Goal: Task Accomplishment & Management: Complete application form

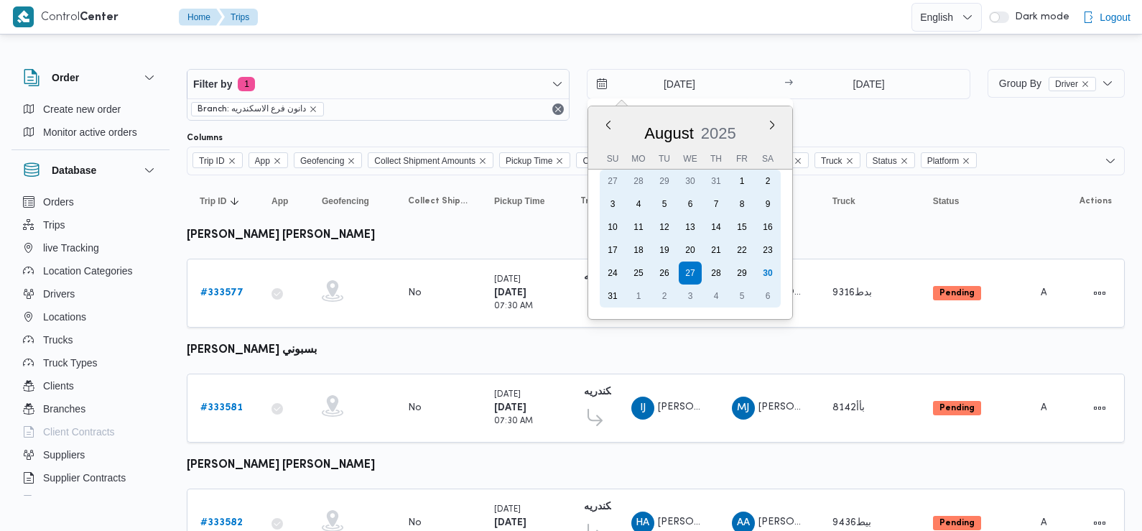
click at [767, 271] on div "30" at bounding box center [767, 272] width 23 height 23
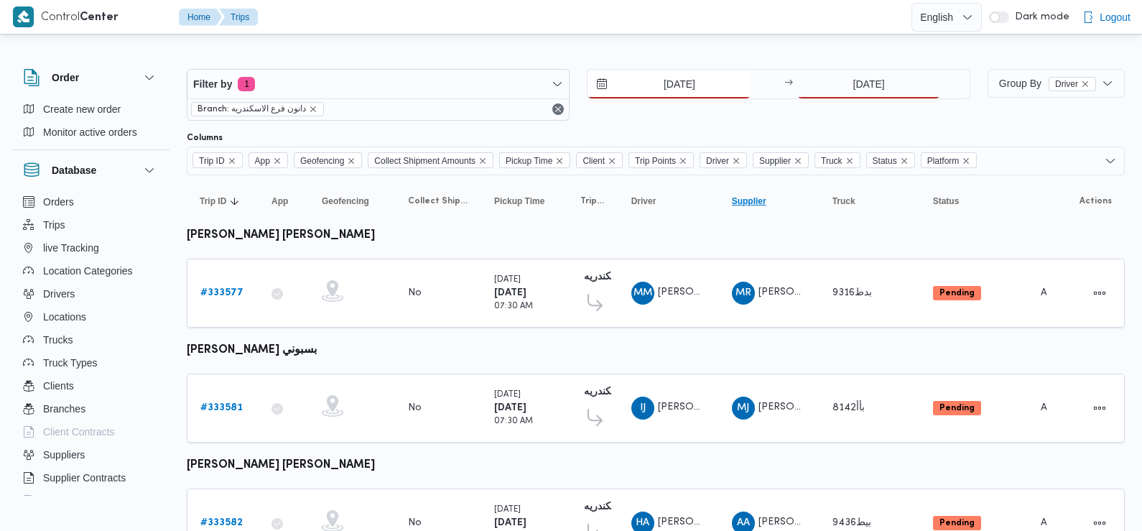
type input "[DATE]"
click at [865, 86] on input "[DATE]" at bounding box center [868, 84] width 143 height 29
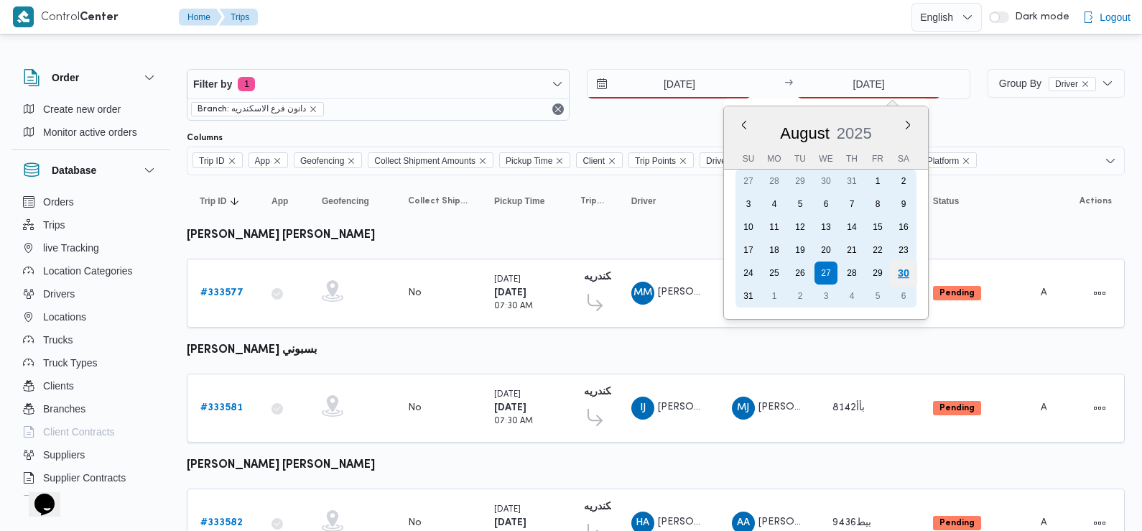
click at [906, 265] on div "30" at bounding box center [903, 272] width 27 height 27
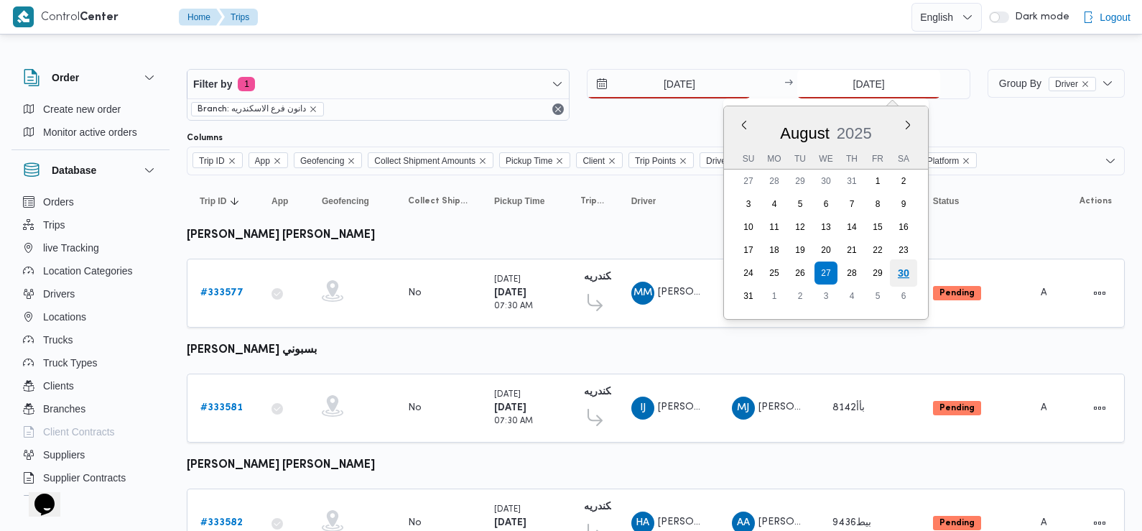
type input "[DATE]"
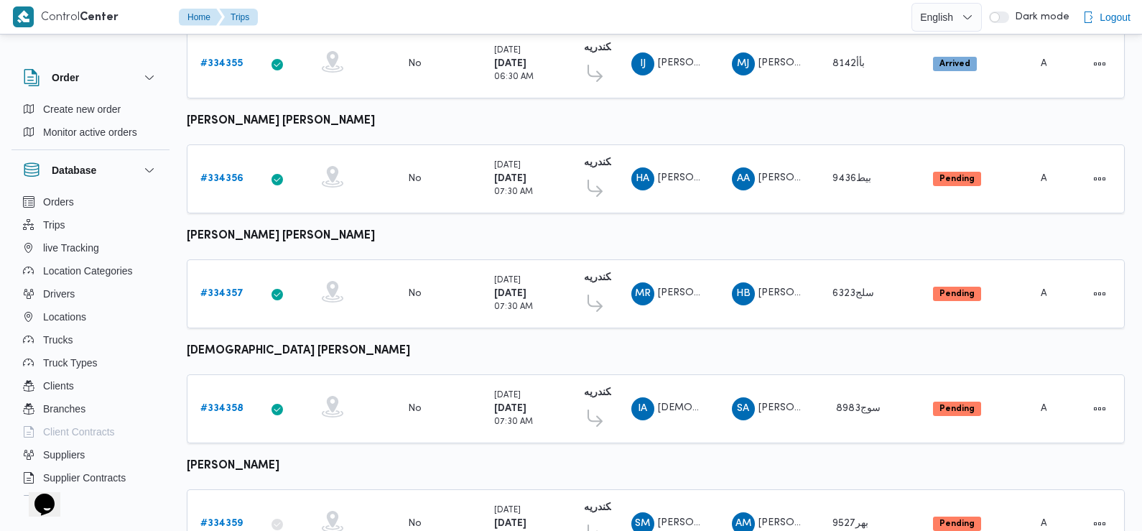
scroll to position [354, 0]
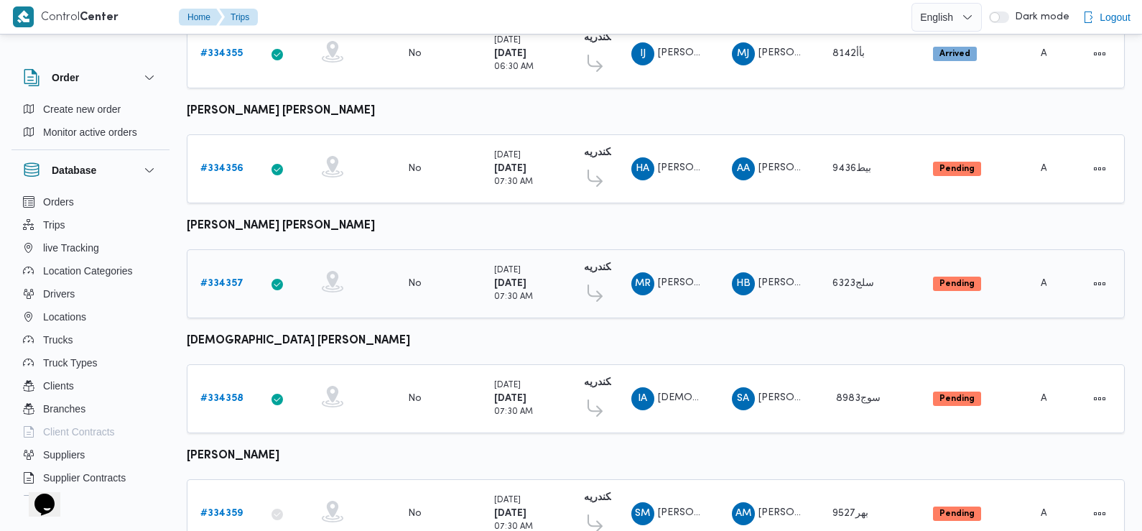
click at [221, 279] on b "# 334357" at bounding box center [221, 283] width 43 height 9
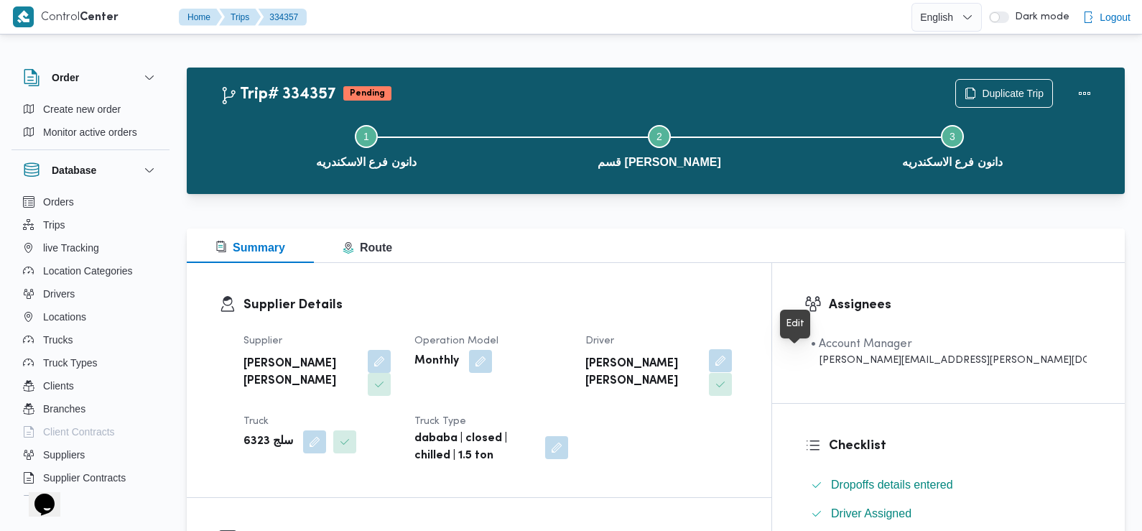
click at [732, 358] on button "button" at bounding box center [720, 360] width 23 height 23
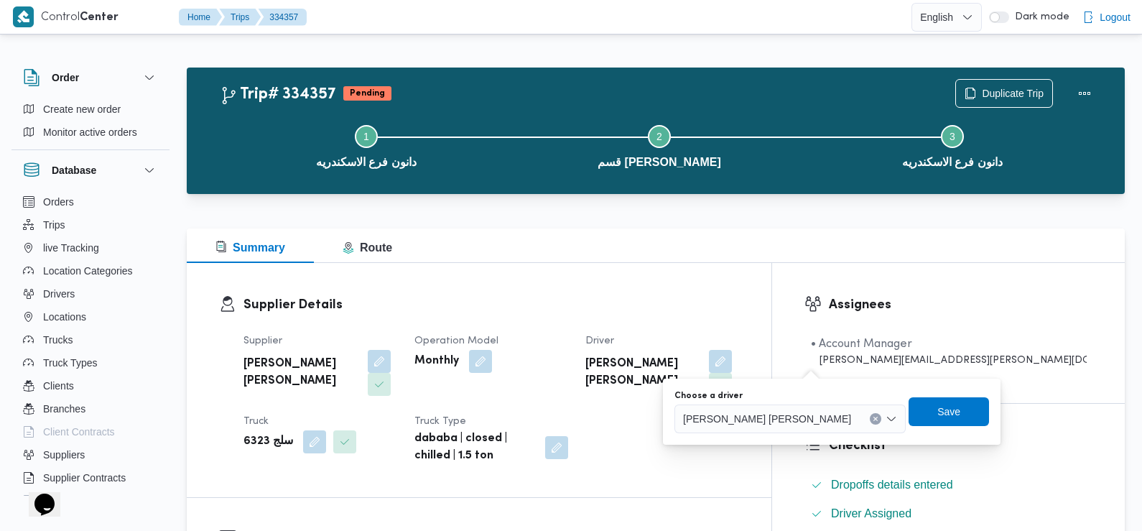
click at [761, 425] on span "محمد رجب احمد اسماعيل احمد" at bounding box center [767, 418] width 168 height 16
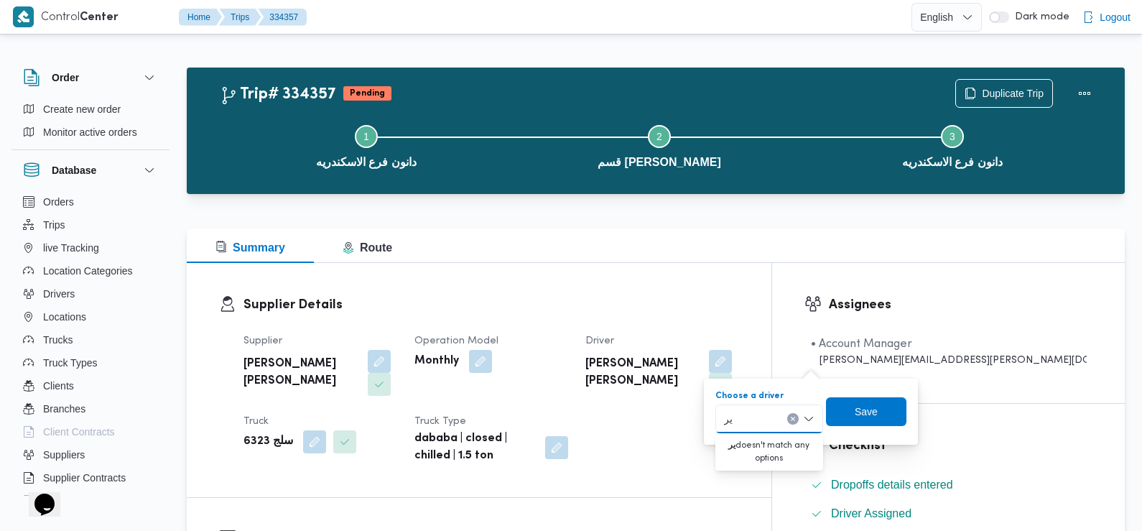
type input "ي"
type input "بر"
click at [837, 440] on div "You are in a dialog. To close this dialog, hit escape. Choose a driver بر بر Sa…" at bounding box center [811, 412] width 214 height 66
click at [780, 409] on div "بر بر" at bounding box center [769, 418] width 108 height 29
click at [888, 463] on mark "بر" at bounding box center [892, 465] width 9 height 11
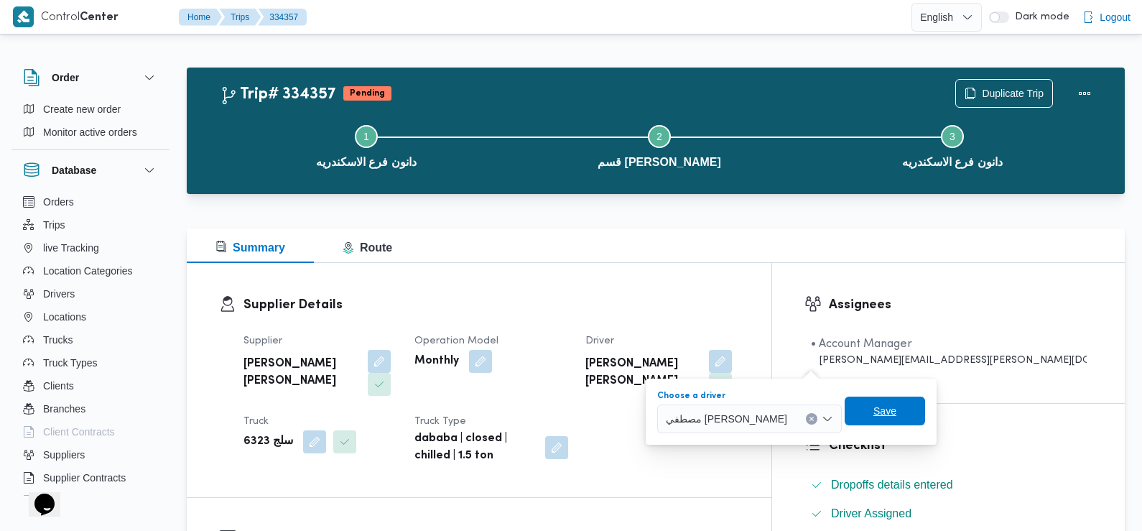
click at [896, 417] on span "Save" at bounding box center [884, 410] width 23 height 17
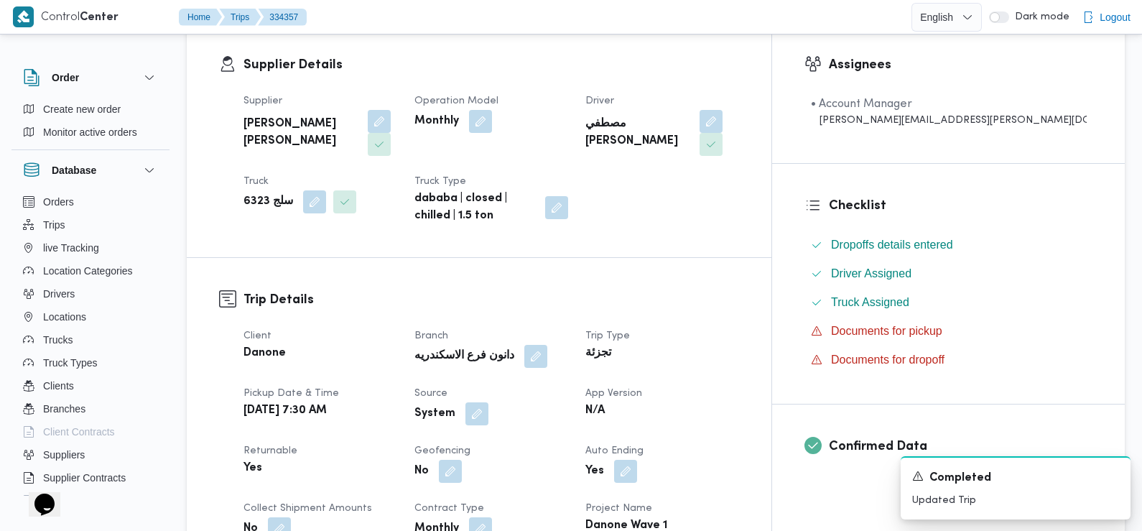
scroll to position [383, 0]
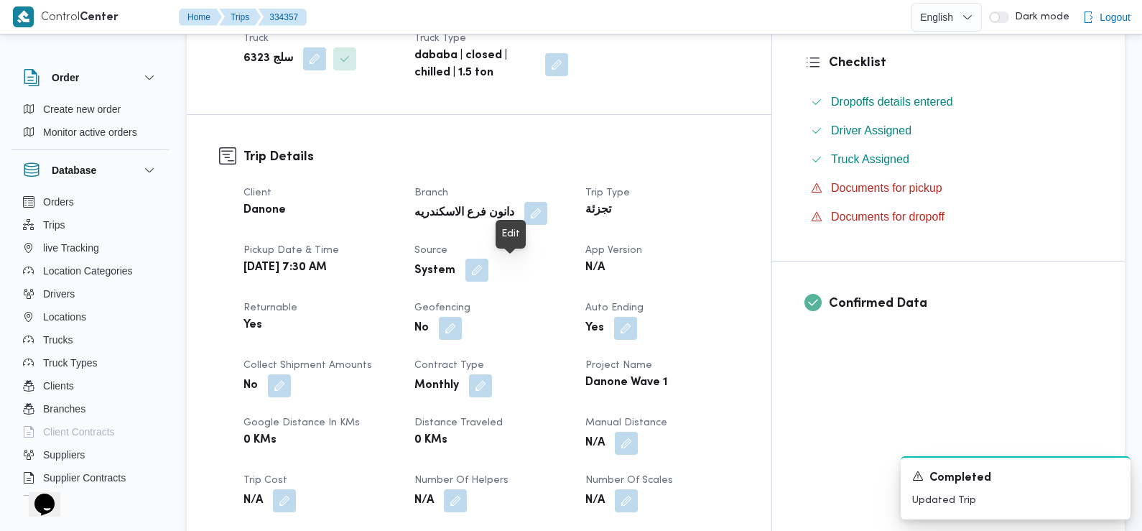
click at [488, 269] on button "button" at bounding box center [476, 270] width 23 height 23
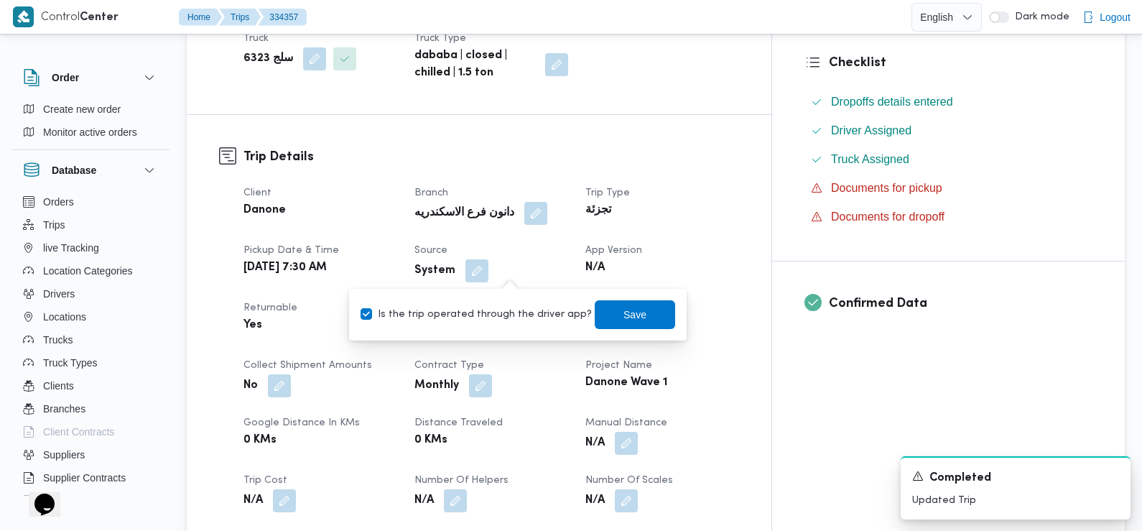
click at [504, 317] on label "Is the trip operated through the driver app?" at bounding box center [476, 314] width 231 height 17
checkbox input "false"
click at [595, 323] on span "Save" at bounding box center [635, 314] width 80 height 29
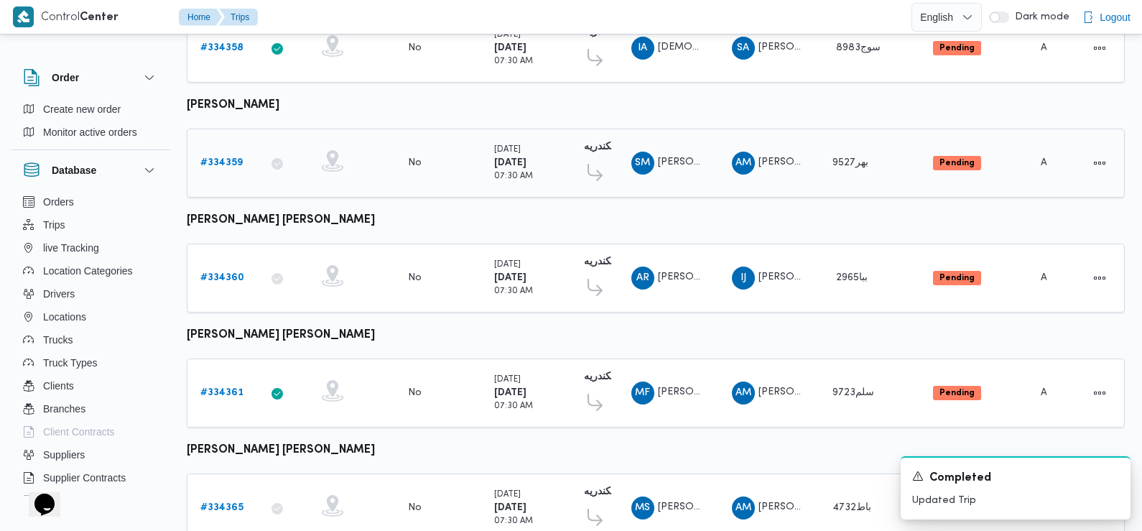
scroll to position [592, 0]
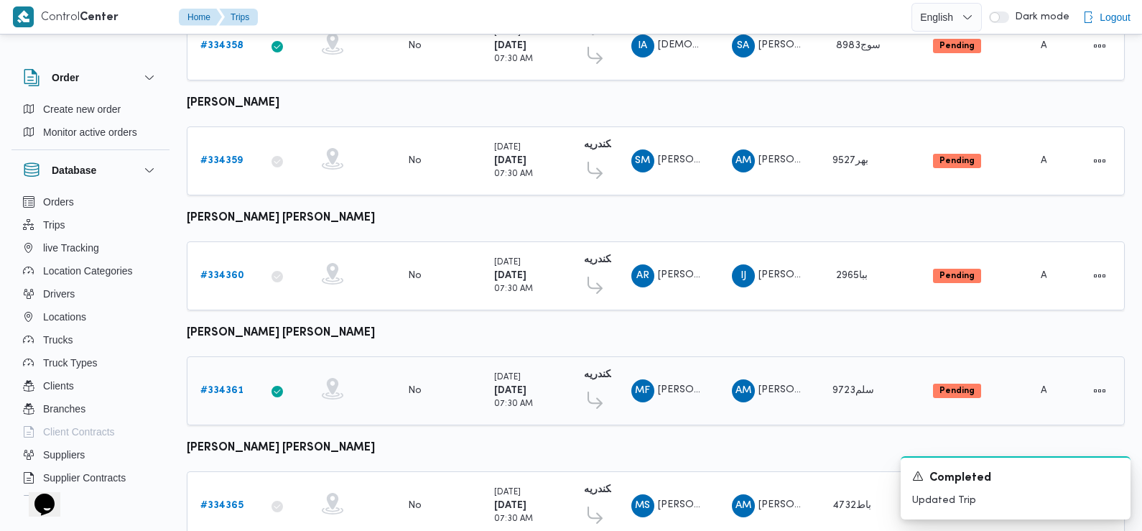
click at [222, 386] on b "# 334361" at bounding box center [221, 390] width 43 height 9
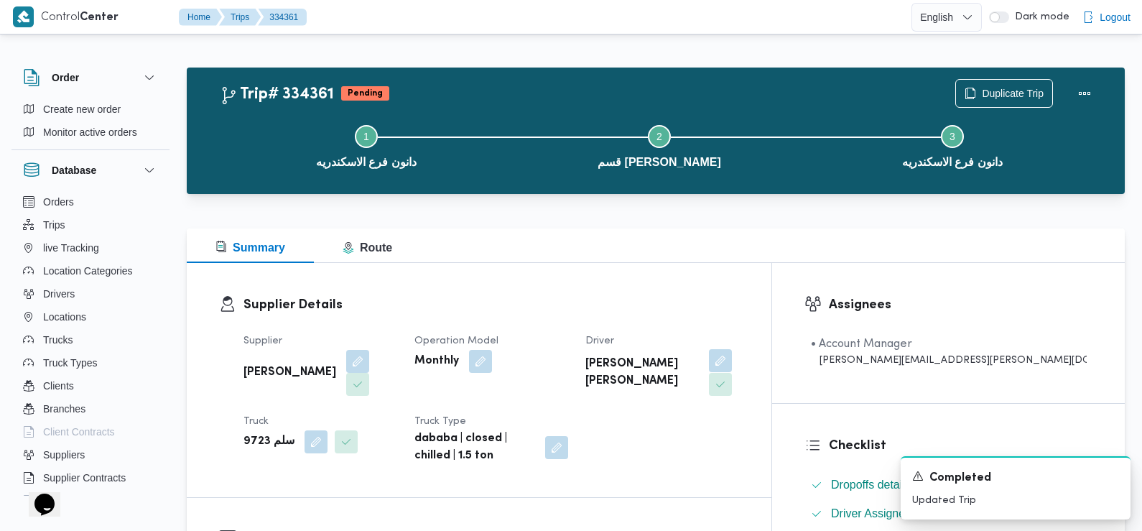
click at [732, 359] on button "button" at bounding box center [720, 360] width 23 height 23
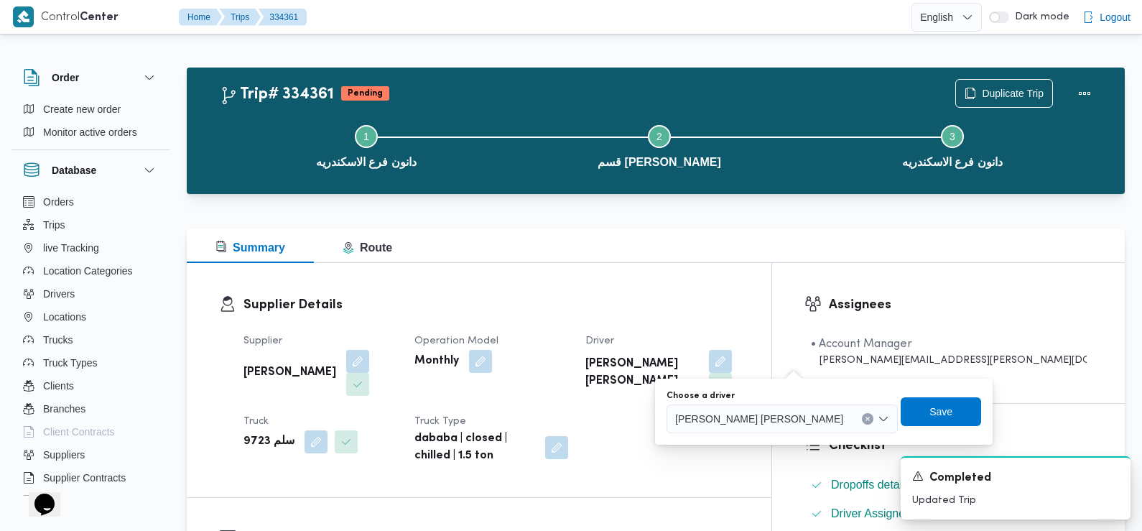
click at [759, 425] on span "محمد فهمي فرج عبدالفتاح" at bounding box center [759, 418] width 168 height 16
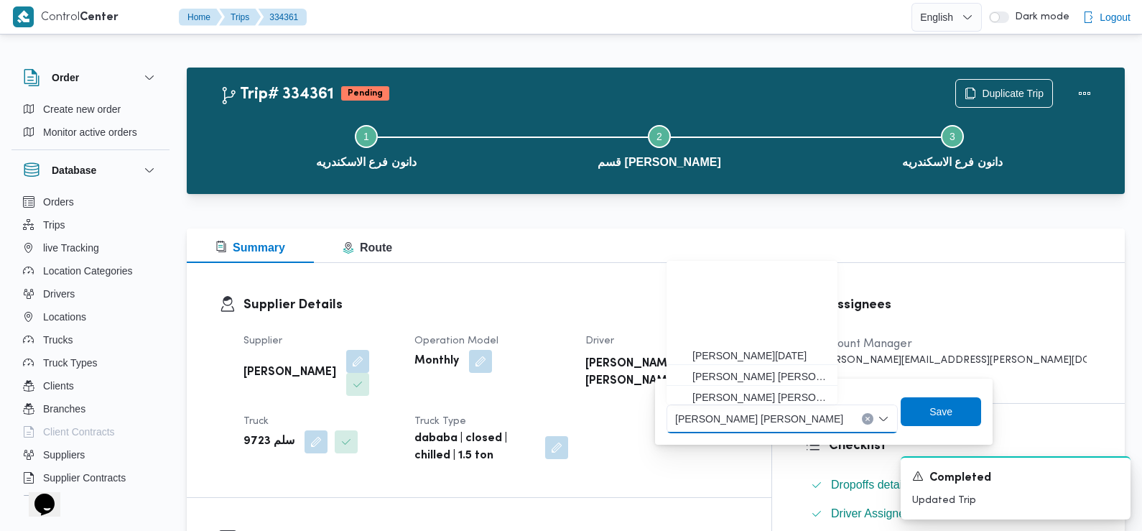
scroll to position [127, 0]
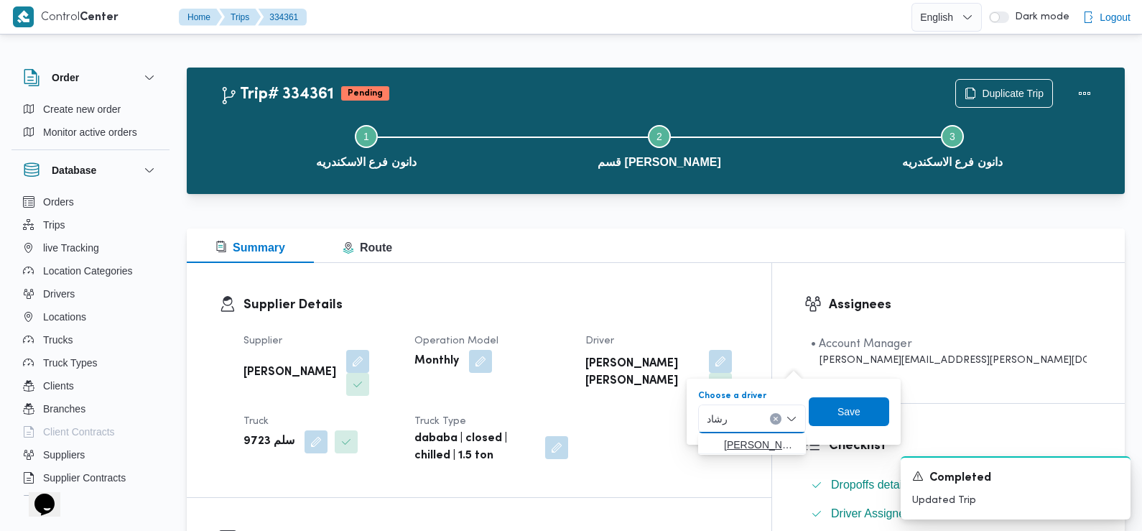
type input "رشاد"
click at [757, 442] on span "محمد رشاد حسن عوض حميده" at bounding box center [760, 444] width 73 height 17
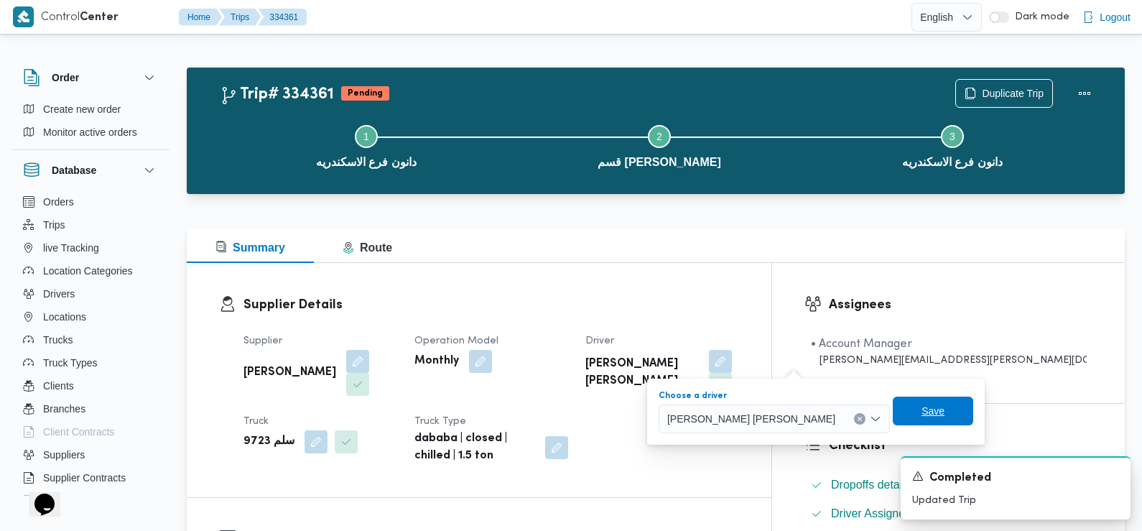
click at [893, 412] on span "Save" at bounding box center [933, 411] width 80 height 29
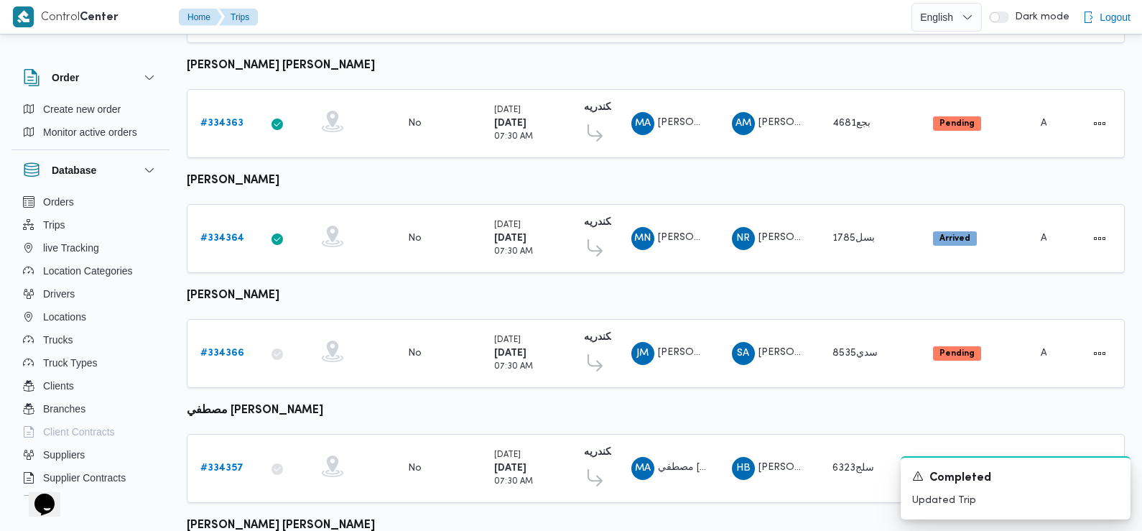
scroll to position [1087, 0]
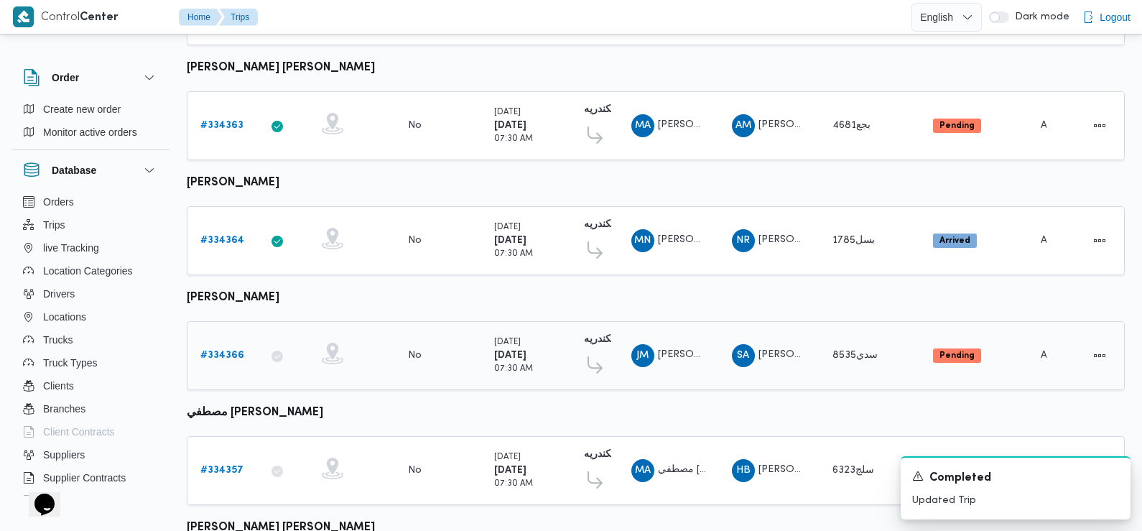
click at [214, 351] on b "# 334366" at bounding box center [222, 355] width 44 height 9
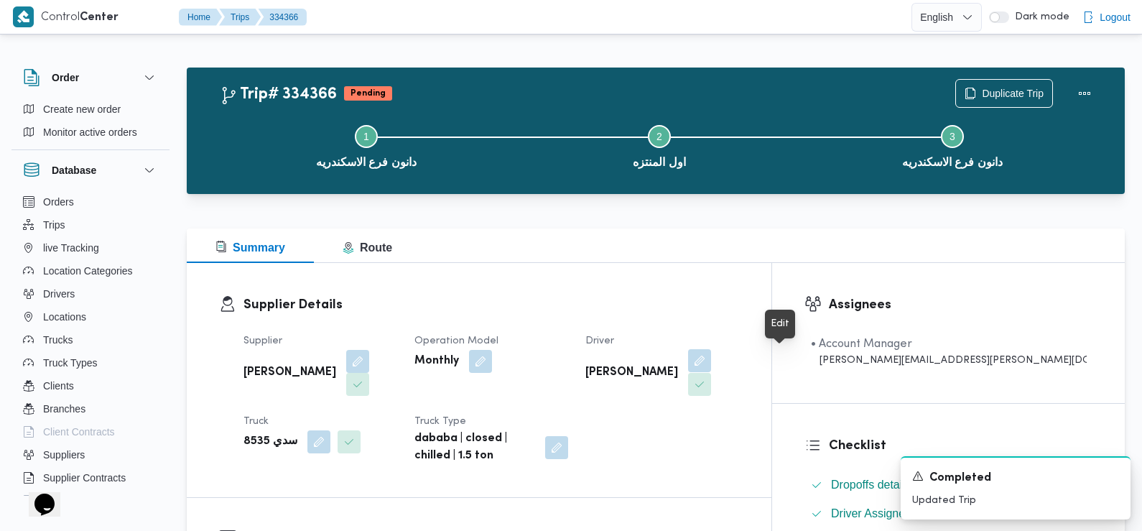
click at [711, 356] on button "button" at bounding box center [699, 360] width 23 height 23
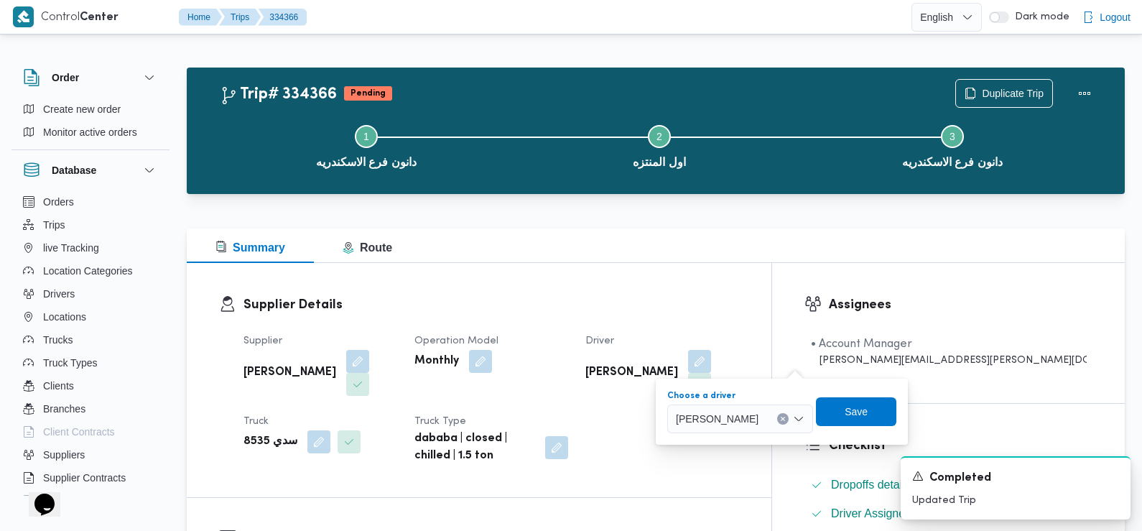
click at [759, 430] on div "جمال محمد عبدالهادي علي" at bounding box center [740, 418] width 146 height 29
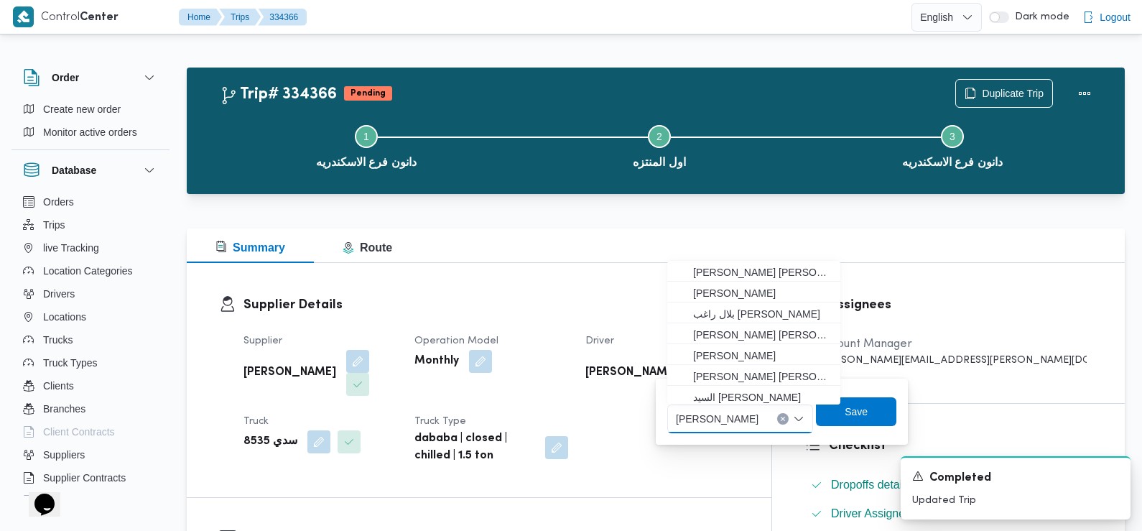
click at [754, 422] on span "جمال محمد عبدالهادي علي" at bounding box center [717, 418] width 83 height 16
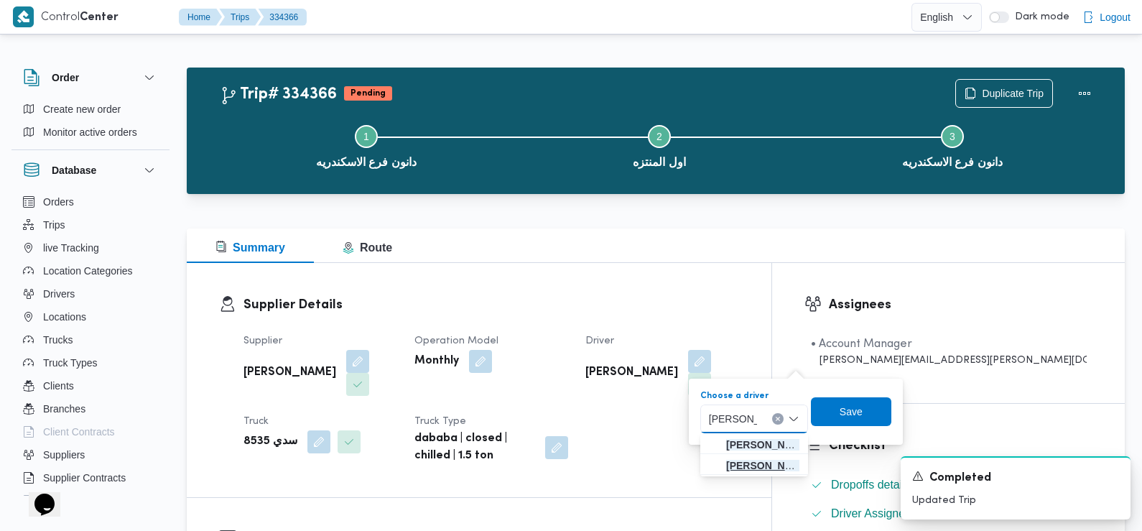
type input "محمد حسن"
click at [749, 468] on span "محمد حسن محمد احمد" at bounding box center [762, 465] width 73 height 17
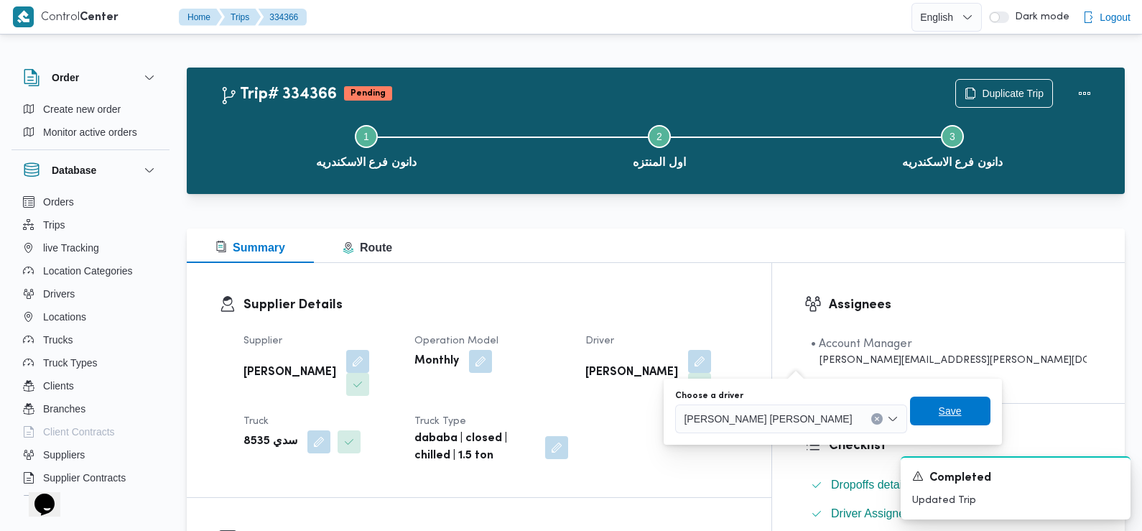
click at [910, 407] on span "Save" at bounding box center [950, 411] width 80 height 29
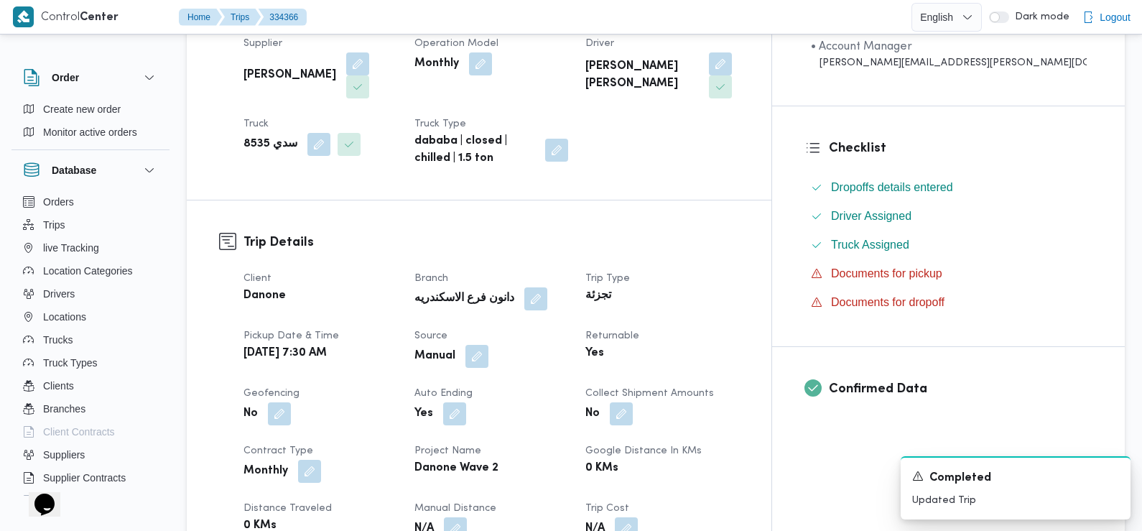
scroll to position [0, 0]
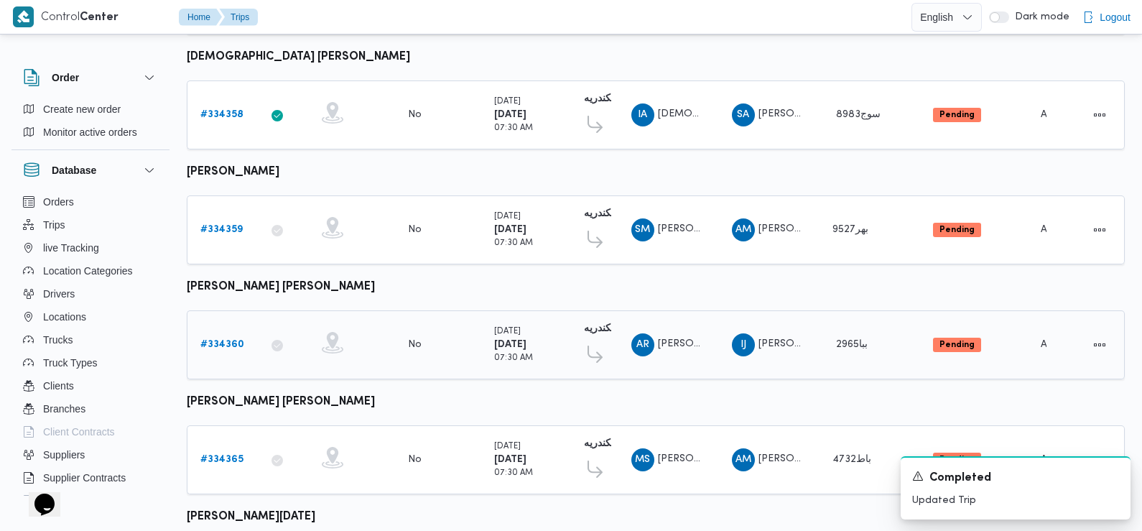
scroll to position [522, 0]
click at [213, 340] on b "# 334360" at bounding box center [222, 344] width 44 height 9
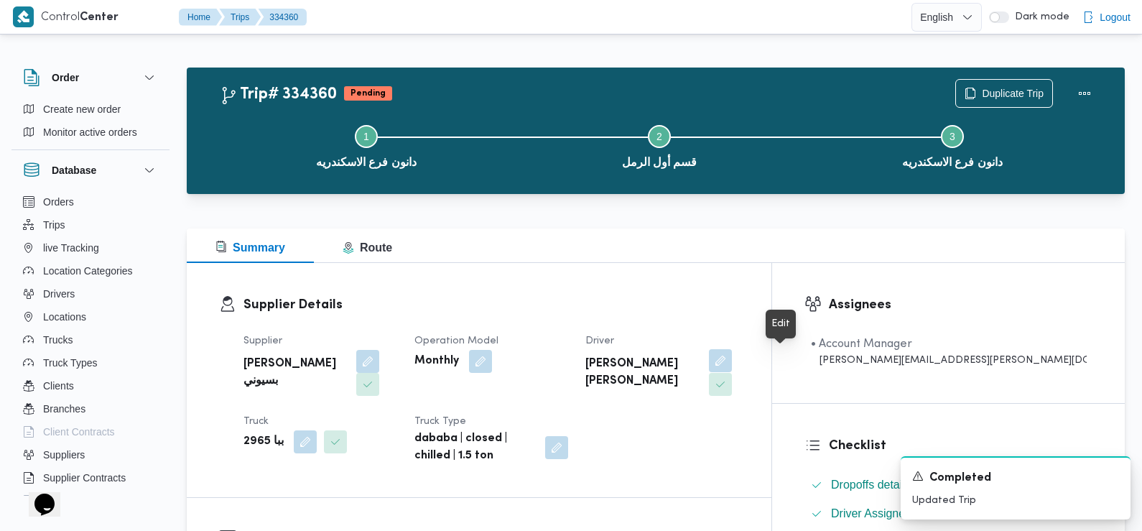
click at [732, 363] on button "button" at bounding box center [720, 360] width 23 height 23
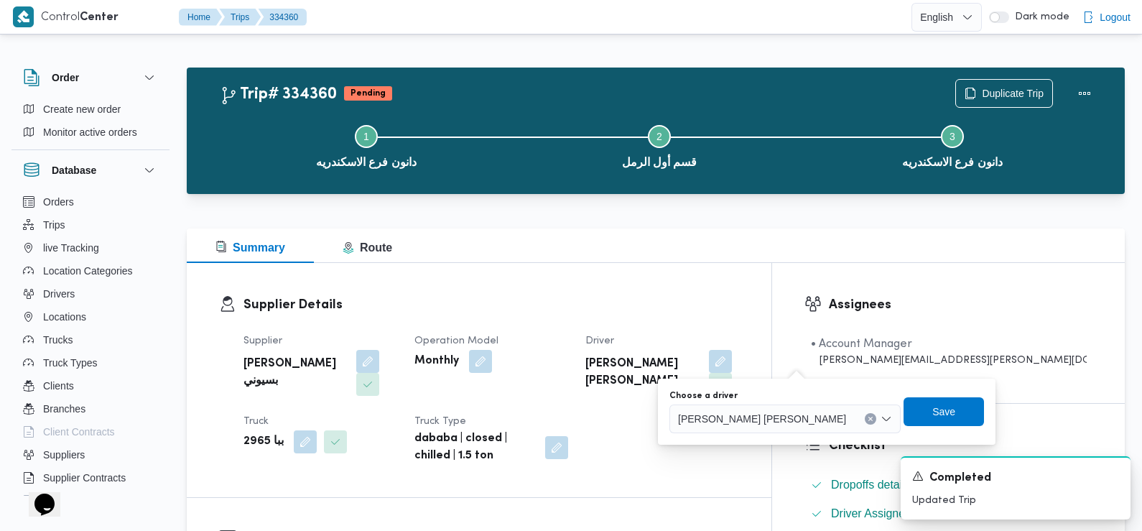
click at [745, 422] on span "احمد رمزي عبدالحميد كامل" at bounding box center [762, 418] width 168 height 16
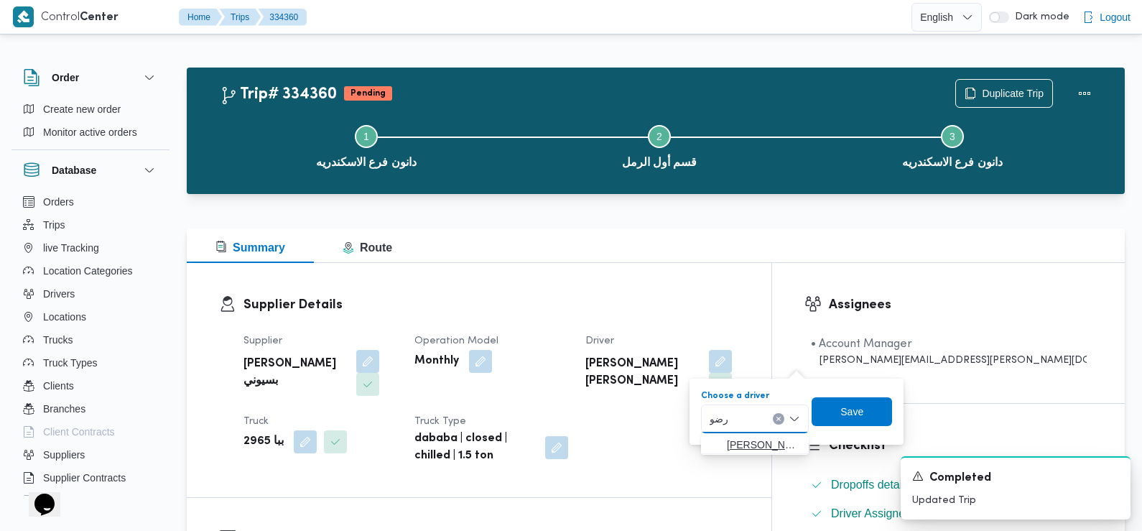
type input "رضو"
click at [820, 441] on mark "رضو" at bounding box center [829, 444] width 19 height 11
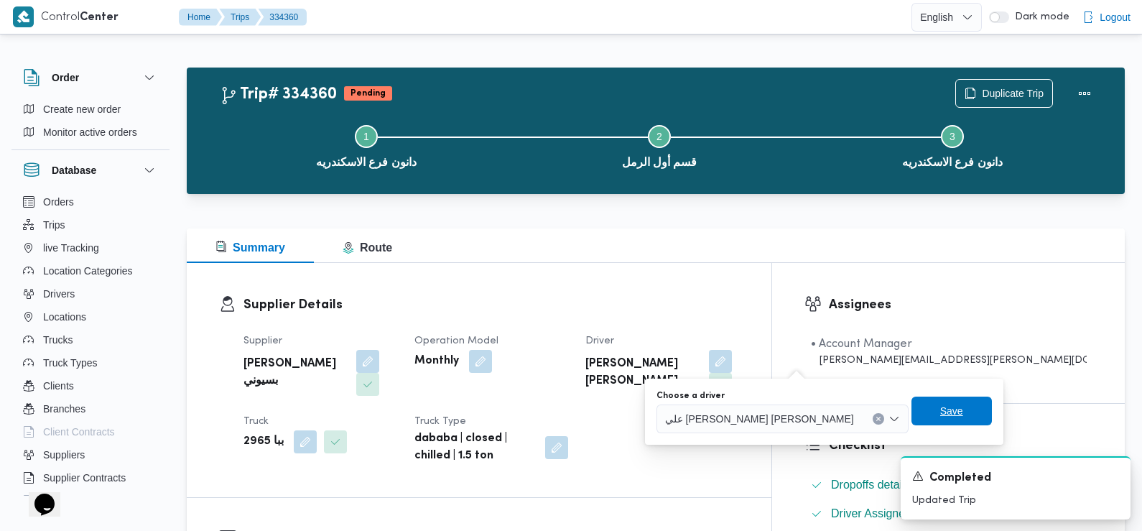
click at [912, 413] on span "Save" at bounding box center [952, 411] width 80 height 29
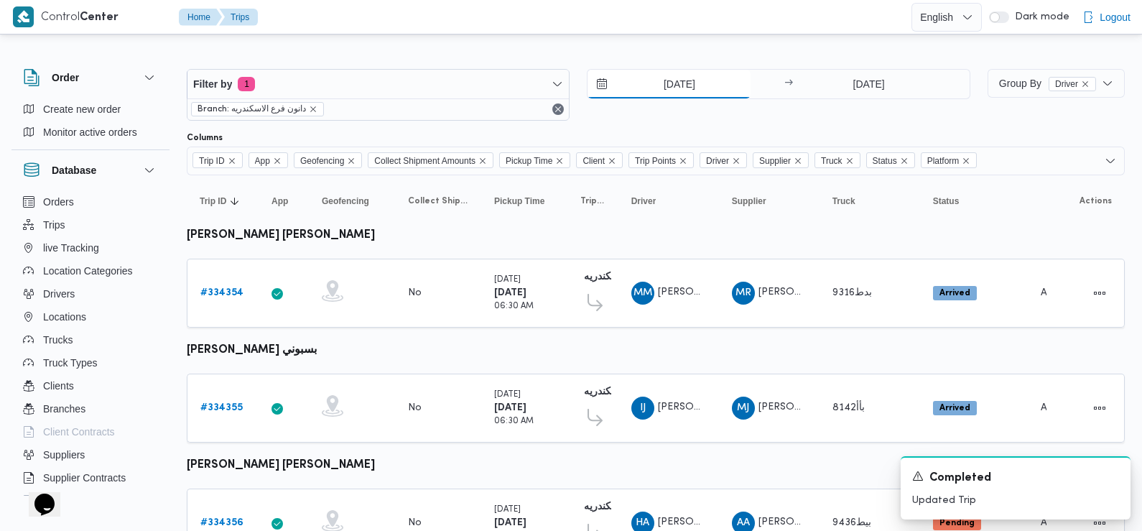
click at [673, 82] on input "[DATE]" at bounding box center [669, 84] width 163 height 29
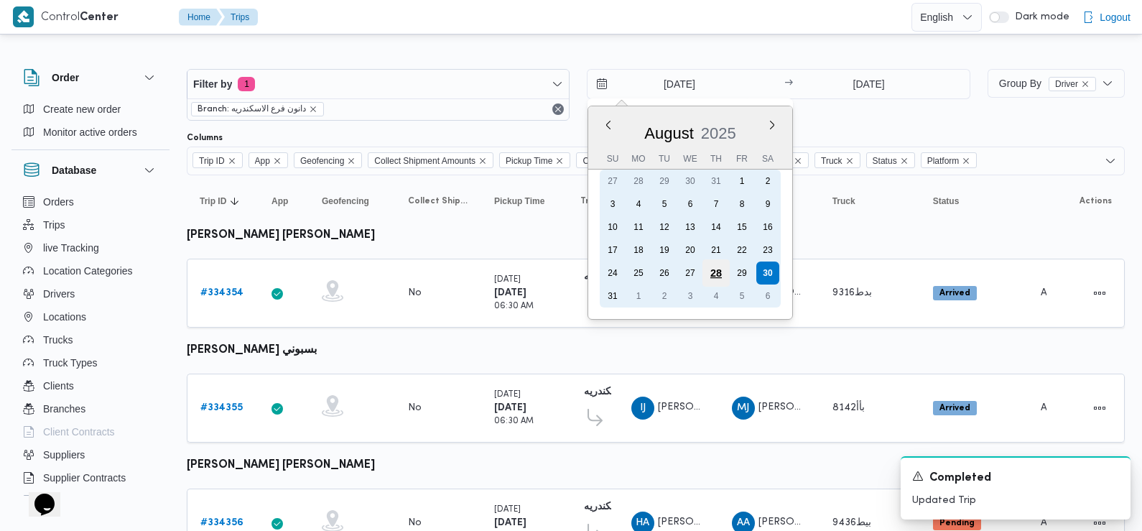
click at [714, 278] on div "28" at bounding box center [716, 272] width 27 height 27
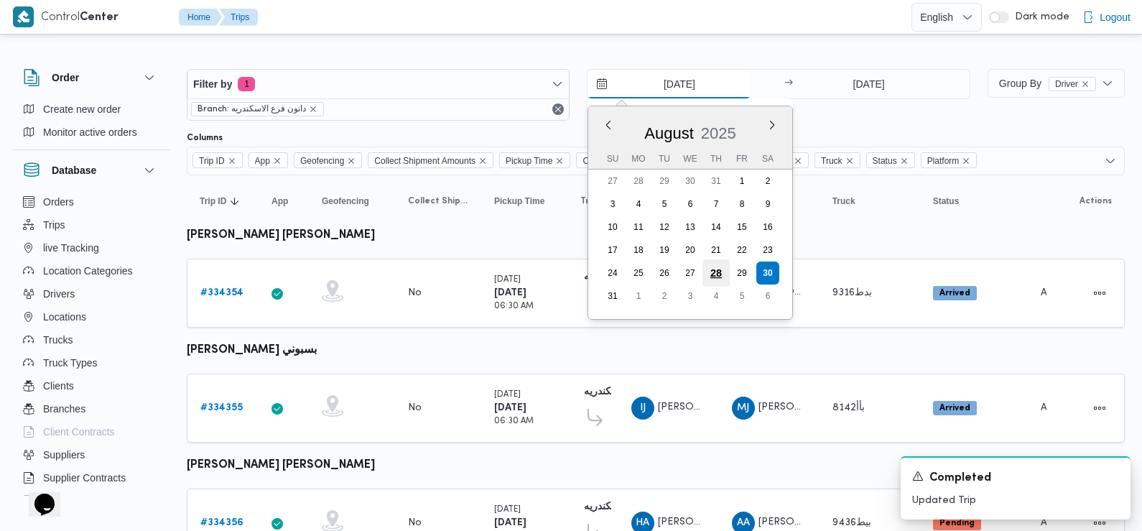
type input "28/8/2025"
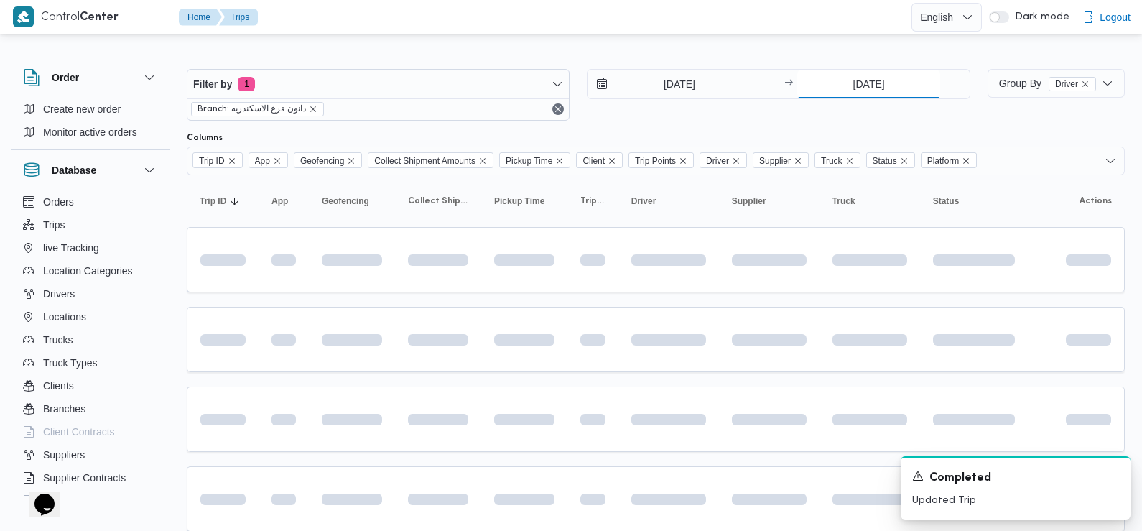
click at [886, 71] on input "[DATE]" at bounding box center [868, 84] width 143 height 29
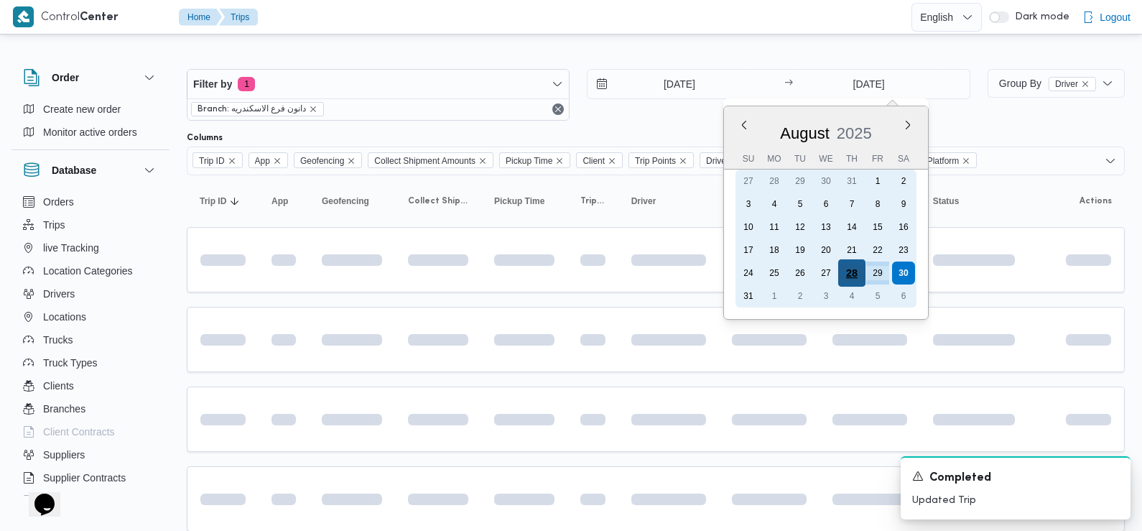
click at [854, 274] on div "28" at bounding box center [851, 272] width 27 height 27
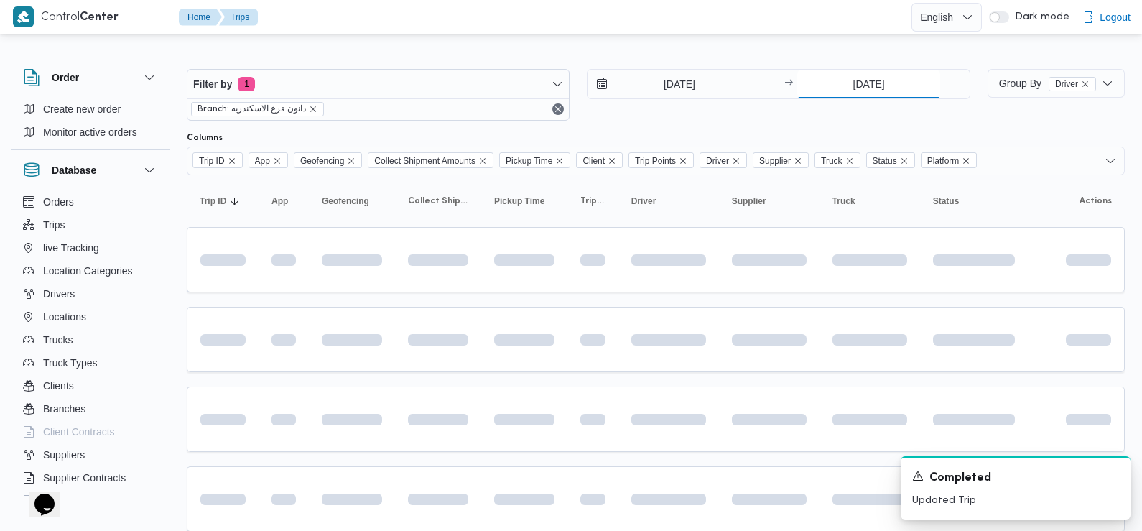
type input "28/8/2025"
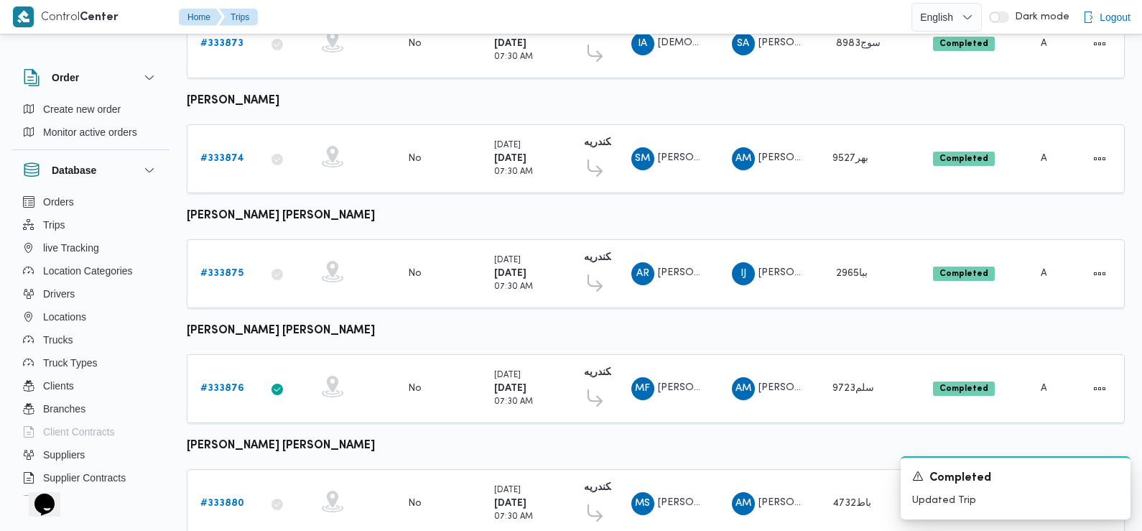
scroll to position [728, 0]
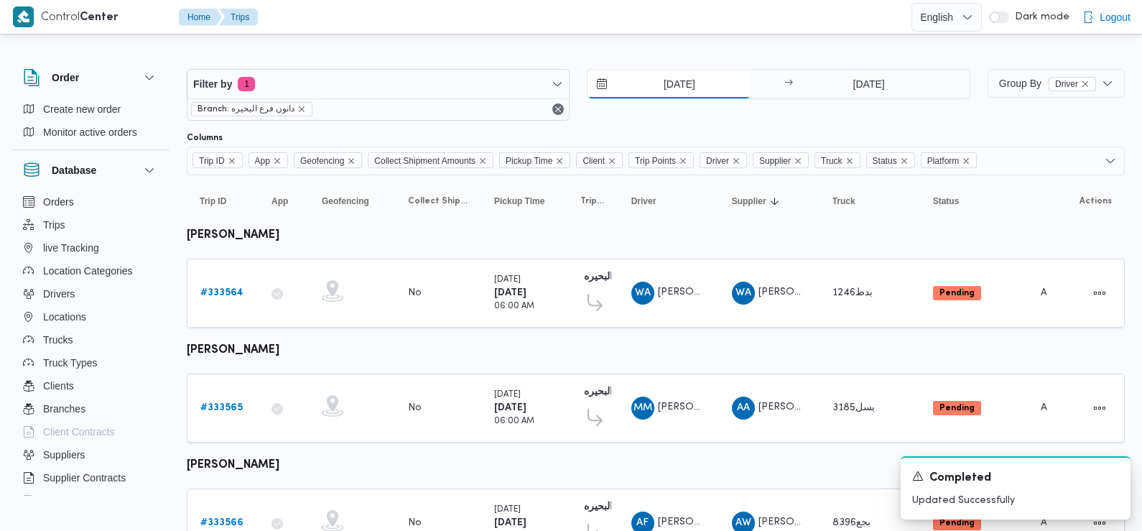
click at [680, 87] on input "[DATE]" at bounding box center [669, 84] width 163 height 29
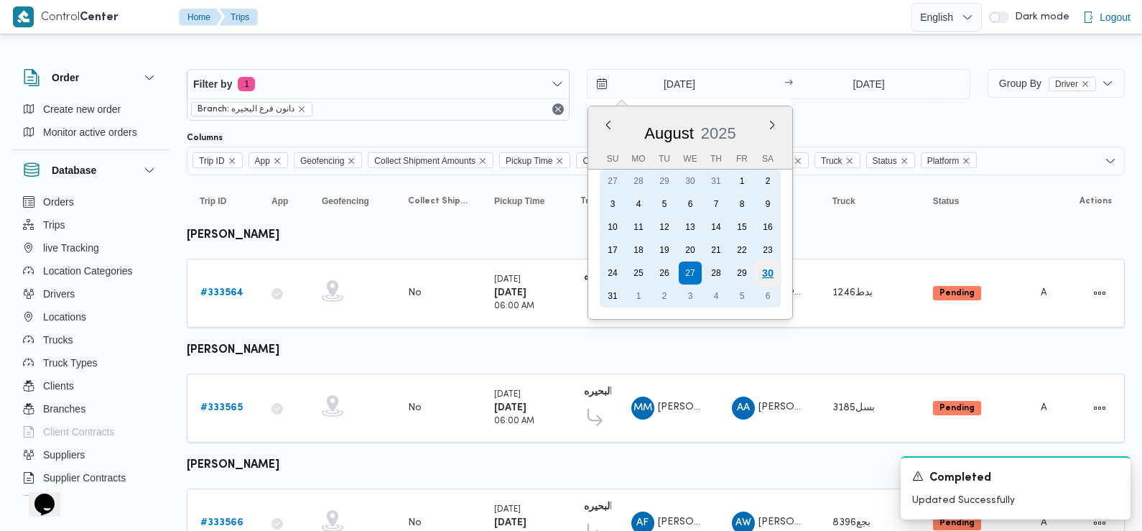
click at [769, 276] on div "30" at bounding box center [767, 272] width 27 height 27
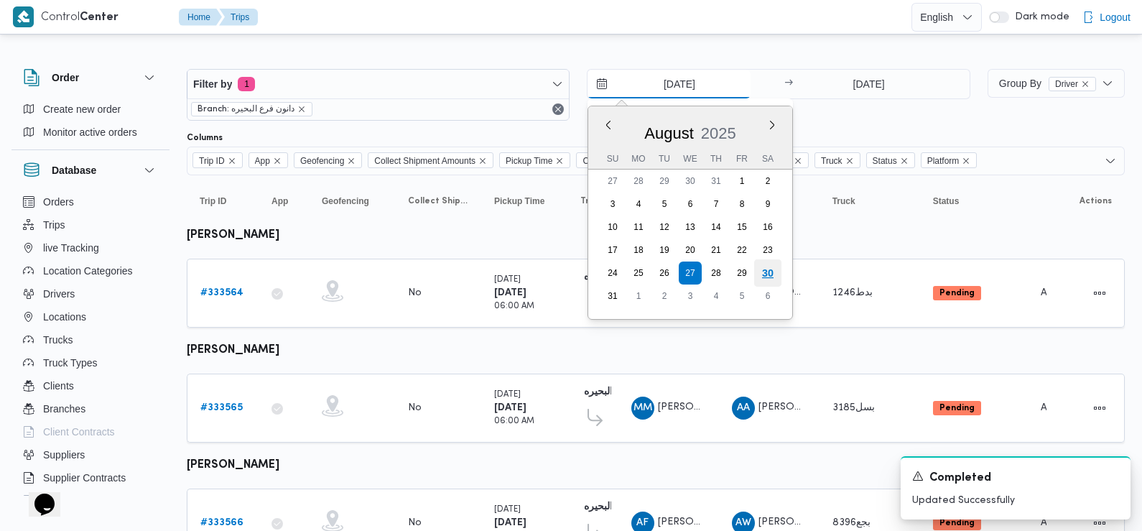
type input "[DATE]"
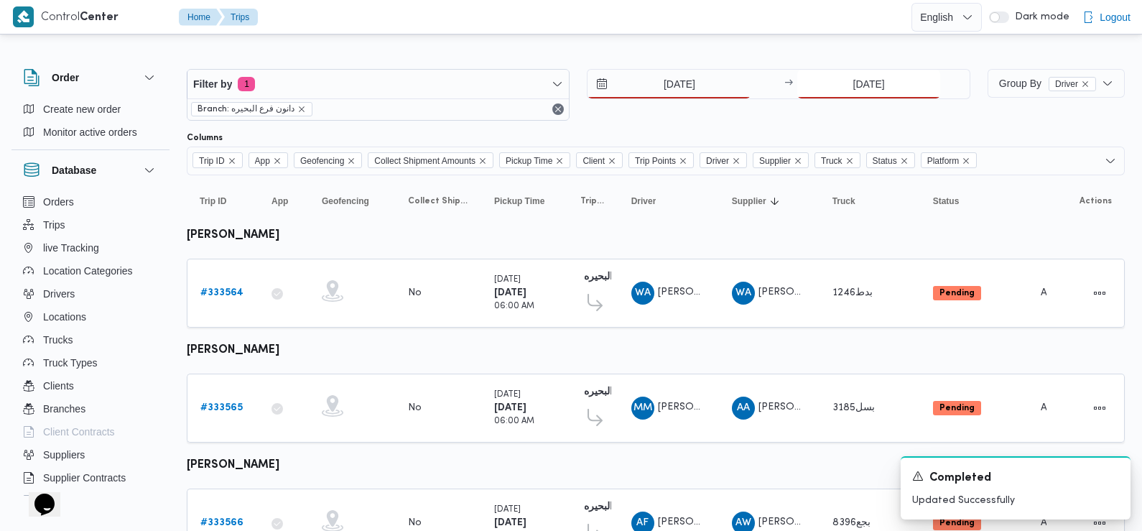
click at [871, 89] on input "[DATE]" at bounding box center [868, 84] width 143 height 29
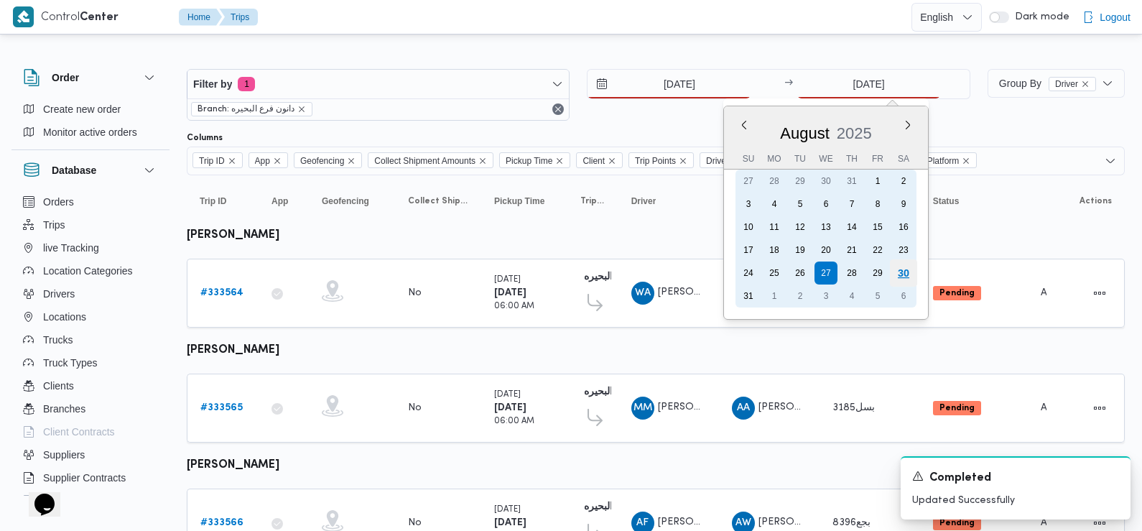
click at [900, 269] on div "30" at bounding box center [903, 272] width 27 height 27
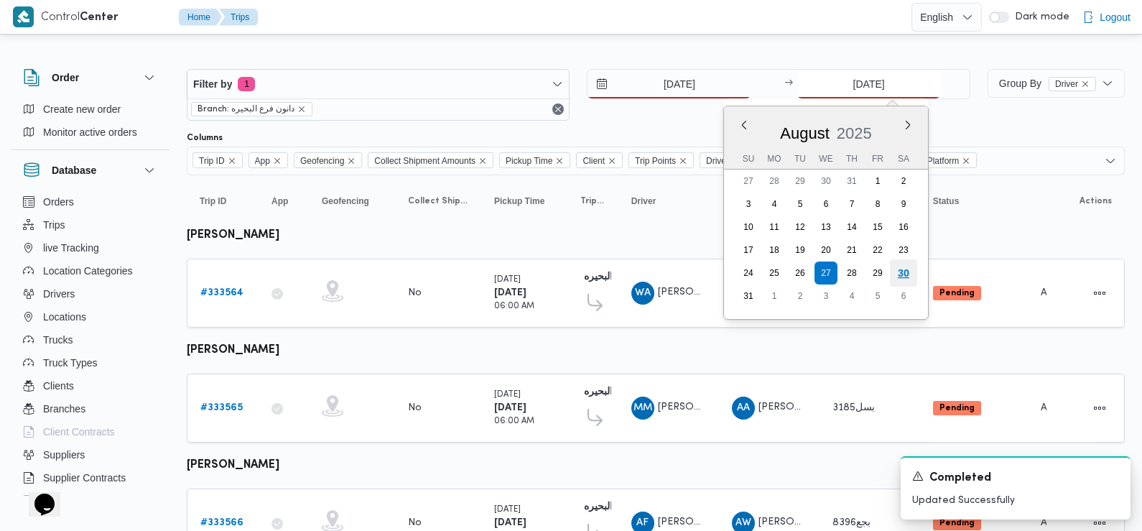
type input "[DATE]"
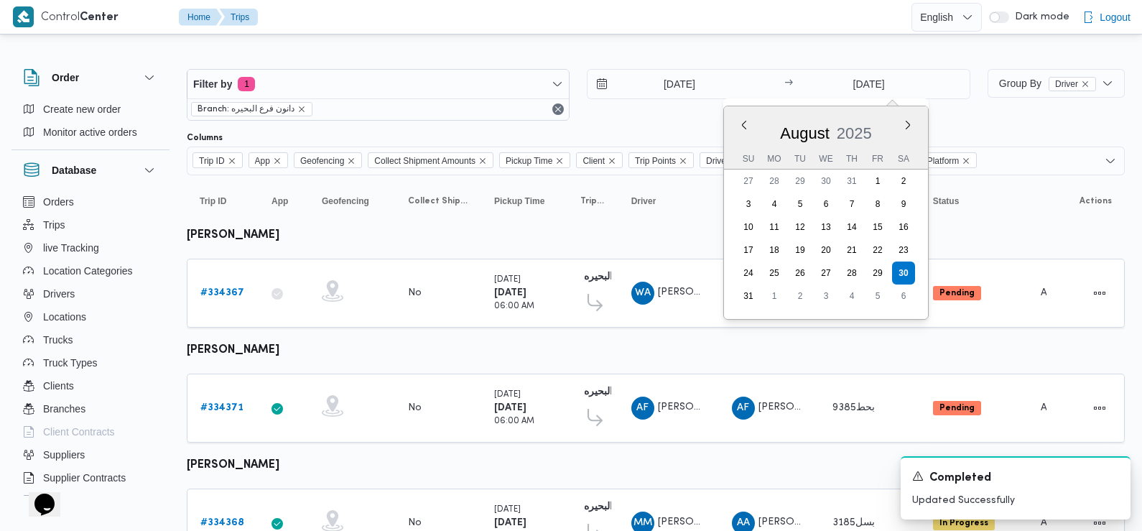
click at [644, 110] on div "[DATE] → [DATE] Previous Month Next month [DATE] [DATE] Su Mo Tu We Th Fr Sa 27…" at bounding box center [778, 95] width 383 height 52
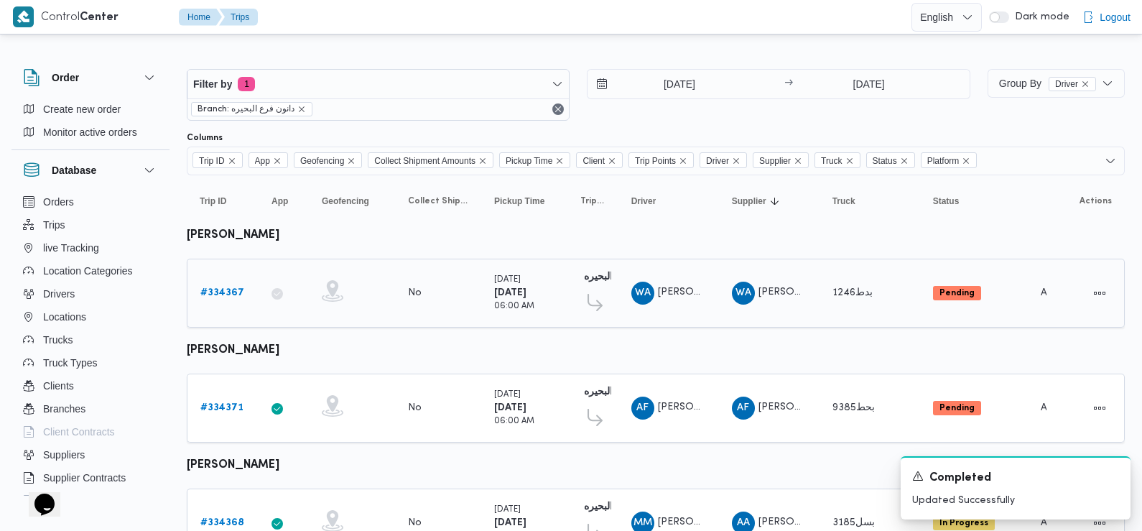
click at [213, 295] on b "# 334367" at bounding box center [222, 292] width 44 height 9
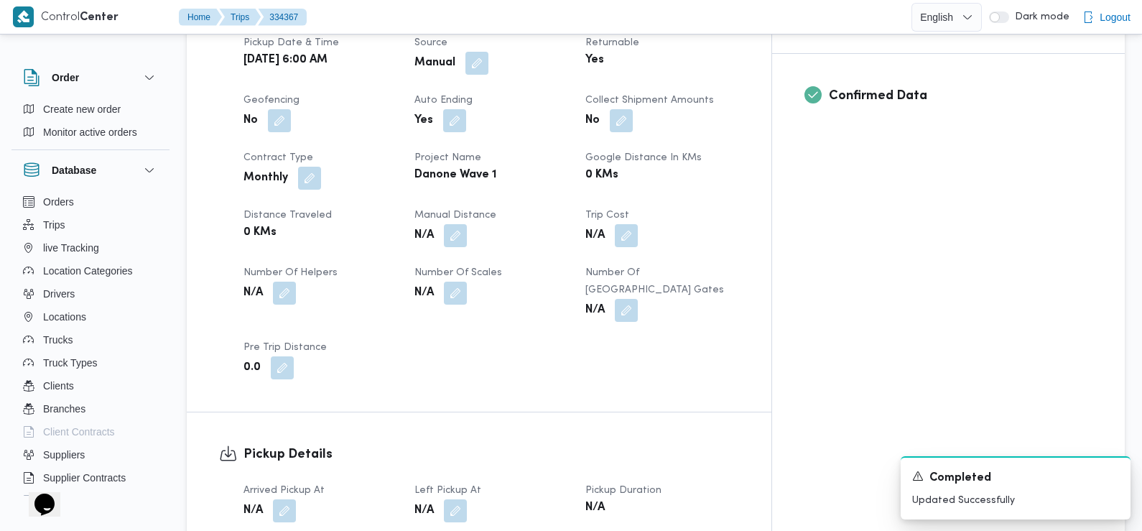
scroll to position [603, 0]
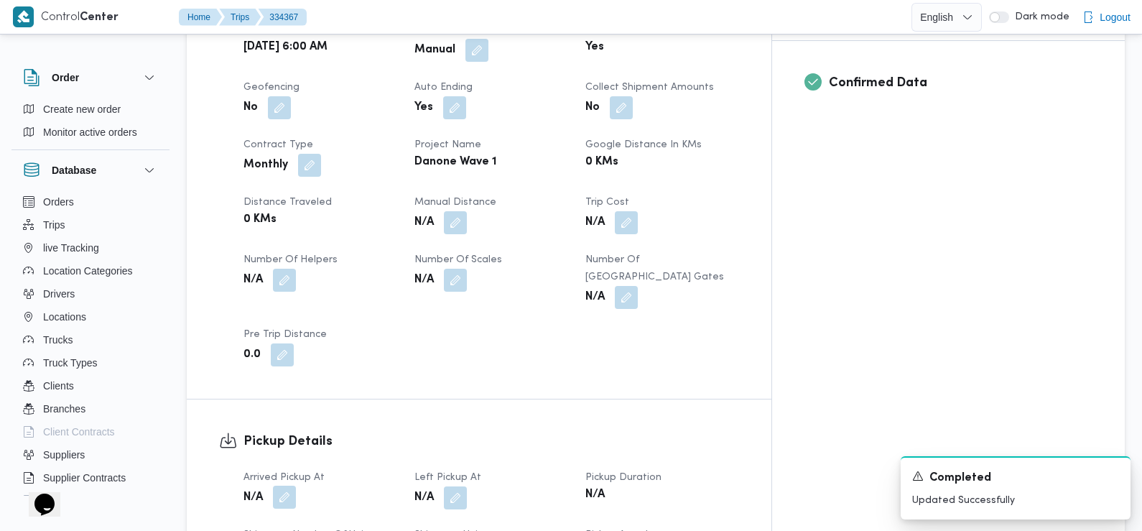
click at [283, 486] on button "button" at bounding box center [284, 497] width 23 height 23
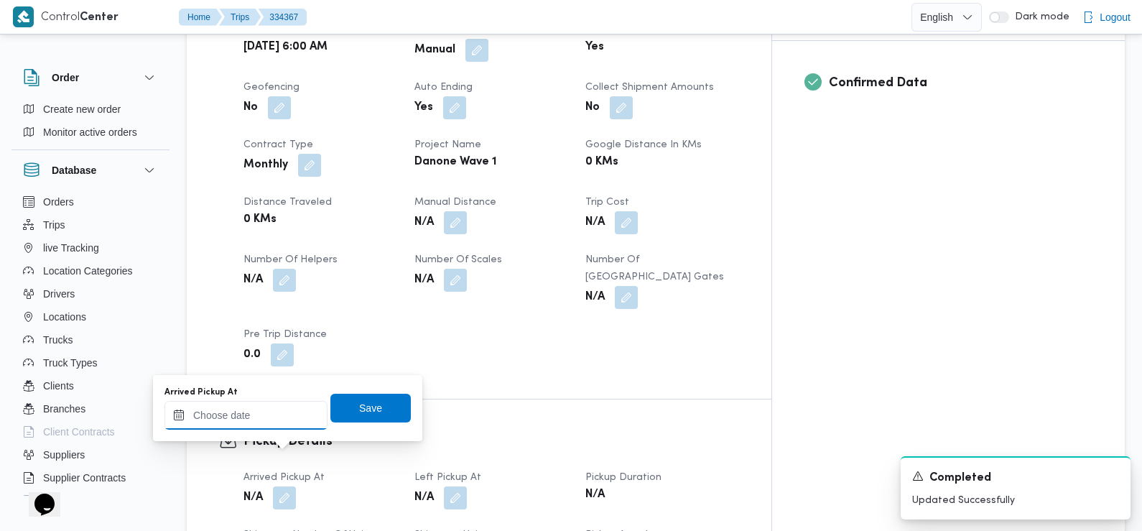
click at [271, 423] on input "Arrived Pickup At" at bounding box center [245, 415] width 163 height 29
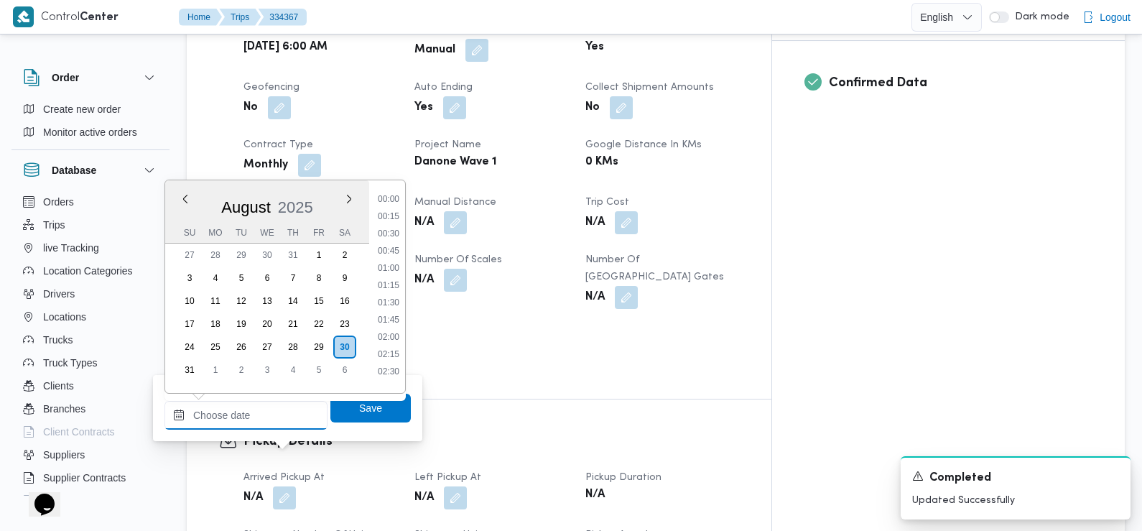
scroll to position [487, 0]
click at [395, 231] on li "07:30" at bounding box center [388, 229] width 33 height 14
type input "[DATE] 07:30"
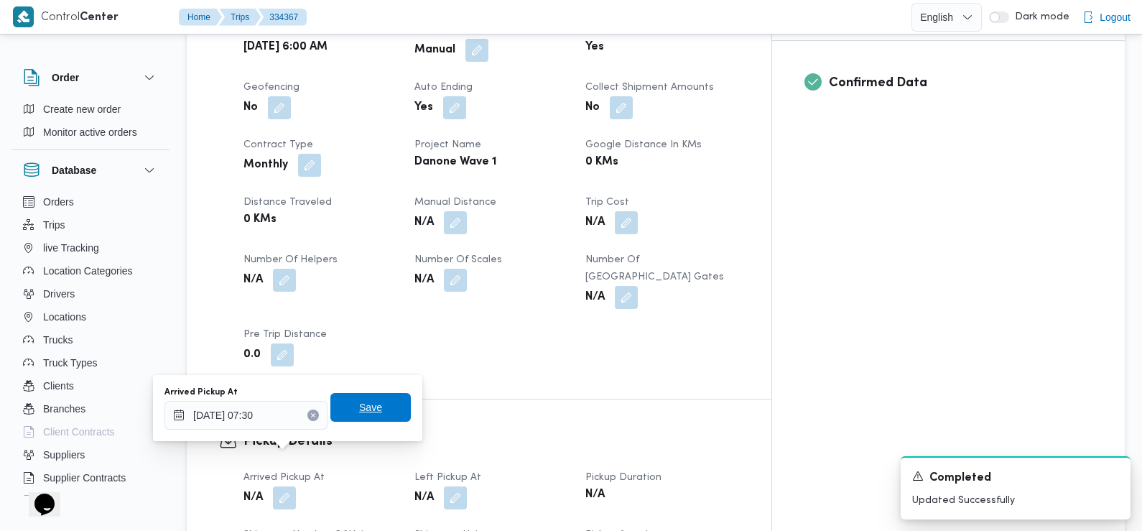
click at [366, 405] on span "Save" at bounding box center [370, 407] width 23 height 17
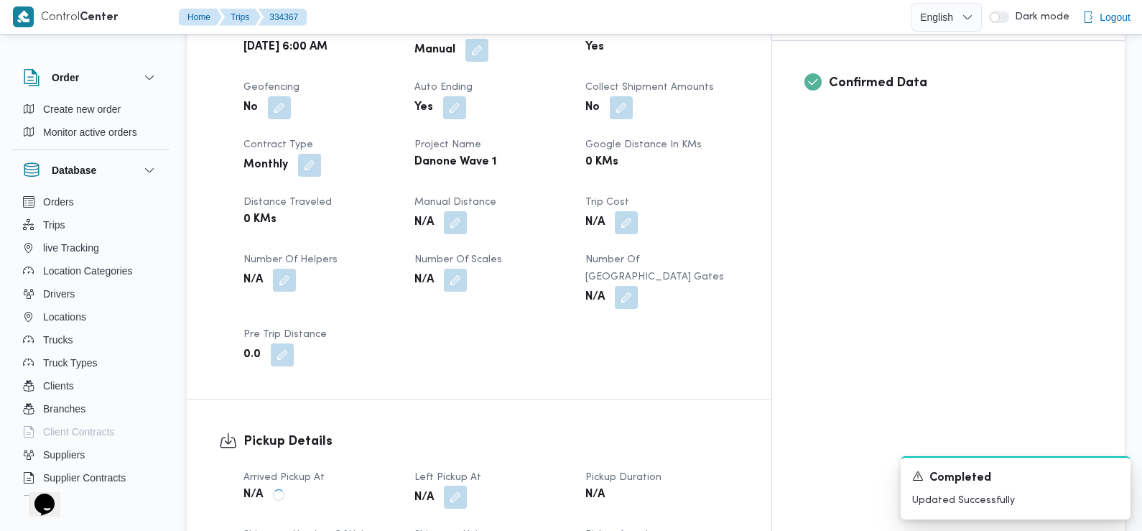
click at [467, 486] on button "button" at bounding box center [455, 497] width 23 height 23
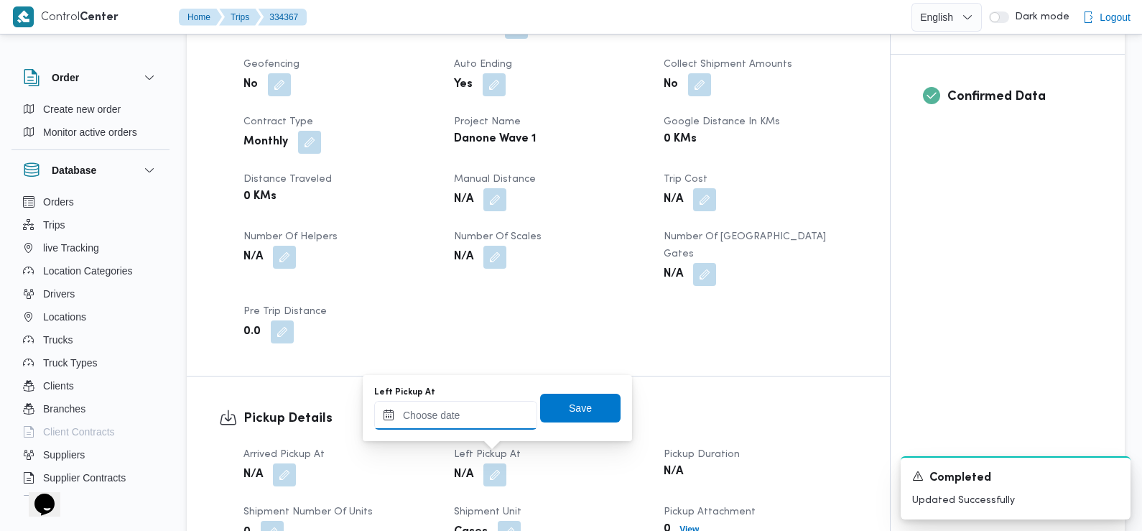
click at [463, 425] on input "Left Pickup At" at bounding box center [455, 415] width 163 height 29
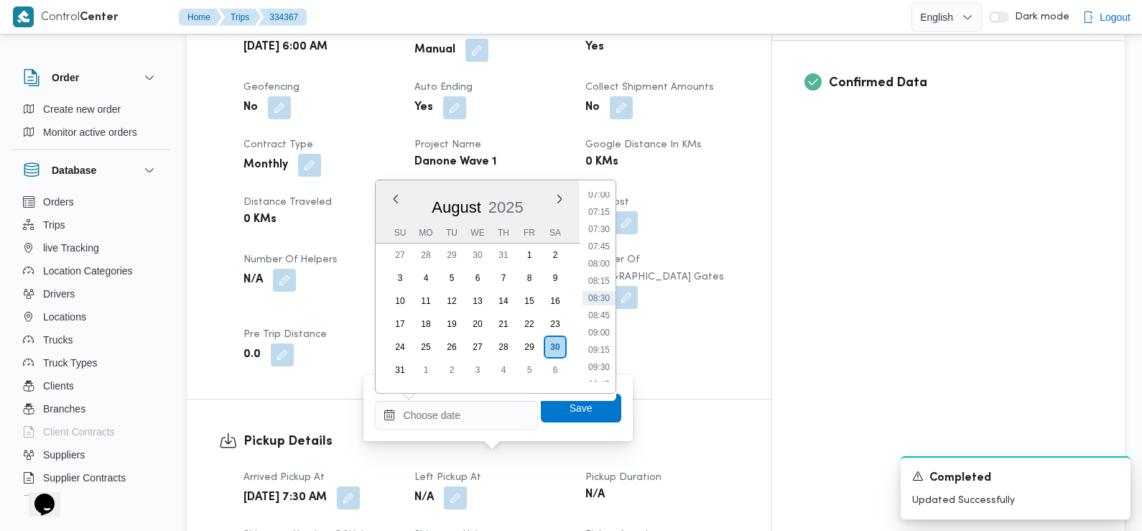
drag, startPoint x: 598, startPoint y: 299, endPoint x: 589, endPoint y: 315, distance: 19.0
click at [598, 299] on li "08:30" at bounding box center [599, 298] width 33 height 14
type input "[DATE] 08:30"
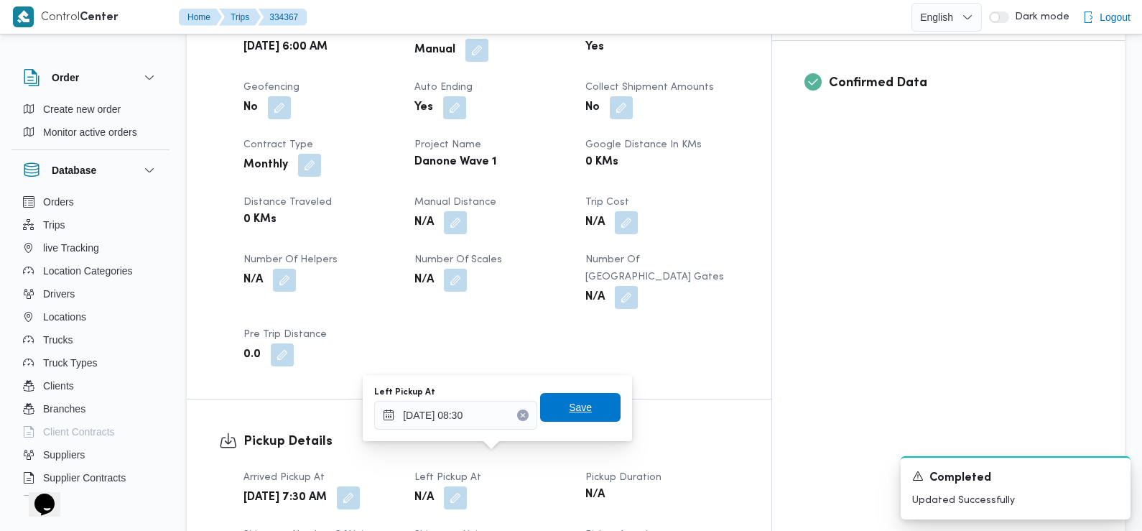
click at [558, 399] on span "Save" at bounding box center [580, 407] width 80 height 29
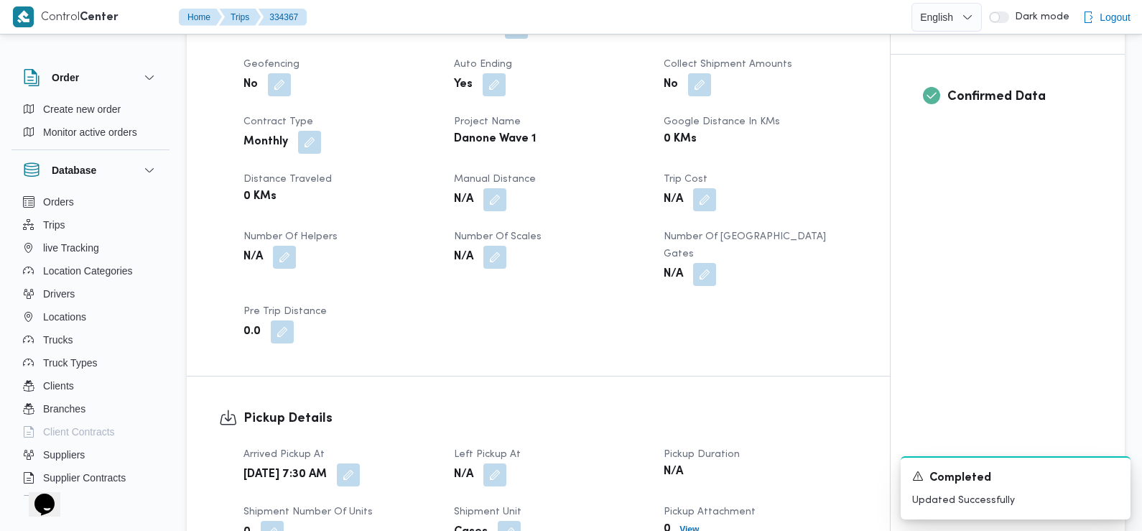
scroll to position [1121, 0]
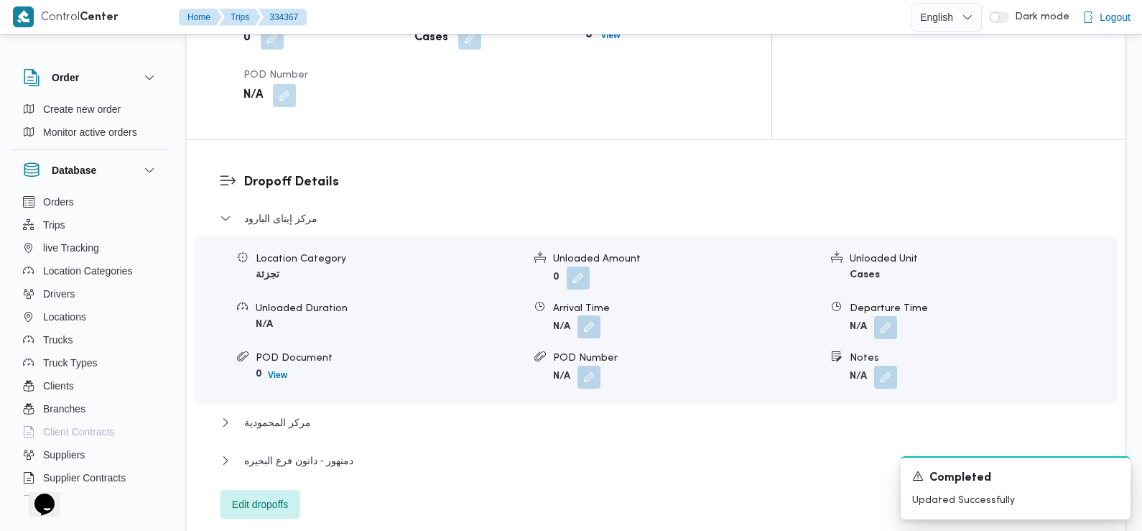
click at [583, 315] on button "button" at bounding box center [589, 326] width 23 height 23
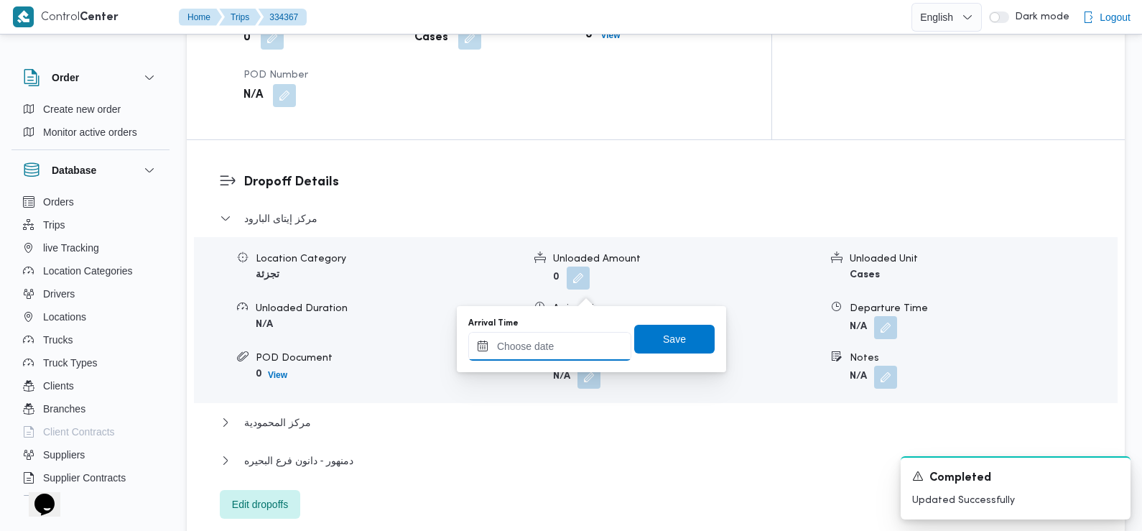
click at [567, 344] on input "Arrival Time" at bounding box center [549, 346] width 163 height 29
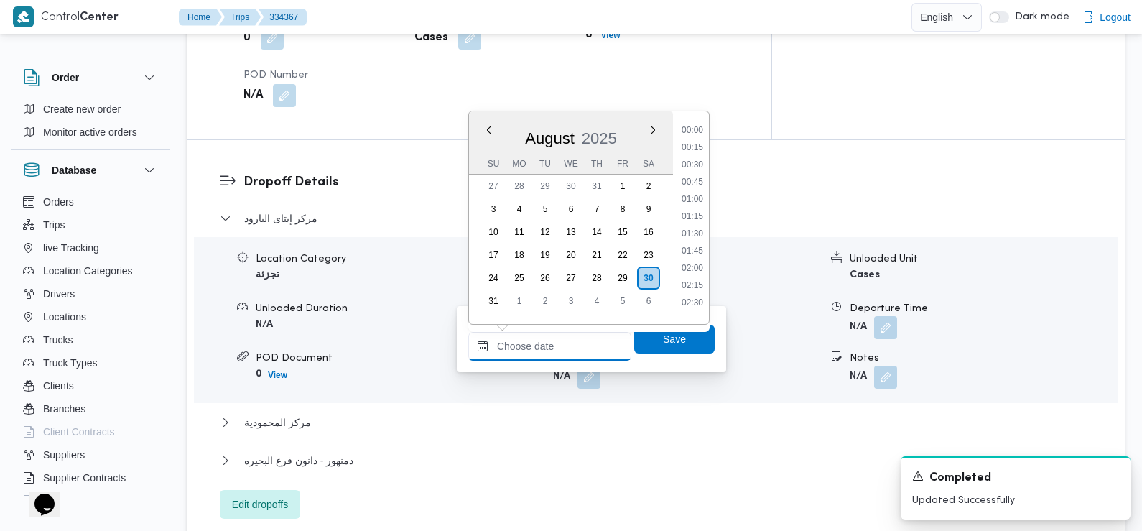
scroll to position [487, 0]
click at [695, 264] on li "09:00" at bounding box center [692, 263] width 33 height 14
type input "[DATE] 09:00"
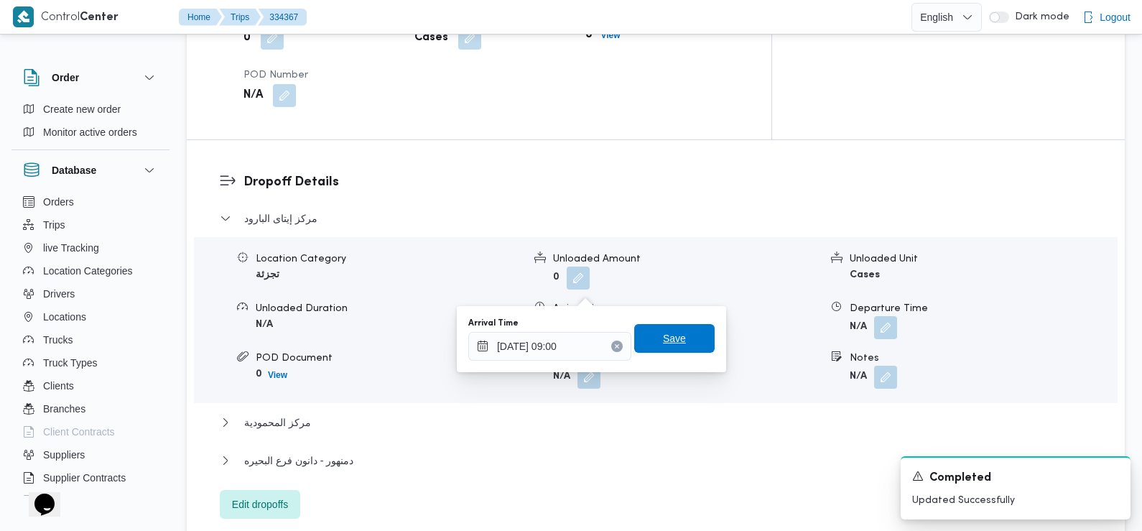
click at [682, 349] on span "Save" at bounding box center [674, 338] width 80 height 29
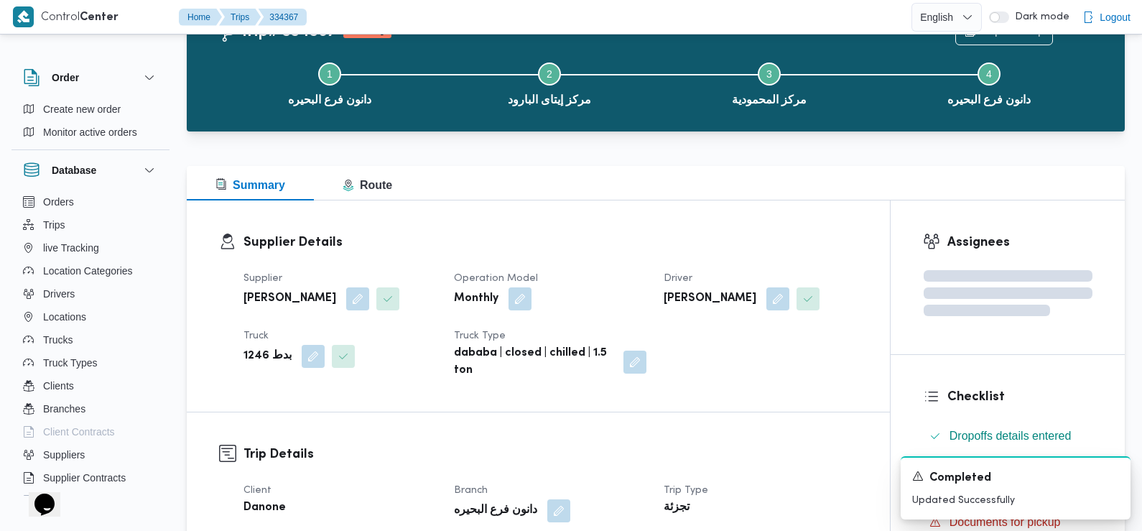
scroll to position [0, 0]
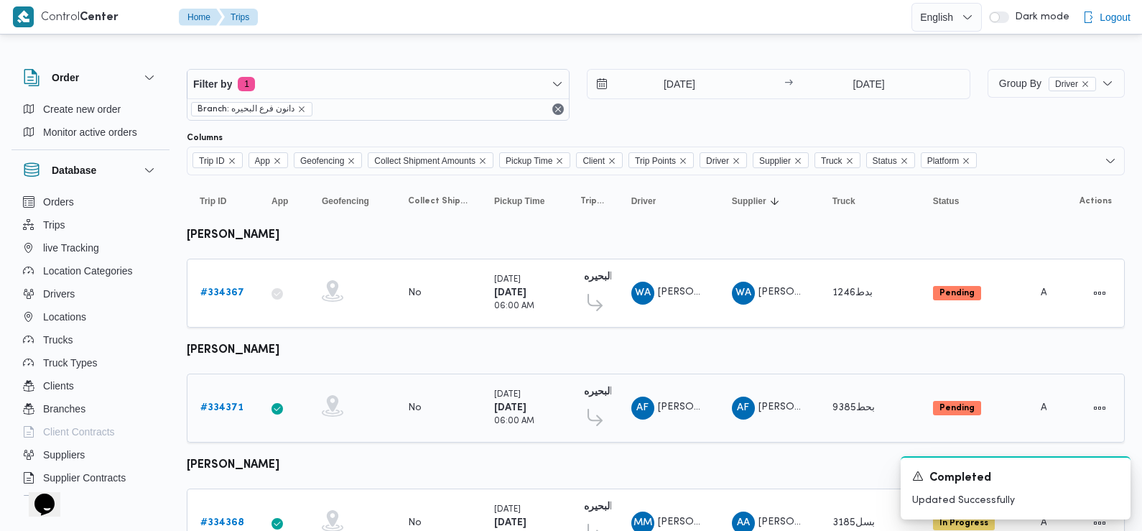
click at [216, 404] on b "# 334371" at bounding box center [221, 407] width 43 height 9
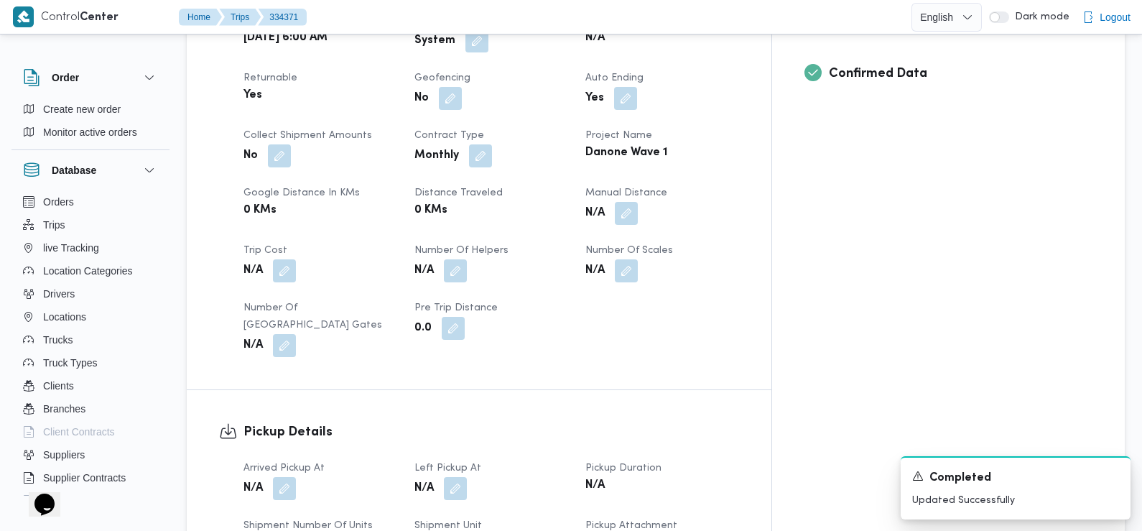
scroll to position [666, 0]
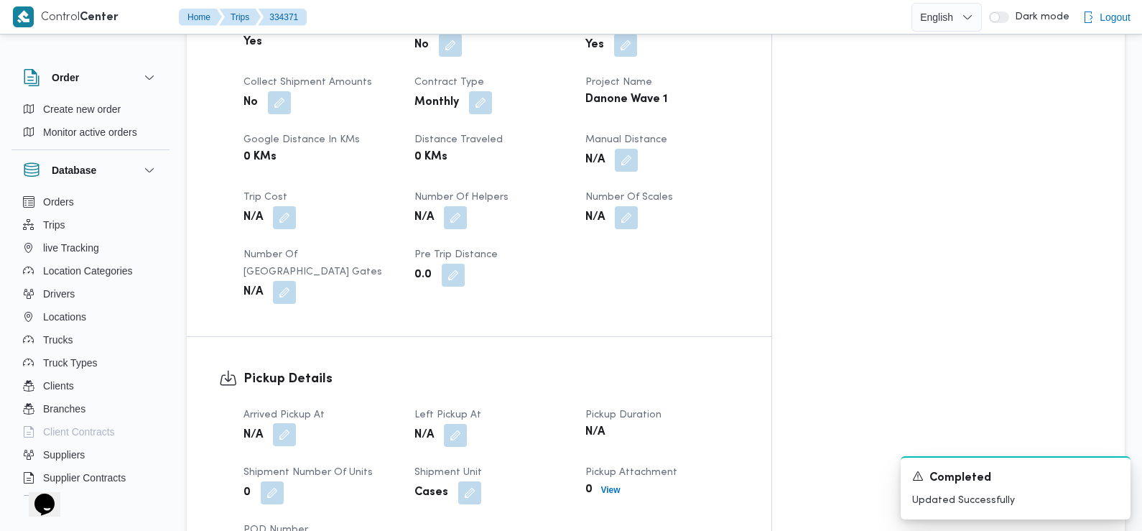
click at [277, 423] on button "button" at bounding box center [284, 434] width 23 height 23
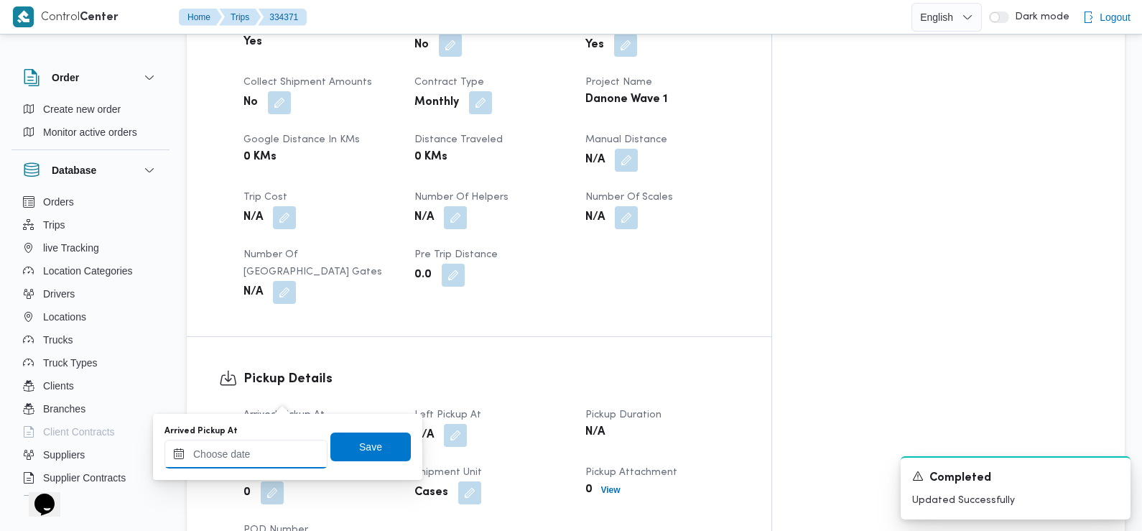
click at [270, 444] on input "Arrived Pickup At" at bounding box center [245, 454] width 163 height 29
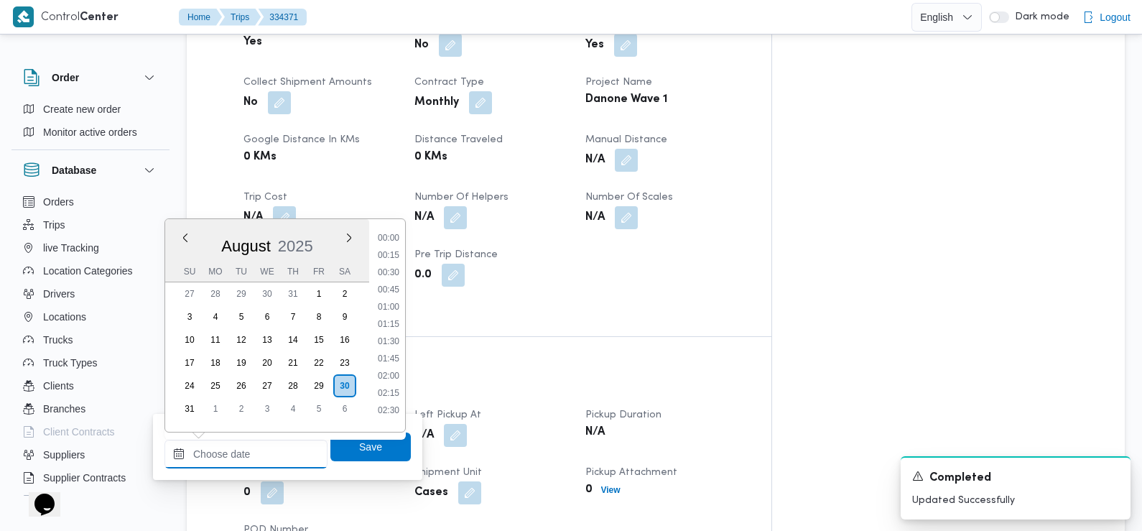
scroll to position [487, 0]
click at [397, 269] on li "07:30" at bounding box center [388, 268] width 33 height 14
type input "[DATE] 07:30"
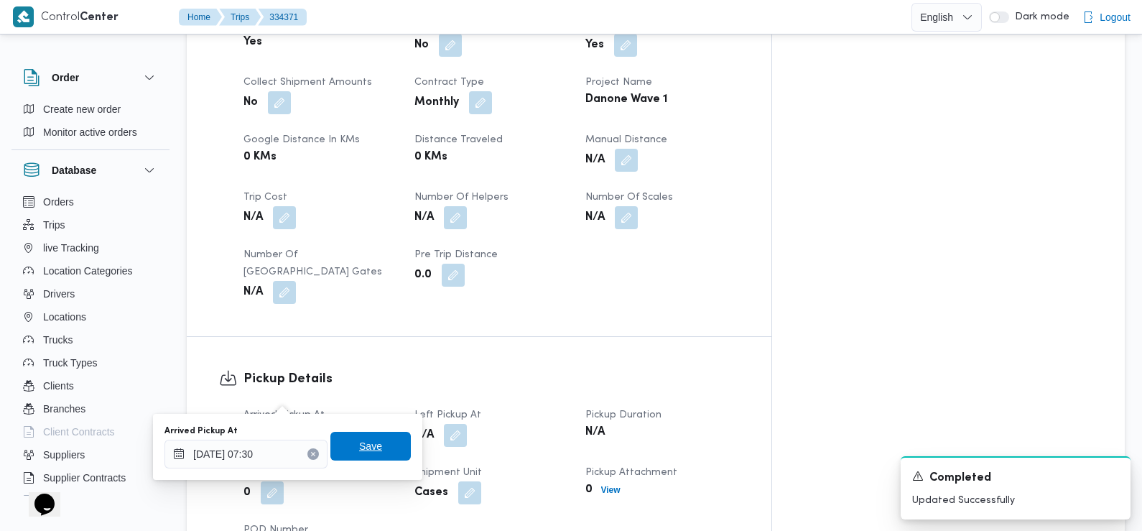
click at [366, 442] on span "Save" at bounding box center [370, 445] width 23 height 17
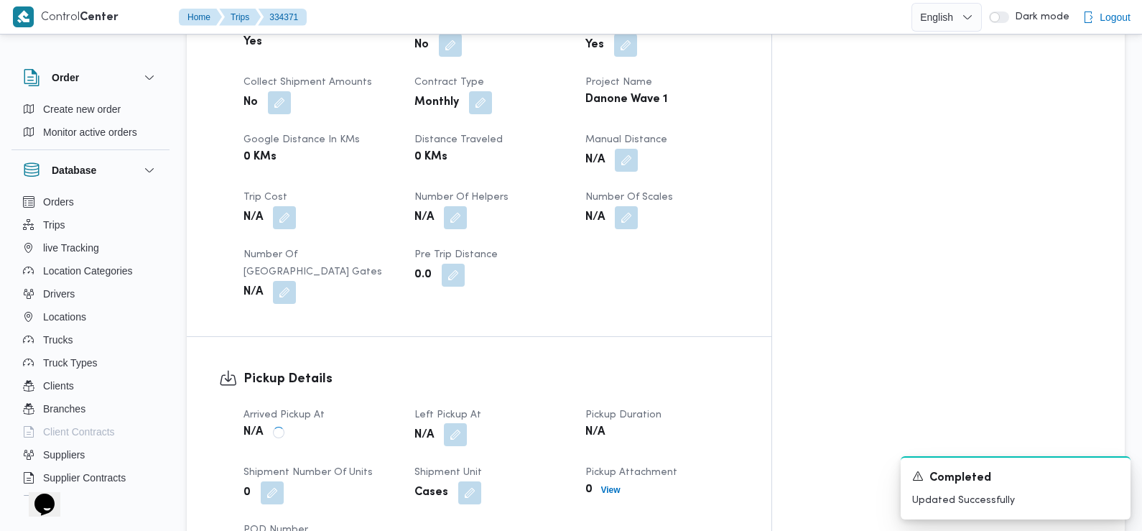
click at [467, 423] on button "button" at bounding box center [455, 434] width 23 height 23
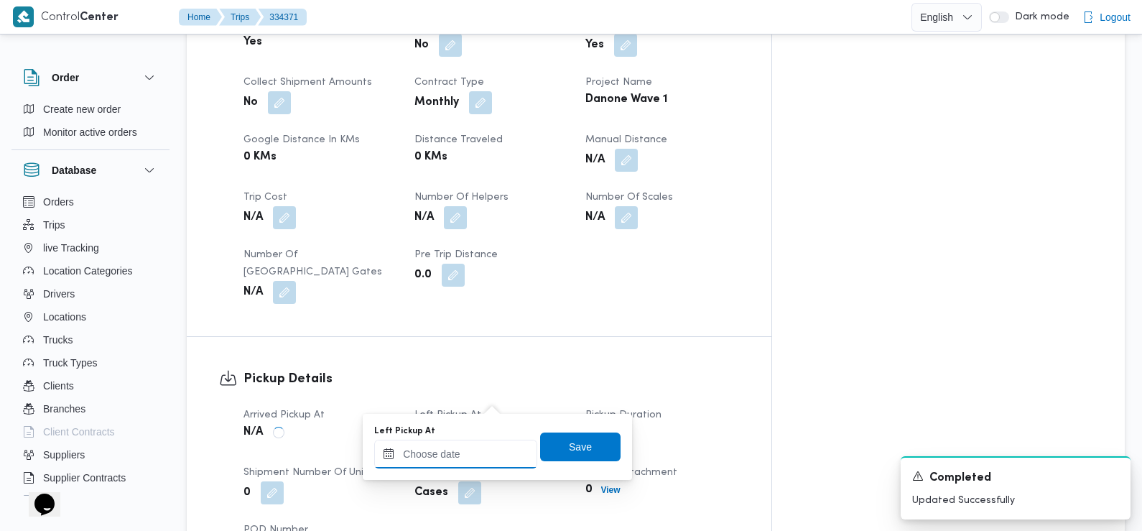
click at [476, 451] on input "Left Pickup At" at bounding box center [455, 454] width 163 height 29
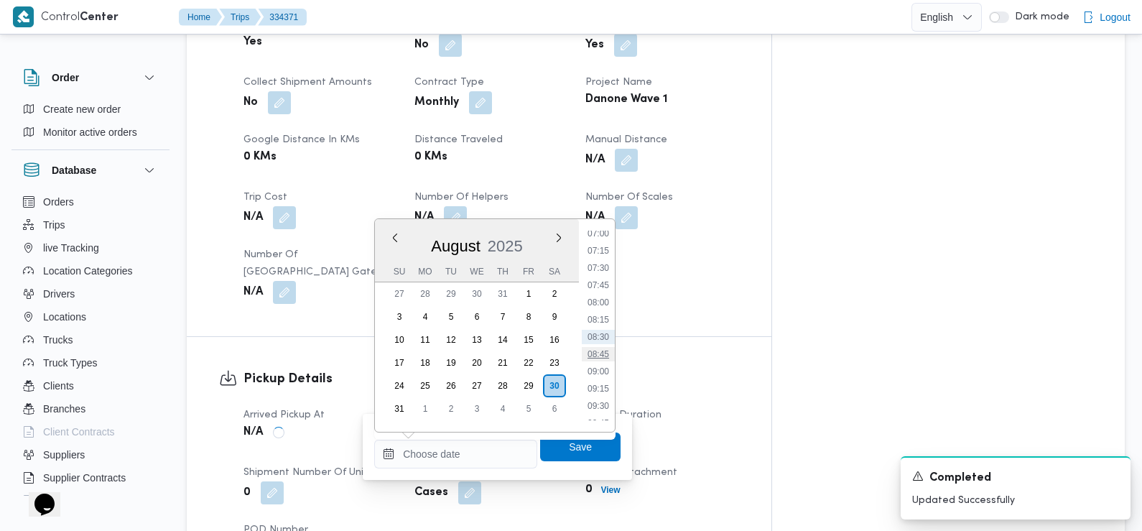
click at [595, 352] on li "08:45" at bounding box center [598, 354] width 33 height 14
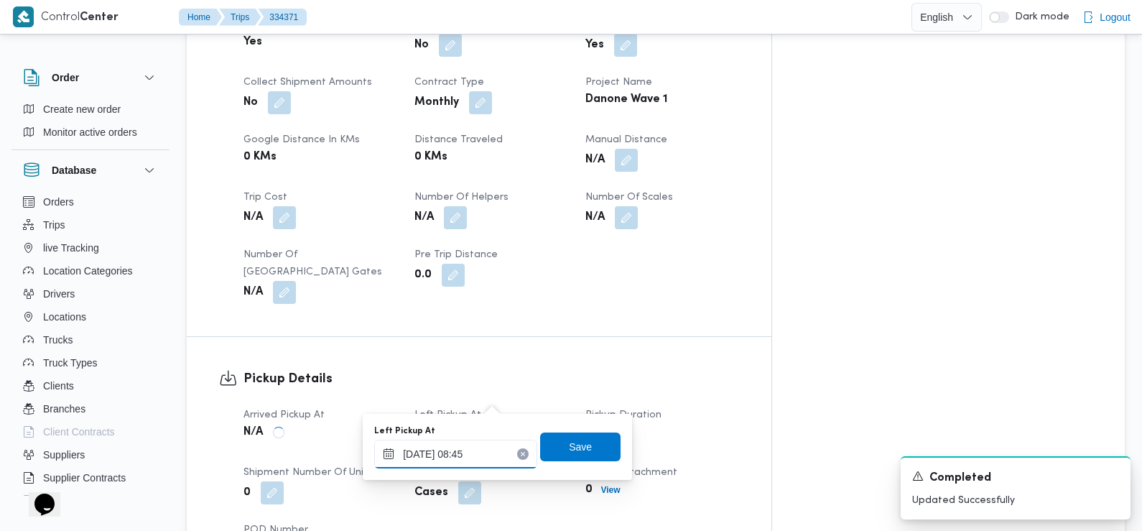
type input "[DATE] 08:45"
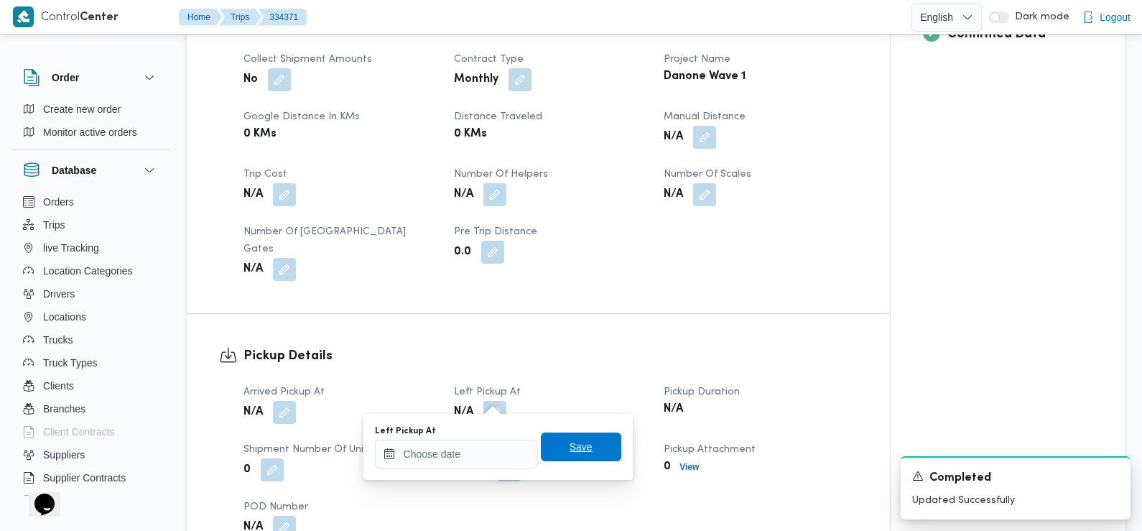
drag, startPoint x: 569, startPoint y: 447, endPoint x: 573, endPoint y: 386, distance: 61.2
click at [570, 447] on span "Save" at bounding box center [581, 446] width 23 height 17
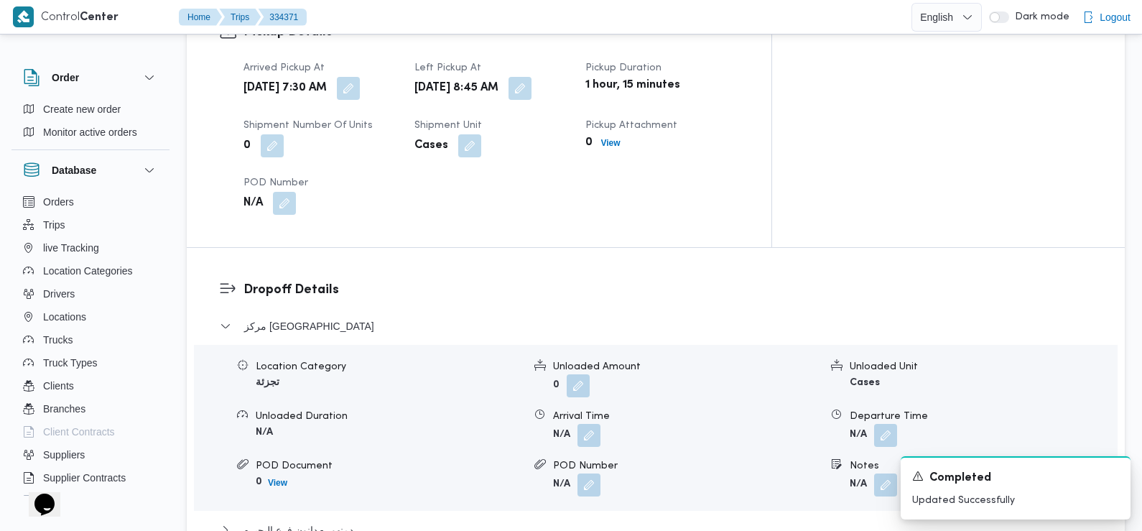
scroll to position [1015, 0]
click at [596, 421] on button "button" at bounding box center [589, 432] width 23 height 23
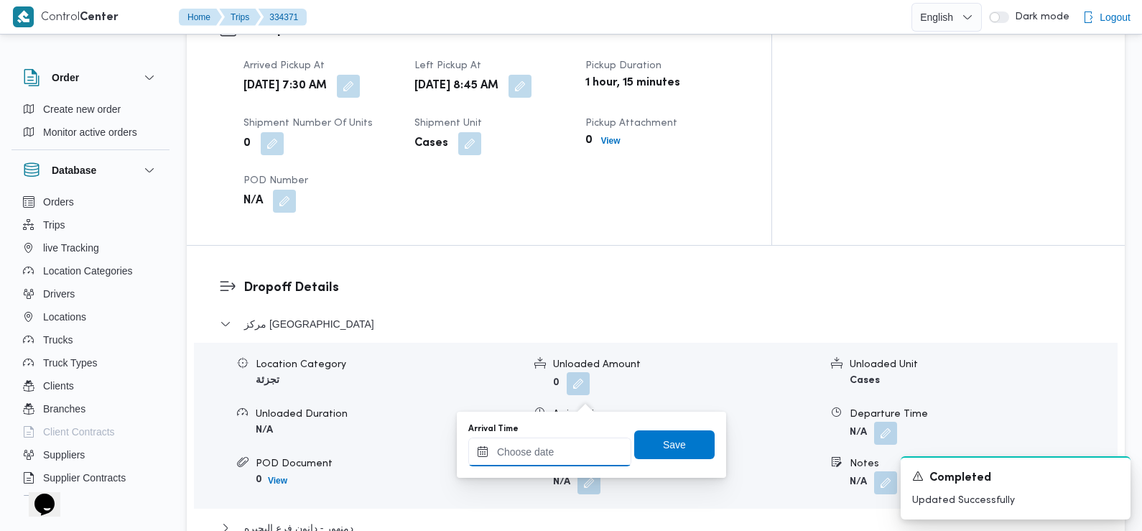
click at [556, 460] on input "Arrival Time" at bounding box center [549, 451] width 163 height 29
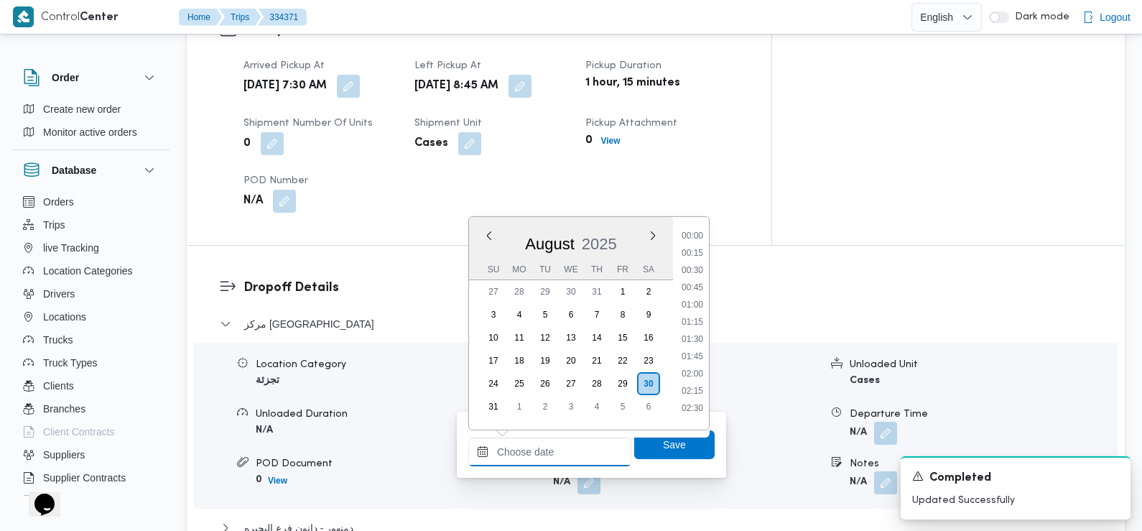
scroll to position [487, 0]
click at [694, 371] on li "09:00" at bounding box center [692, 369] width 33 height 14
type input "[DATE] 09:00"
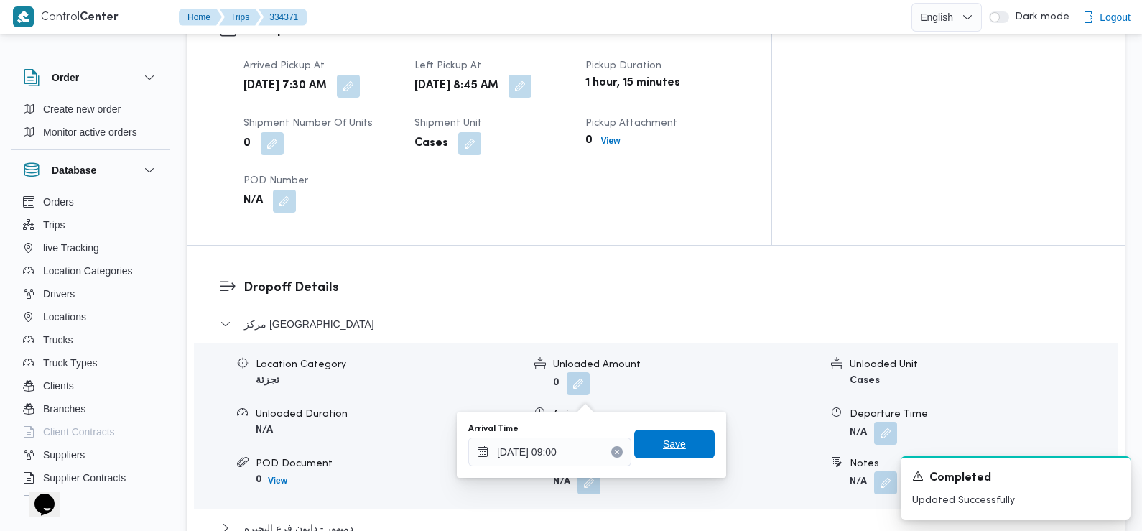
drag, startPoint x: 669, startPoint y: 442, endPoint x: 646, endPoint y: 445, distance: 23.2
click at [646, 445] on span "Save" at bounding box center [674, 444] width 80 height 29
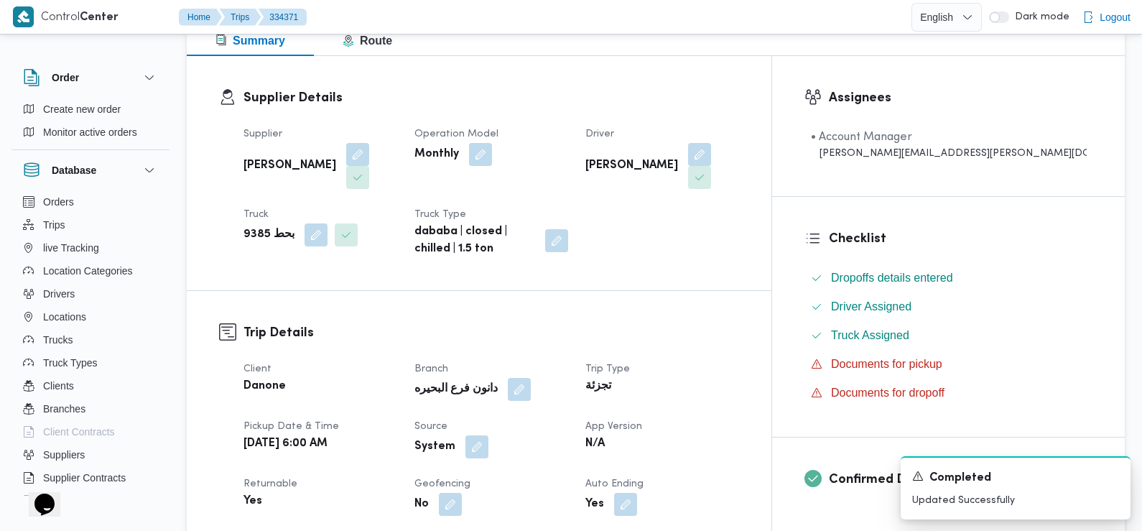
scroll to position [210, 0]
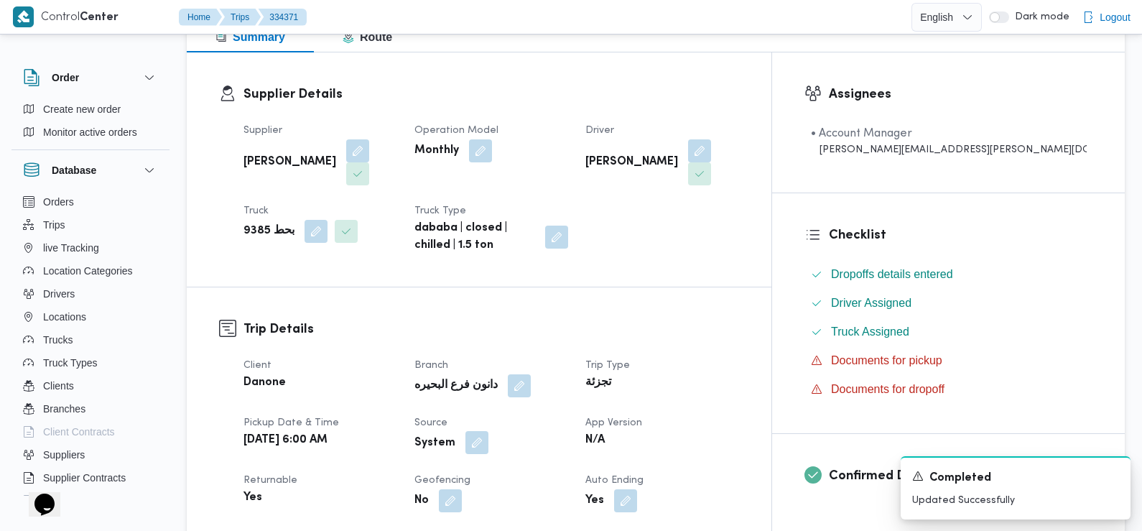
click at [488, 431] on button "button" at bounding box center [476, 442] width 23 height 23
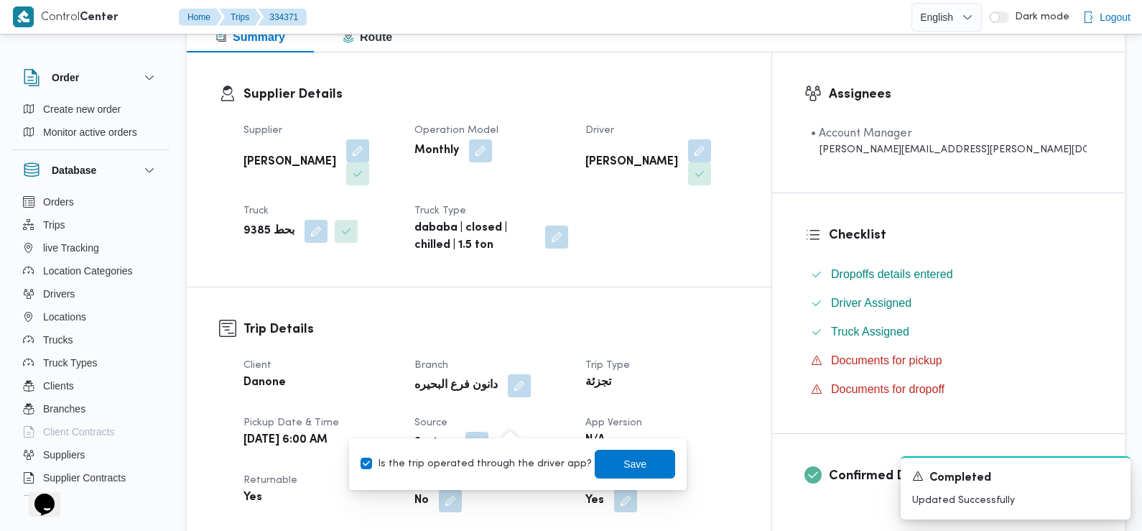
click at [511, 464] on label "Is the trip operated through the driver app?" at bounding box center [476, 463] width 231 height 17
checkbox input "false"
click at [607, 465] on span "Save" at bounding box center [635, 463] width 80 height 29
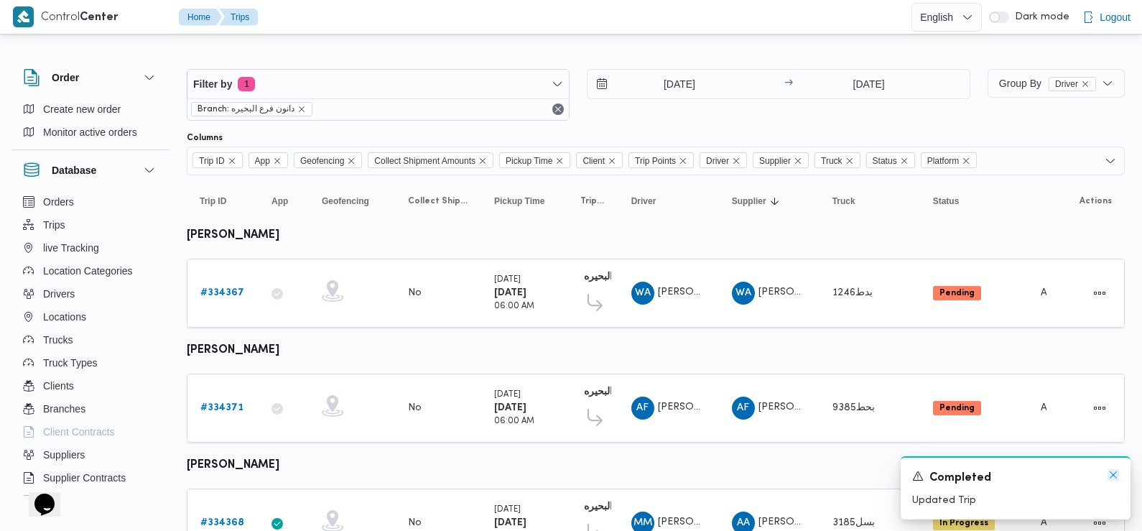
click at [1110, 475] on icon "Dismiss toast" at bounding box center [1113, 474] width 11 height 11
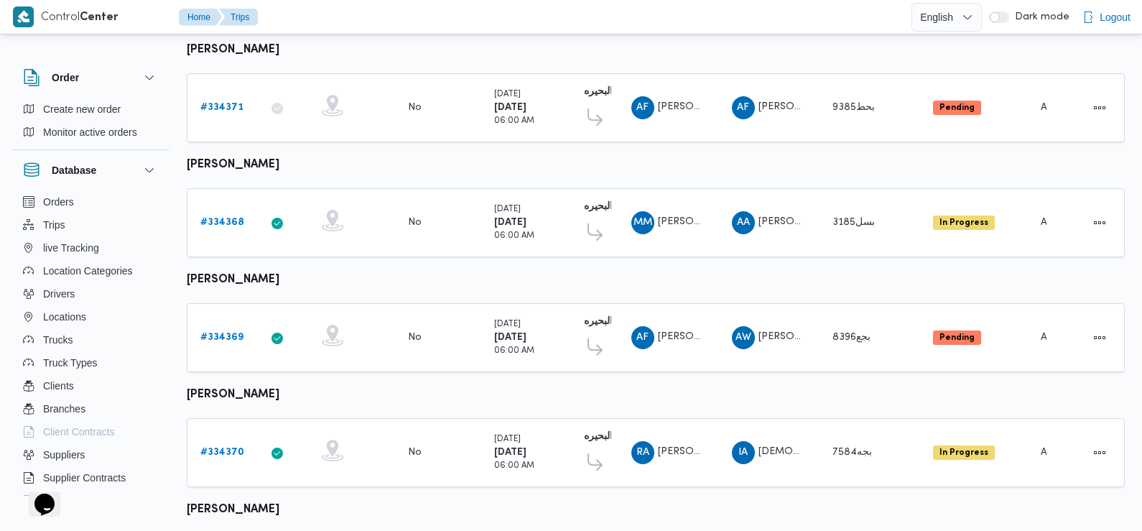
scroll to position [273, 0]
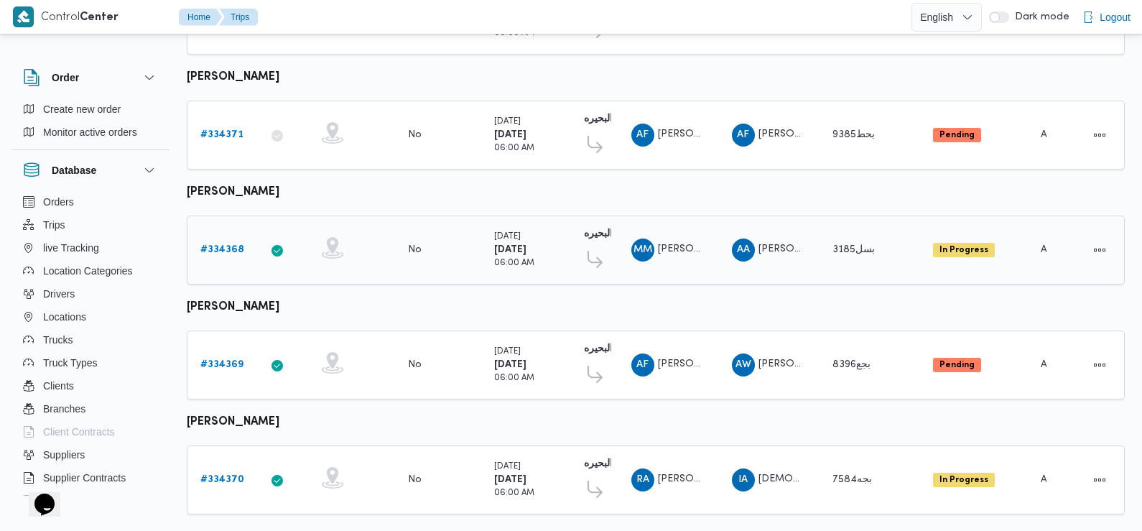
click at [219, 247] on b "# 334368" at bounding box center [222, 249] width 44 height 9
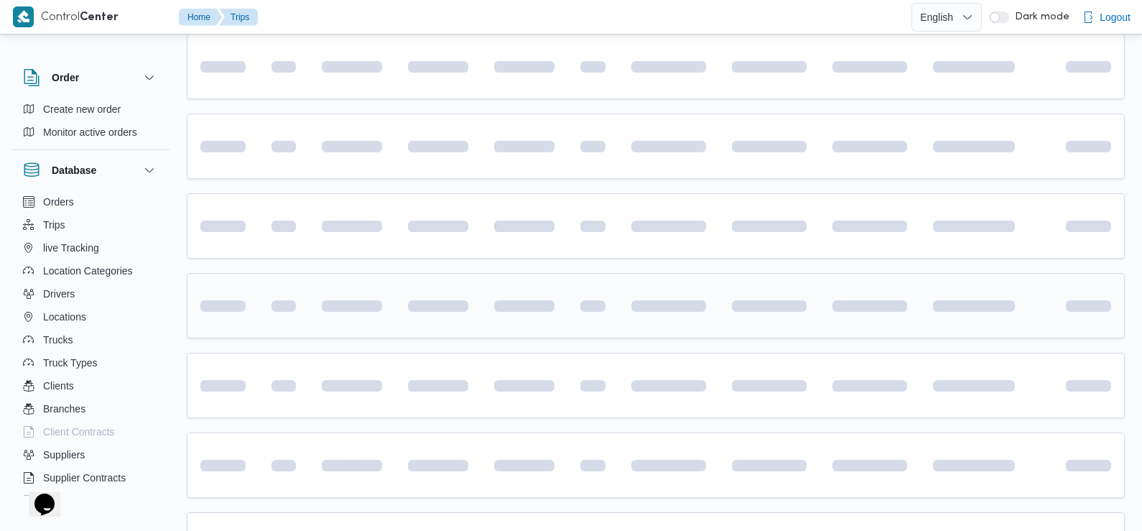
scroll to position [305, 0]
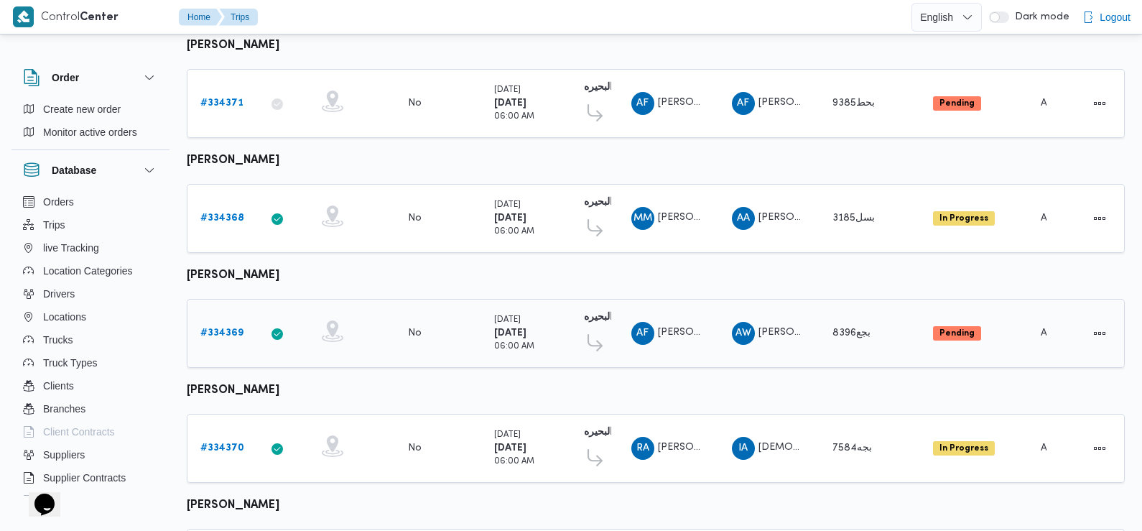
click at [226, 328] on b "# 334369" at bounding box center [221, 332] width 43 height 9
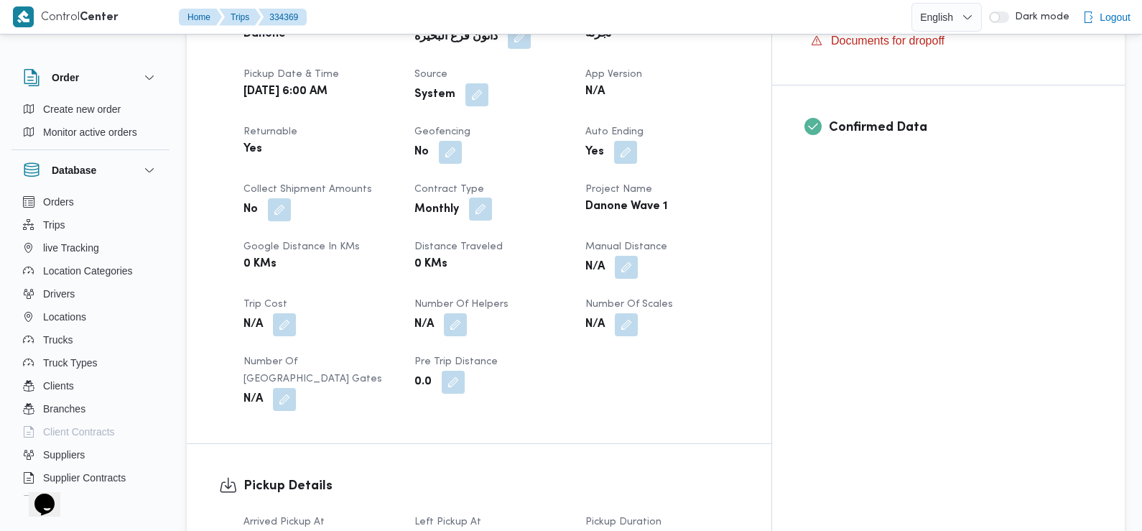
scroll to position [558, 0]
click at [488, 83] on button "button" at bounding box center [476, 94] width 23 height 23
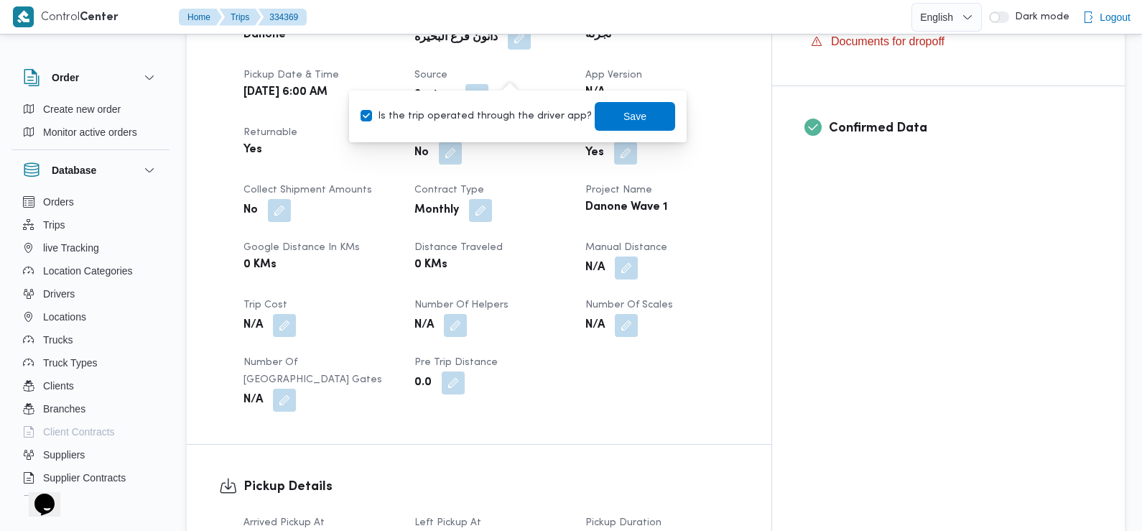
click at [506, 115] on label "Is the trip operated through the driver app?" at bounding box center [476, 116] width 231 height 17
checkbox input "false"
click at [604, 120] on span "Save" at bounding box center [635, 115] width 80 height 29
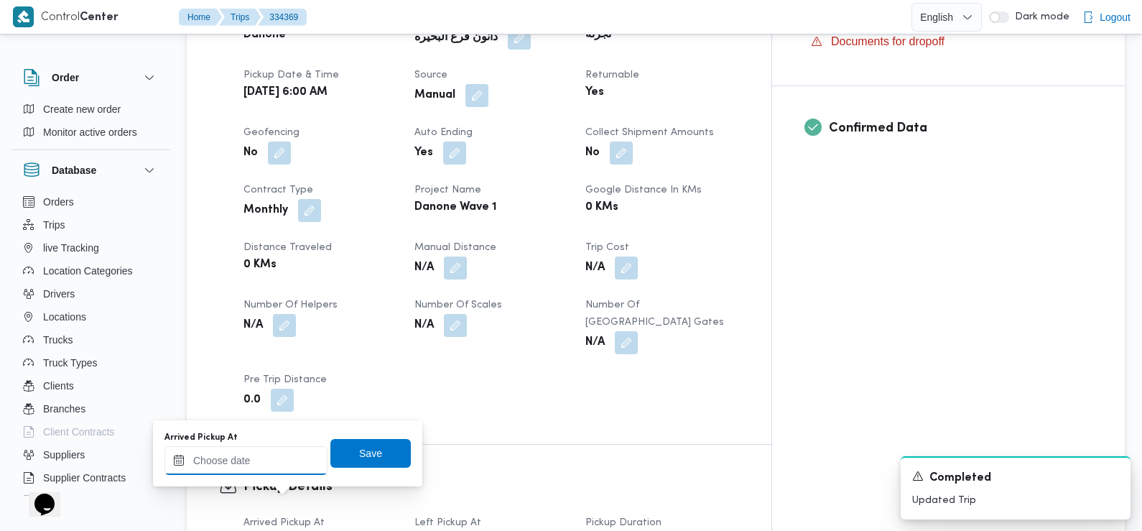
click at [294, 450] on input "Arrived Pickup At" at bounding box center [245, 460] width 163 height 29
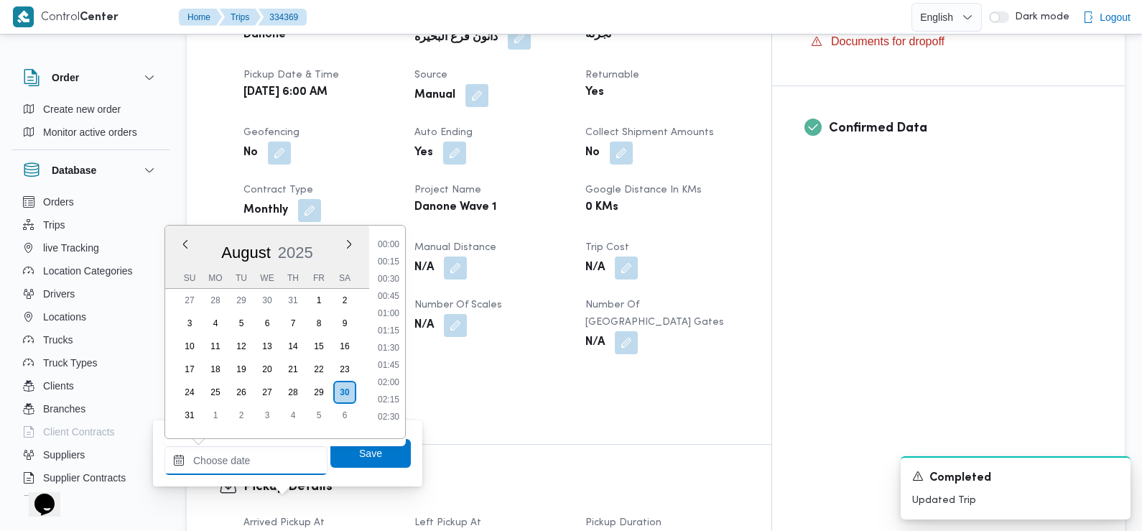
scroll to position [487, 0]
click at [394, 277] on li "07:30" at bounding box center [388, 274] width 33 height 14
type input "[DATE] 07:30"
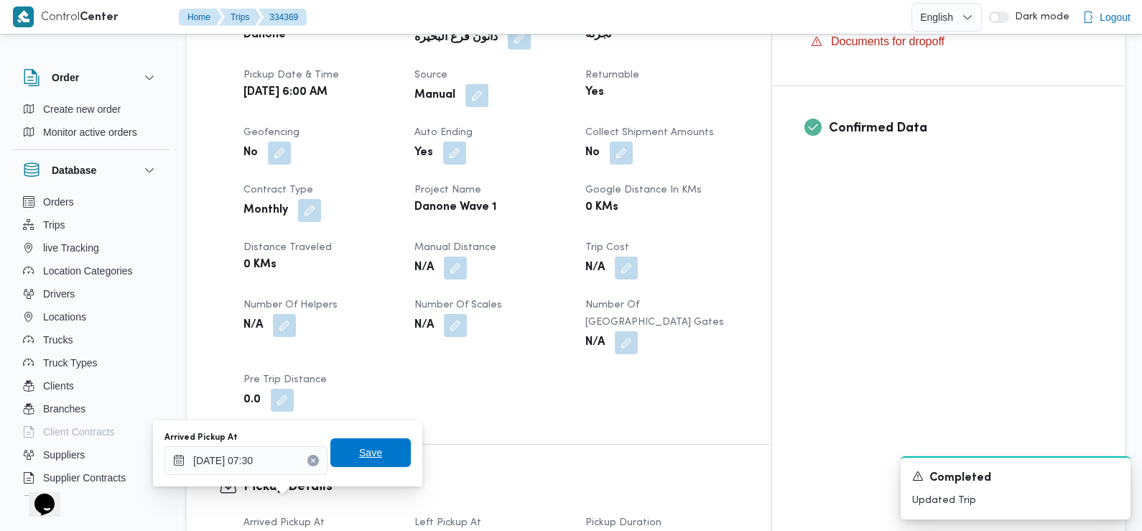
click at [366, 453] on span "Save" at bounding box center [370, 452] width 23 height 17
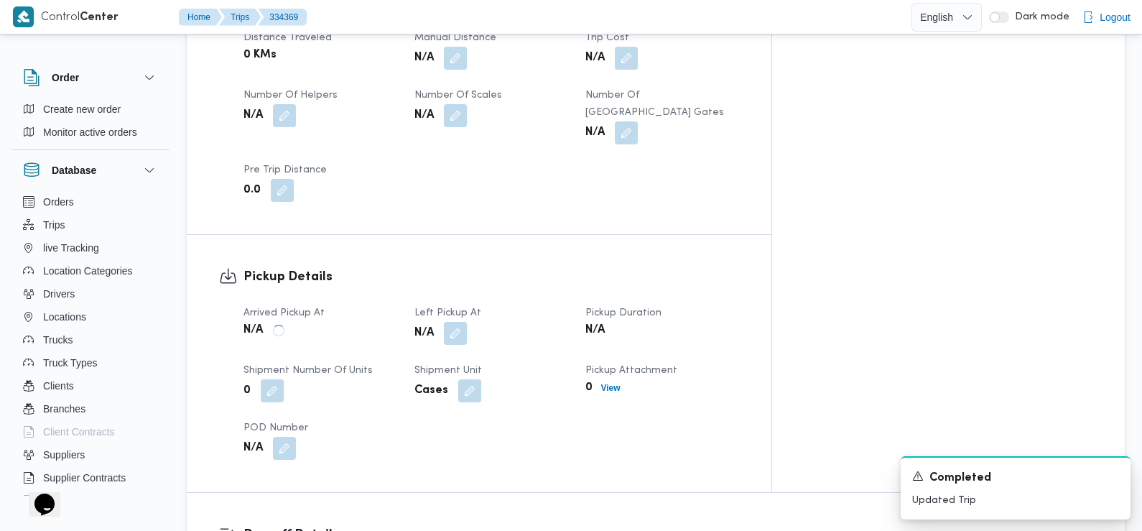
scroll to position [769, 0]
click at [467, 320] on button "button" at bounding box center [455, 331] width 23 height 23
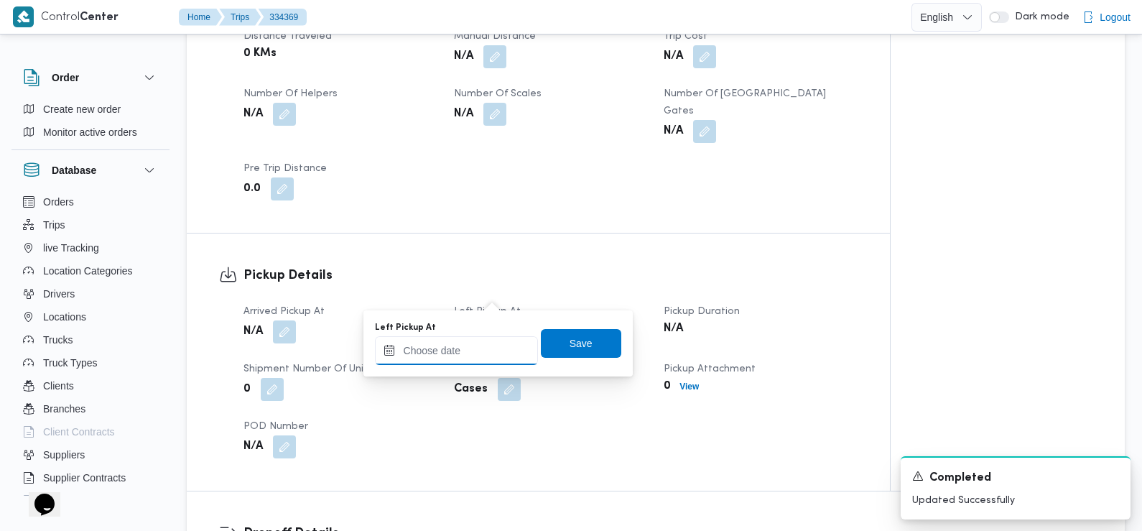
click at [476, 351] on input "Left Pickup At" at bounding box center [456, 350] width 163 height 29
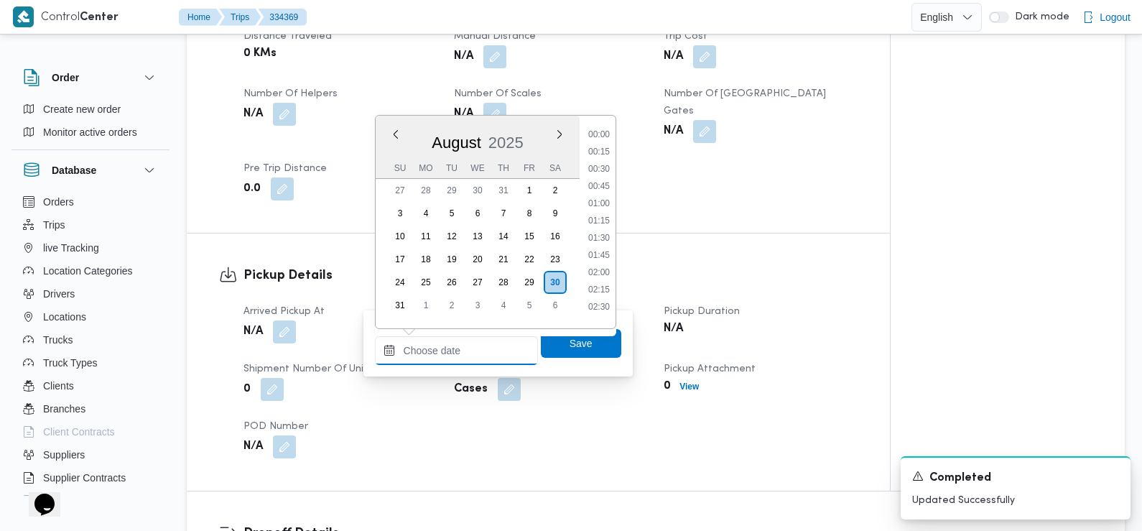
scroll to position [487, 0]
click at [601, 228] on li "08:30" at bounding box center [599, 233] width 33 height 14
type input "[DATE] 08:30"
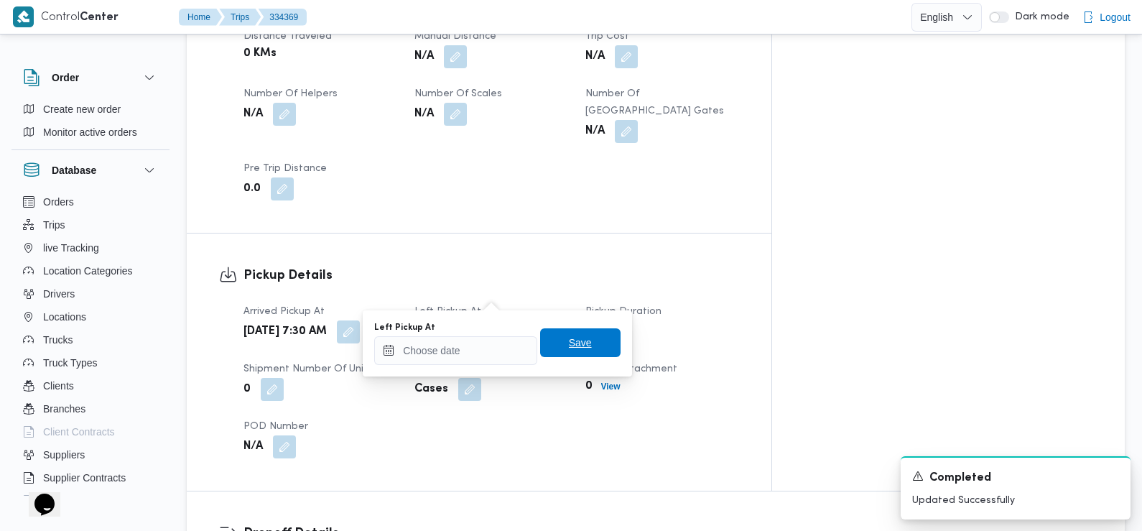
click at [570, 346] on span "Save" at bounding box center [580, 342] width 23 height 17
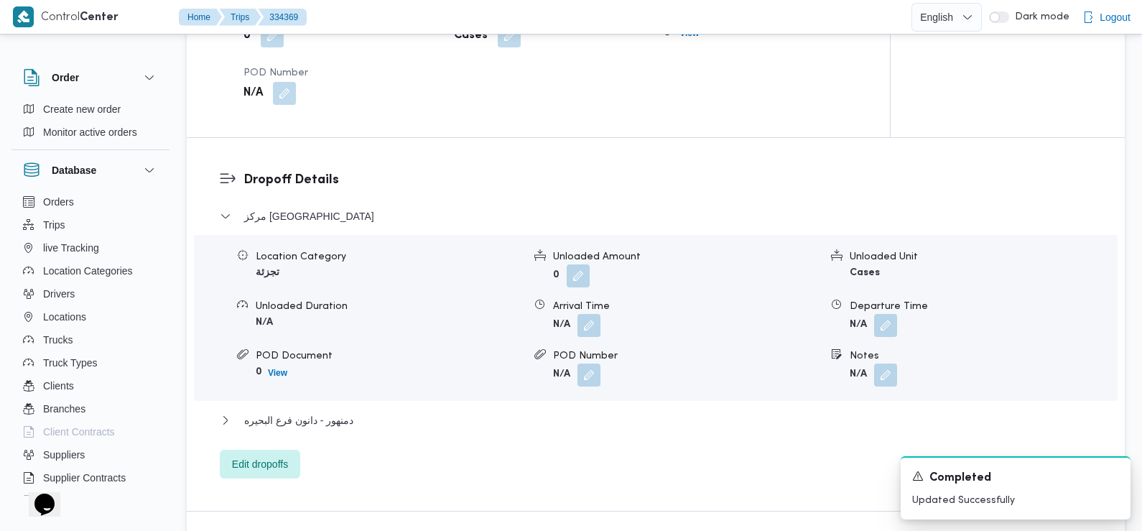
scroll to position [1138, 0]
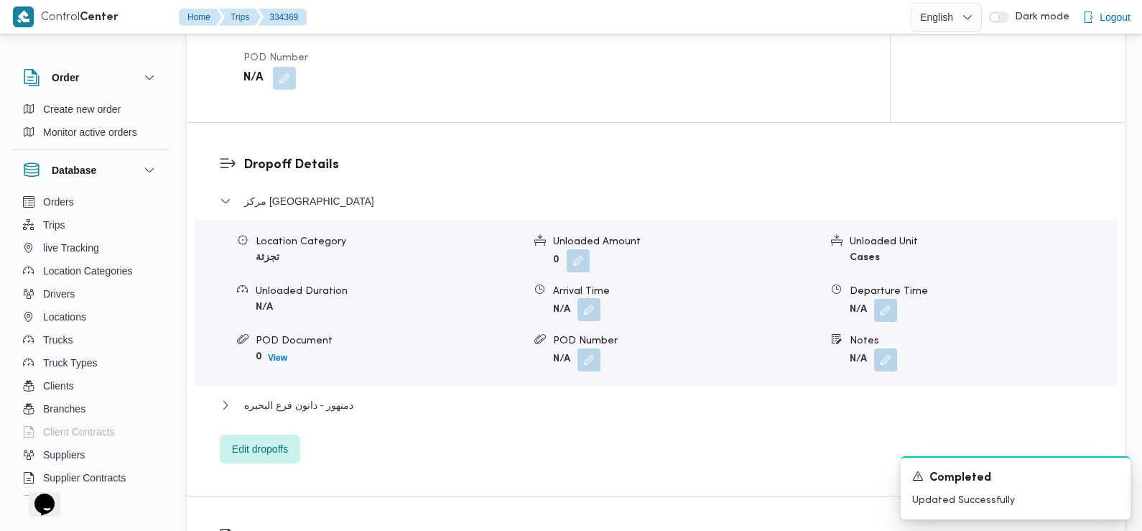
click at [586, 298] on button "button" at bounding box center [589, 309] width 23 height 23
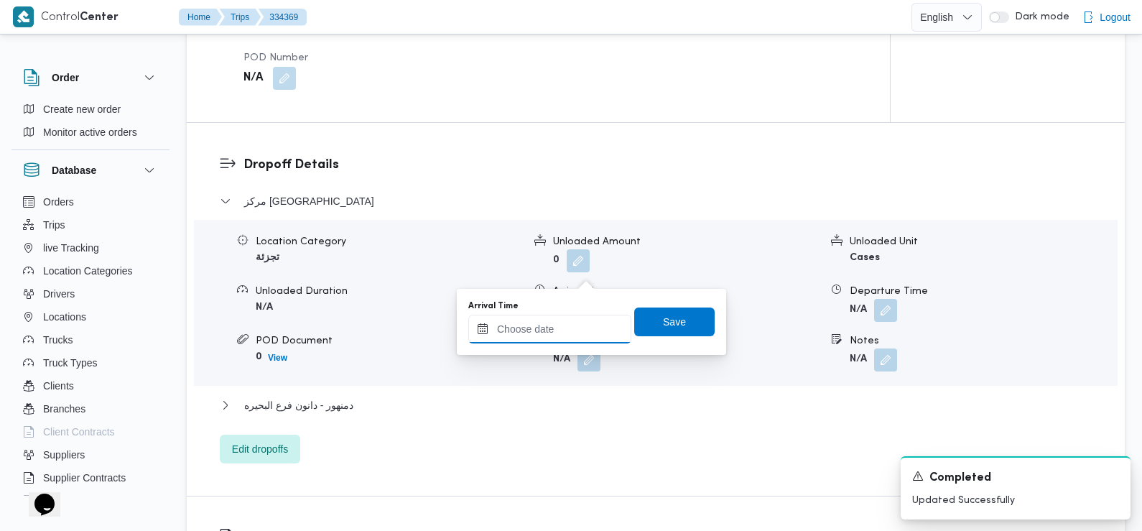
click at [575, 315] on div at bounding box center [549, 329] width 163 height 29
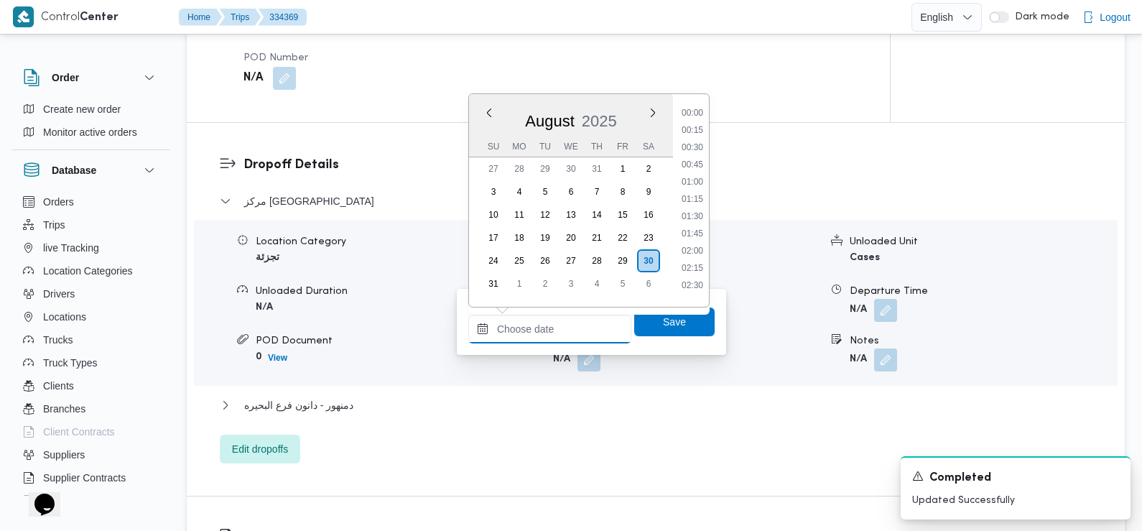
scroll to position [487, 0]
click at [697, 223] on li "08:45" at bounding box center [692, 229] width 33 height 14
type input "[DATE] 08:45"
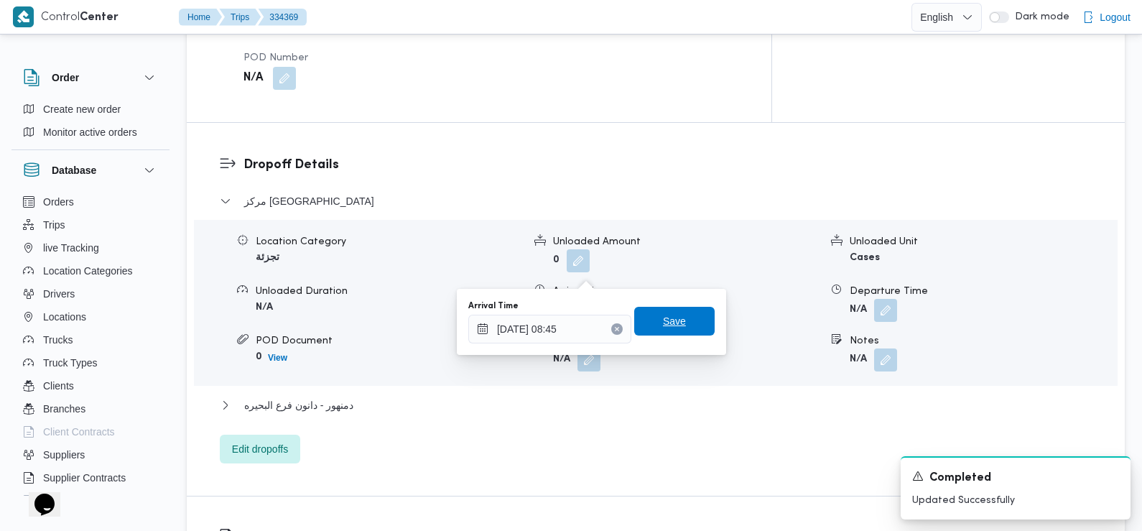
click at [665, 323] on span "Save" at bounding box center [674, 320] width 23 height 17
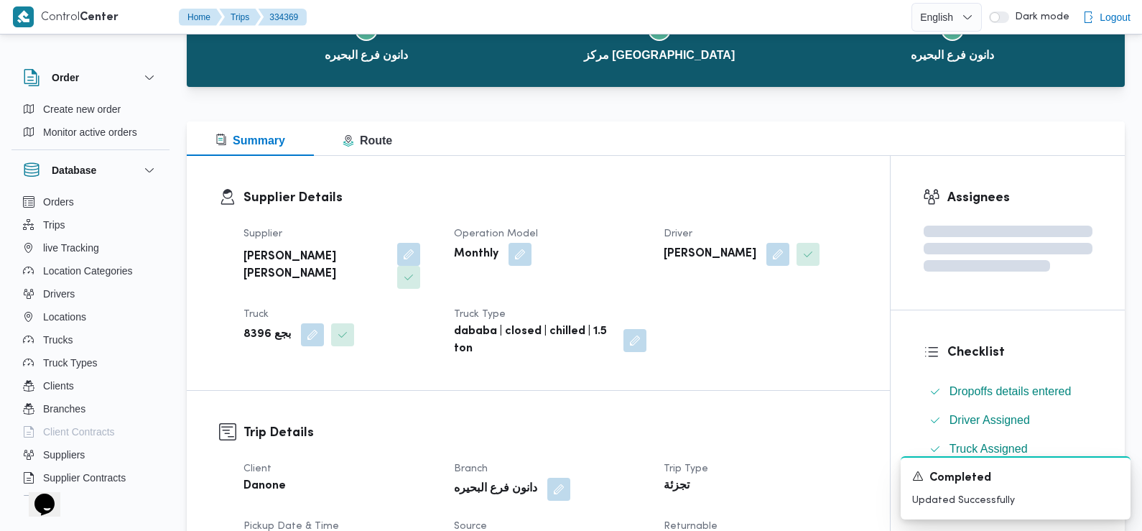
scroll to position [0, 0]
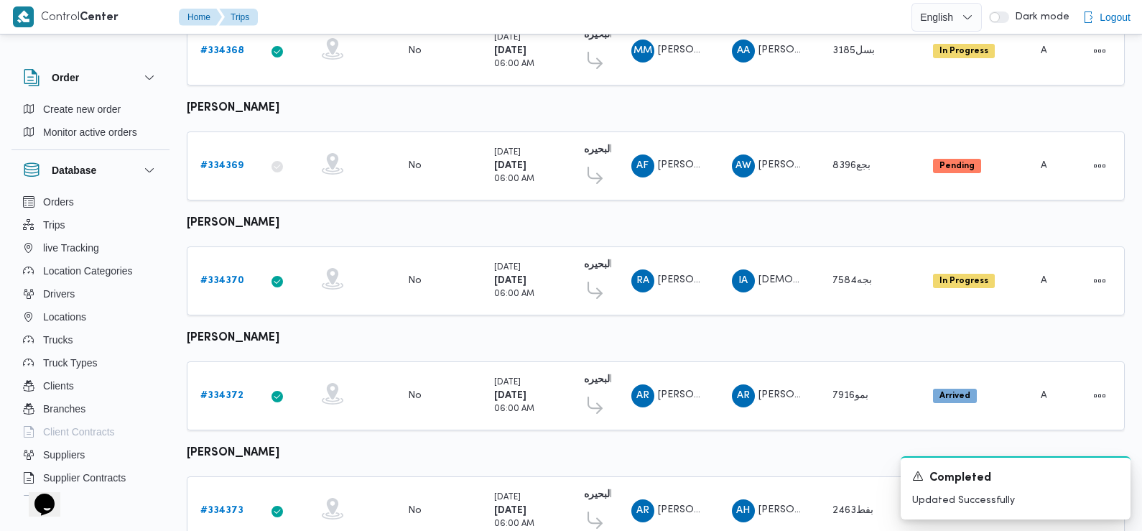
scroll to position [490, 0]
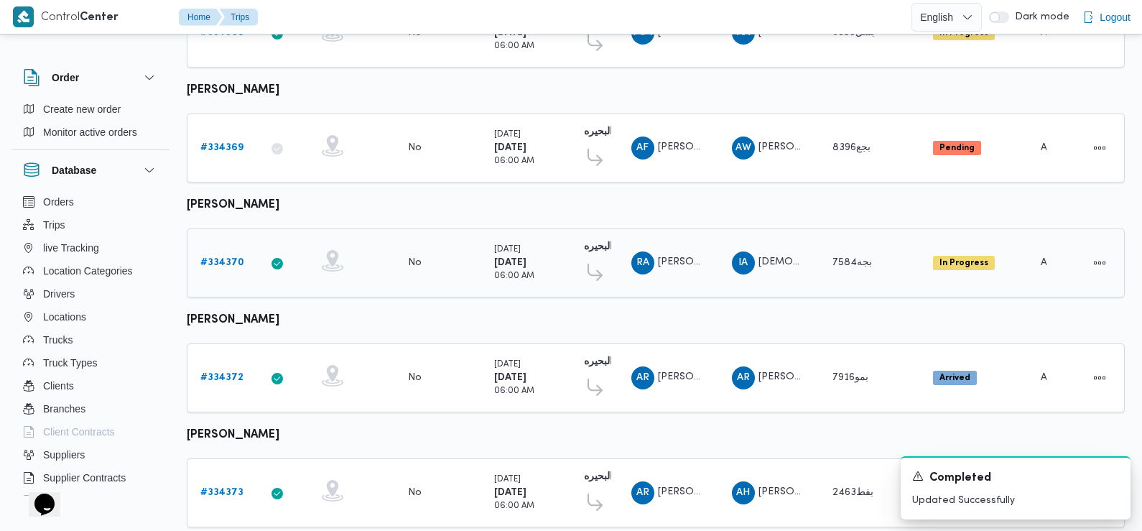
click at [217, 258] on b "# 334370" at bounding box center [222, 262] width 44 height 9
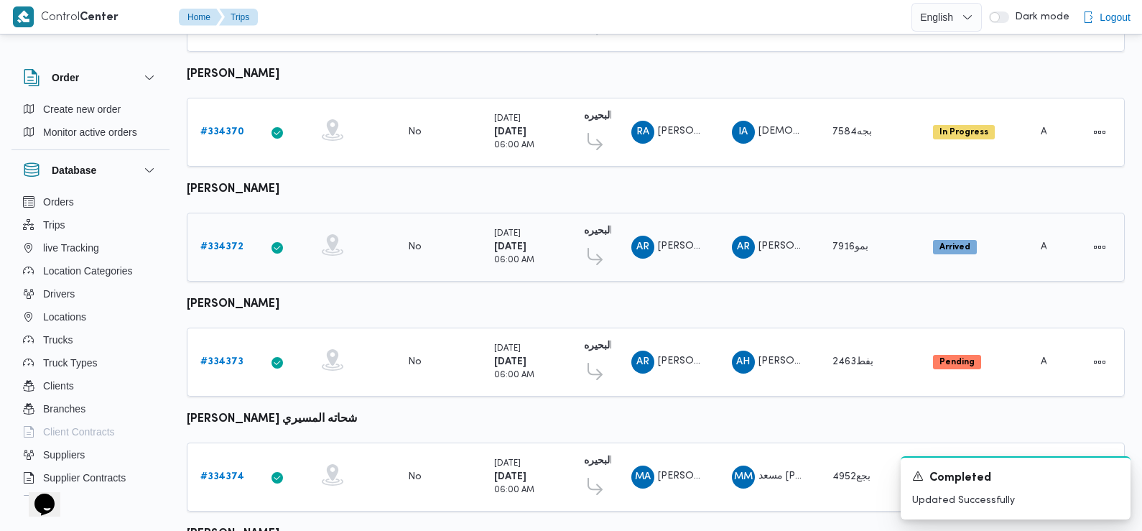
click at [213, 242] on b "# 334372" at bounding box center [221, 246] width 43 height 9
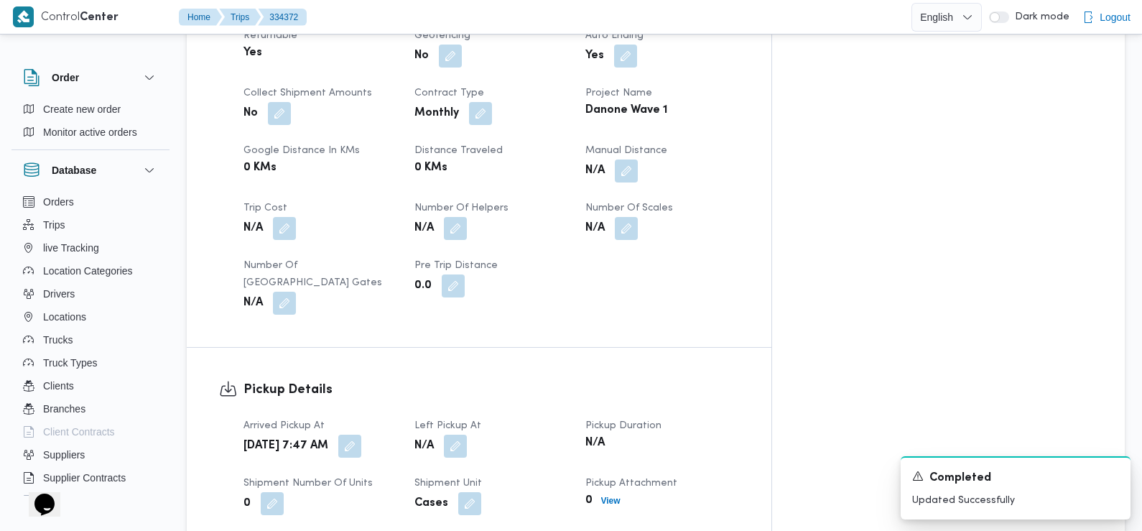
scroll to position [702, 0]
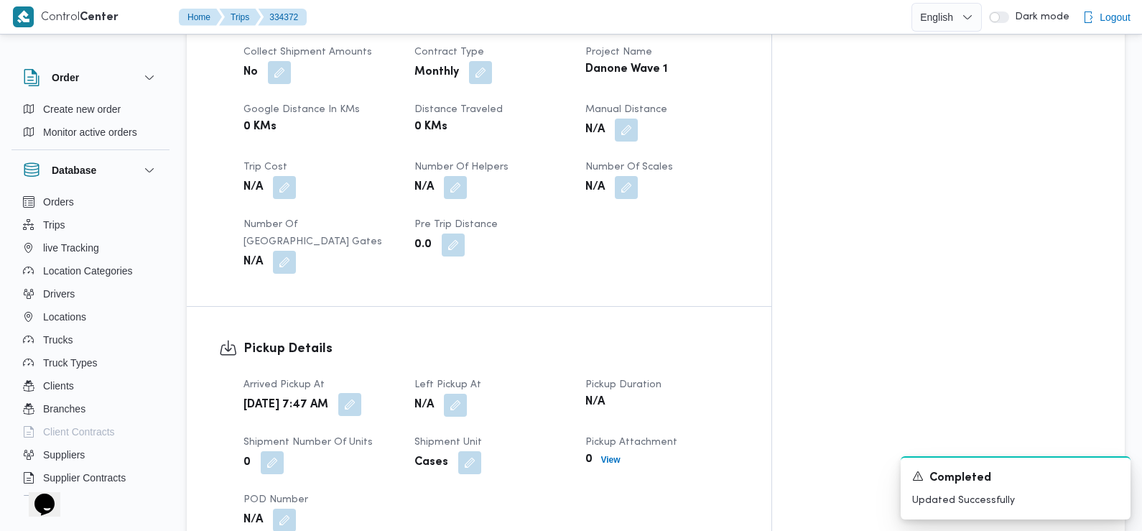
click at [361, 399] on button "button" at bounding box center [349, 404] width 23 height 23
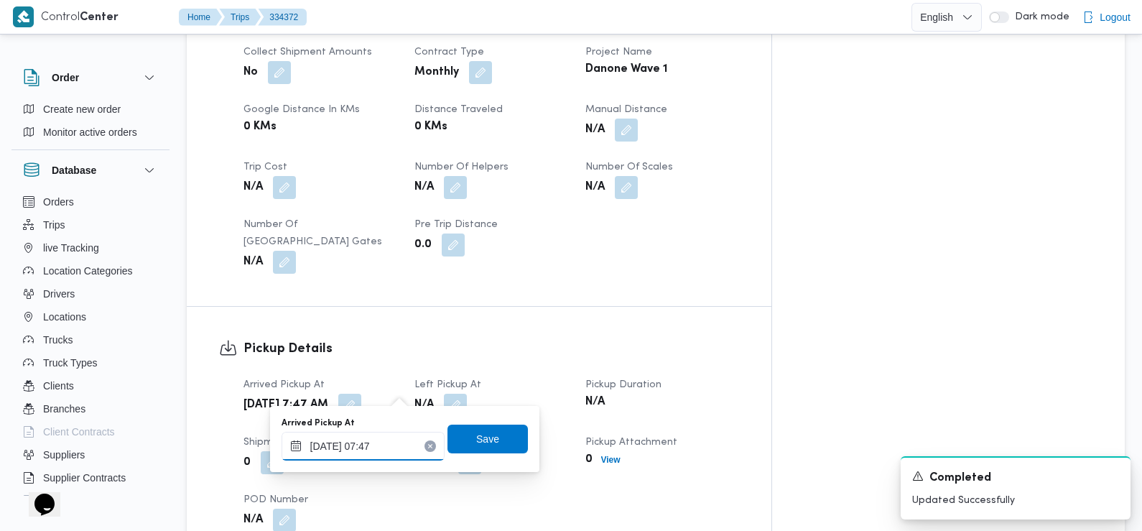
click at [387, 451] on input "[DATE] 07:47" at bounding box center [363, 446] width 163 height 29
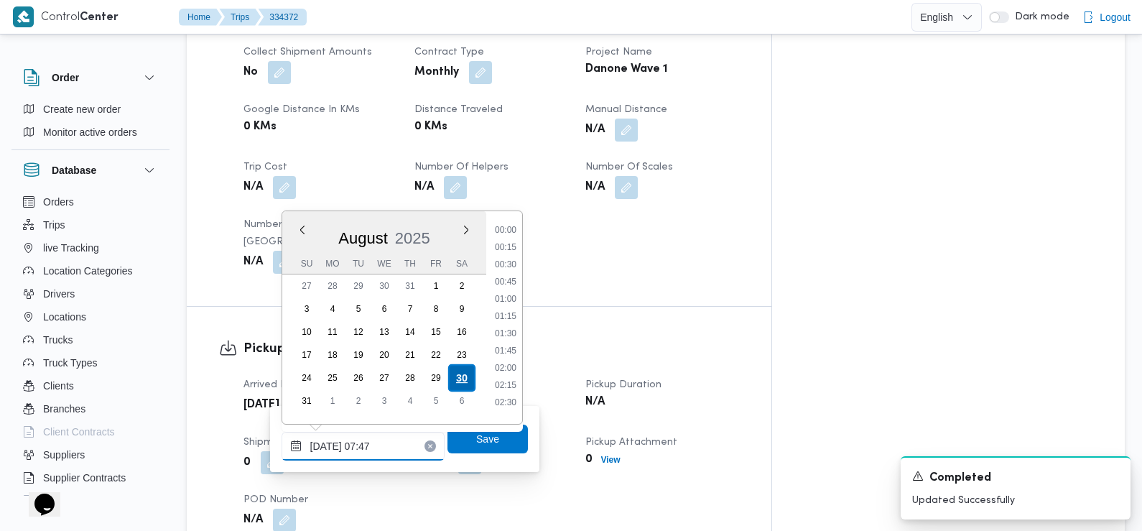
scroll to position [435, 0]
click at [512, 309] on li "07:30" at bounding box center [505, 312] width 33 height 14
type input "[DATE] 07:30"
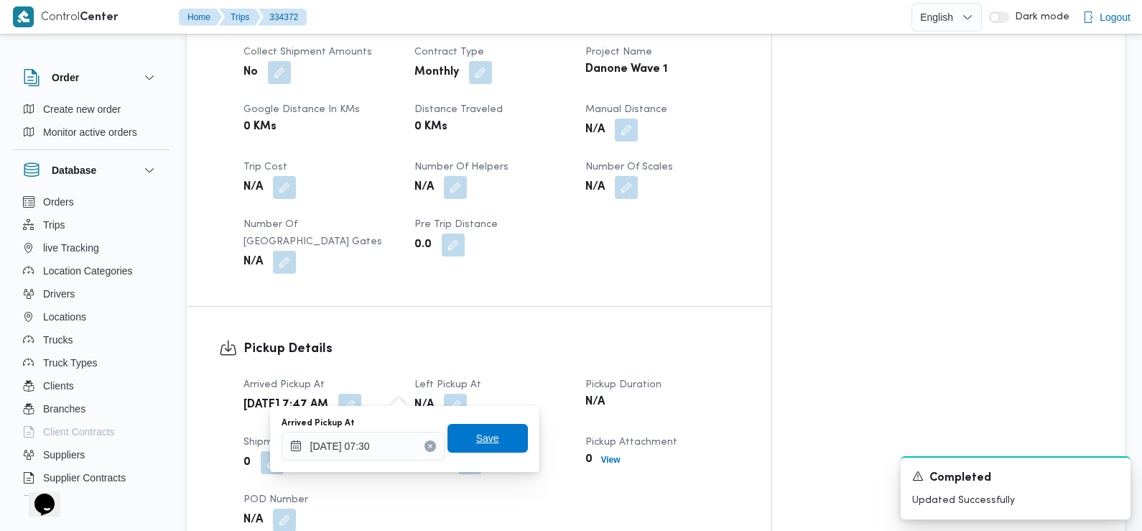
click at [476, 434] on span "Save" at bounding box center [487, 438] width 23 height 17
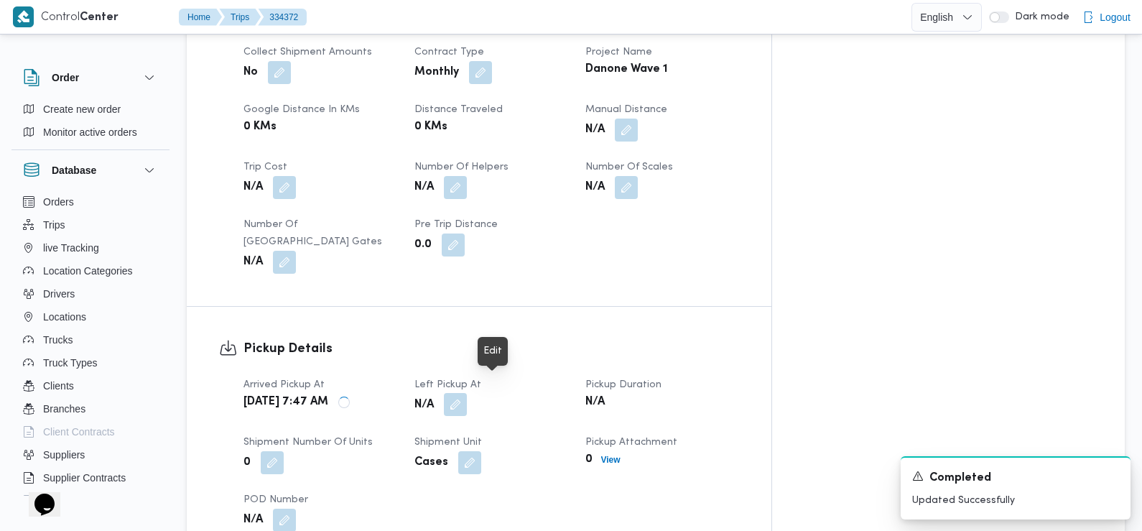
click at [467, 393] on button "button" at bounding box center [455, 404] width 23 height 23
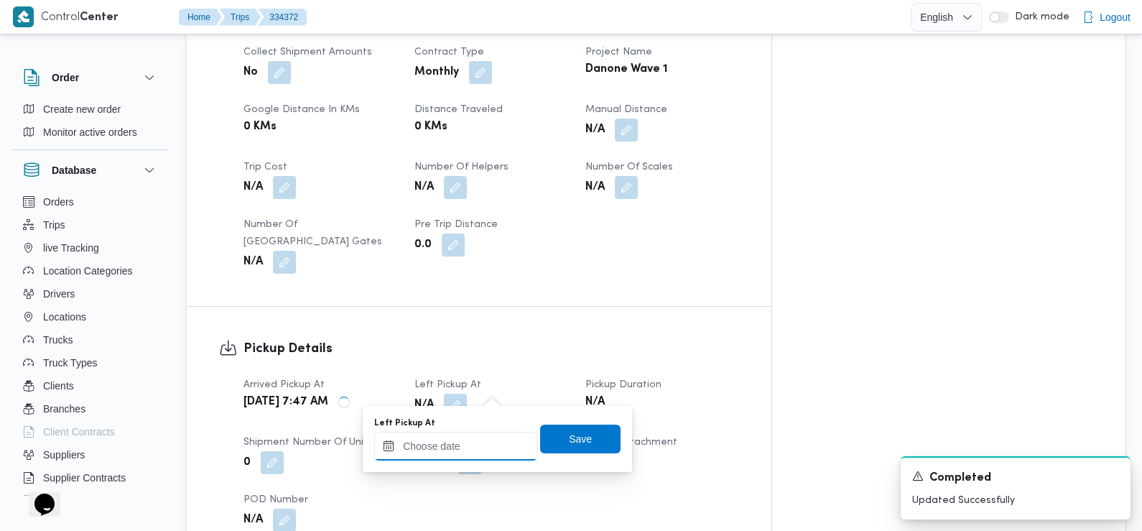
click at [478, 442] on input "Left Pickup At" at bounding box center [455, 446] width 163 height 29
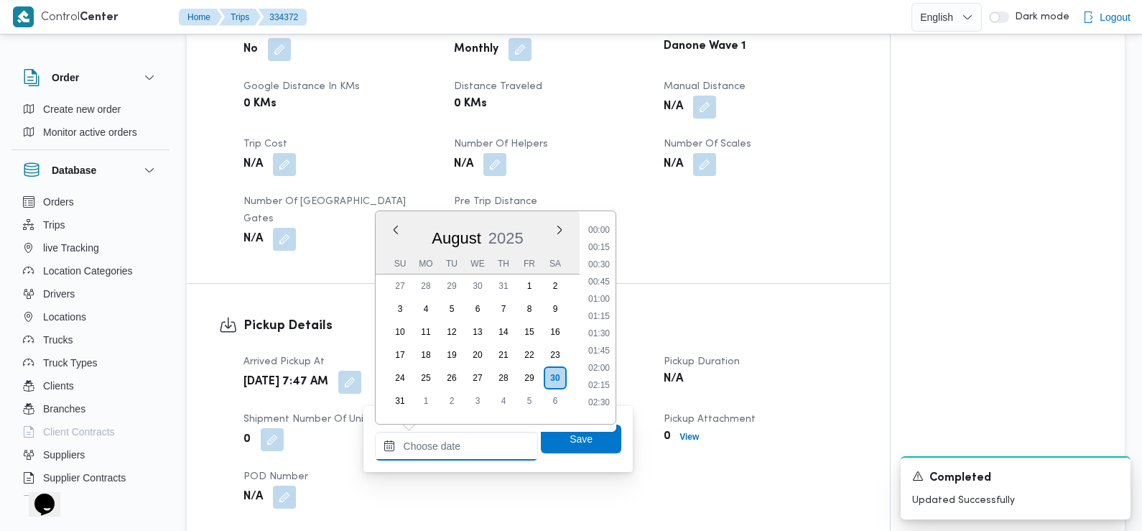
scroll to position [487, 0]
click at [608, 328] on li "08:30" at bounding box center [599, 329] width 33 height 14
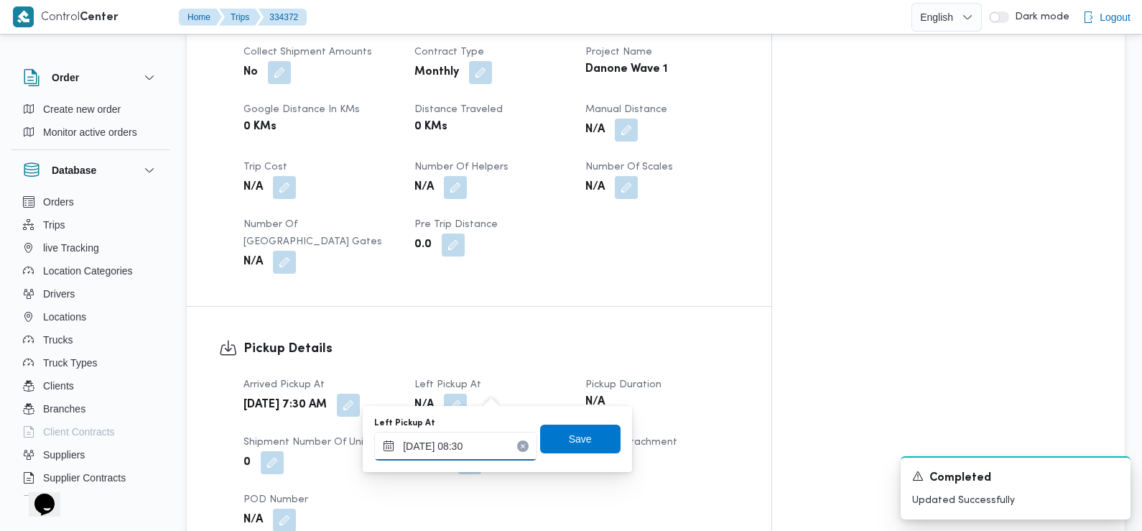
type input "[DATE] 08:30"
click at [569, 434] on span "Save" at bounding box center [580, 438] width 23 height 17
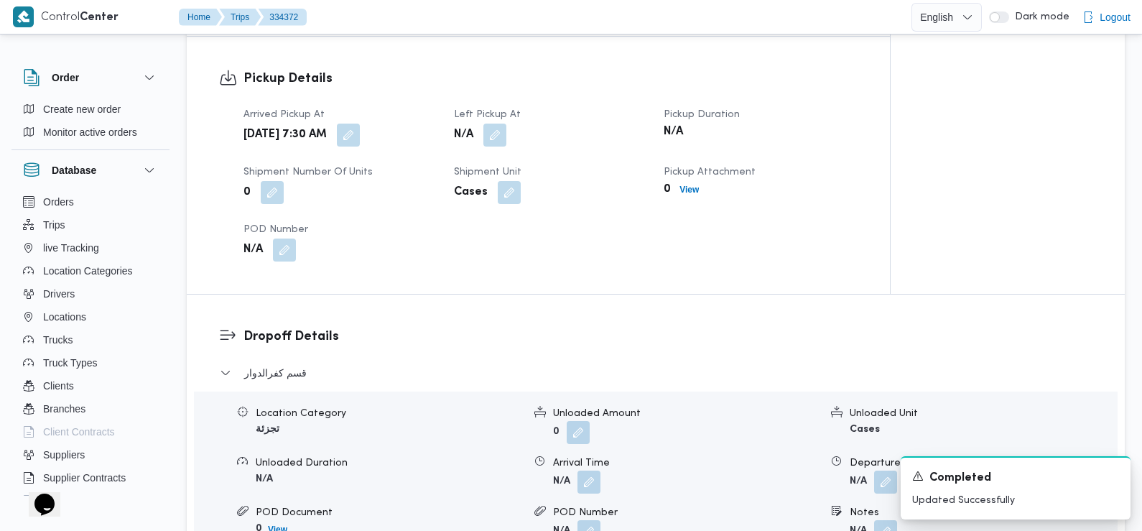
scroll to position [1009, 0]
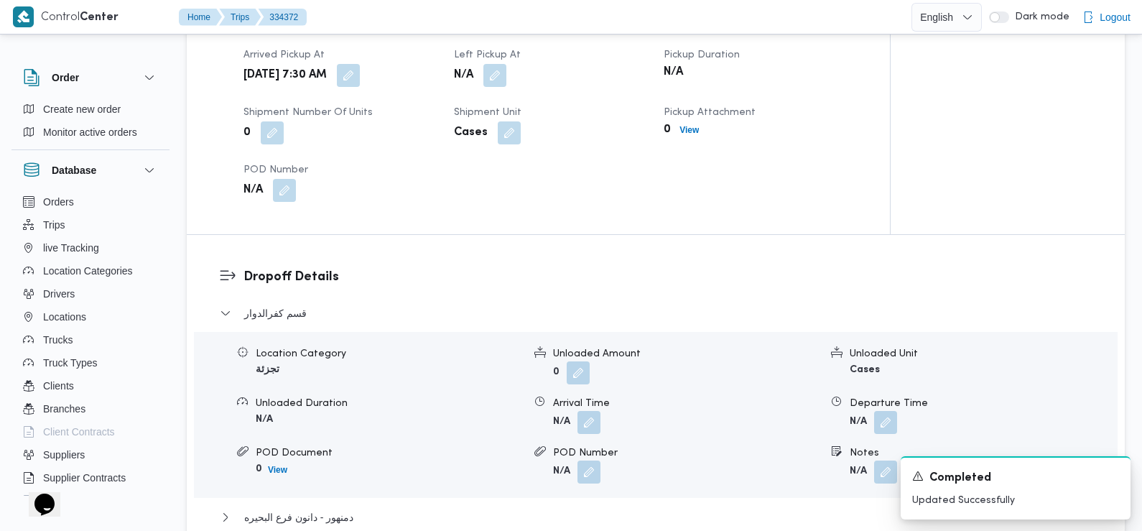
click at [587, 442] on div "Location Category تجزئة Unloaded Amount 0 Unloaded Unit Cases Unloaded Duration…" at bounding box center [655, 414] width 935 height 163
click at [587, 433] on button "button" at bounding box center [589, 421] width 23 height 23
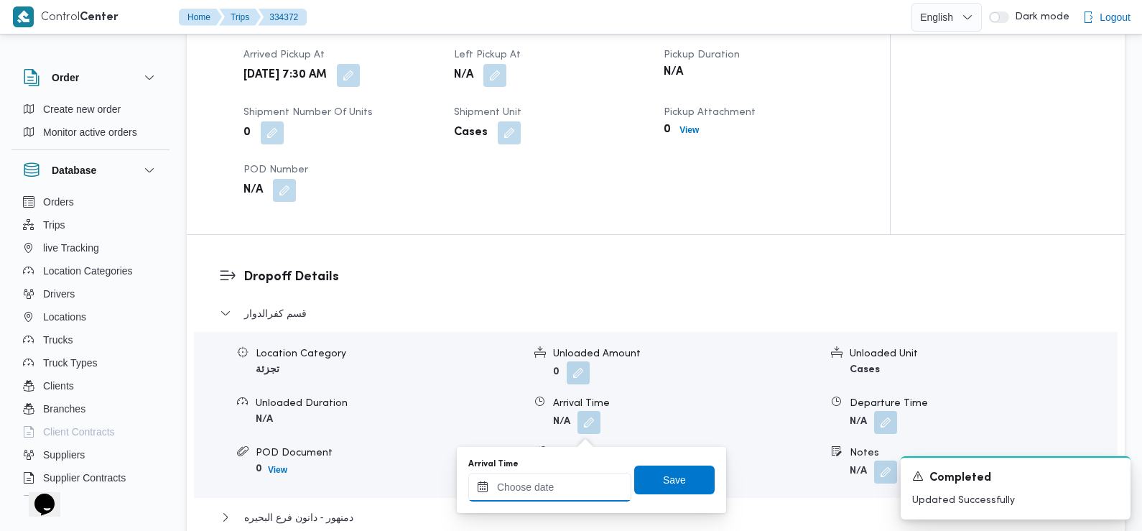
click at [550, 489] on input "Arrival Time" at bounding box center [549, 487] width 163 height 29
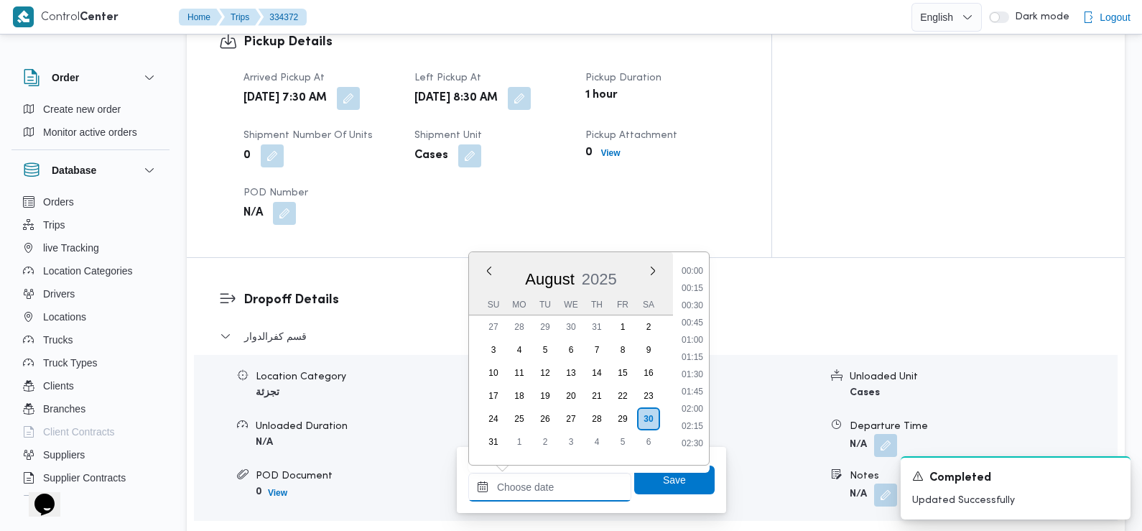
scroll to position [487, 0]
click at [694, 405] on li "09:00" at bounding box center [692, 404] width 33 height 14
type input "[DATE] 09:00"
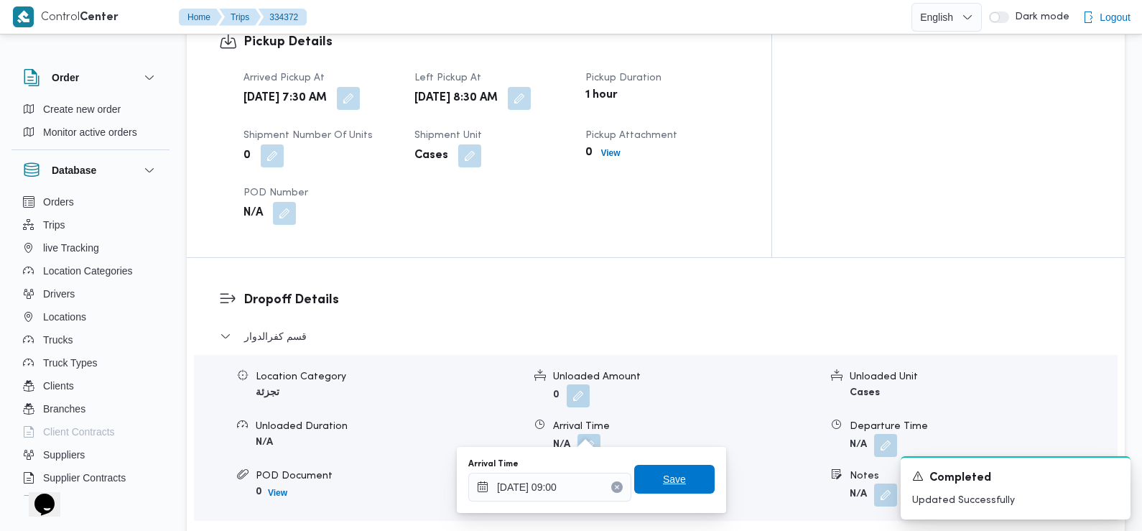
click at [674, 479] on span "Save" at bounding box center [674, 479] width 80 height 29
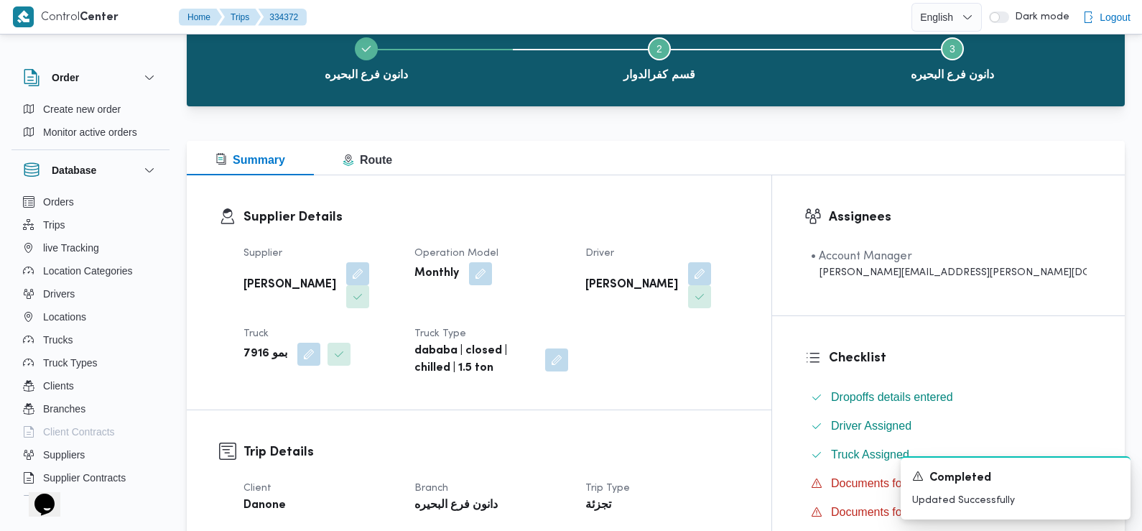
scroll to position [0, 0]
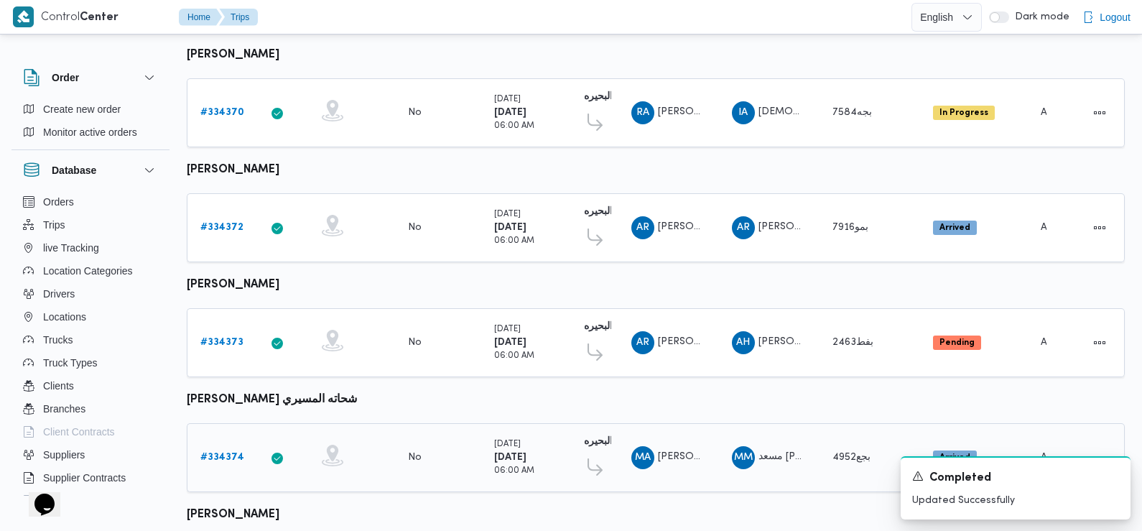
scroll to position [634, 0]
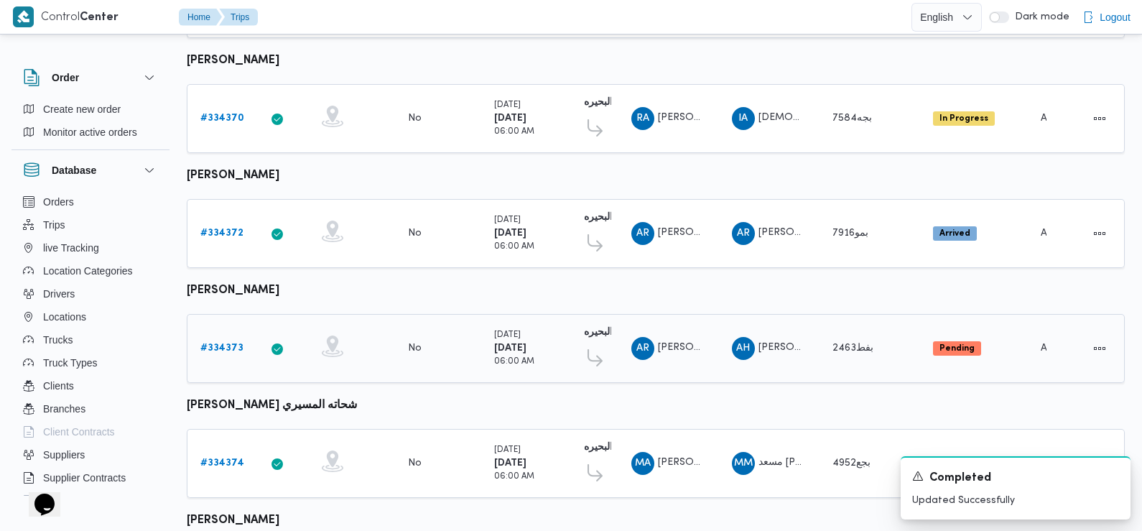
click at [213, 343] on b "# 334373" at bounding box center [221, 347] width 43 height 9
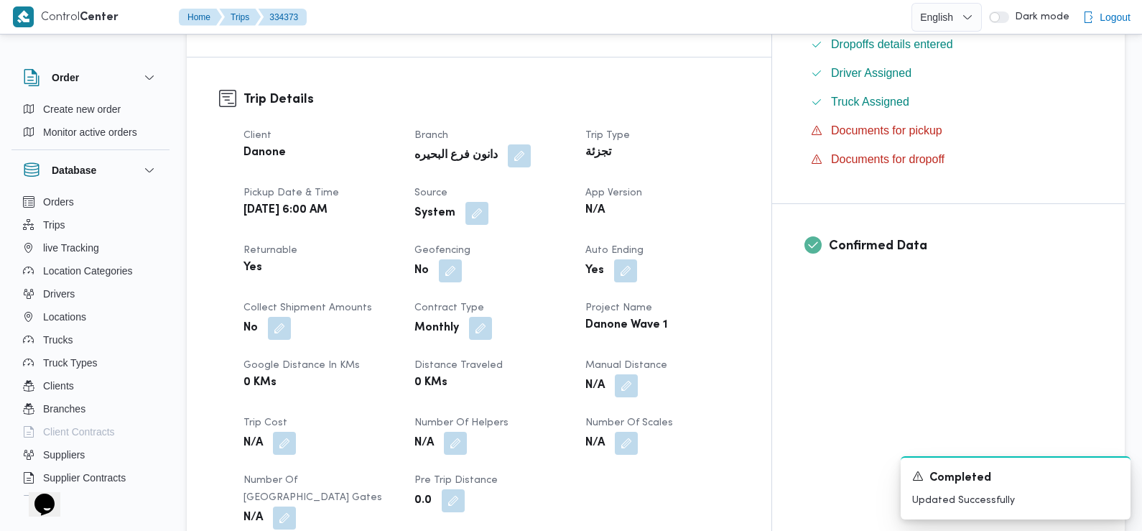
scroll to position [409, 0]
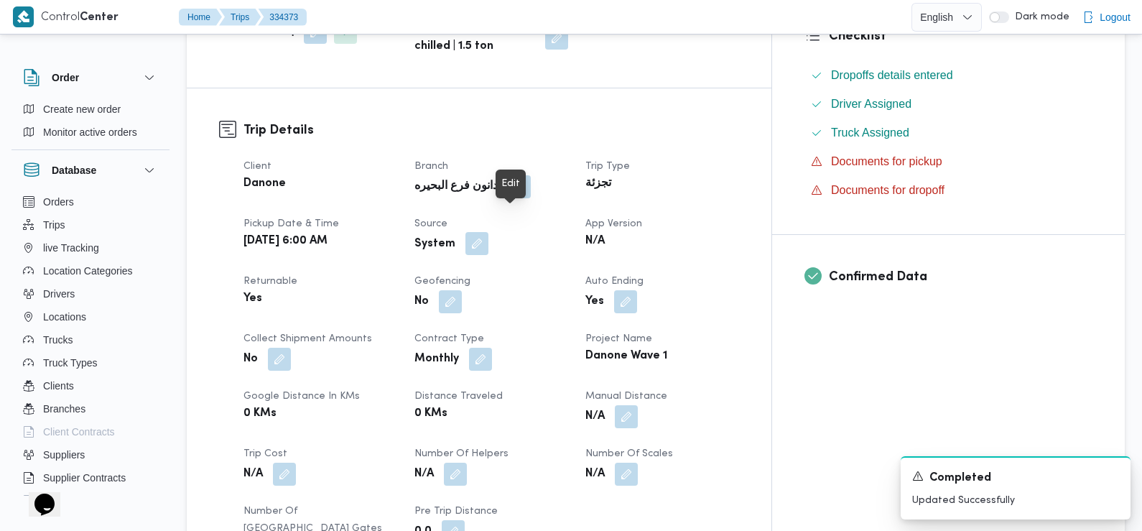
click at [488, 232] on button "button" at bounding box center [476, 243] width 23 height 23
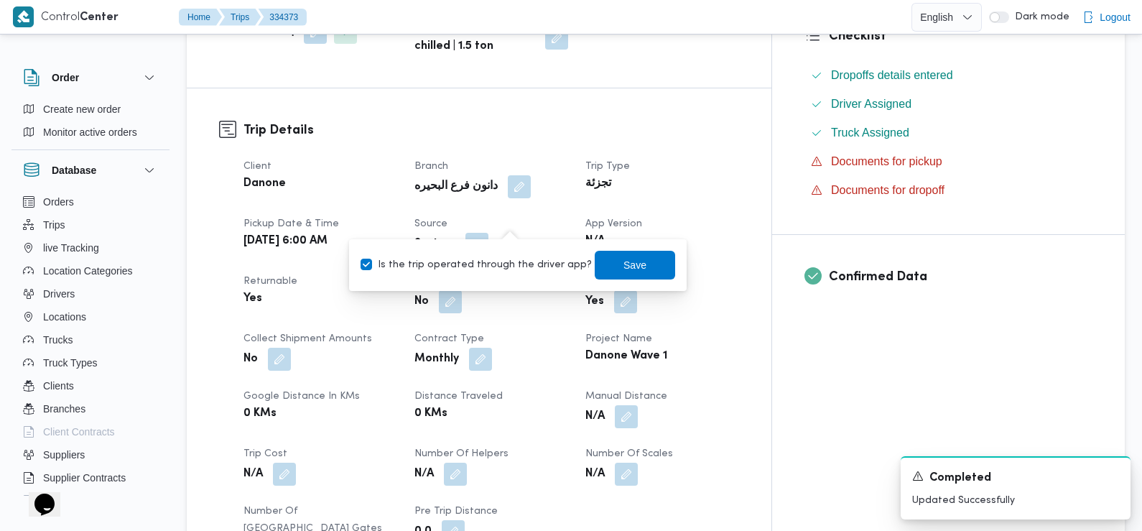
click at [511, 269] on label "Is the trip operated through the driver app?" at bounding box center [476, 264] width 231 height 17
checkbox input "false"
click at [623, 259] on span "Save" at bounding box center [634, 264] width 23 height 17
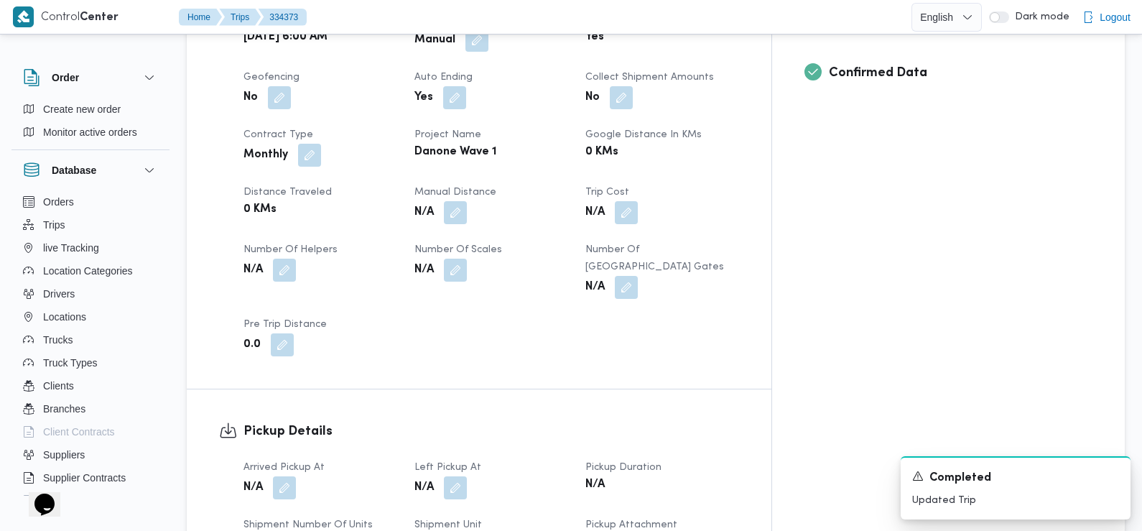
scroll to position [672, 0]
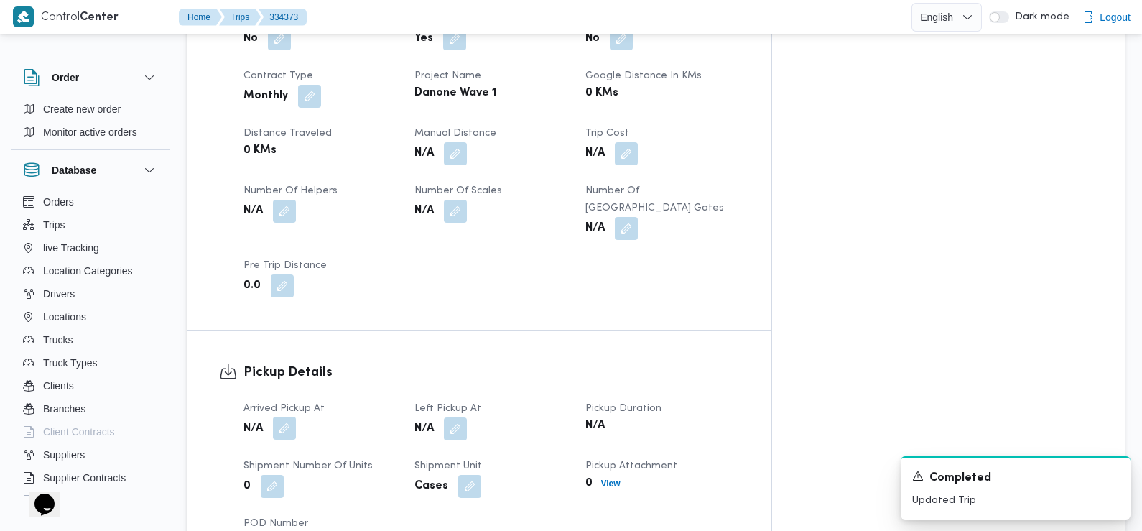
click at [277, 417] on button "button" at bounding box center [284, 428] width 23 height 23
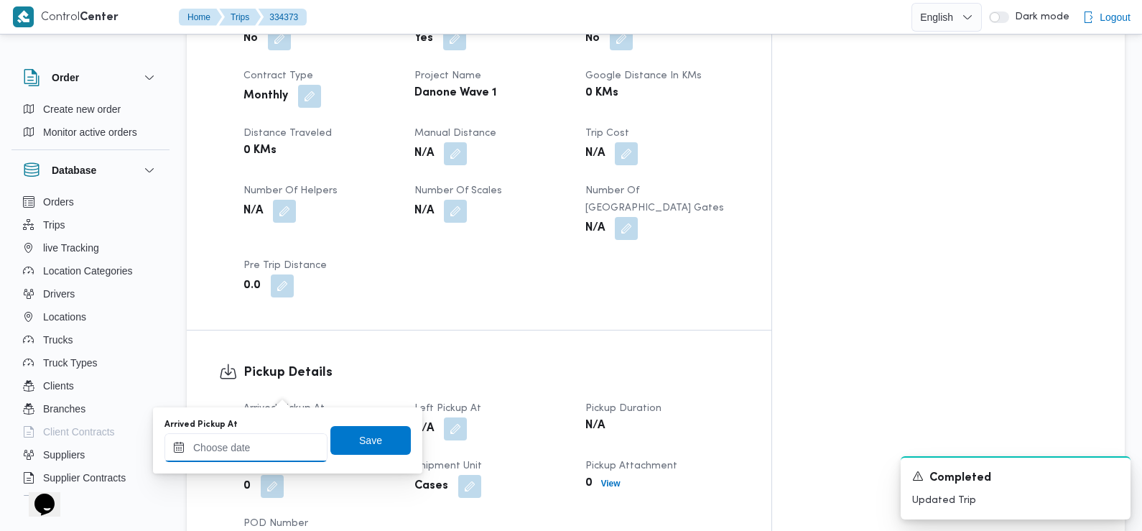
click at [270, 442] on input "Arrived Pickup At" at bounding box center [245, 447] width 163 height 29
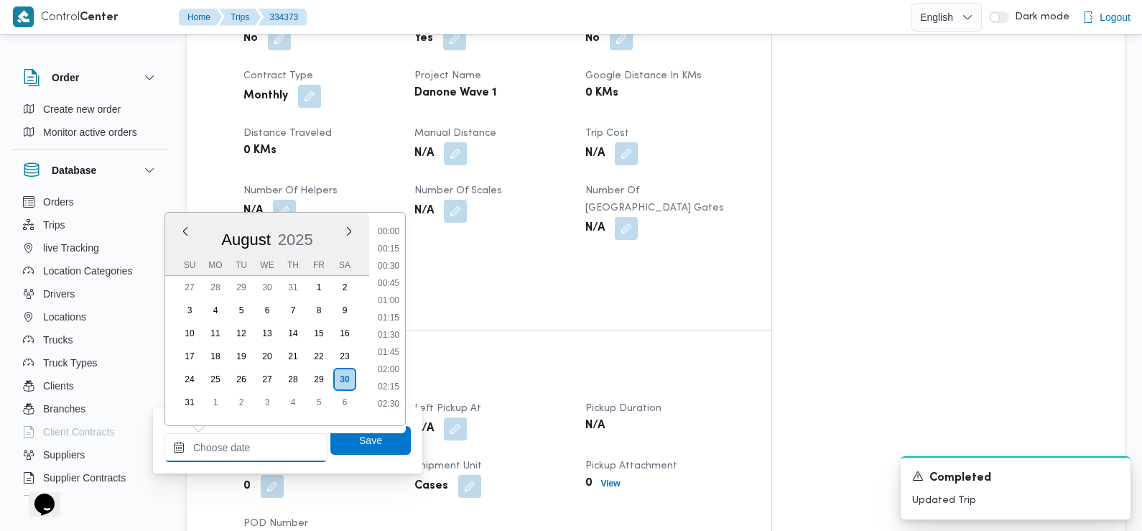
scroll to position [487, 0]
click at [389, 279] on li "07:45" at bounding box center [388, 279] width 33 height 14
type input "[DATE] 07:45"
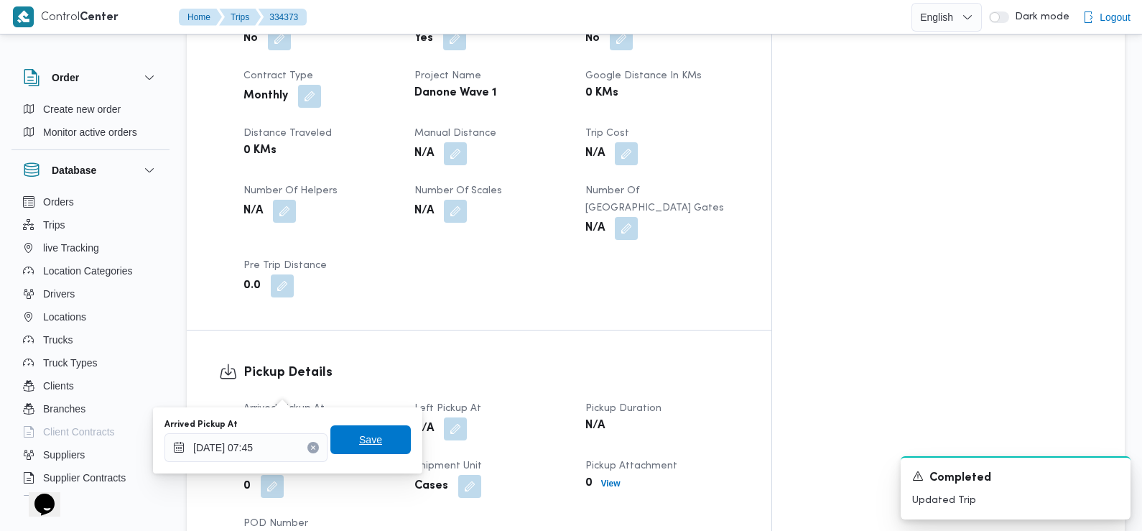
click at [362, 443] on span "Save" at bounding box center [370, 439] width 23 height 17
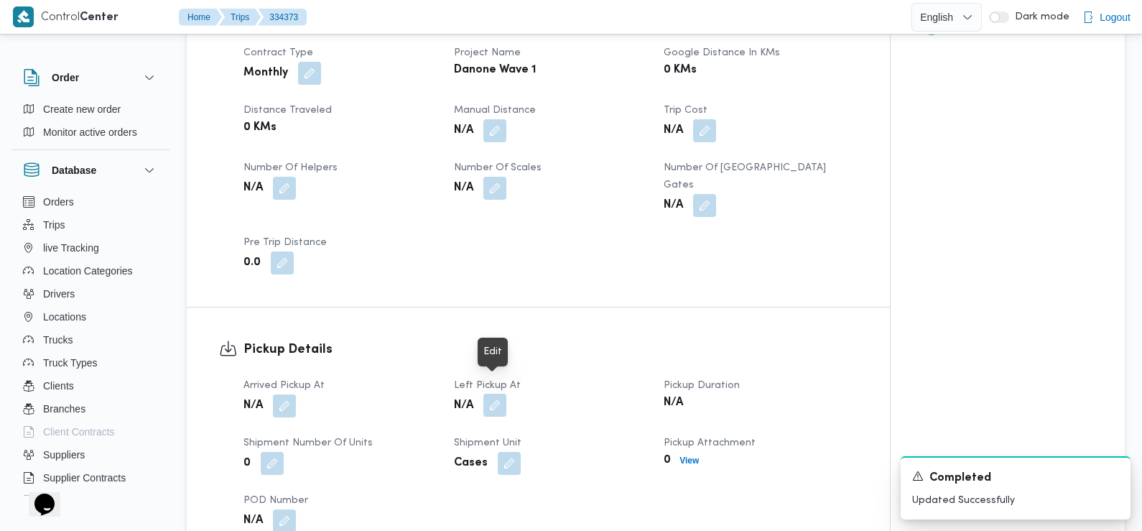
click at [496, 394] on button "button" at bounding box center [494, 405] width 23 height 23
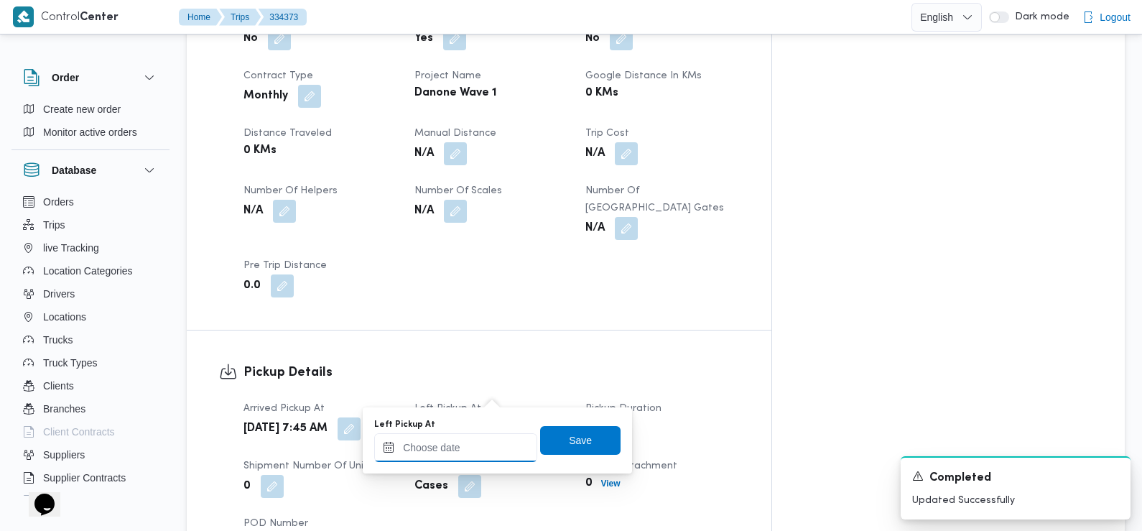
click at [462, 454] on input "Left Pickup At" at bounding box center [455, 447] width 163 height 29
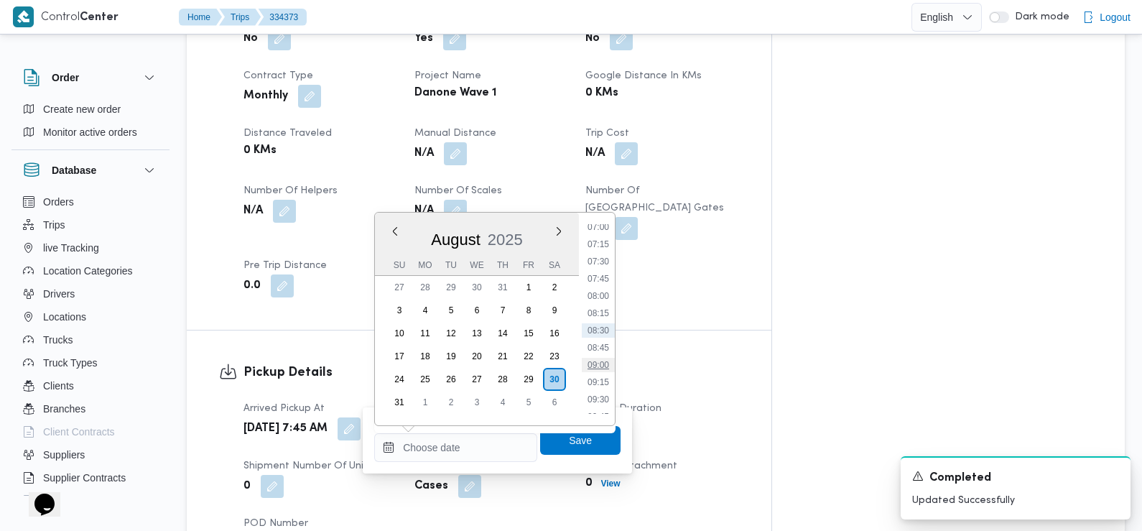
click at [605, 361] on li "09:00" at bounding box center [598, 365] width 33 height 14
type input "[DATE] 09:00"
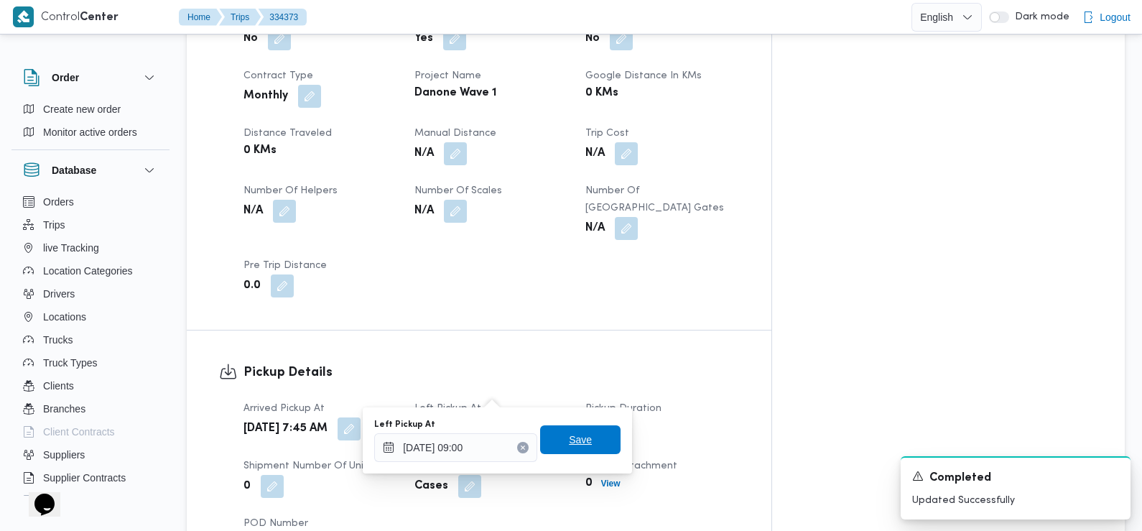
click at [570, 442] on span "Save" at bounding box center [580, 439] width 23 height 17
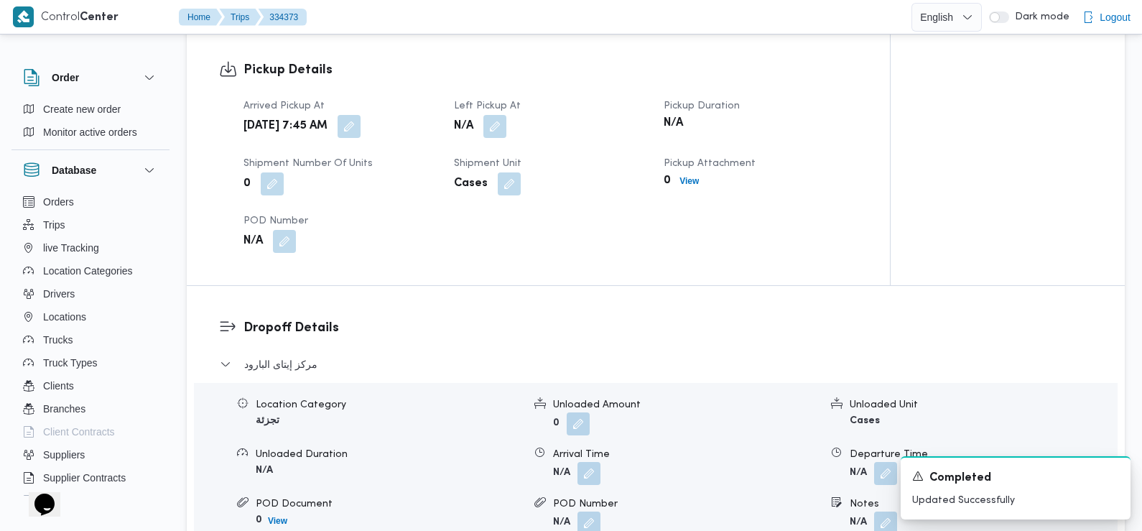
scroll to position [1017, 0]
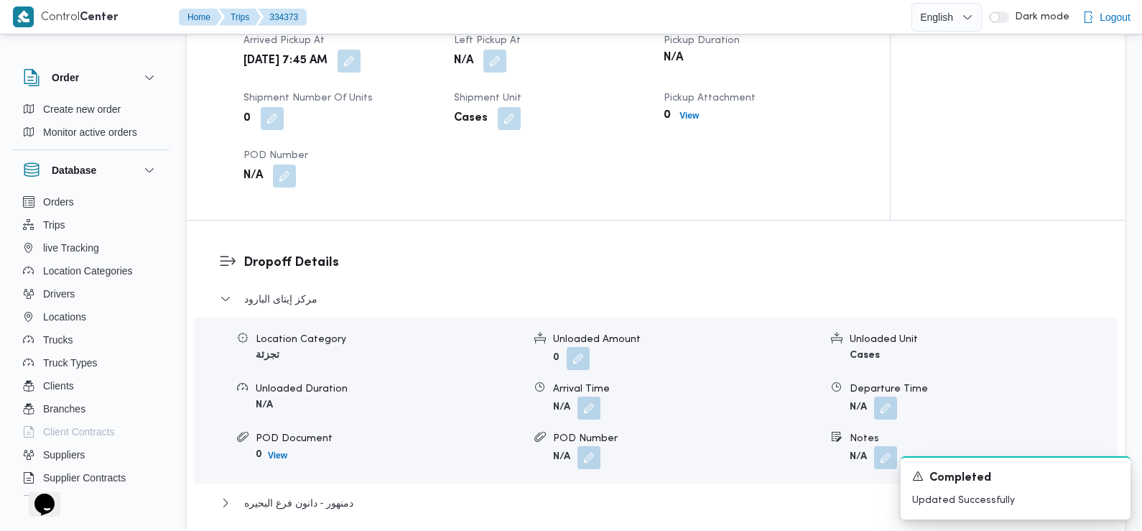
click at [590, 404] on div "Location Category تجزئة Unloaded Amount 0 Unloaded Unit Cases Unloaded Duration…" at bounding box center [655, 400] width 935 height 163
click at [587, 397] on button "button" at bounding box center [589, 407] width 23 height 23
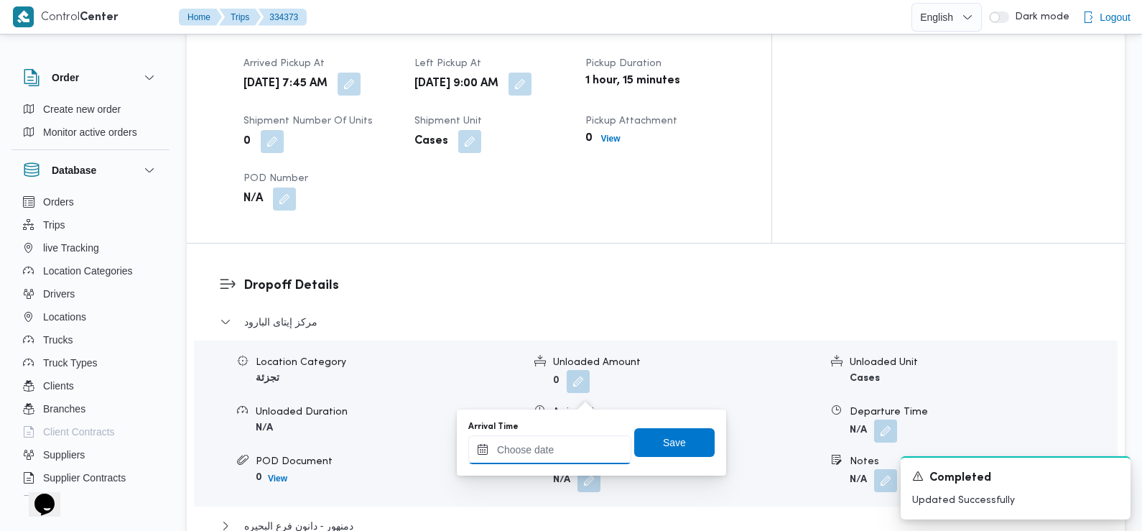
click at [578, 437] on input "Arrival Time" at bounding box center [549, 449] width 163 height 29
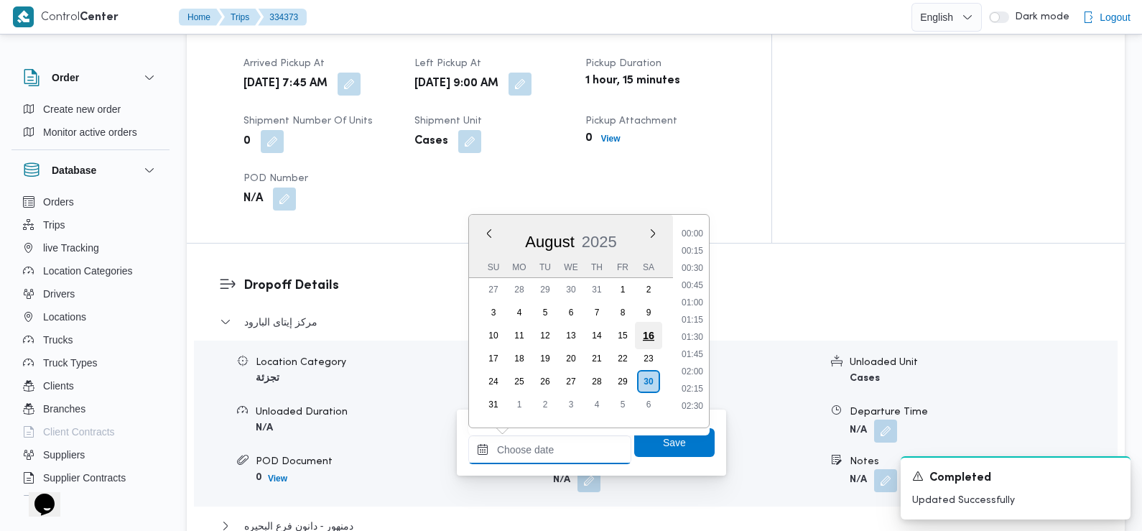
scroll to position [487, 0]
click at [691, 381] on li "09:15" at bounding box center [692, 384] width 33 height 14
type input "[DATE] 09:15"
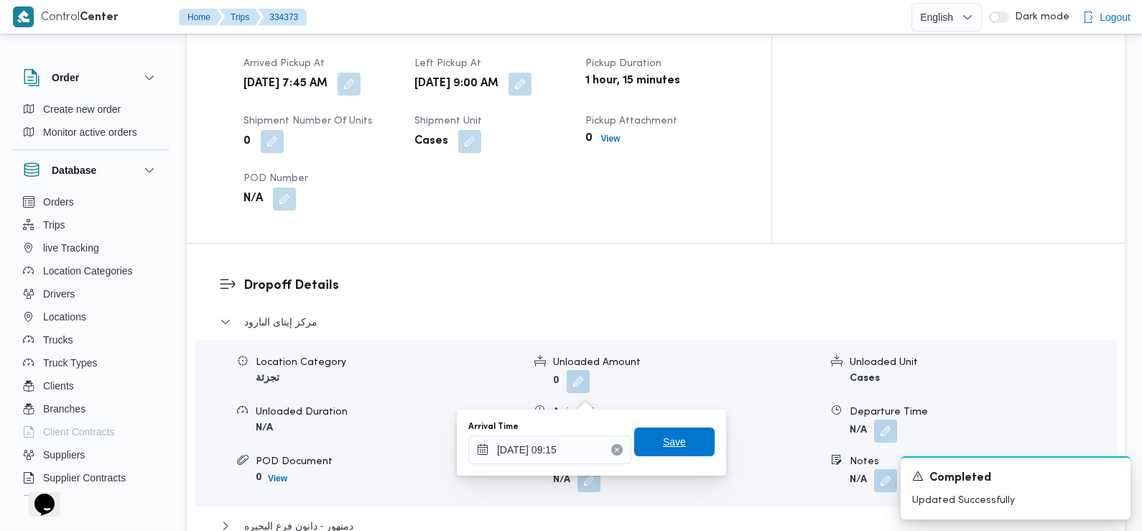
click at [674, 450] on span "Save" at bounding box center [674, 441] width 80 height 29
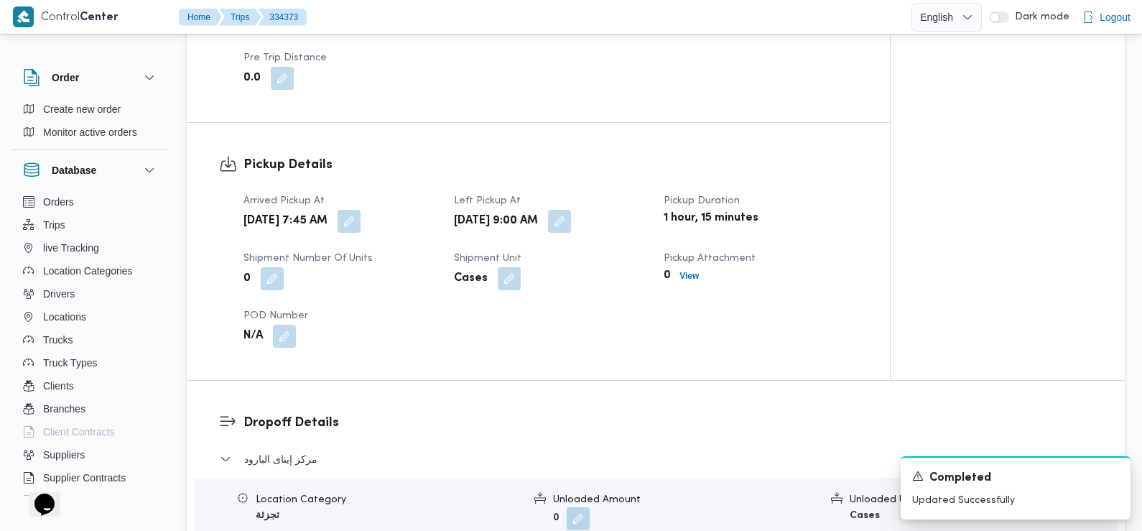
scroll to position [0, 0]
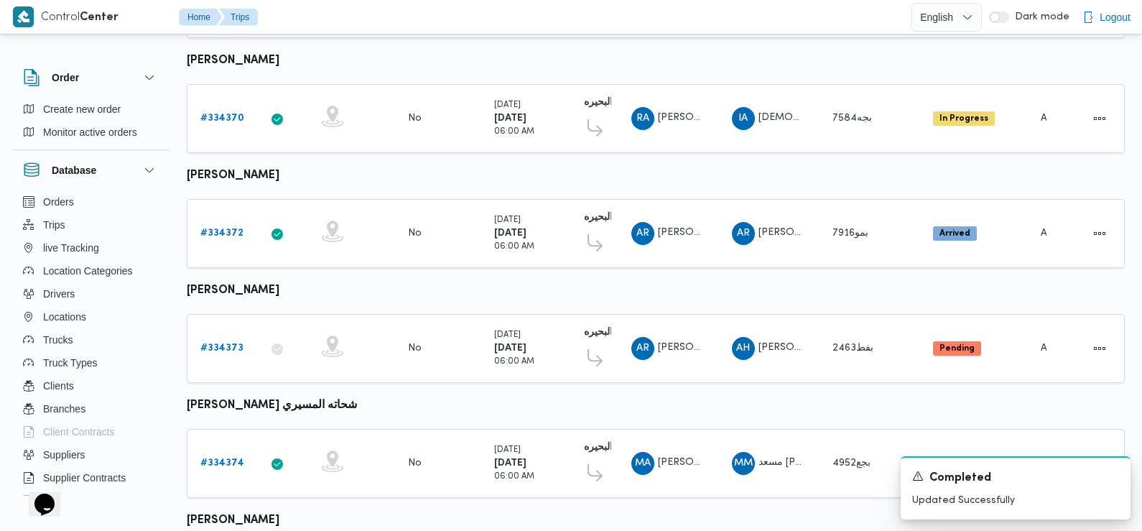
scroll to position [833, 0]
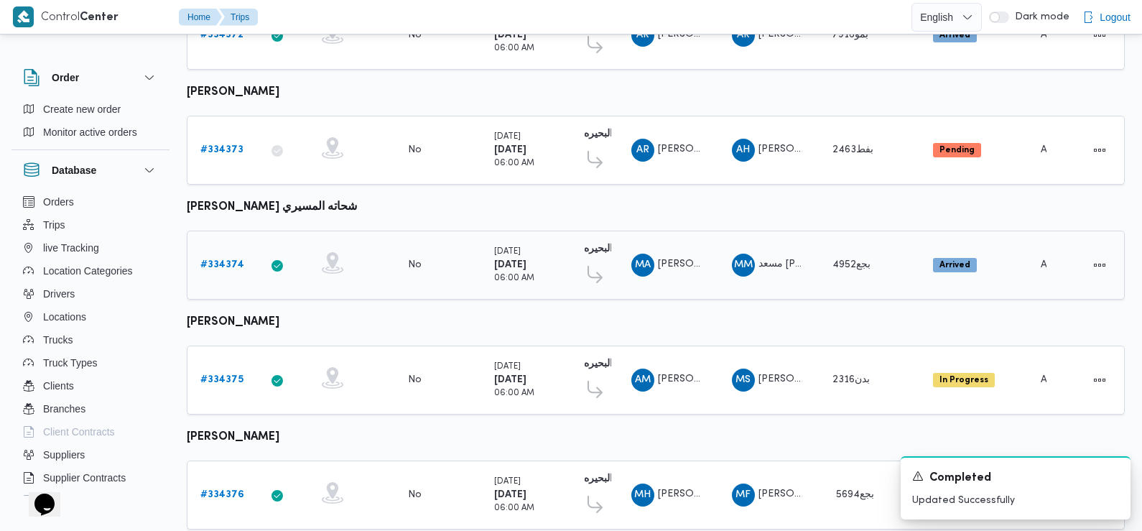
click at [223, 260] on b "# 334374" at bounding box center [222, 264] width 44 height 9
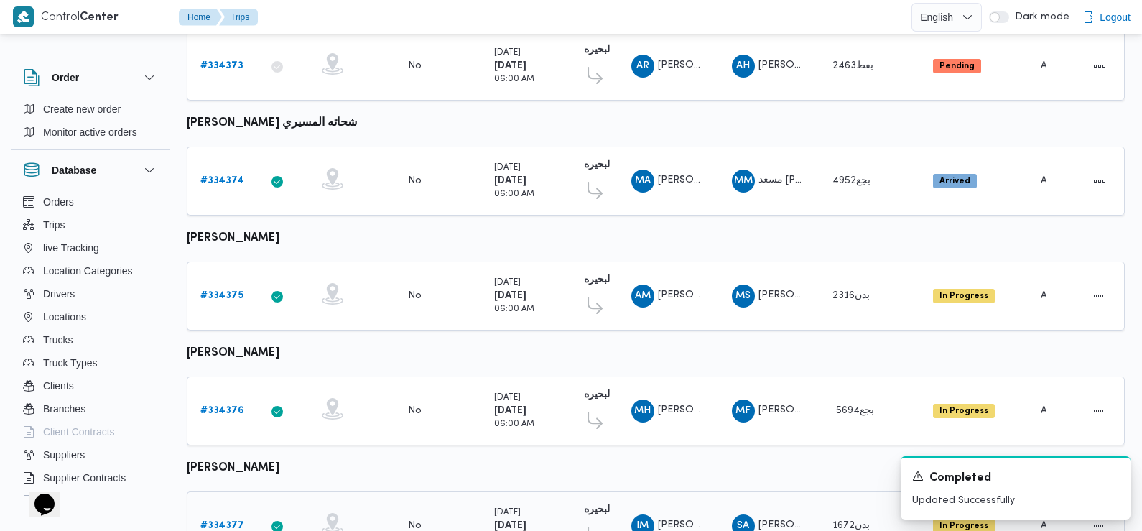
scroll to position [911, 0]
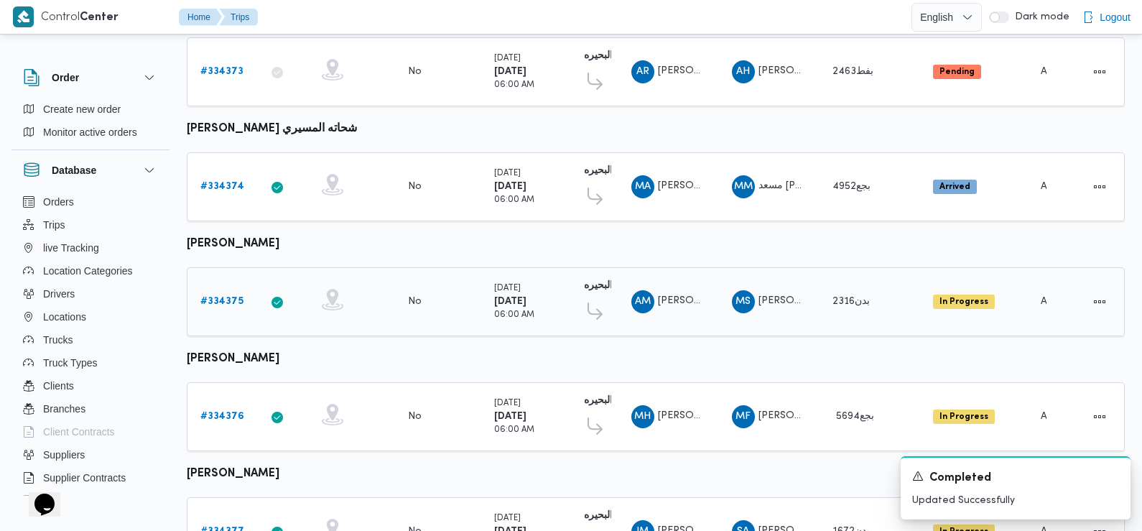
click at [228, 297] on b "# 334375" at bounding box center [221, 301] width 43 height 9
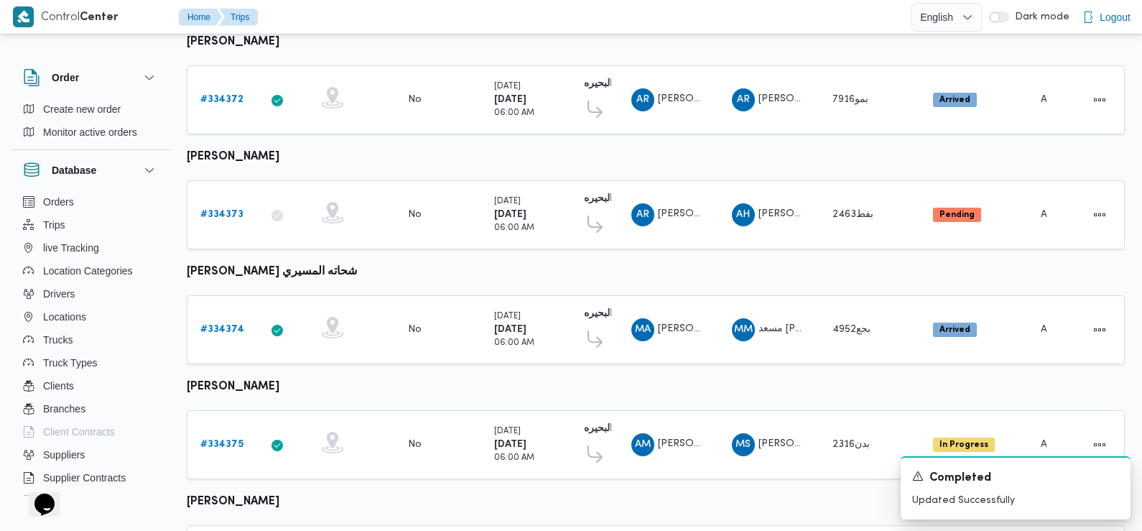
scroll to position [1002, 0]
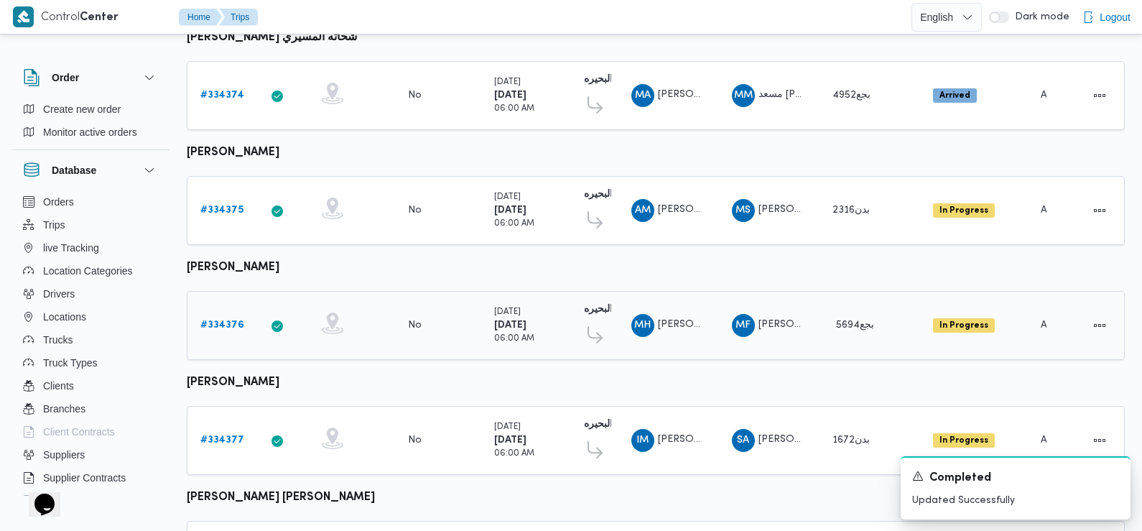
click at [214, 320] on b "# 334376" at bounding box center [222, 324] width 44 height 9
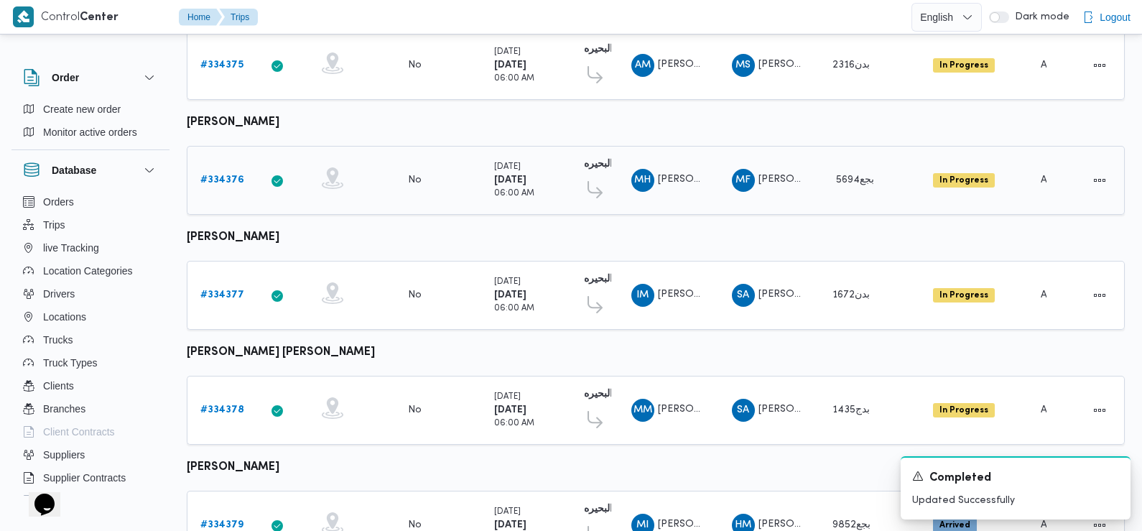
scroll to position [1207, 0]
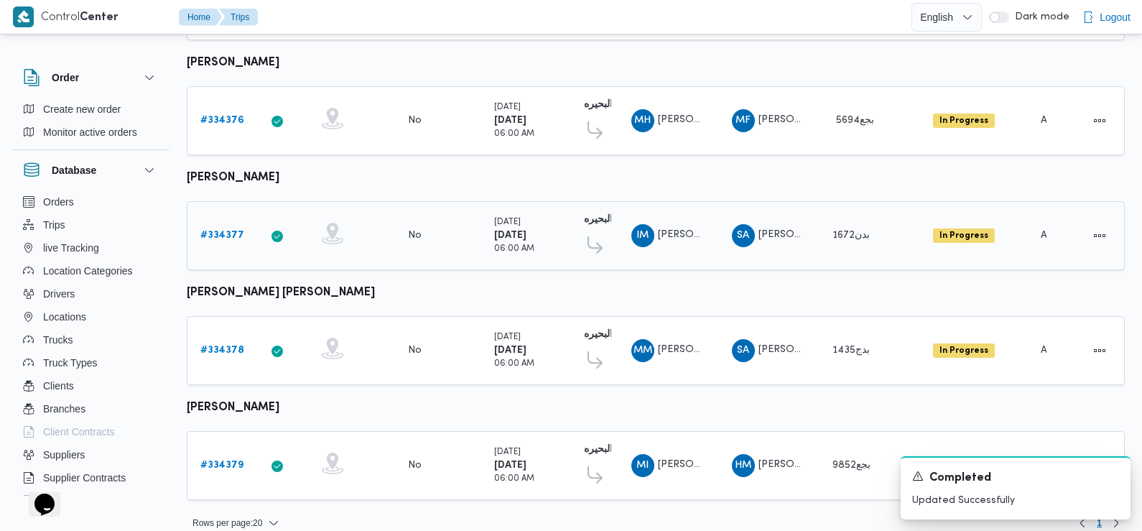
click at [222, 231] on b "# 334377" at bounding box center [222, 235] width 44 height 9
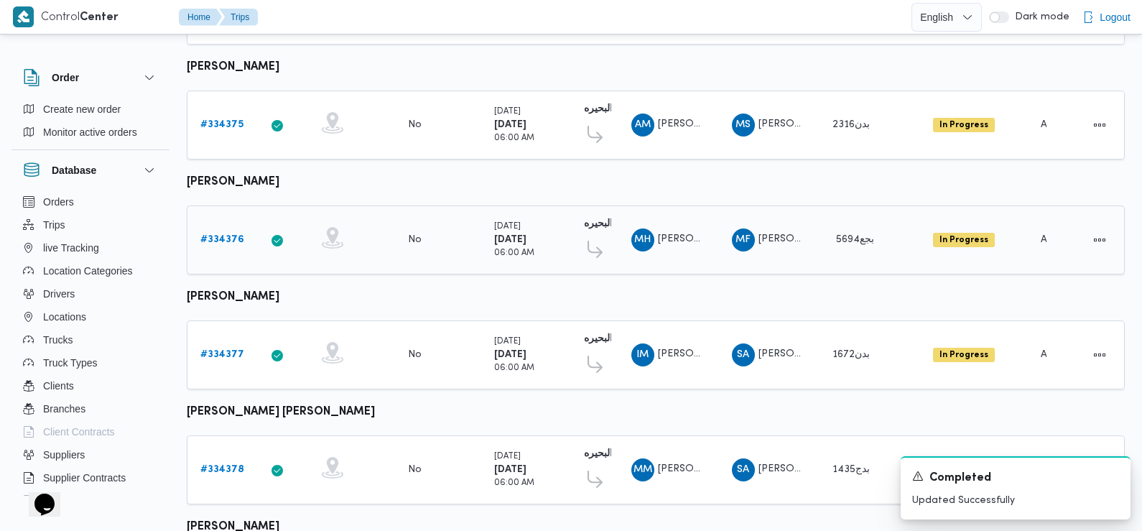
scroll to position [1207, 0]
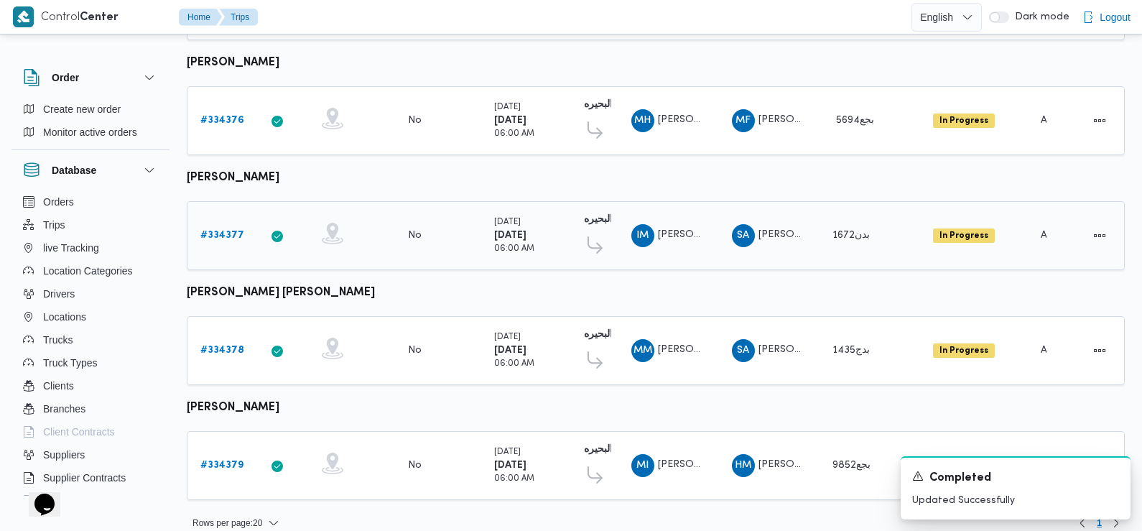
click at [232, 231] on b "# 334377" at bounding box center [222, 235] width 44 height 9
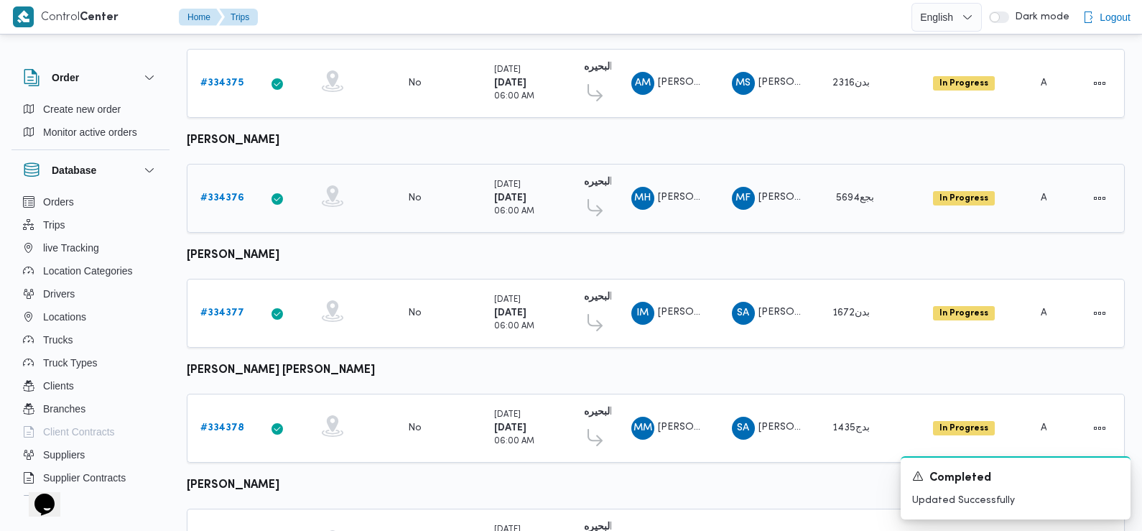
scroll to position [1207, 0]
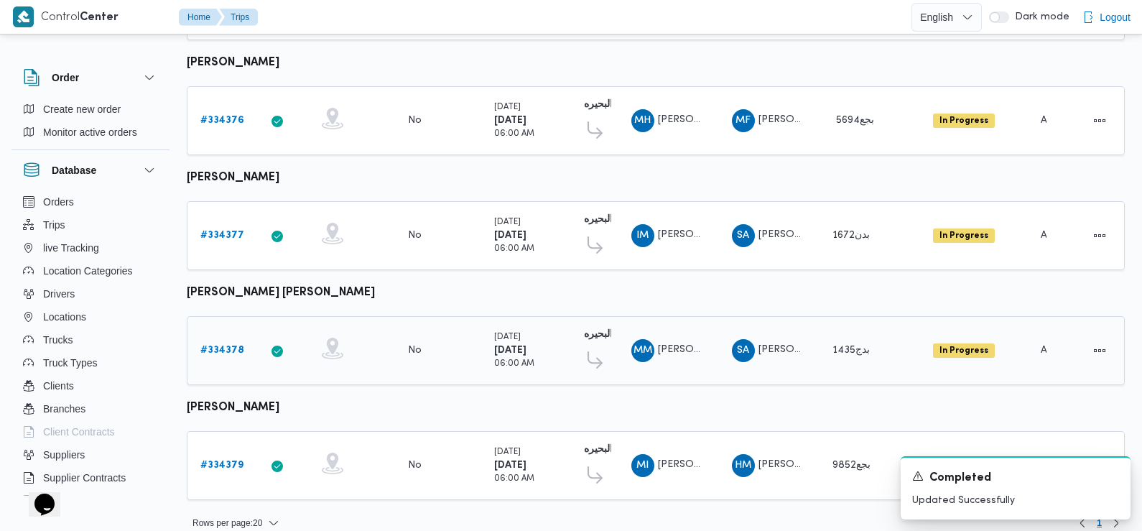
click at [224, 346] on b "# 334378" at bounding box center [222, 350] width 44 height 9
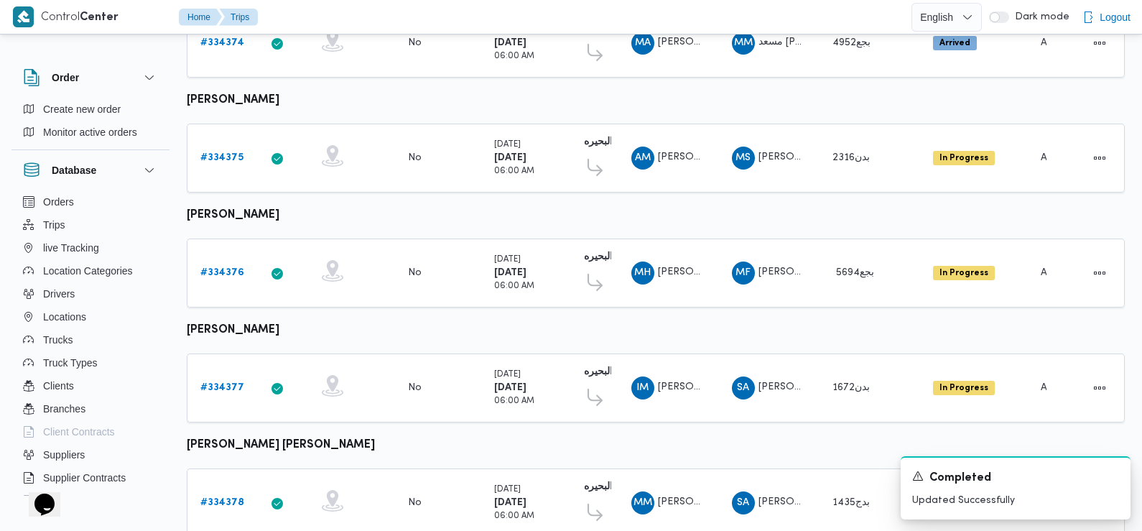
scroll to position [1207, 0]
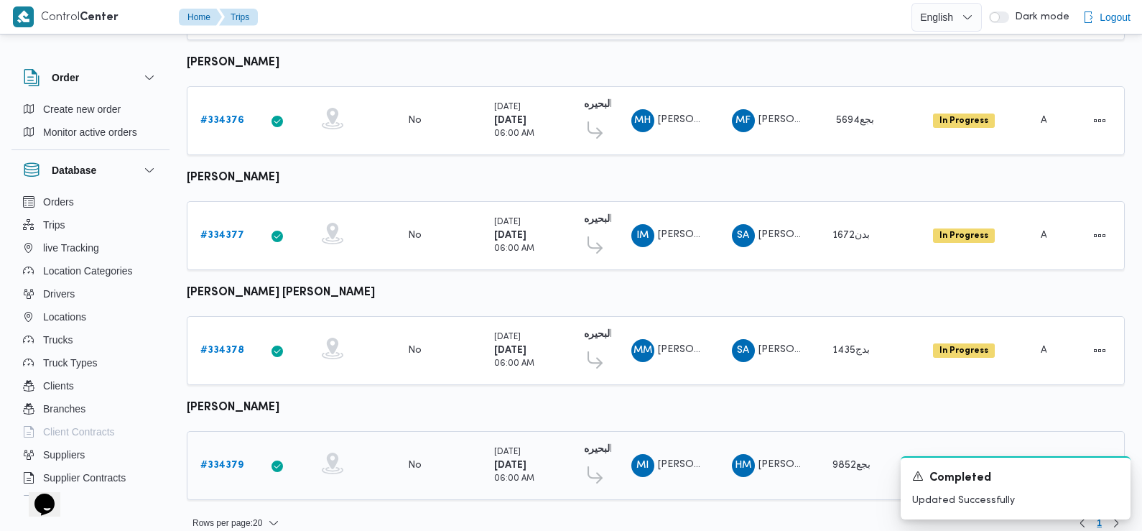
click at [233, 460] on b "# 334379" at bounding box center [221, 464] width 43 height 9
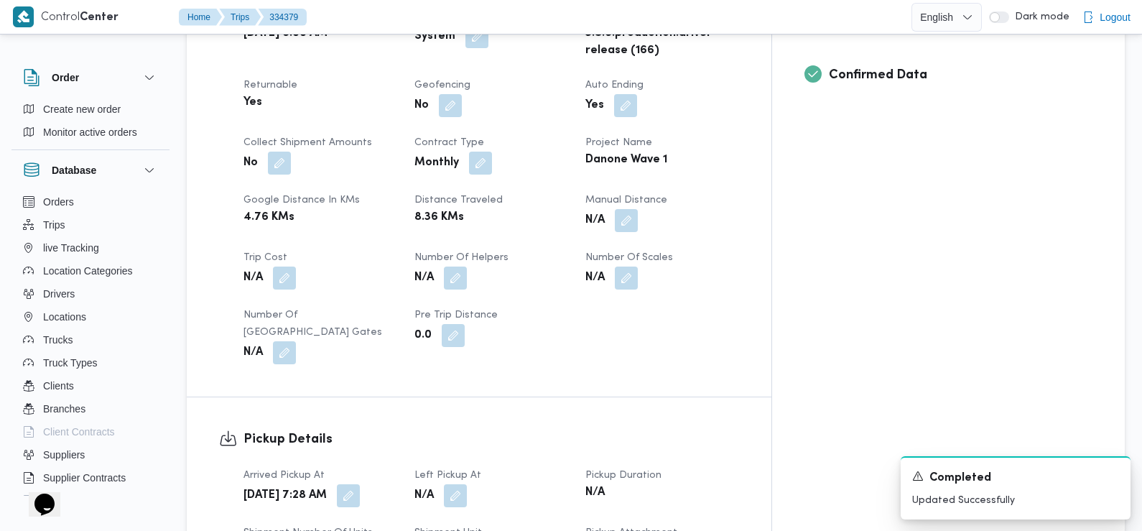
scroll to position [627, 0]
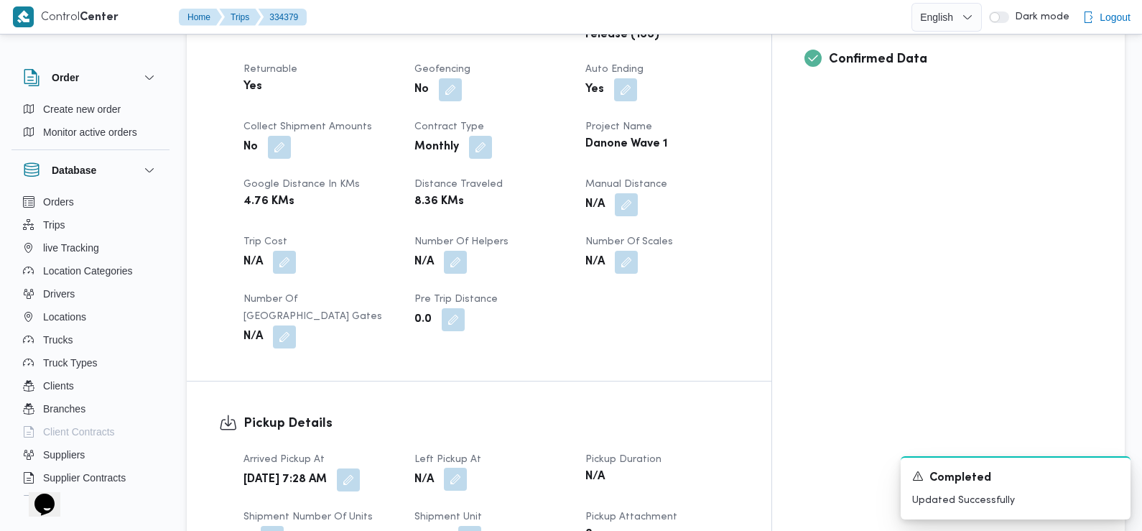
click at [467, 468] on button "button" at bounding box center [455, 479] width 23 height 23
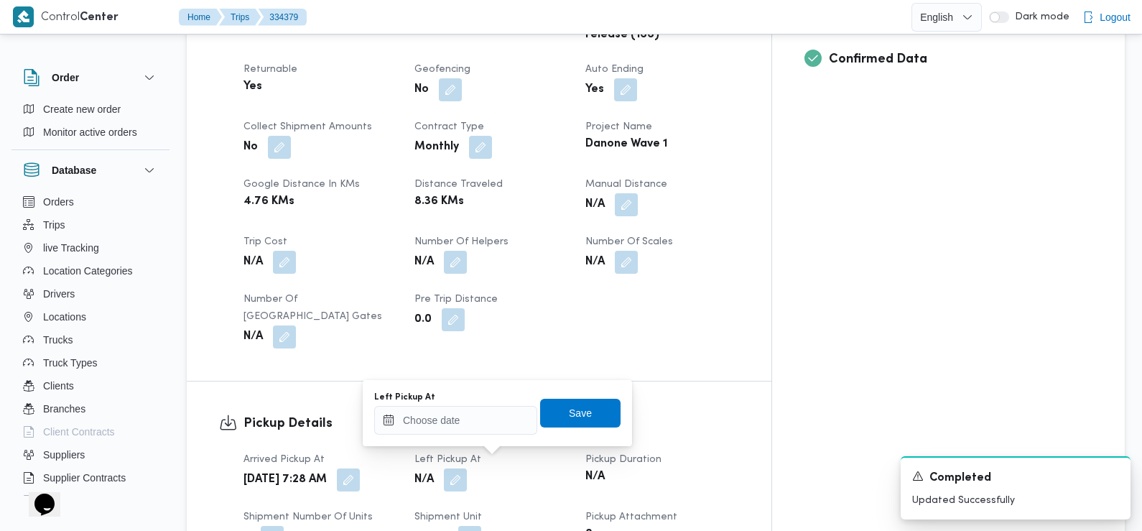
click at [475, 401] on div "Left Pickup At" at bounding box center [455, 396] width 163 height 11
click at [474, 414] on input "Left Pickup At" at bounding box center [455, 420] width 163 height 29
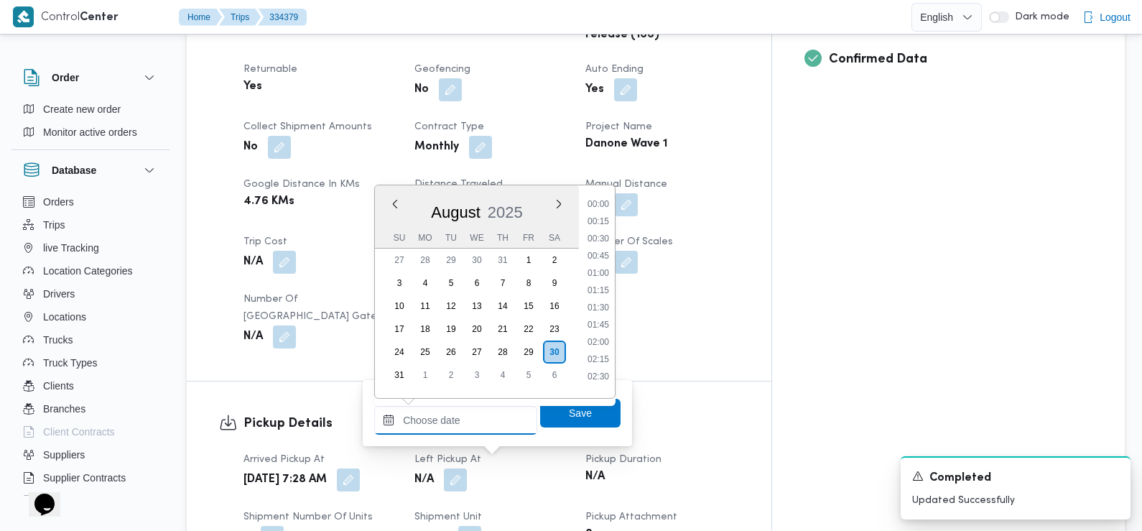
scroll to position [487, 0]
click at [603, 321] on li "08:45" at bounding box center [598, 320] width 33 height 14
type input "[DATE] 08:45"
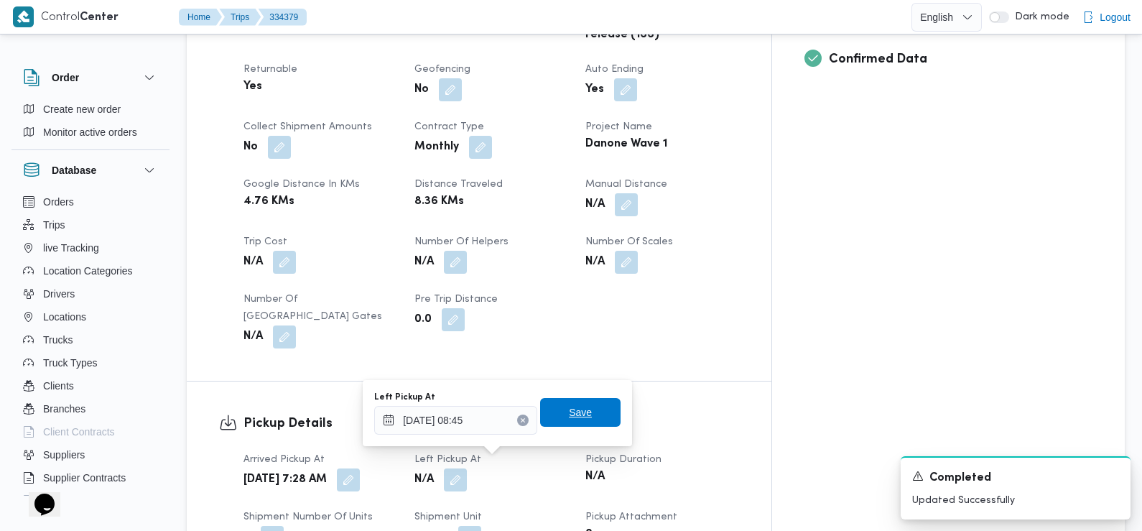
click at [590, 413] on span "Save" at bounding box center [580, 412] width 80 height 29
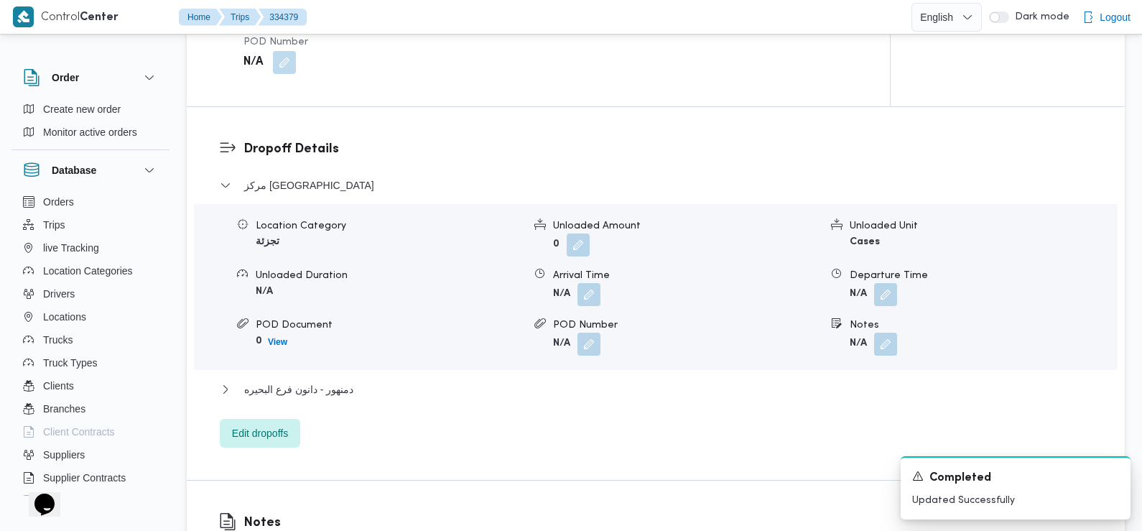
scroll to position [1140, 0]
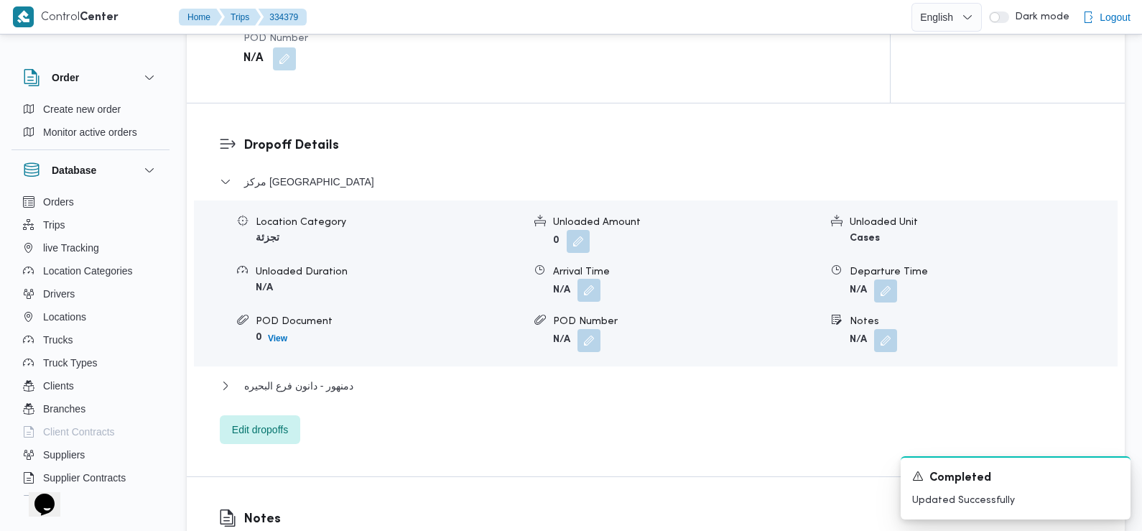
click at [588, 293] on button "button" at bounding box center [589, 290] width 23 height 23
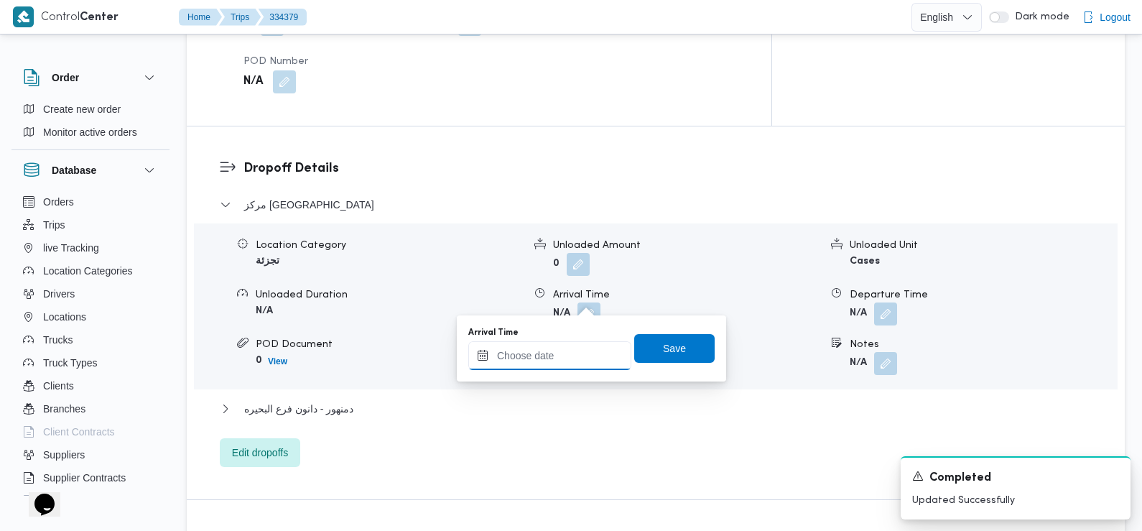
click at [573, 350] on input "Arrival Time" at bounding box center [549, 355] width 163 height 29
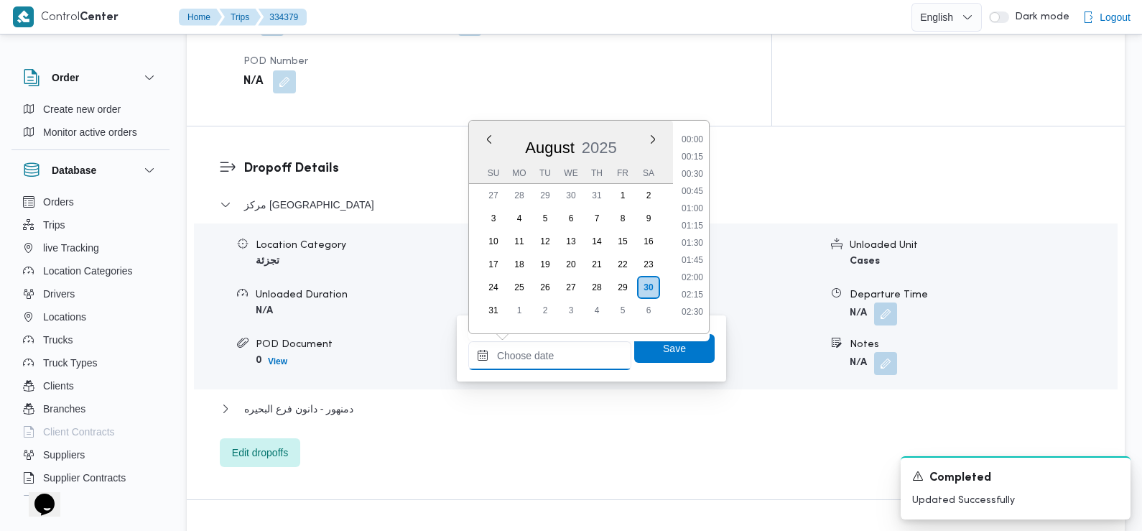
scroll to position [487, 0]
click at [695, 276] on li "09:00" at bounding box center [692, 273] width 33 height 14
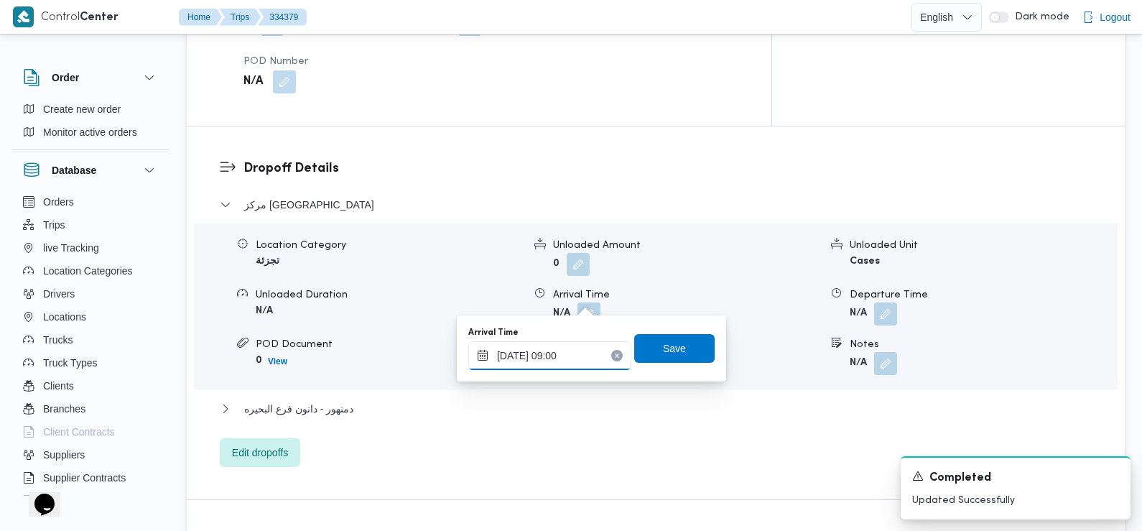
type input "[DATE] 09:00"
click at [683, 335] on span "Save" at bounding box center [674, 347] width 80 height 29
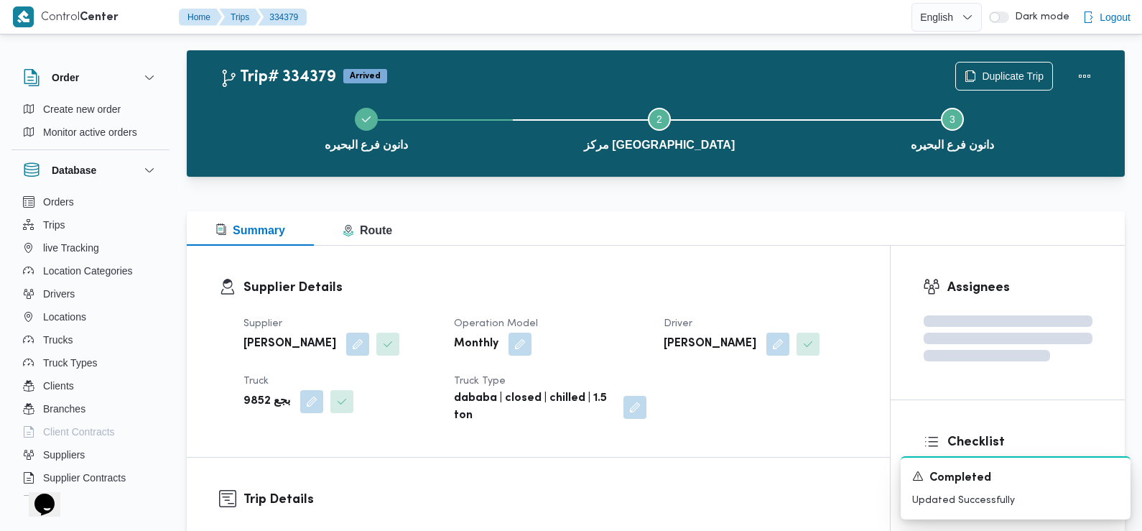
scroll to position [0, 0]
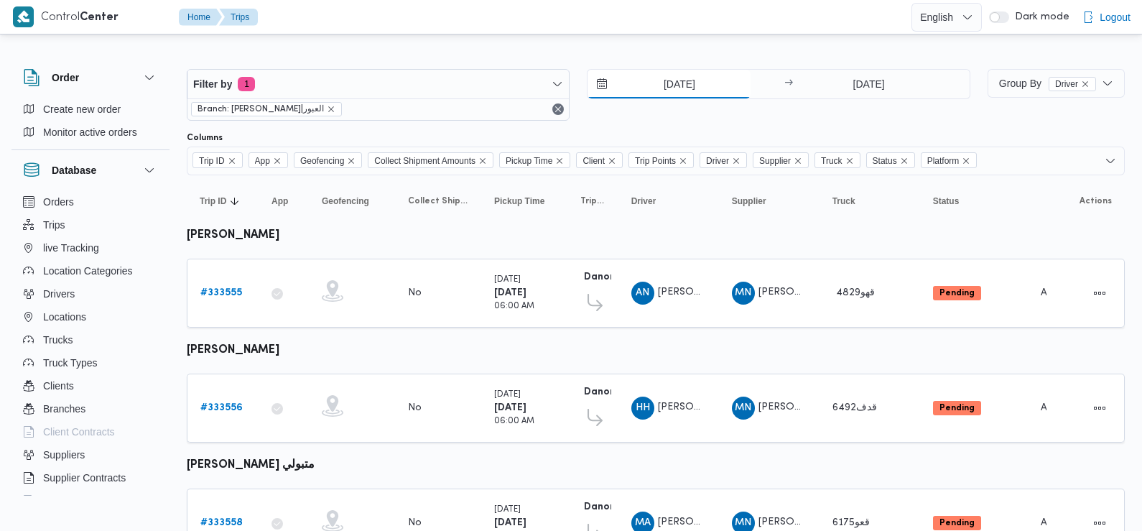
click at [678, 87] on input "[DATE]" at bounding box center [669, 84] width 163 height 29
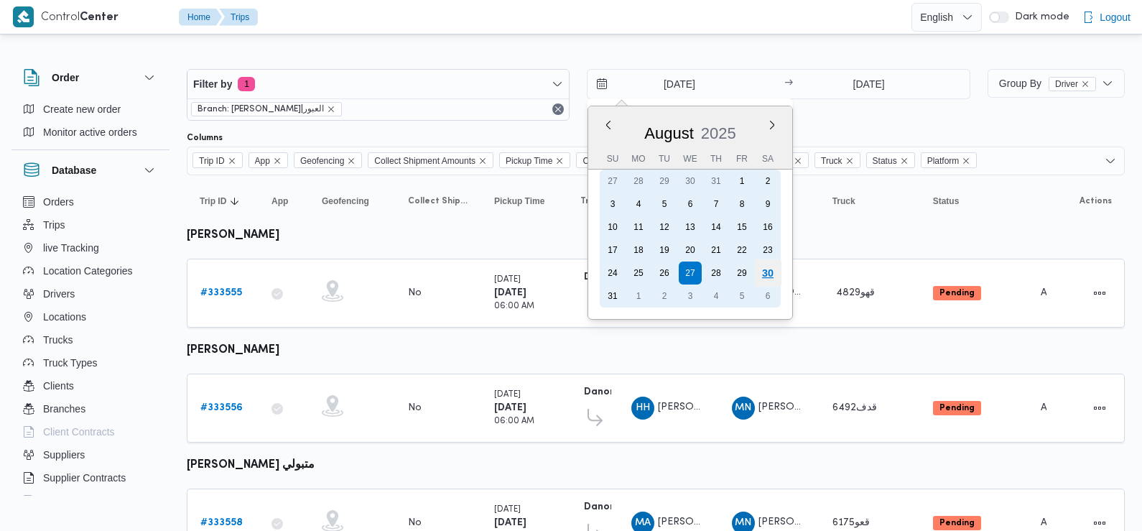
click at [771, 277] on div "30" at bounding box center [767, 272] width 27 height 27
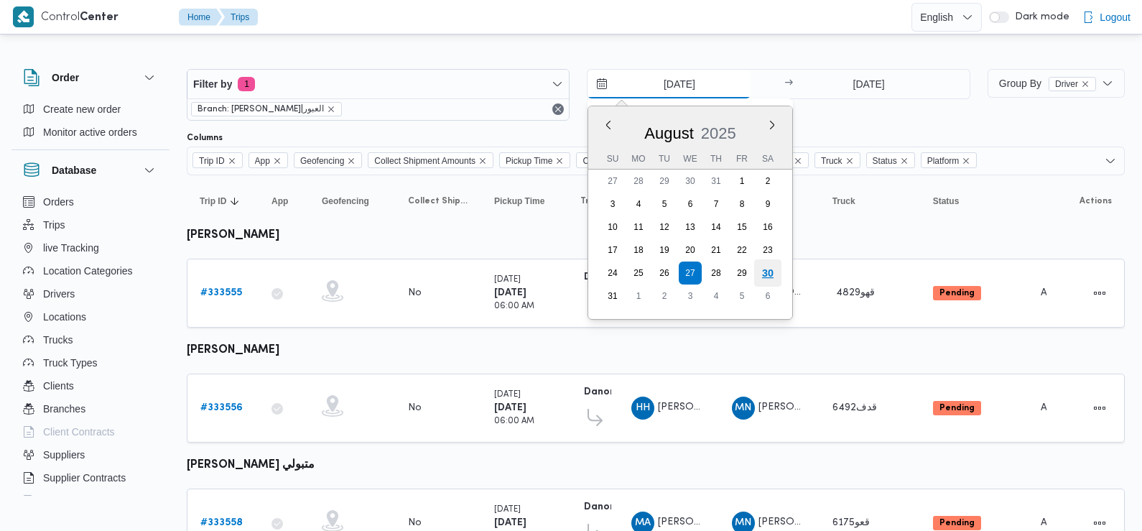
type input "[DATE]"
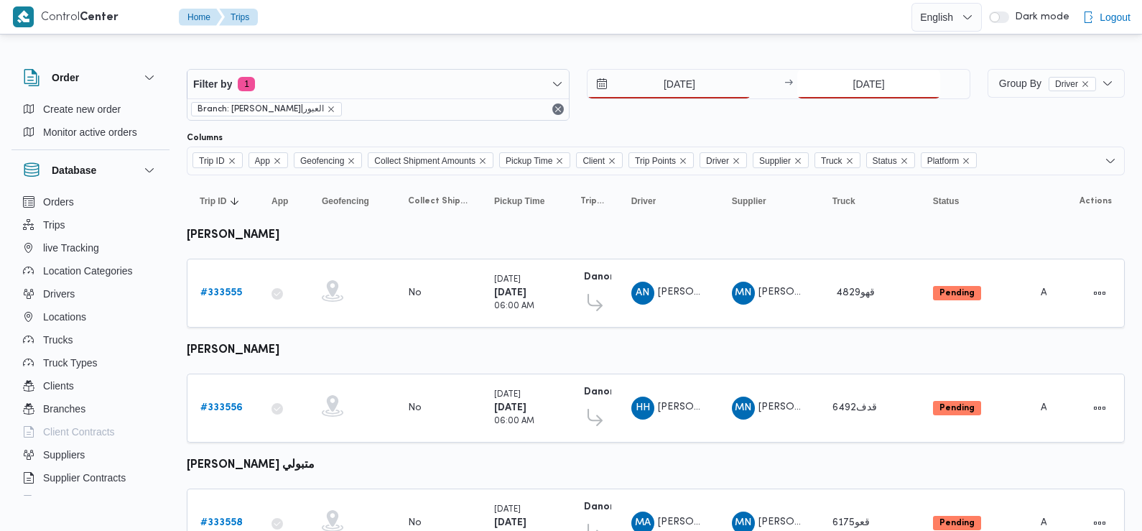
click at [884, 83] on input "[DATE]" at bounding box center [868, 84] width 143 height 29
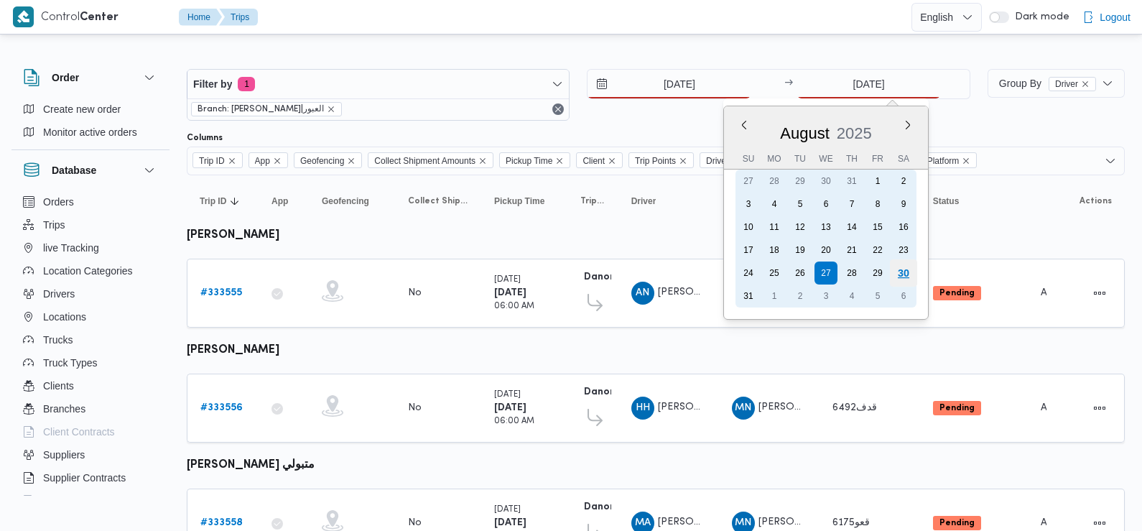
click at [904, 273] on div "30" at bounding box center [903, 272] width 27 height 27
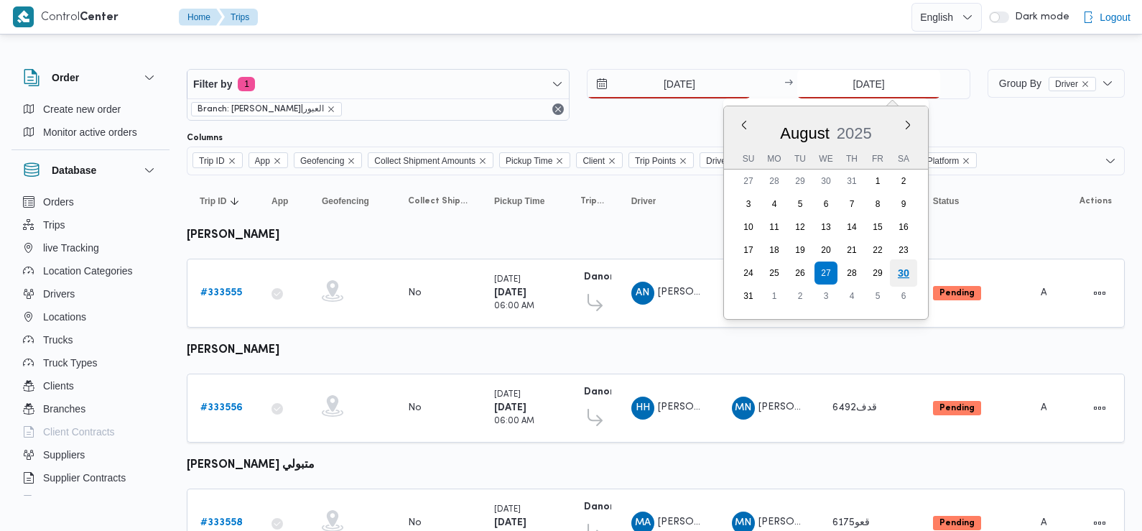
type input "[DATE]"
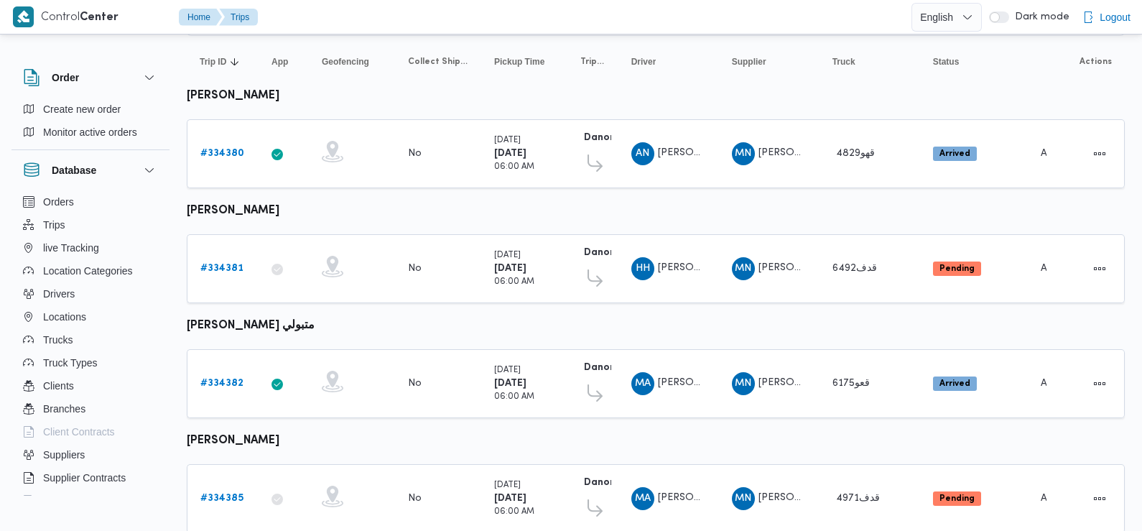
scroll to position [201, 0]
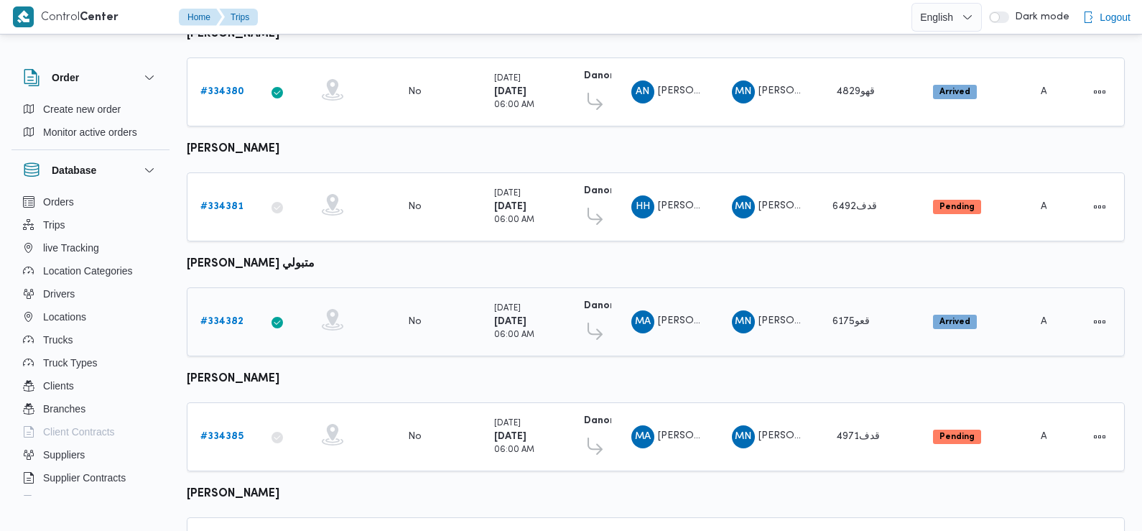
click at [208, 317] on b "# 334382" at bounding box center [221, 321] width 43 height 9
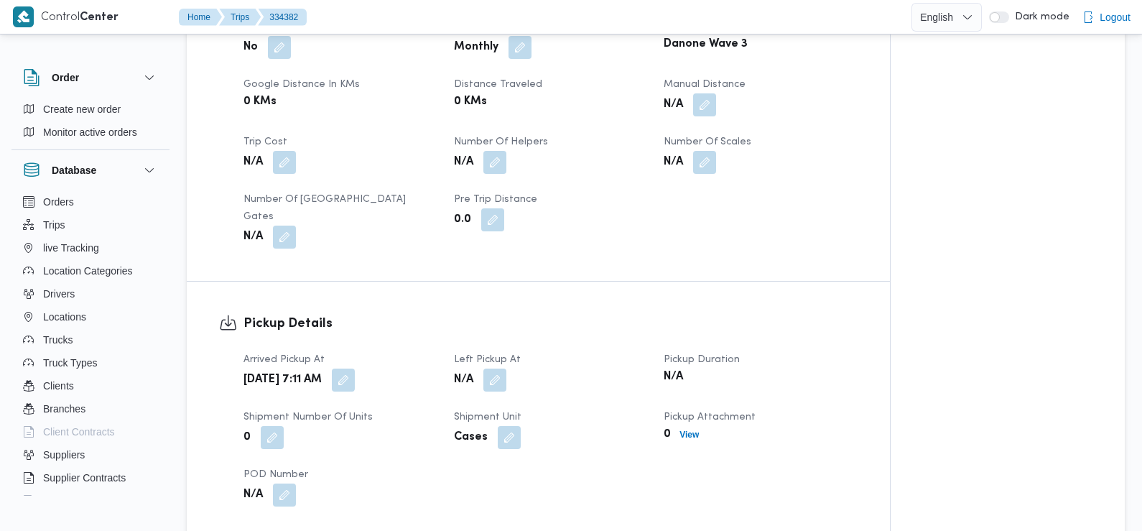
scroll to position [771, 0]
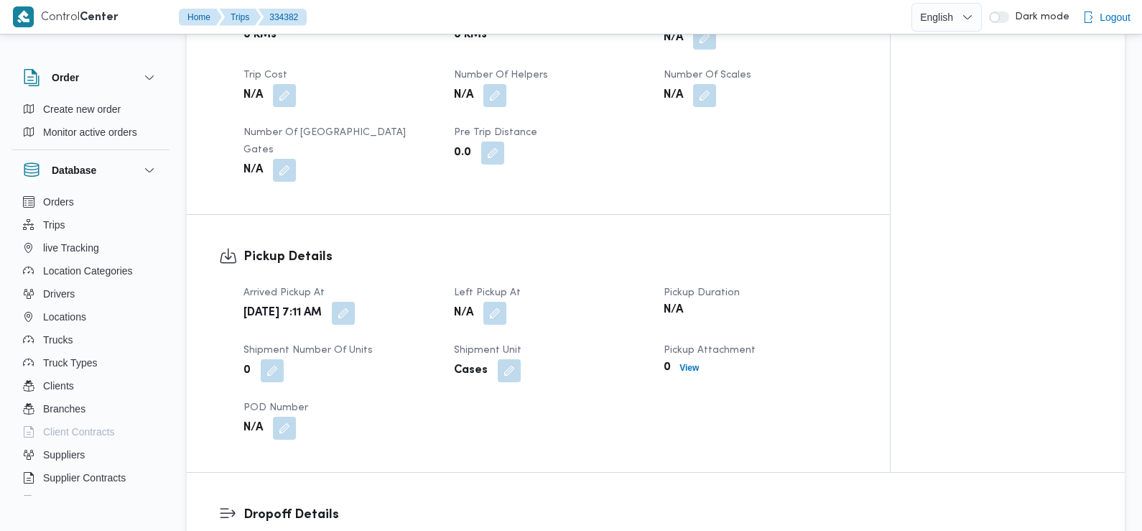
click at [499, 302] on button "button" at bounding box center [494, 313] width 23 height 23
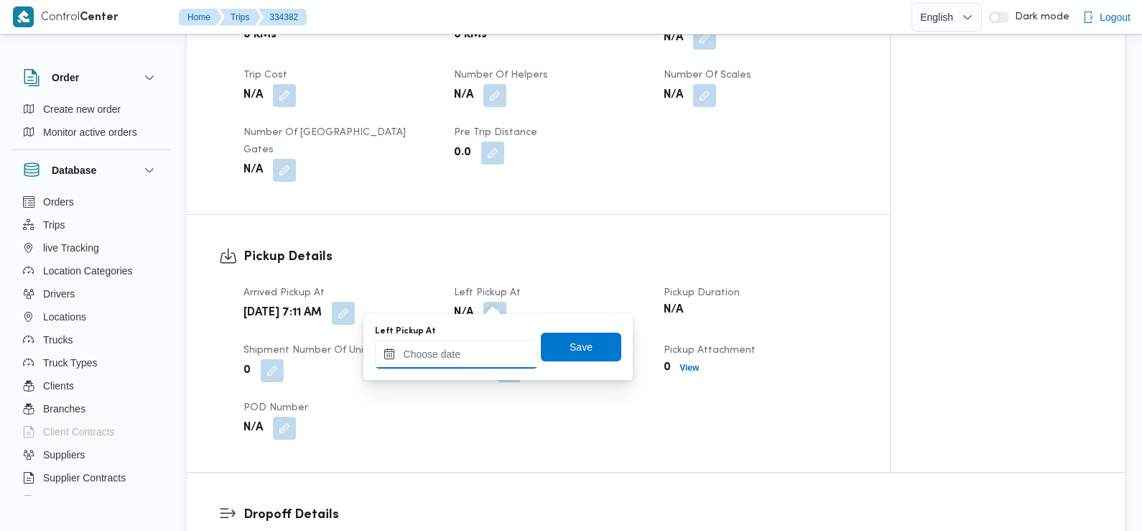
click at [468, 355] on input "Left Pickup At" at bounding box center [456, 354] width 163 height 29
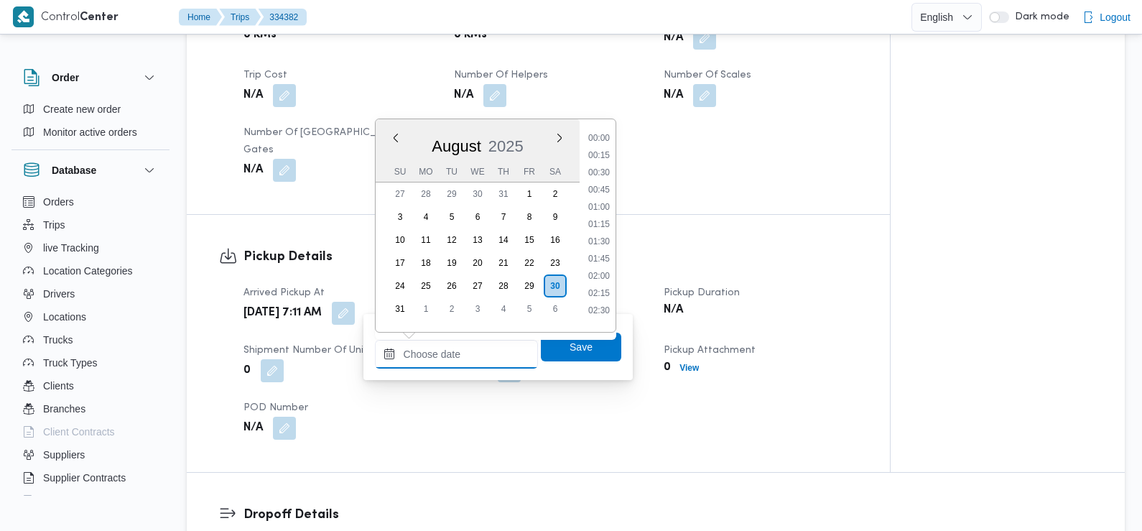
scroll to position [487, 0]
click at [603, 254] on li "08:45" at bounding box center [599, 254] width 33 height 14
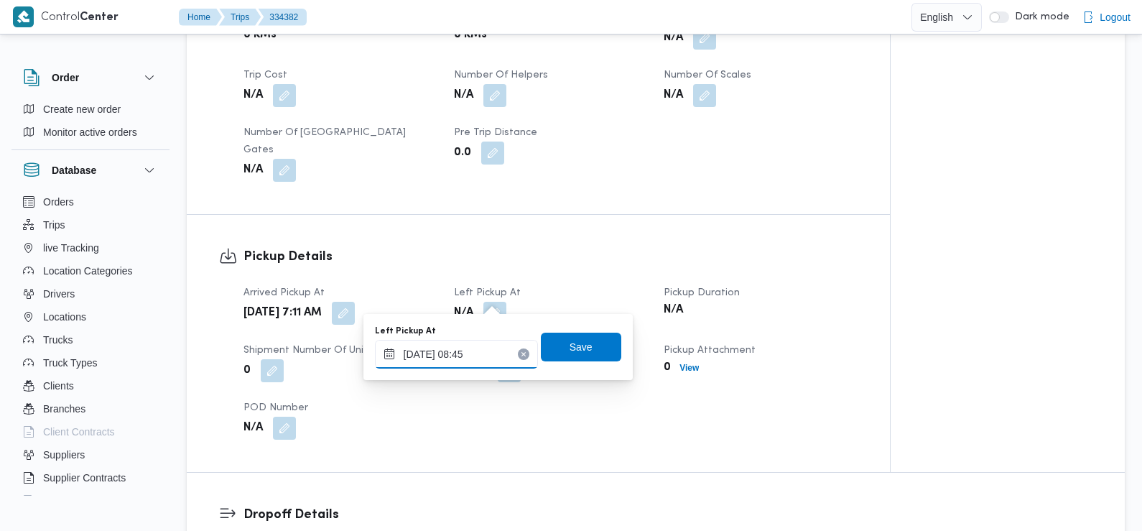
type input "[DATE] 08:45"
click at [588, 347] on span "Save" at bounding box center [581, 346] width 80 height 29
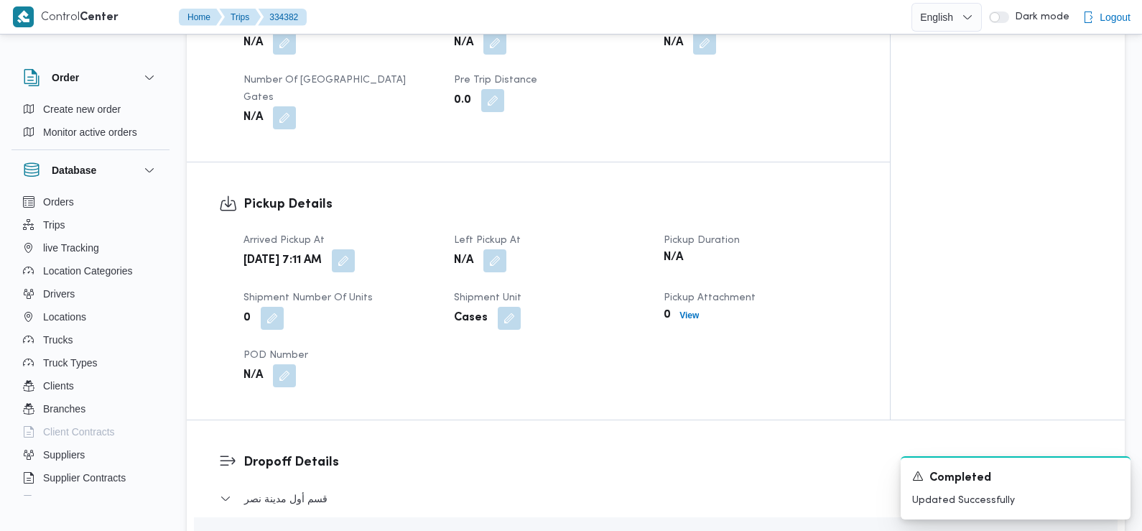
scroll to position [1077, 0]
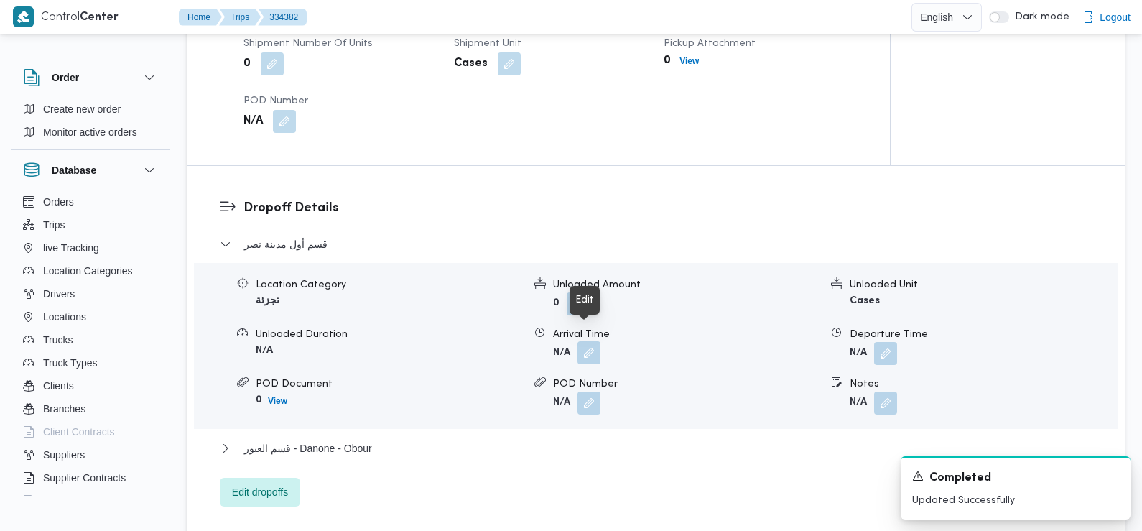
click at [590, 341] on button "button" at bounding box center [589, 352] width 23 height 23
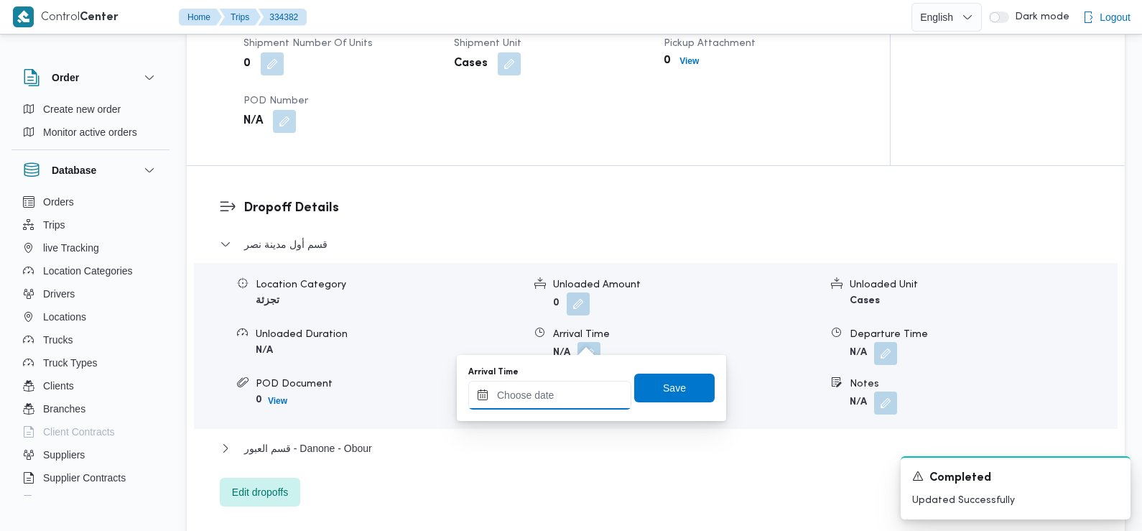
click at [574, 395] on input "Arrival Time" at bounding box center [549, 395] width 163 height 29
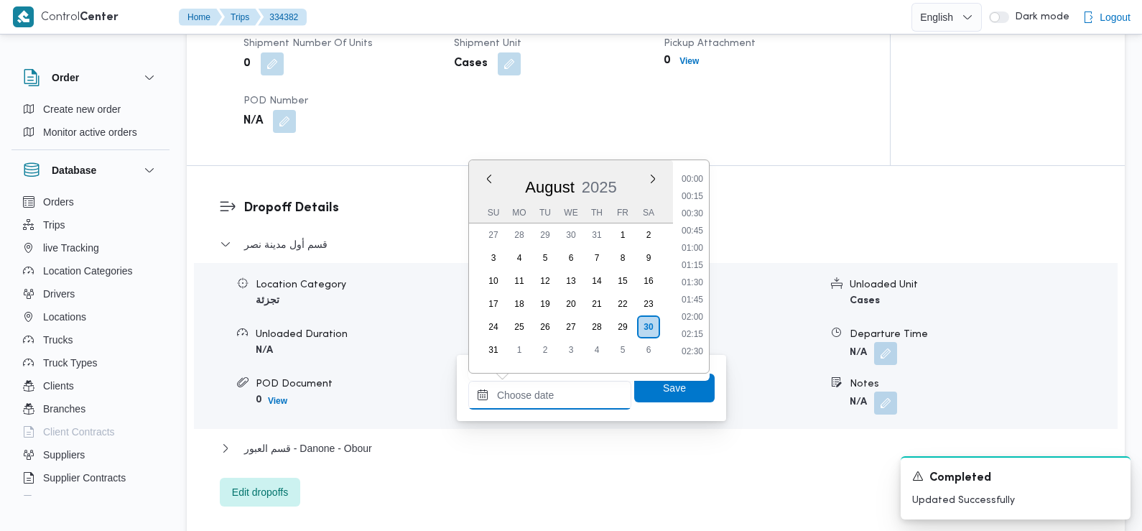
scroll to position [487, 0]
click at [697, 312] on li "09:00" at bounding box center [692, 312] width 33 height 14
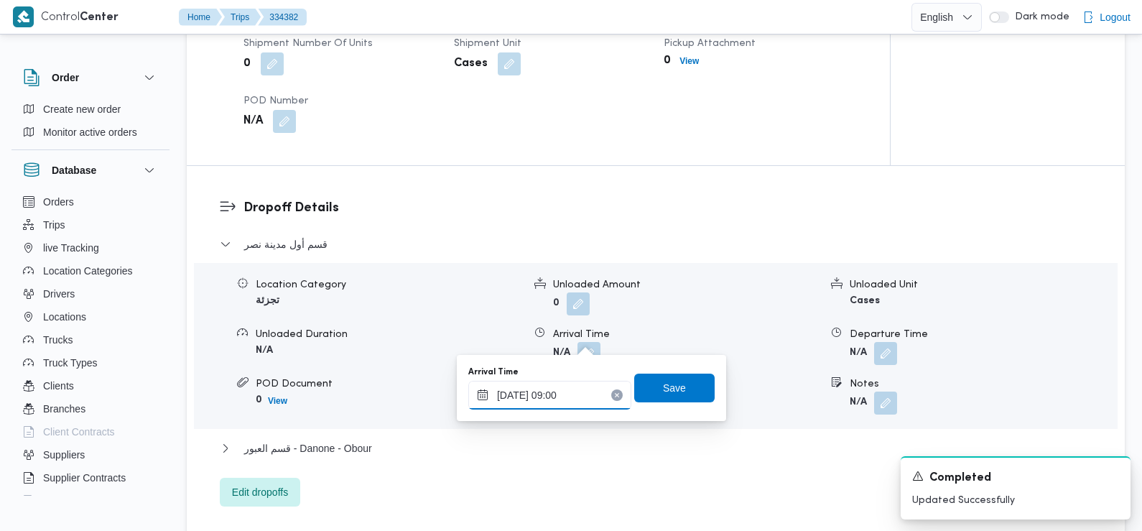
type input "[DATE] 09:00"
click at [679, 388] on span "Save" at bounding box center [674, 387] width 80 height 29
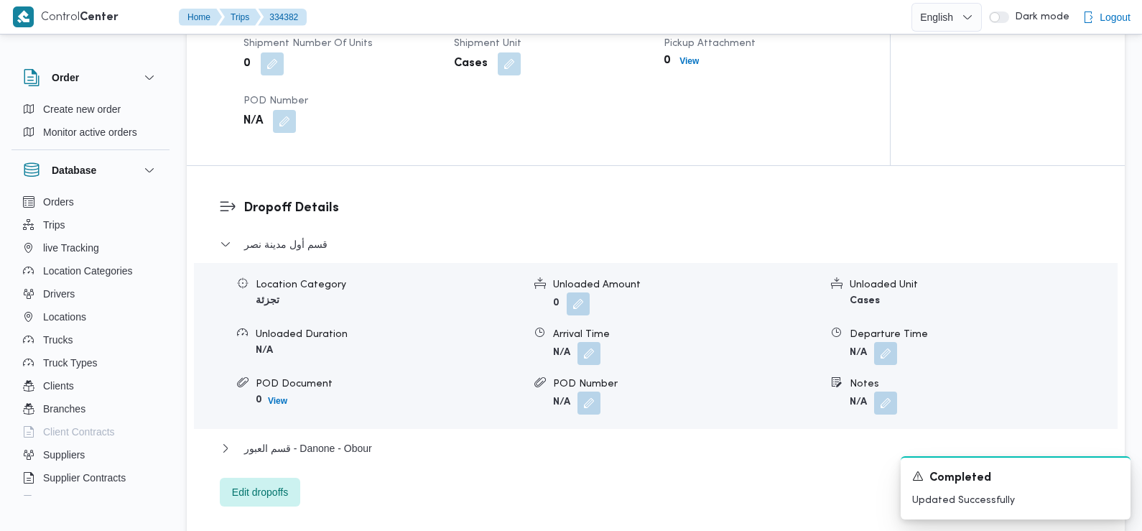
scroll to position [0, 0]
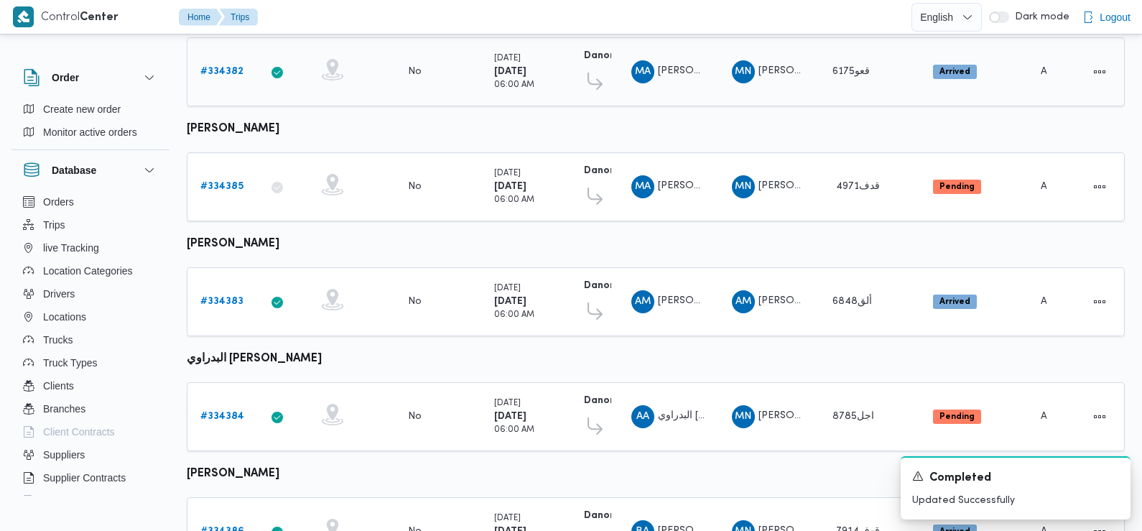
scroll to position [522, 0]
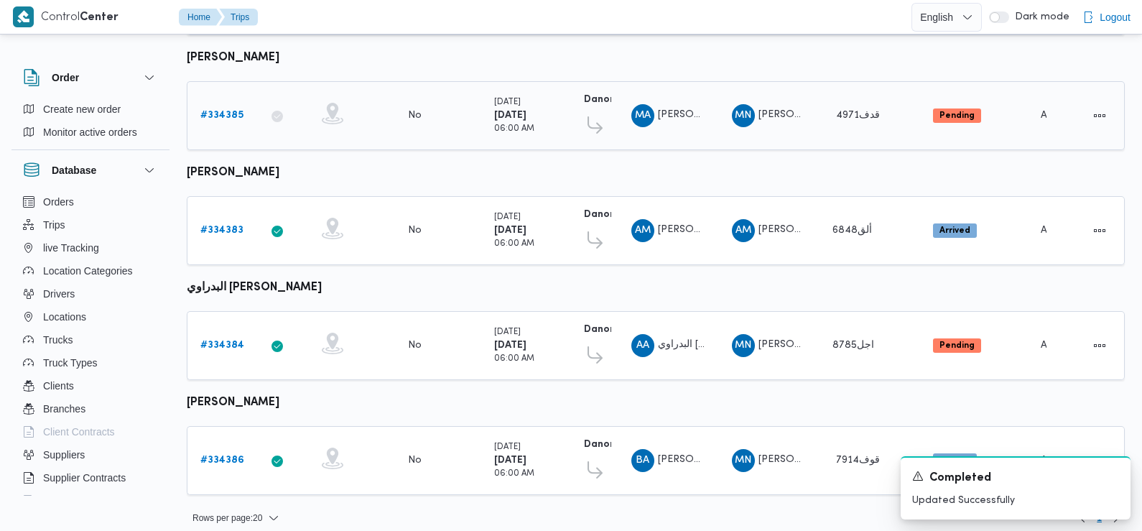
click at [226, 111] on b "# 334385" at bounding box center [221, 115] width 43 height 9
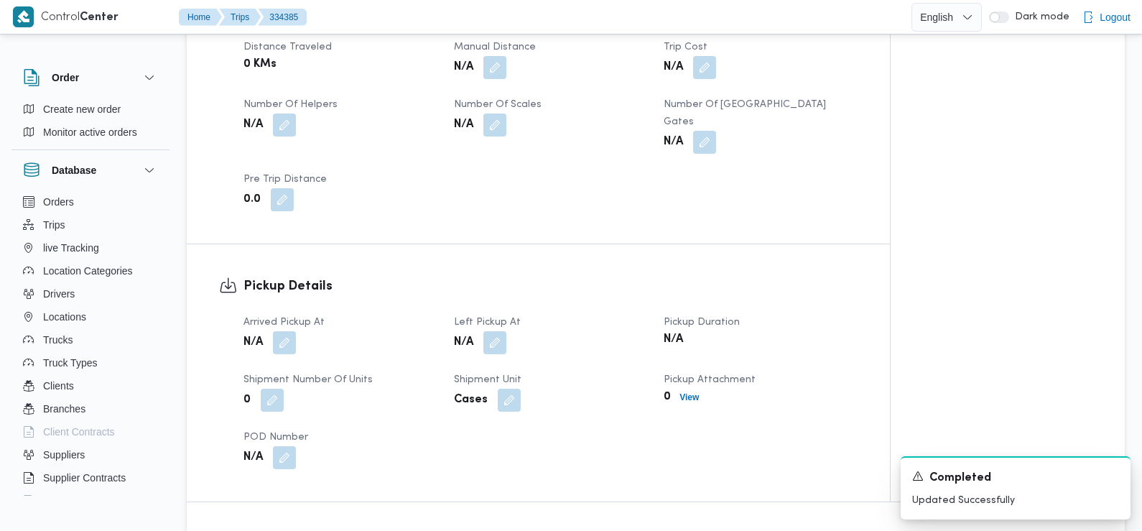
scroll to position [742, 0]
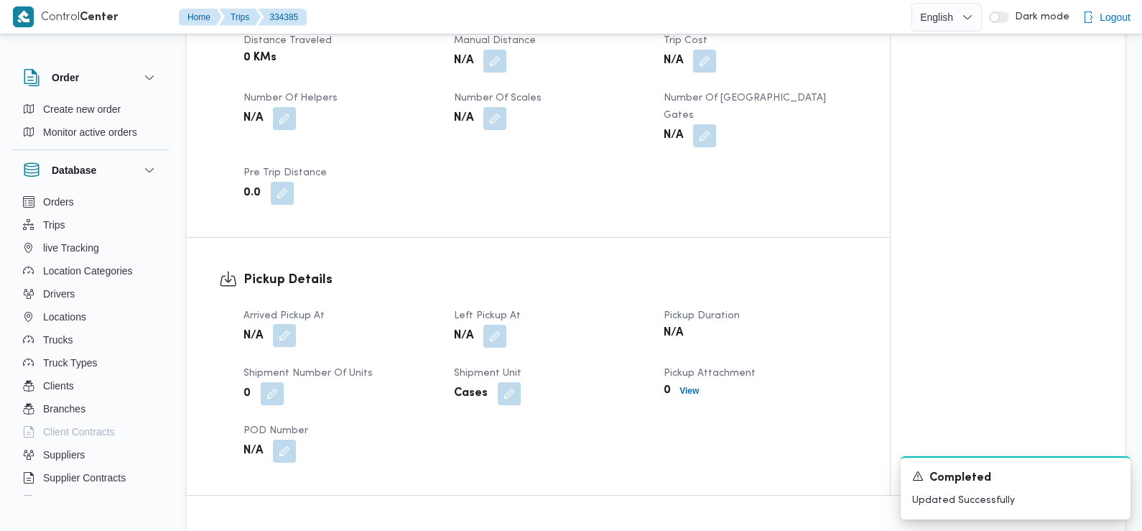
click at [289, 324] on button "button" at bounding box center [284, 335] width 23 height 23
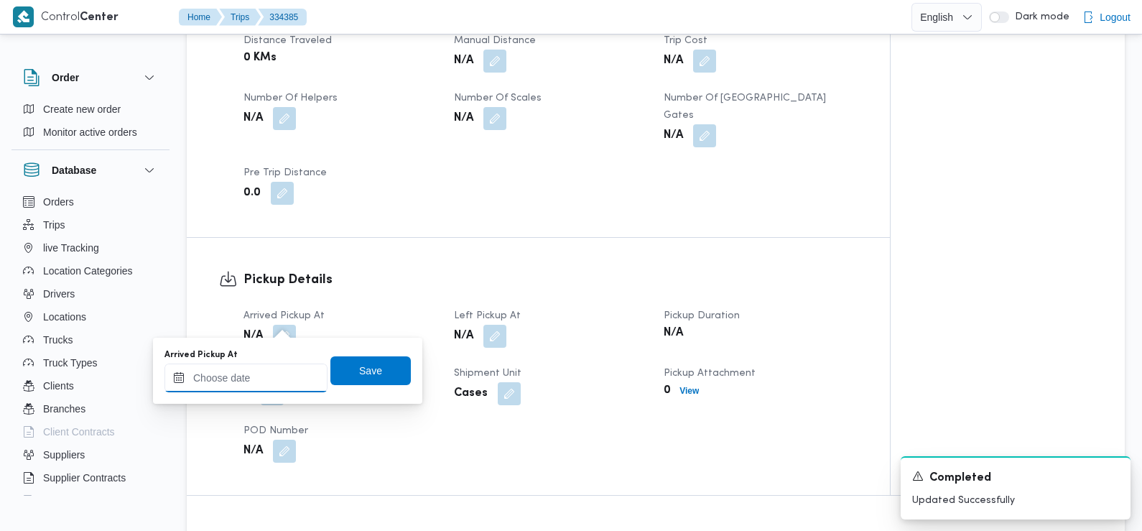
click at [276, 382] on input "Arrived Pickup At" at bounding box center [245, 377] width 163 height 29
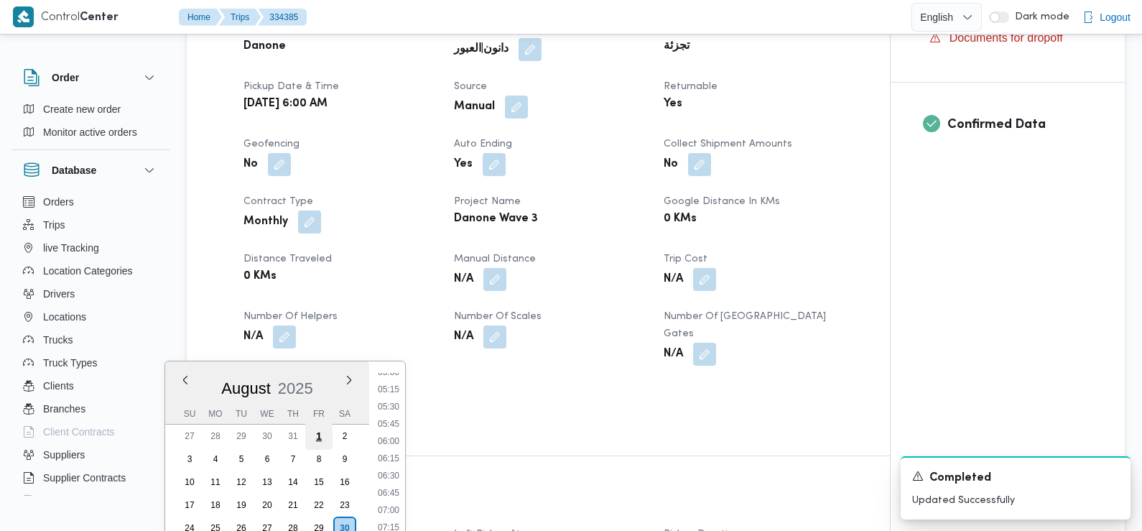
scroll to position [656, 0]
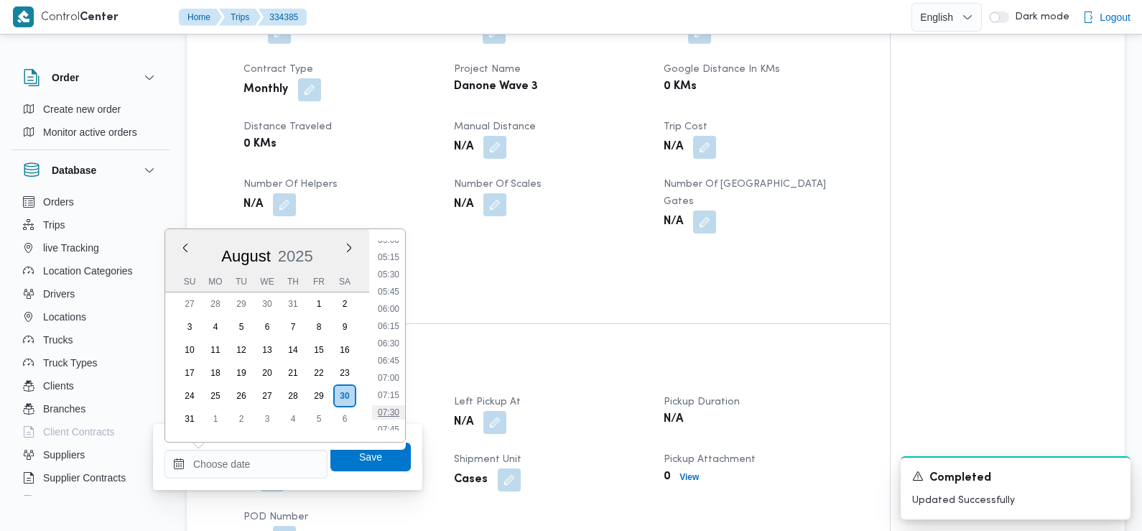
click at [387, 414] on li "07:30" at bounding box center [388, 412] width 33 height 14
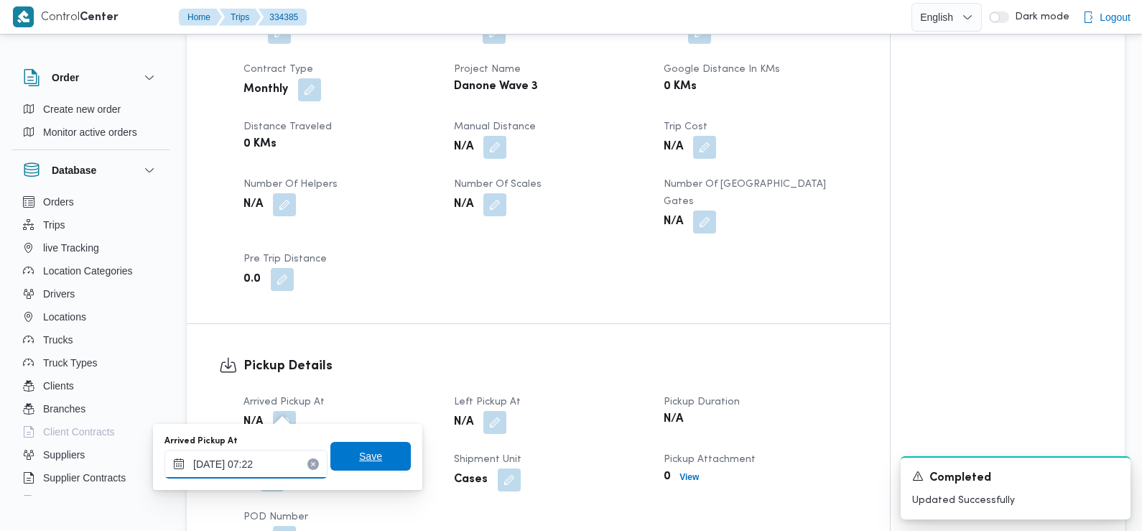
type input "30/08/2025 07:22"
click at [374, 452] on span "Save" at bounding box center [370, 456] width 80 height 29
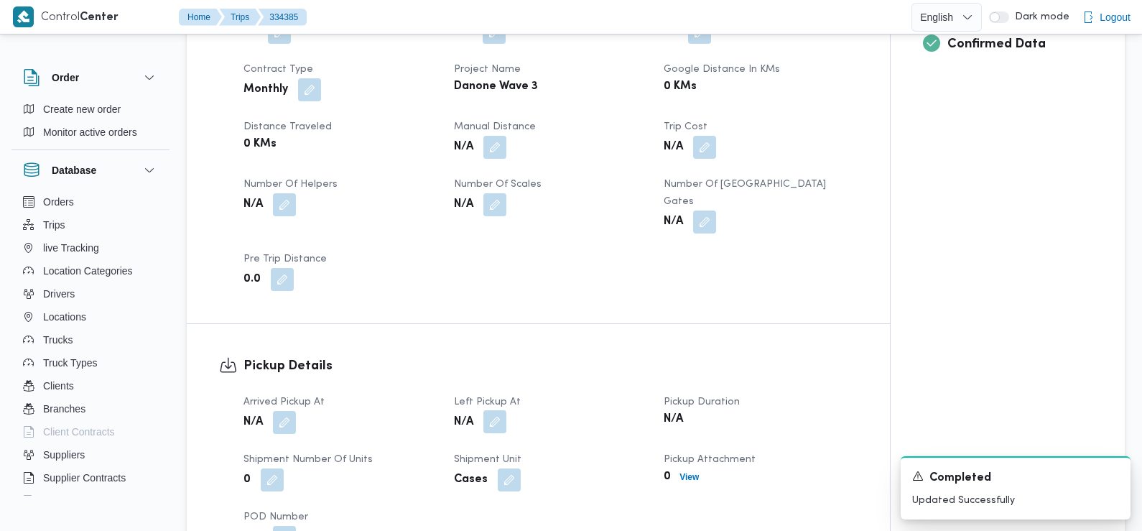
click at [497, 410] on button "button" at bounding box center [494, 421] width 23 height 23
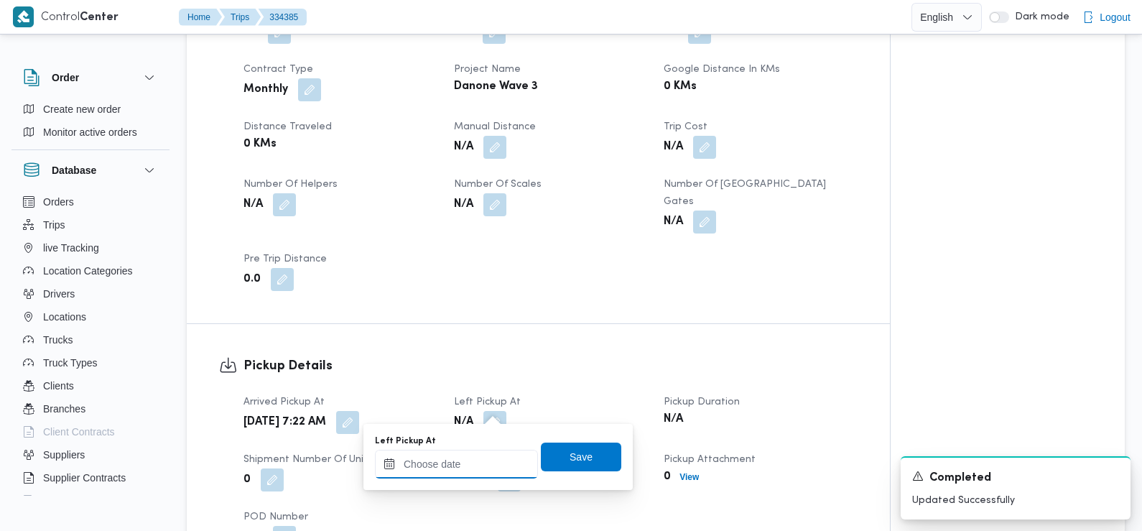
click at [476, 456] on div at bounding box center [456, 464] width 163 height 29
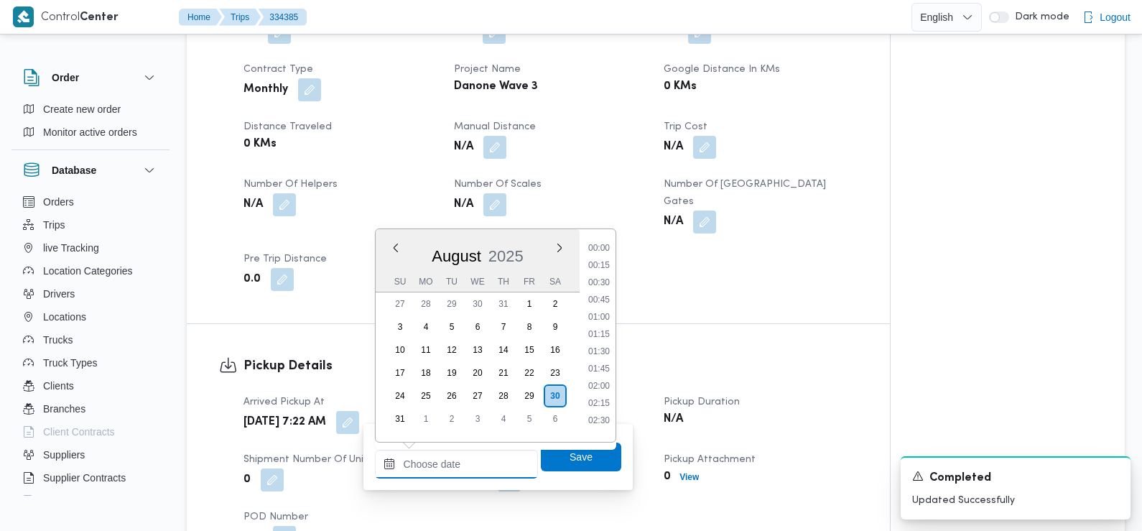
scroll to position [487, 0]
click at [600, 349] on li "08:30" at bounding box center [599, 347] width 33 height 14
type input "[DATE] 08:30"
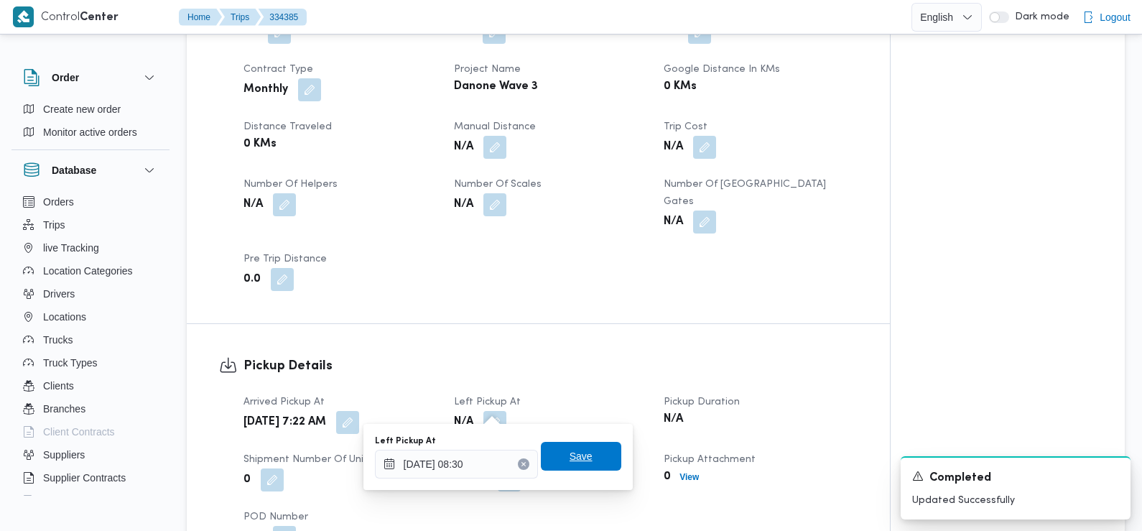
click at [579, 446] on span "Save" at bounding box center [581, 456] width 80 height 29
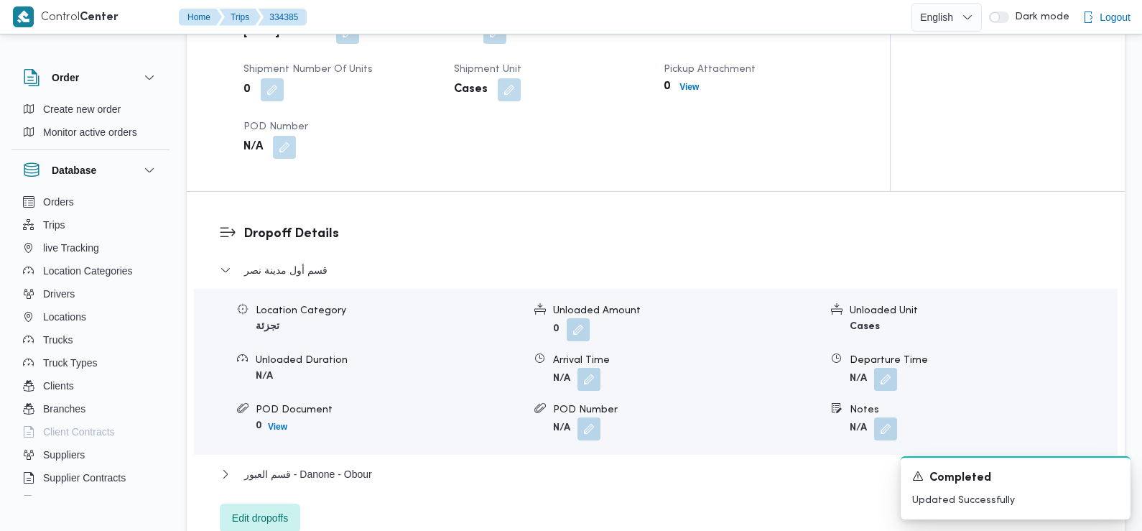
scroll to position [1068, 0]
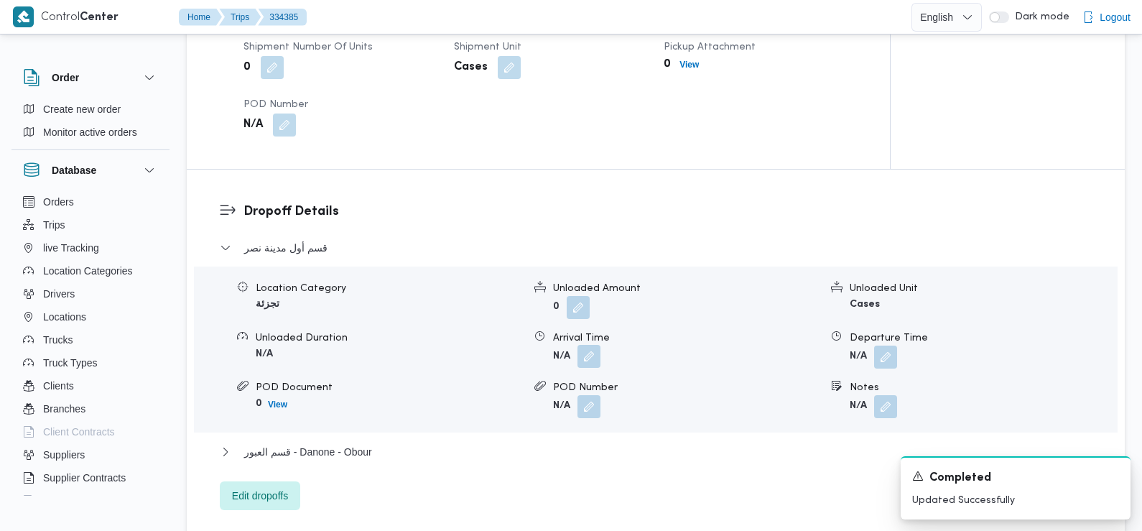
click at [591, 345] on button "button" at bounding box center [589, 356] width 23 height 23
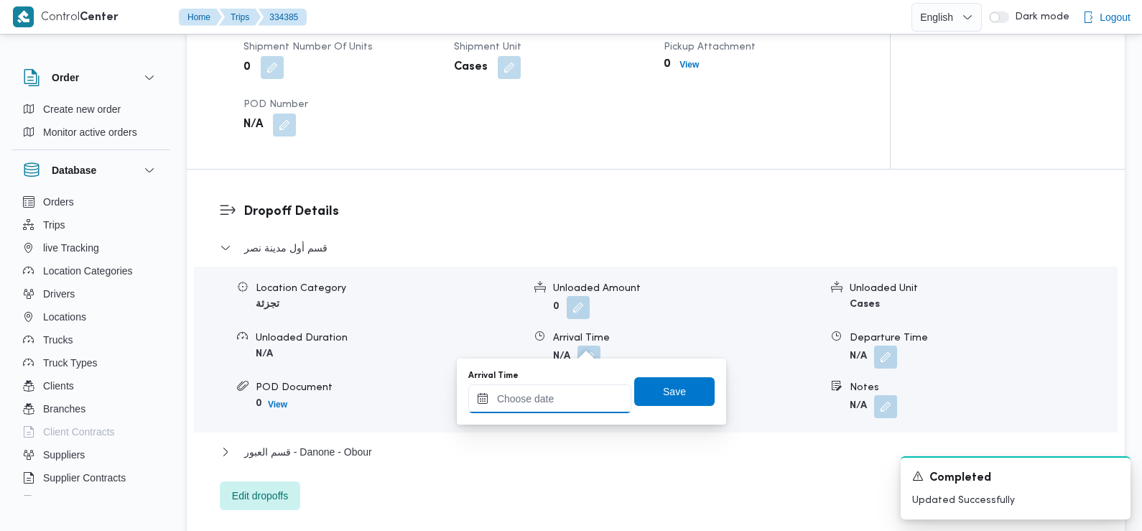
click at [579, 405] on input "Arrival Time" at bounding box center [549, 398] width 163 height 29
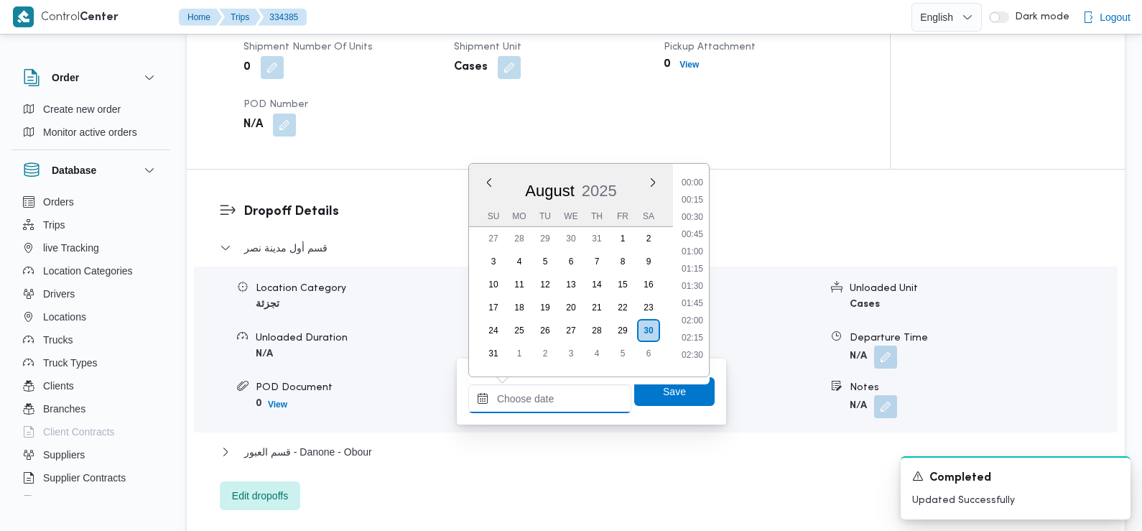
scroll to position [487, 0]
click at [698, 335] on li "09:15" at bounding box center [692, 333] width 33 height 14
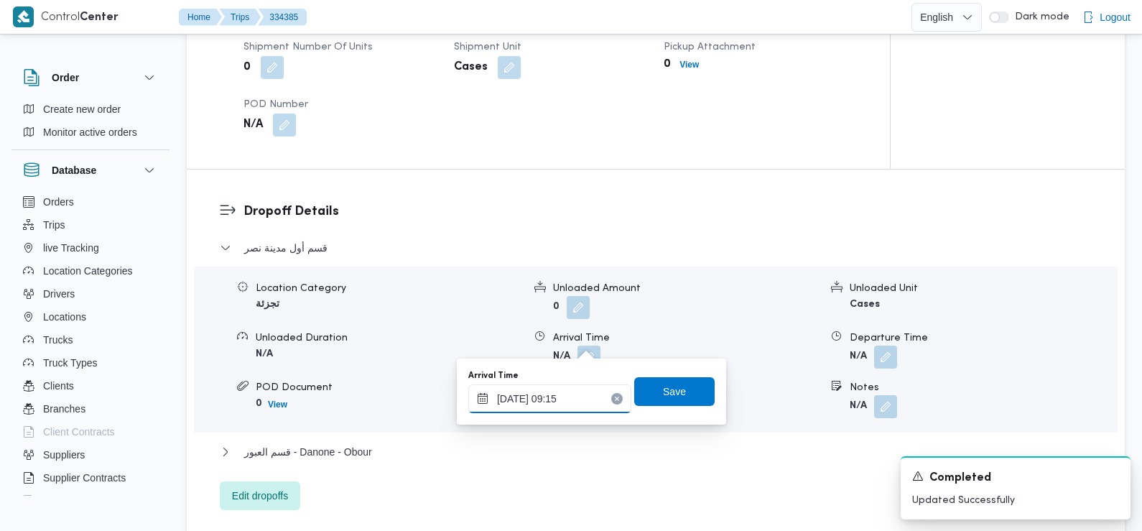
type input "[DATE] 09:15"
click at [676, 410] on div "Arrival Time 30/08/2025 09:15 Save" at bounding box center [591, 391] width 249 height 46
click at [669, 398] on span "Save" at bounding box center [674, 390] width 23 height 17
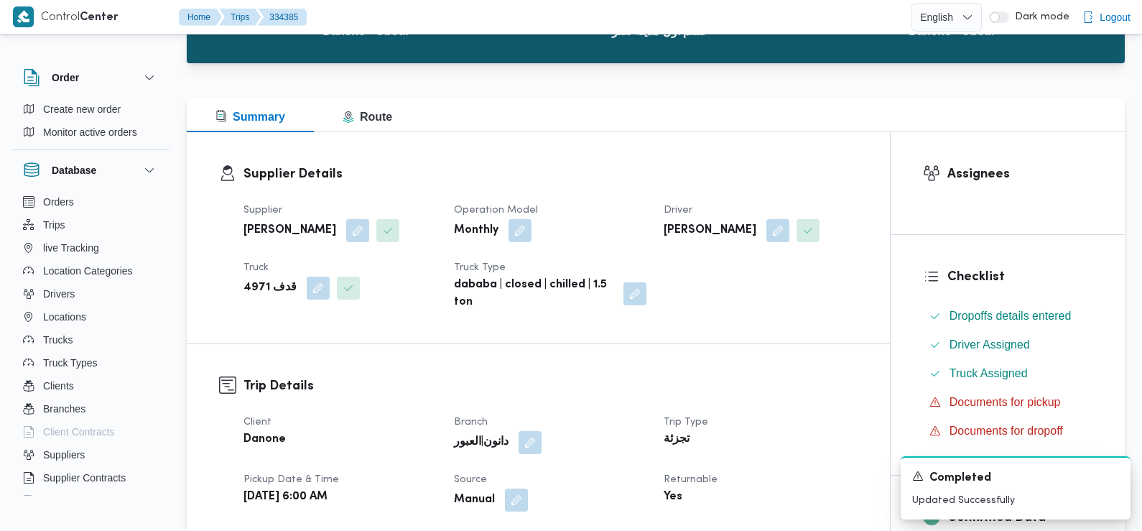
scroll to position [0, 0]
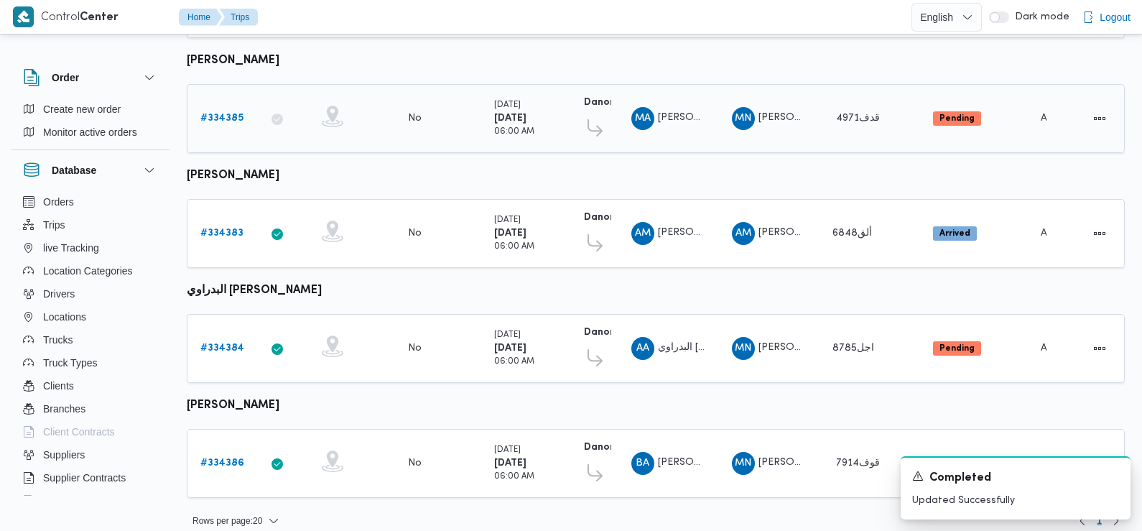
scroll to position [526, 0]
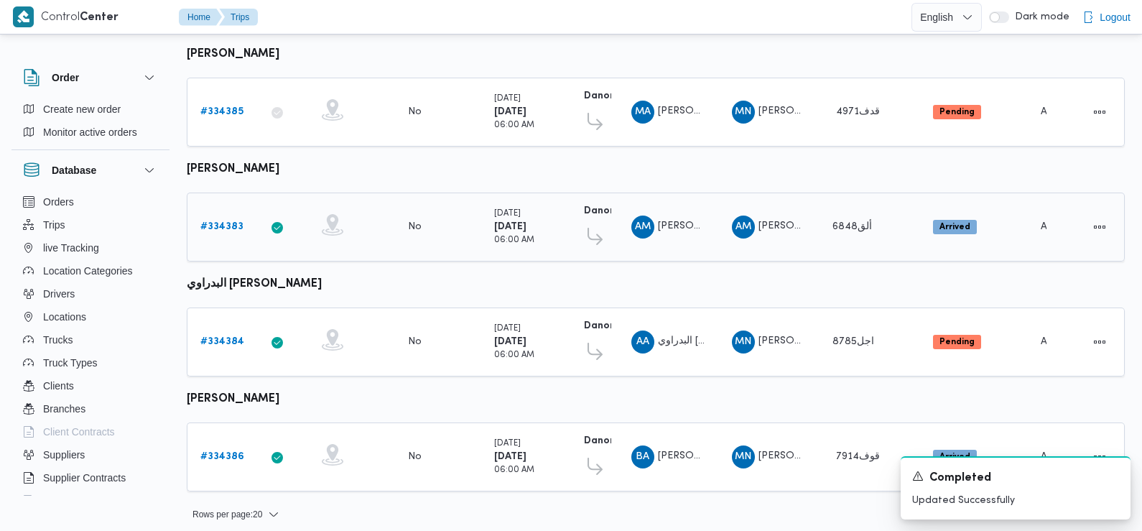
click at [229, 218] on link "# 334383" at bounding box center [221, 226] width 43 height 17
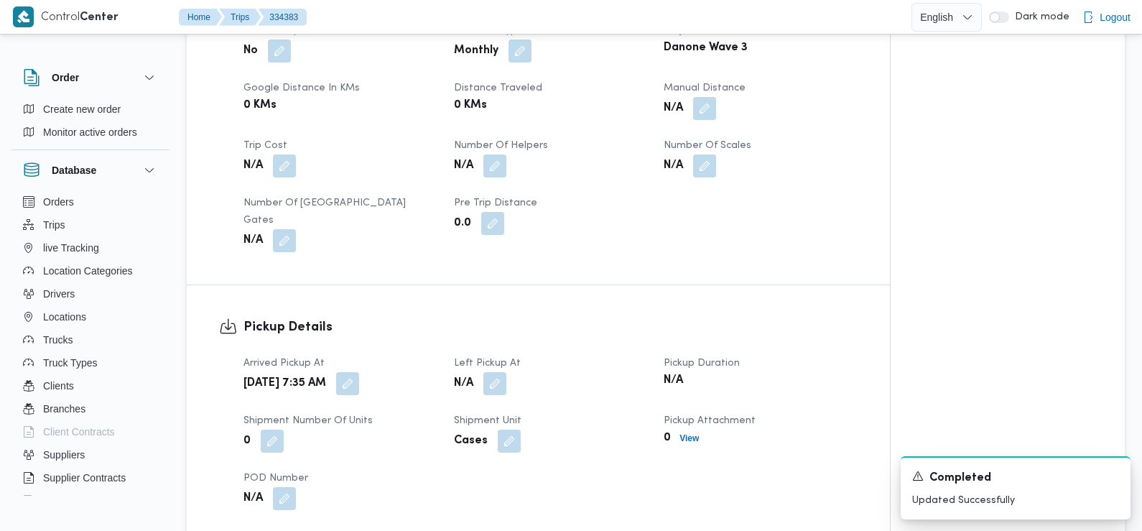
scroll to position [704, 0]
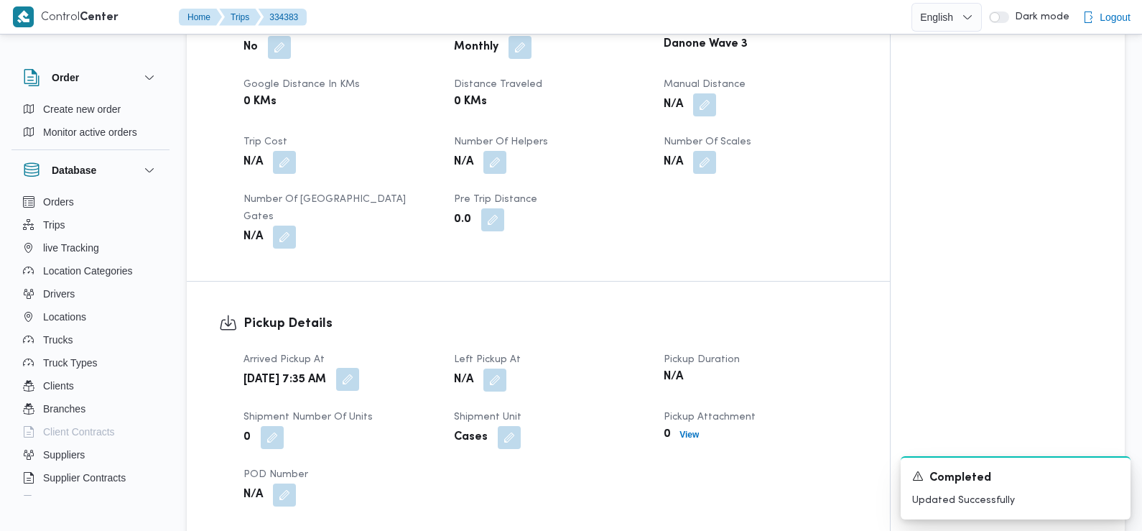
click at [359, 368] on button "button" at bounding box center [347, 379] width 23 height 23
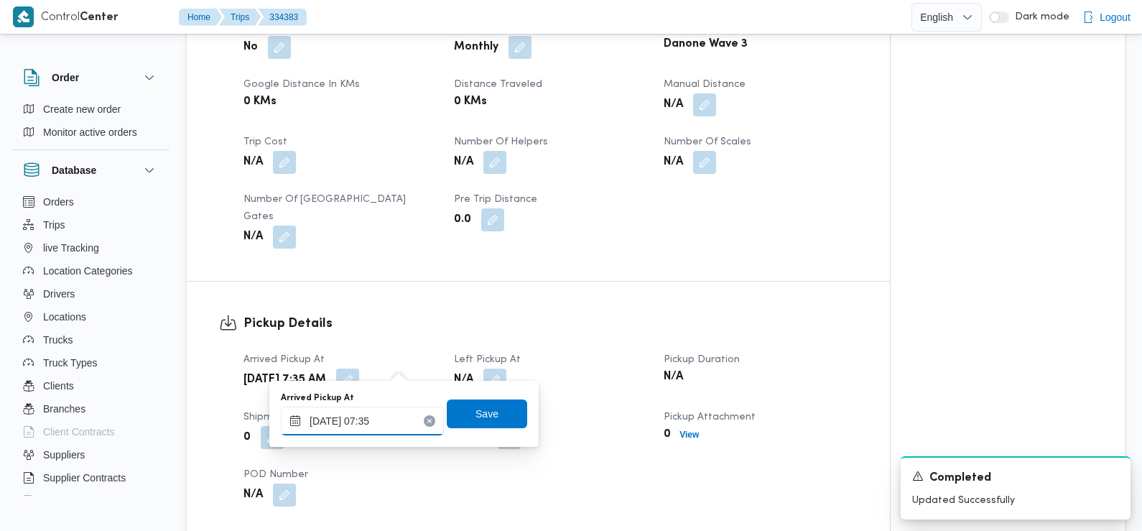
click at [394, 419] on input "30/08/2025 07:35" at bounding box center [362, 421] width 163 height 29
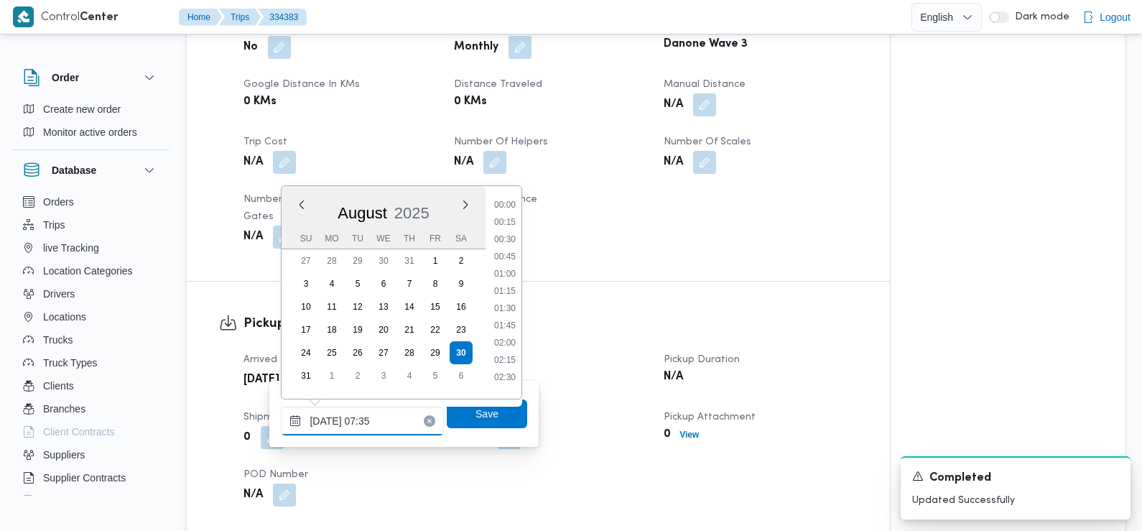
scroll to position [418, 0]
click at [506, 288] on li "07:15" at bounding box center [504, 286] width 33 height 14
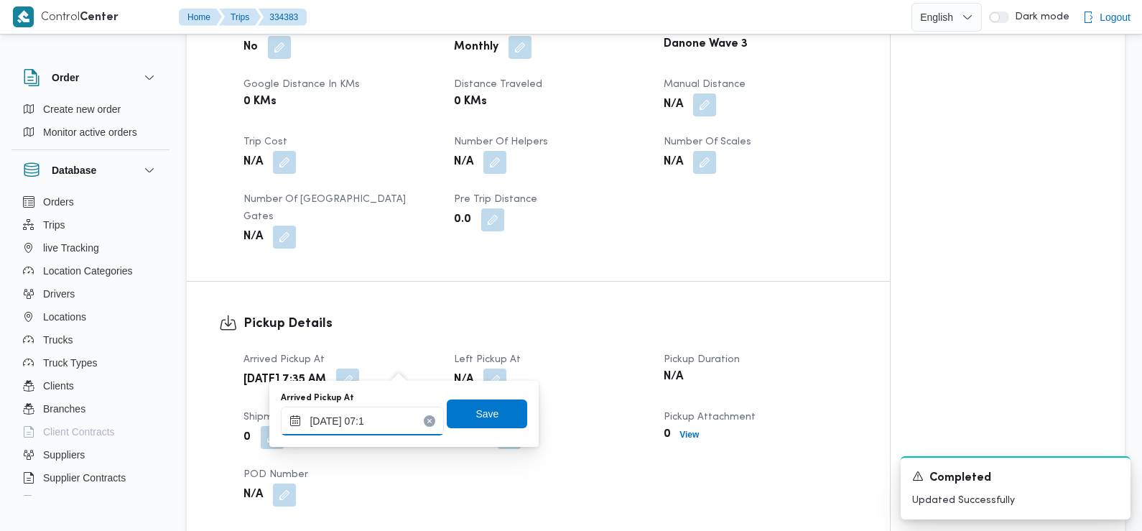
type input "30/08/2025 07:12"
click at [477, 419] on span "Save" at bounding box center [487, 412] width 23 height 17
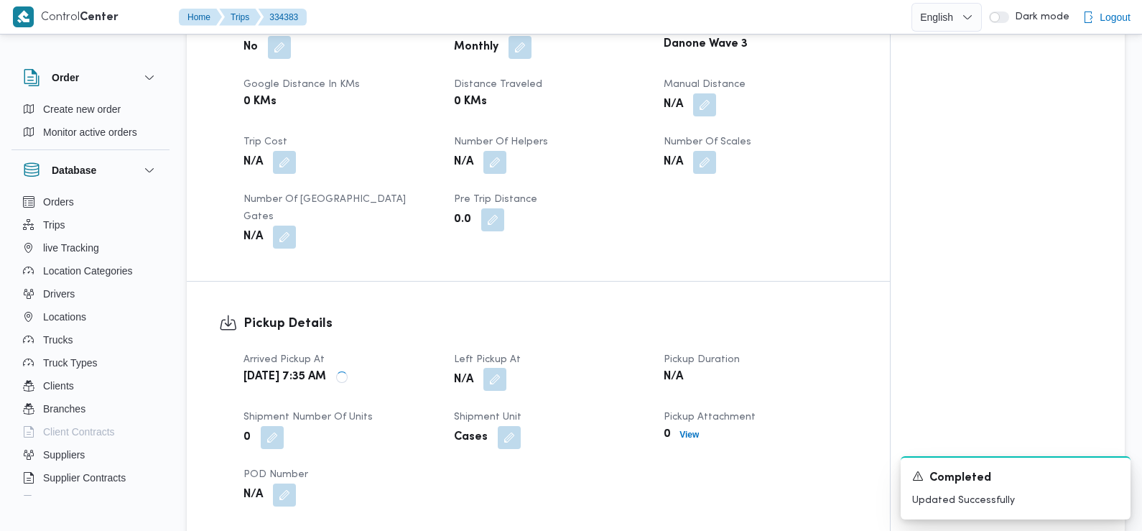
click at [495, 374] on button "button" at bounding box center [494, 379] width 23 height 23
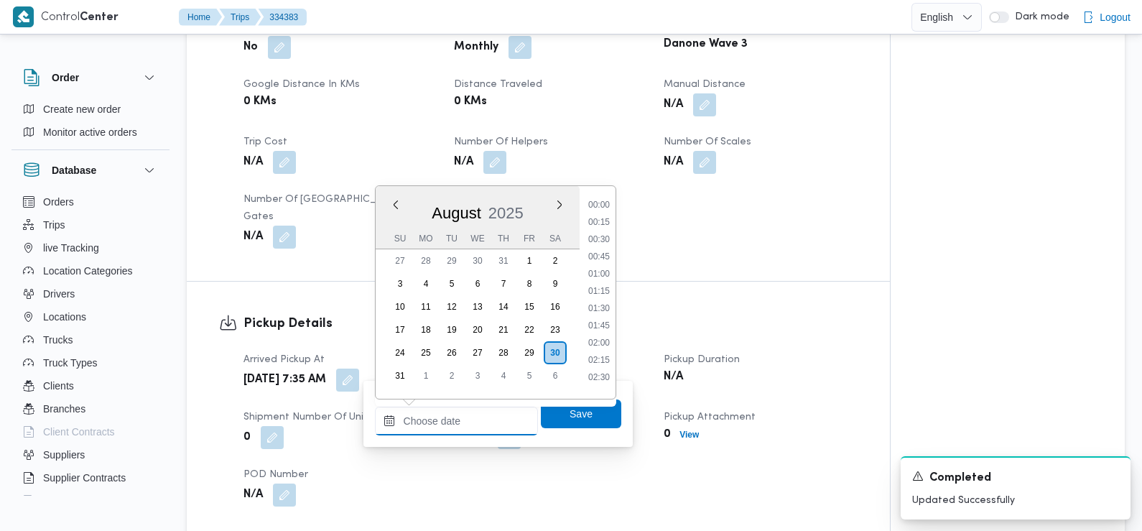
click at [477, 425] on input "Left Pickup At" at bounding box center [456, 421] width 163 height 29
click at [603, 326] on li "08:45" at bounding box center [599, 321] width 33 height 14
type input "[DATE] 08:45"
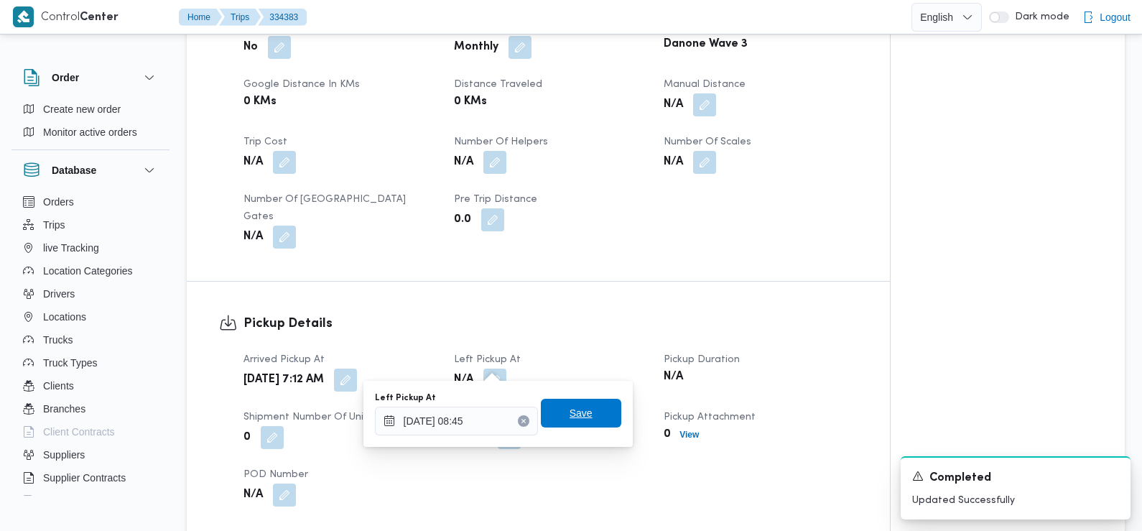
click at [584, 406] on span "Save" at bounding box center [581, 413] width 80 height 29
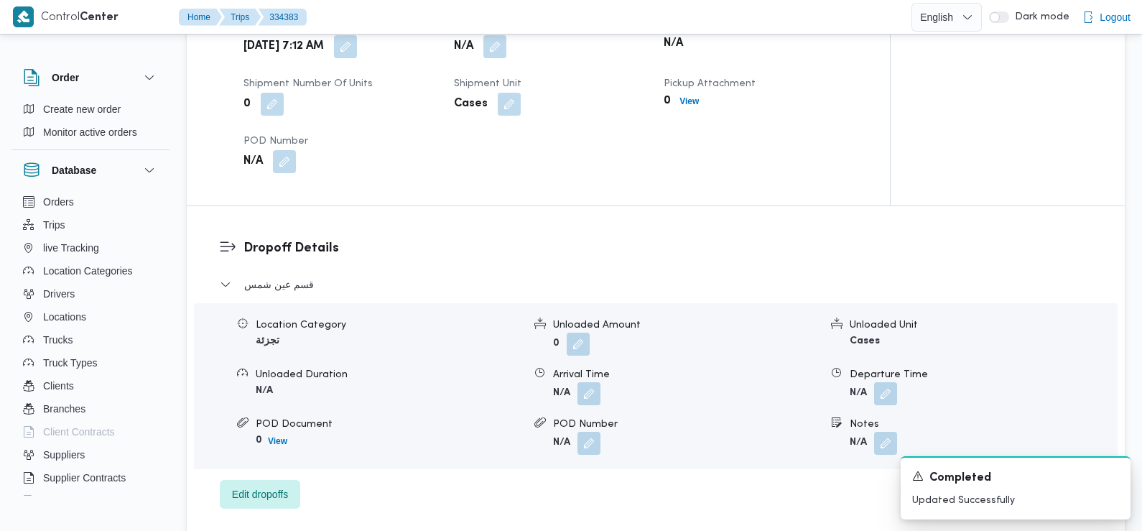
scroll to position [1054, 0]
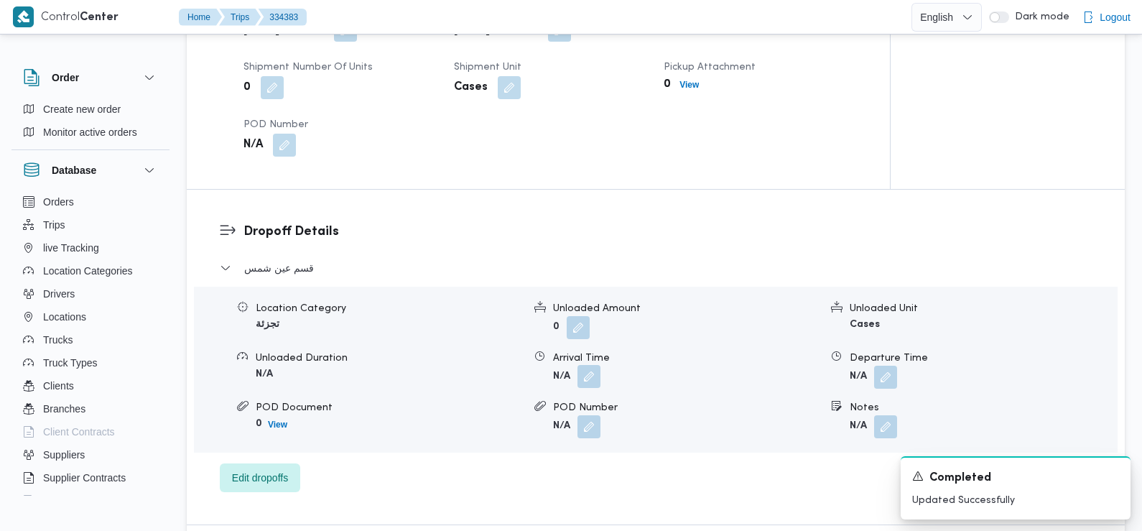
click at [590, 365] on button "button" at bounding box center [589, 376] width 23 height 23
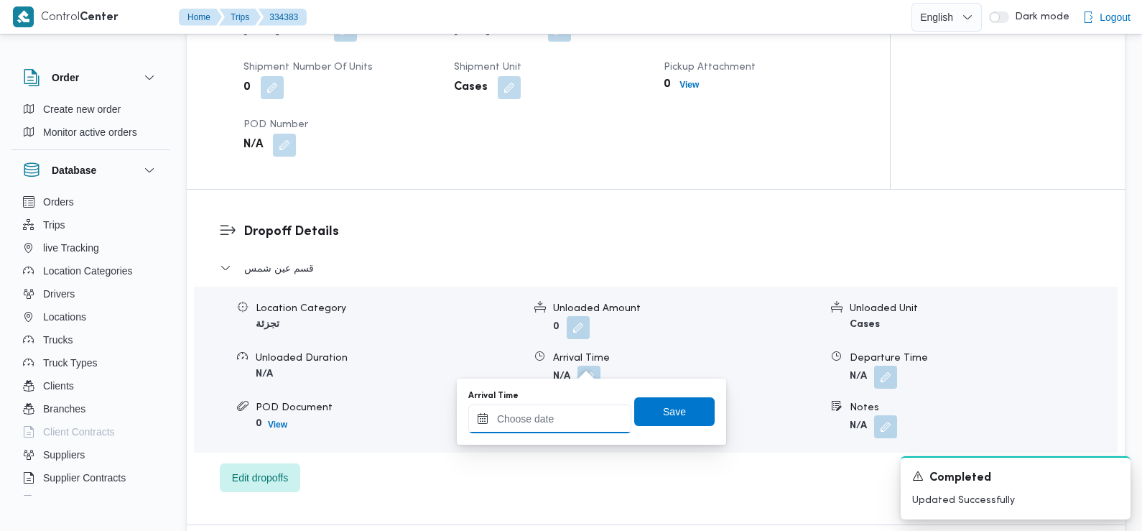
click at [573, 409] on div at bounding box center [549, 418] width 163 height 29
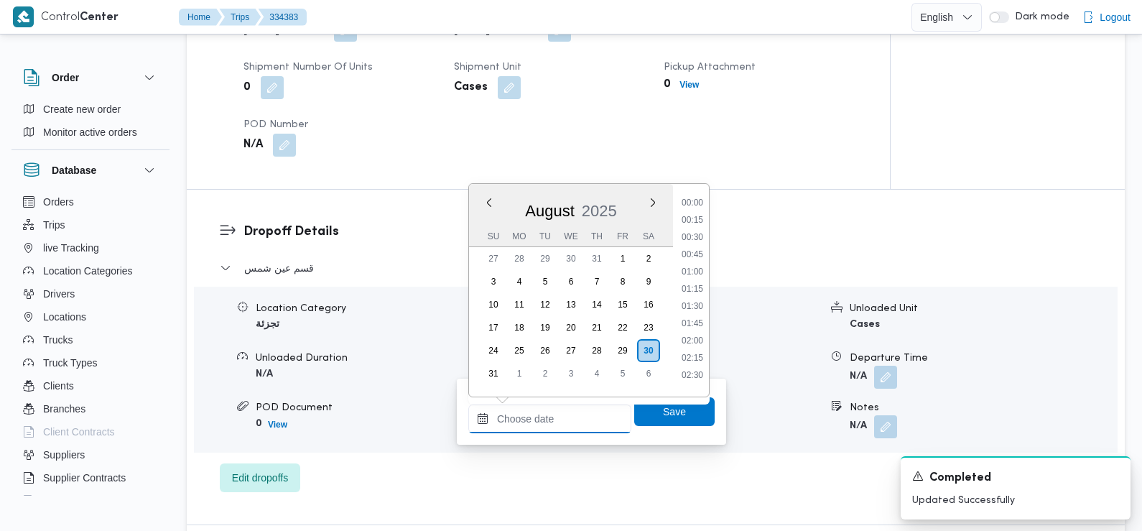
scroll to position [487, 0]
click at [696, 339] on li "09:00" at bounding box center [692, 336] width 33 height 14
type input "[DATE] 09:00"
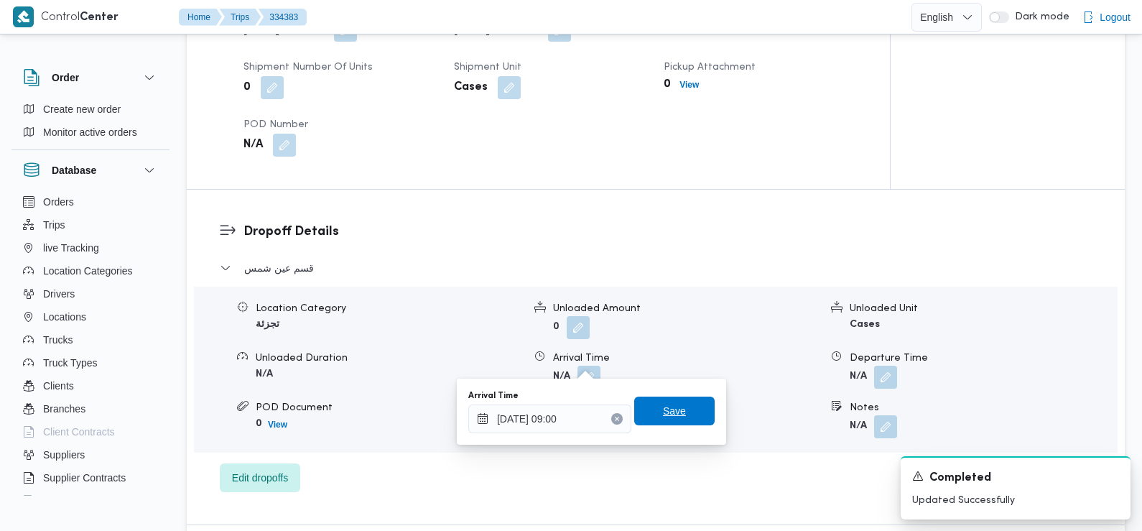
click at [674, 413] on span "Save" at bounding box center [674, 411] width 80 height 29
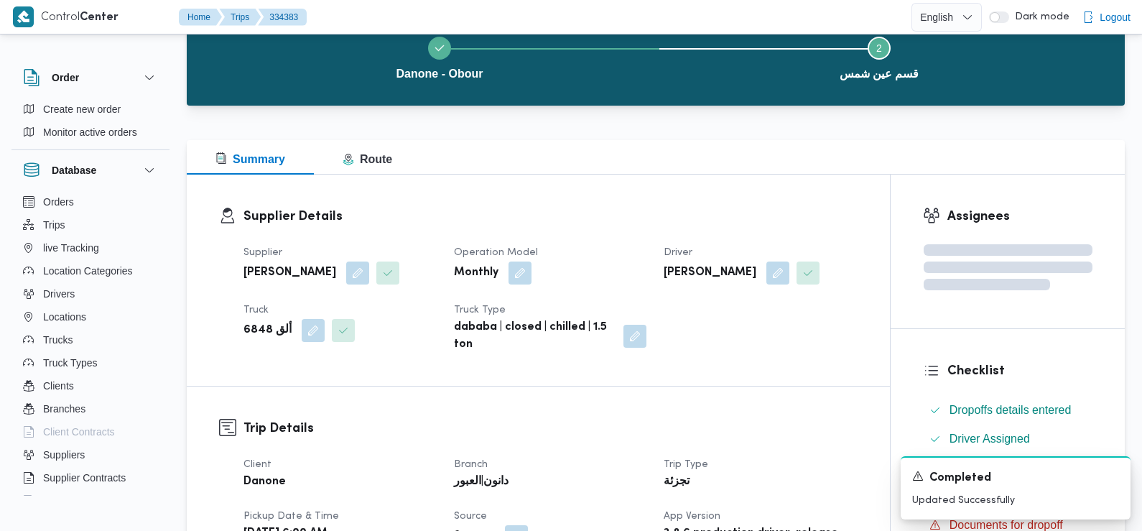
scroll to position [0, 0]
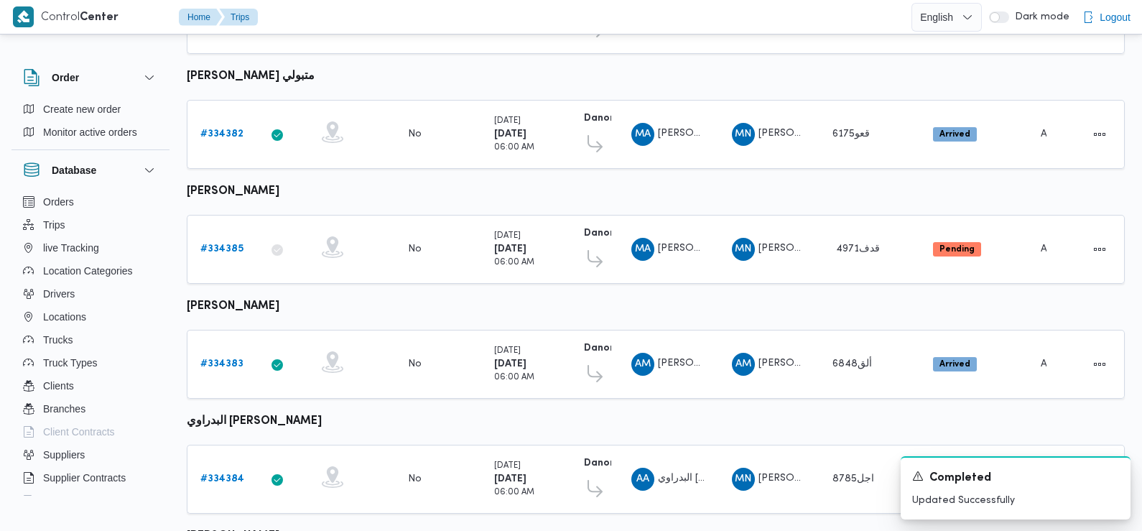
scroll to position [526, 0]
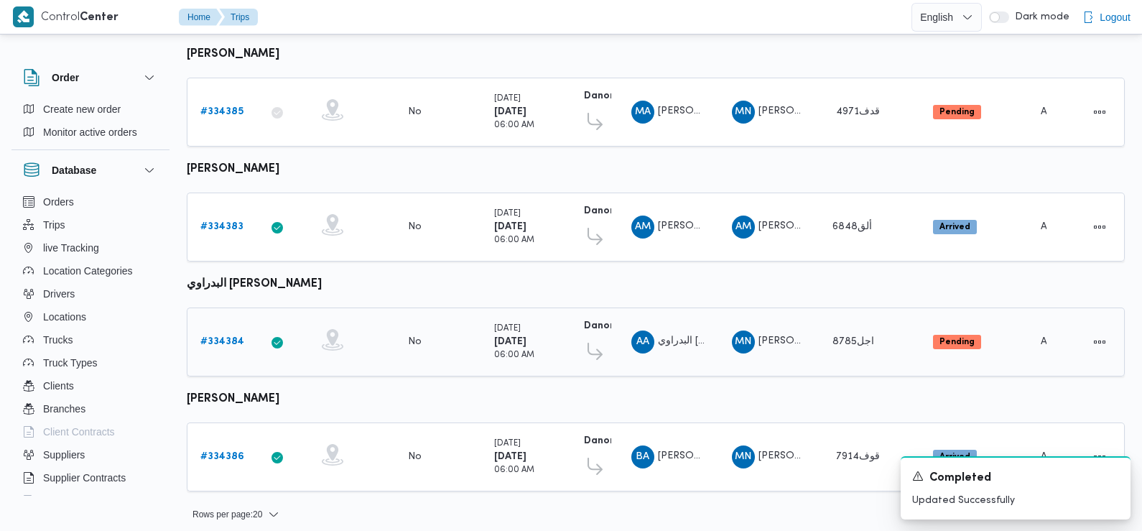
click at [225, 337] on b "# 334384" at bounding box center [222, 341] width 44 height 9
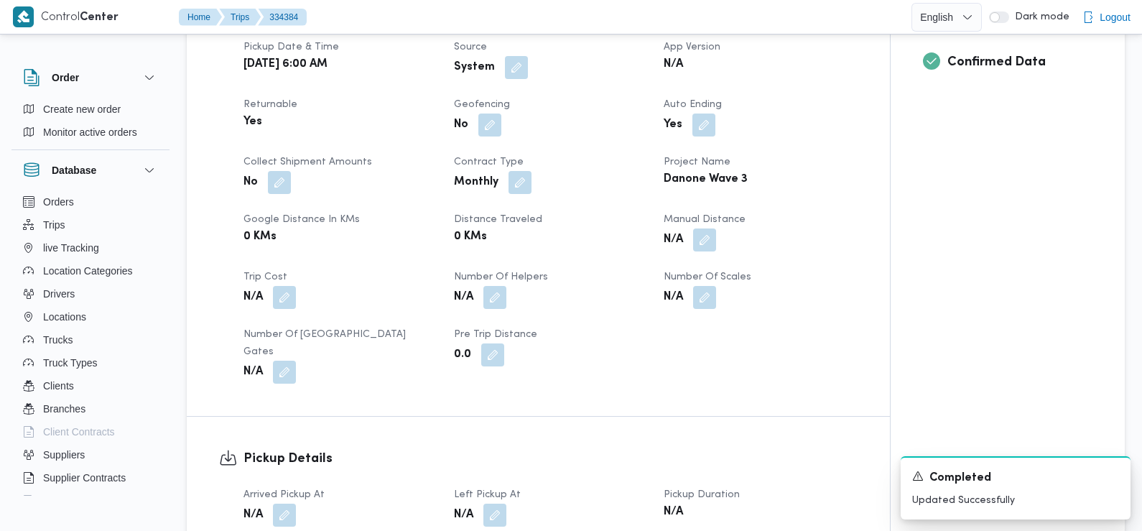
scroll to position [618, 0]
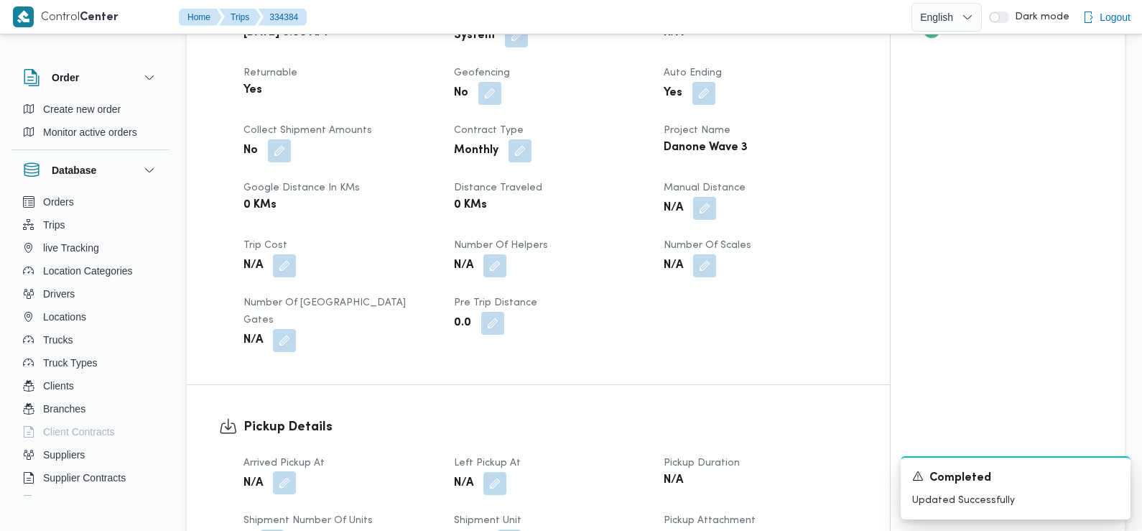
click at [293, 471] on button "button" at bounding box center [284, 482] width 23 height 23
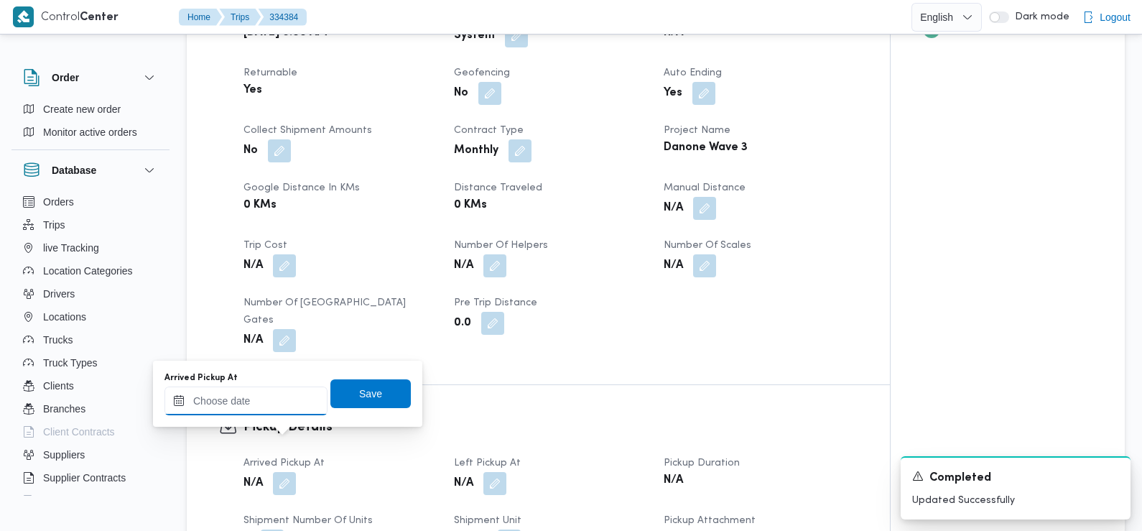
click at [271, 396] on input "Arrived Pickup At" at bounding box center [245, 400] width 163 height 29
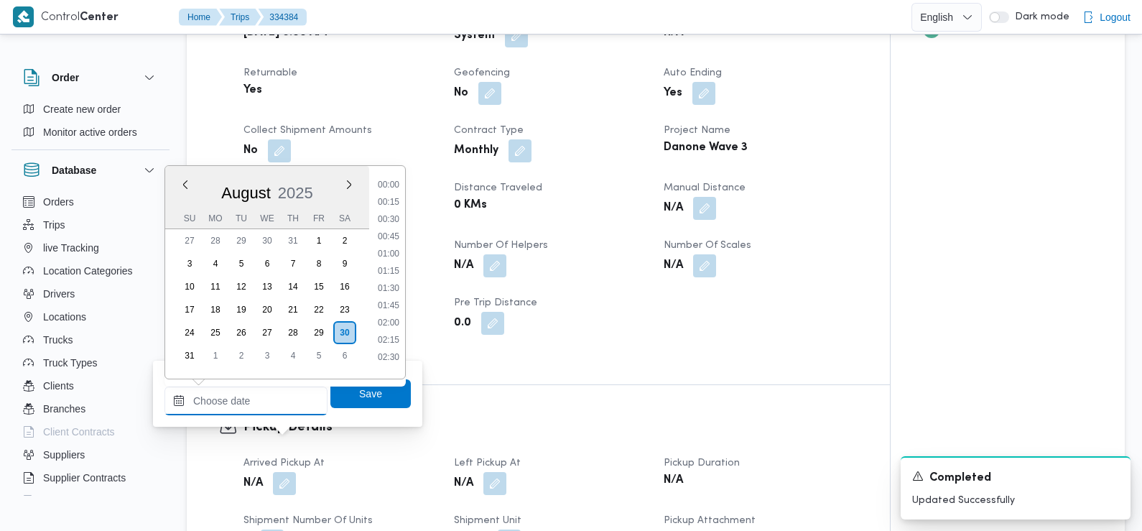
scroll to position [487, 0]
click at [398, 210] on li "07:30" at bounding box center [388, 215] width 33 height 14
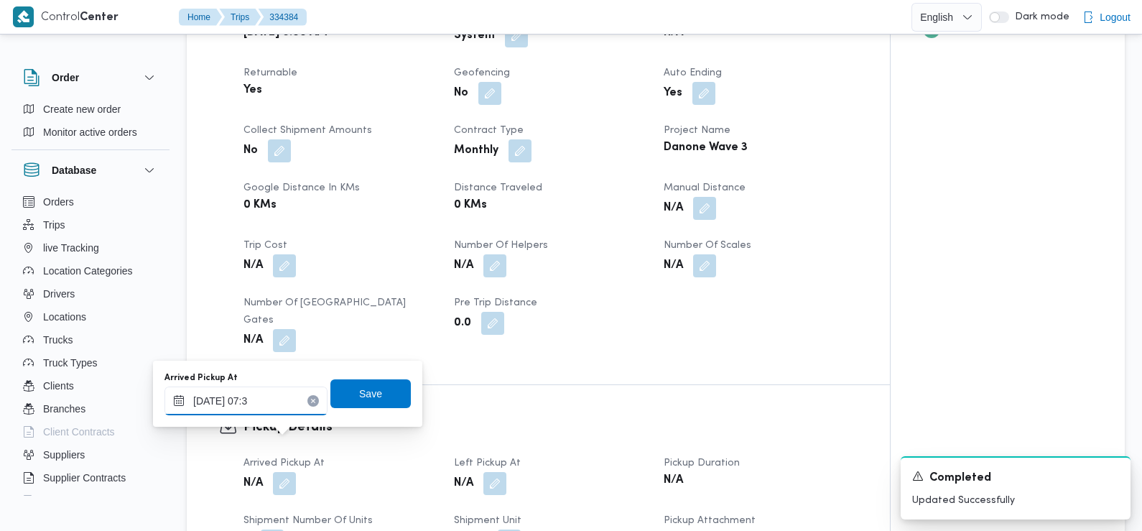
type input "30/08/2025 07:35"
click at [359, 387] on span "Save" at bounding box center [370, 392] width 23 height 17
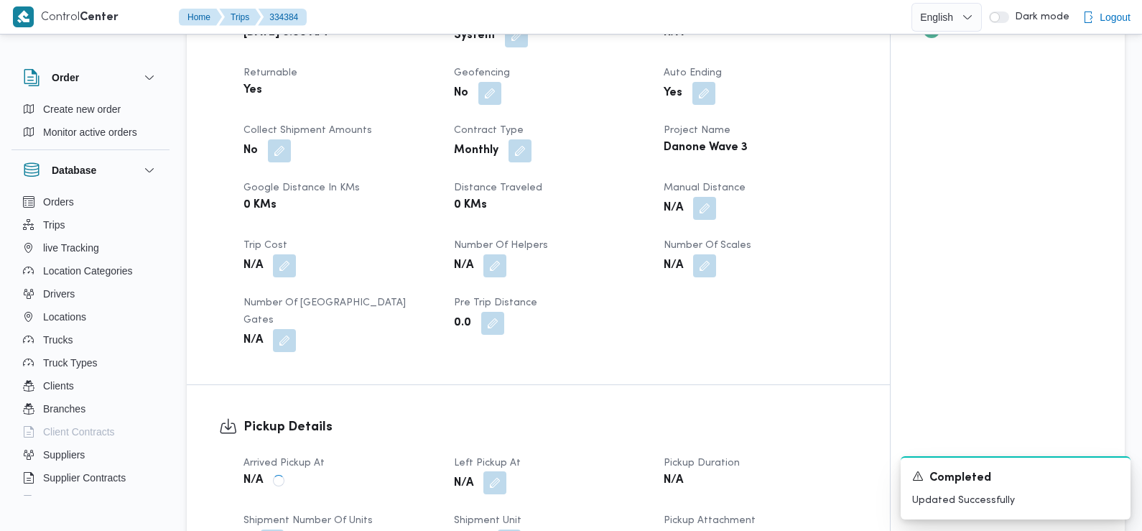
click at [494, 471] on button "button" at bounding box center [494, 482] width 23 height 23
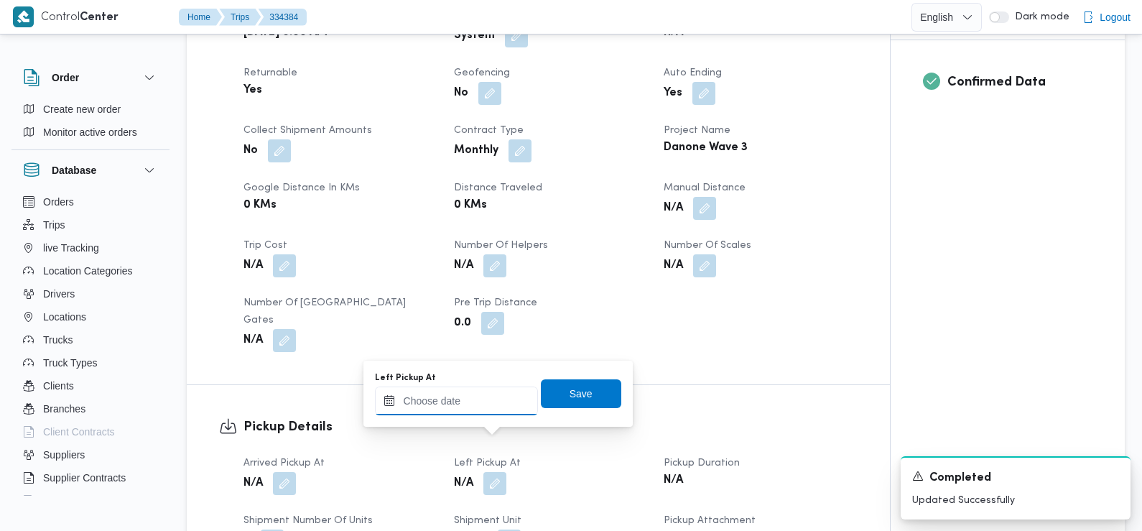
click at [458, 409] on input "Left Pickup At" at bounding box center [456, 400] width 163 height 29
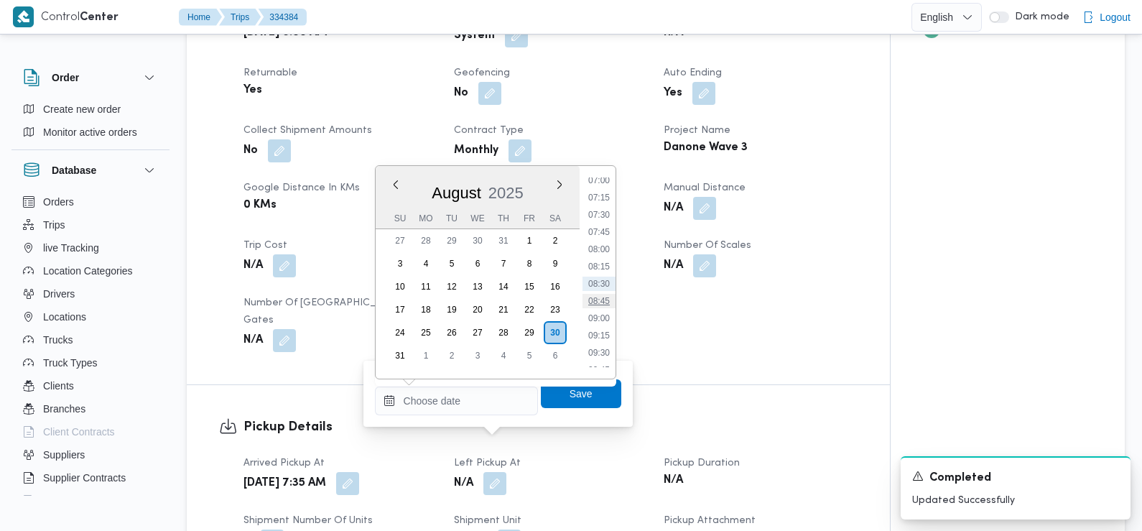
click at [598, 300] on li "08:45" at bounding box center [599, 301] width 33 height 14
type input "[DATE] 08:45"
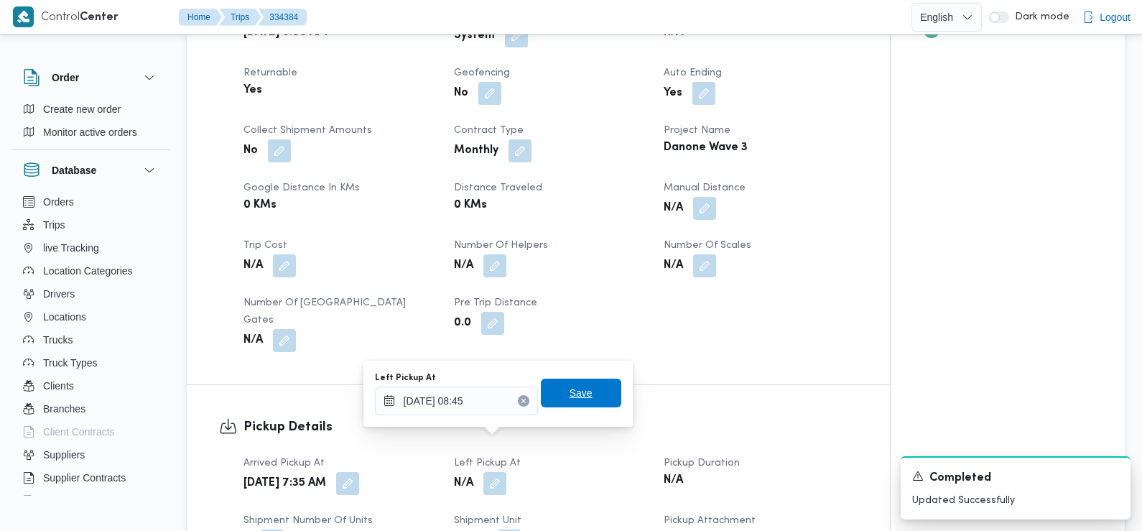
click at [581, 381] on span "Save" at bounding box center [581, 393] width 80 height 29
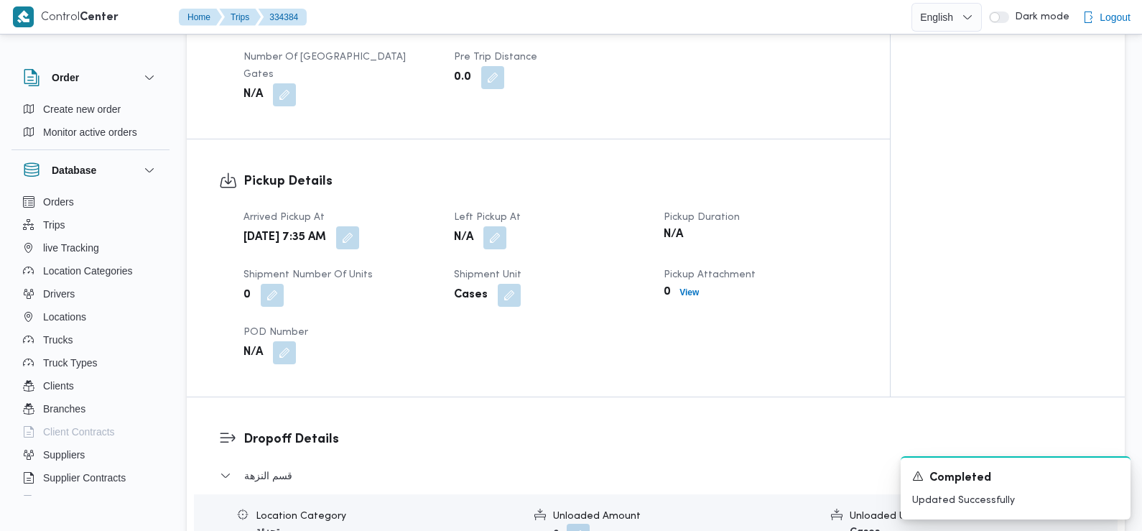
scroll to position [900, 0]
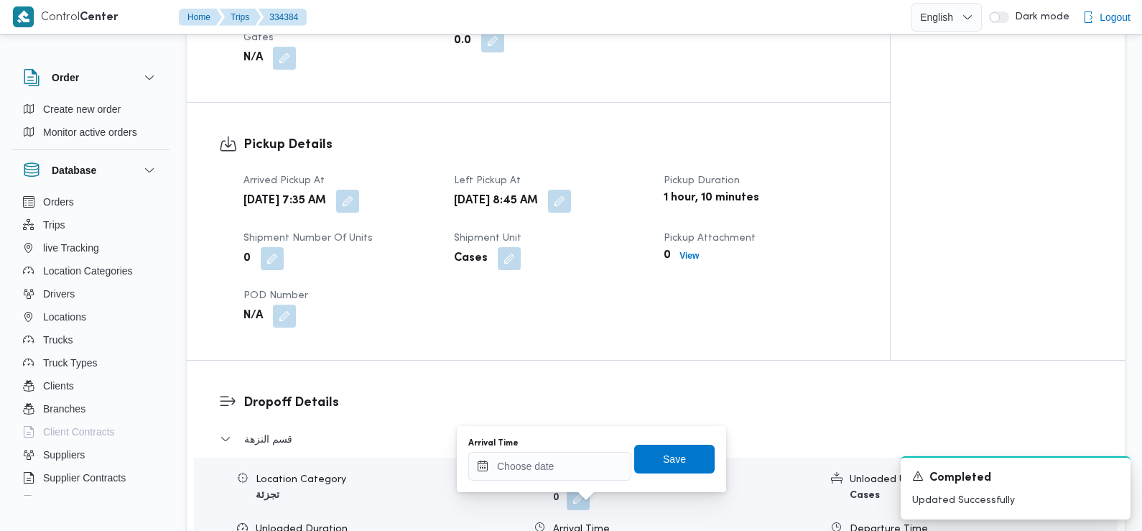
click at [588, 442] on div "Arrival Time" at bounding box center [549, 442] width 163 height 11
click at [586, 459] on input "Arrival Time" at bounding box center [549, 466] width 163 height 29
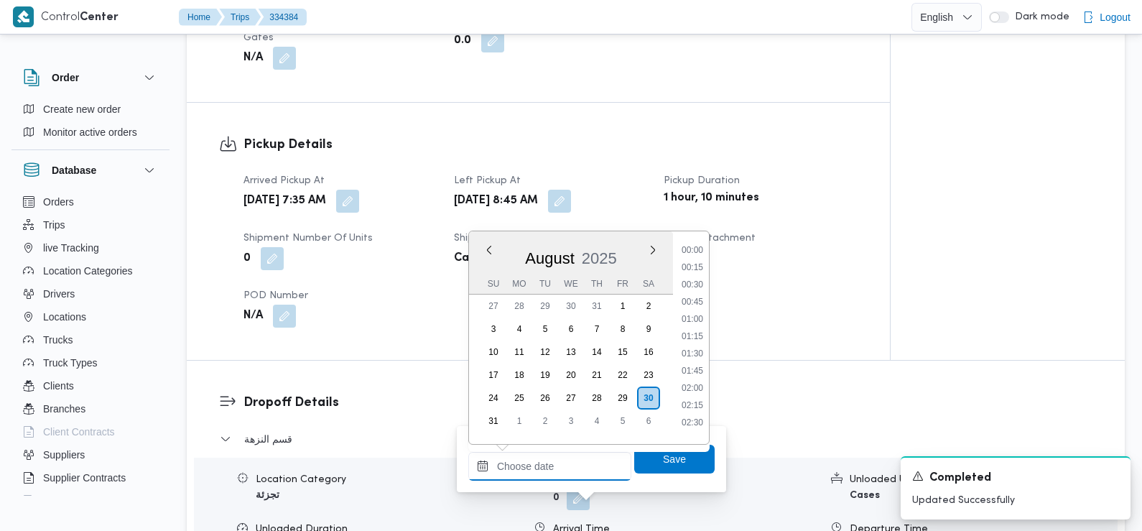
scroll to position [487, 0]
click at [695, 385] on li "09:00" at bounding box center [692, 383] width 33 height 14
type input "[DATE] 09:00"
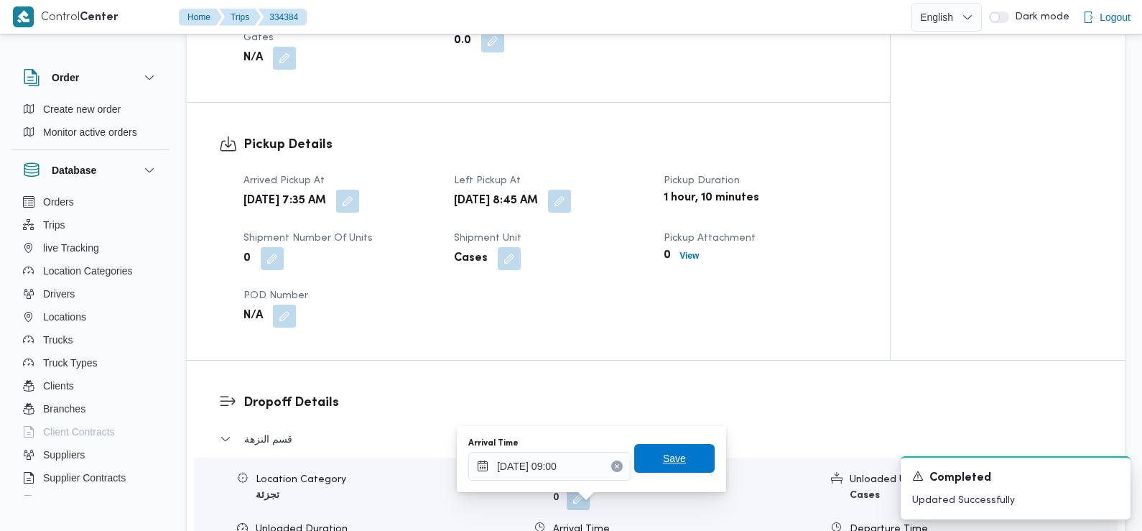
click at [678, 463] on span "Save" at bounding box center [674, 458] width 80 height 29
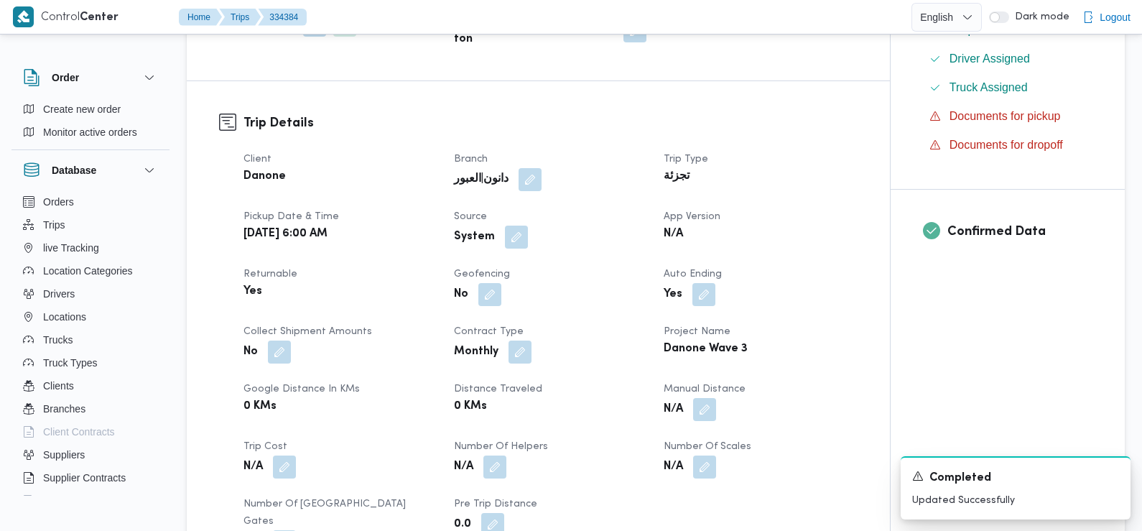
scroll to position [412, 0]
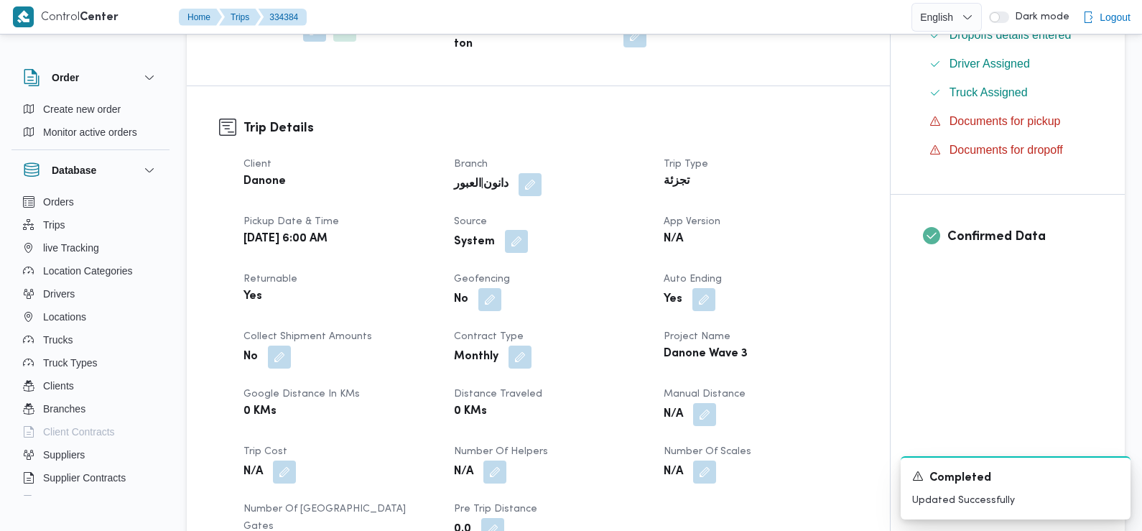
click at [514, 230] on button "button" at bounding box center [516, 241] width 23 height 23
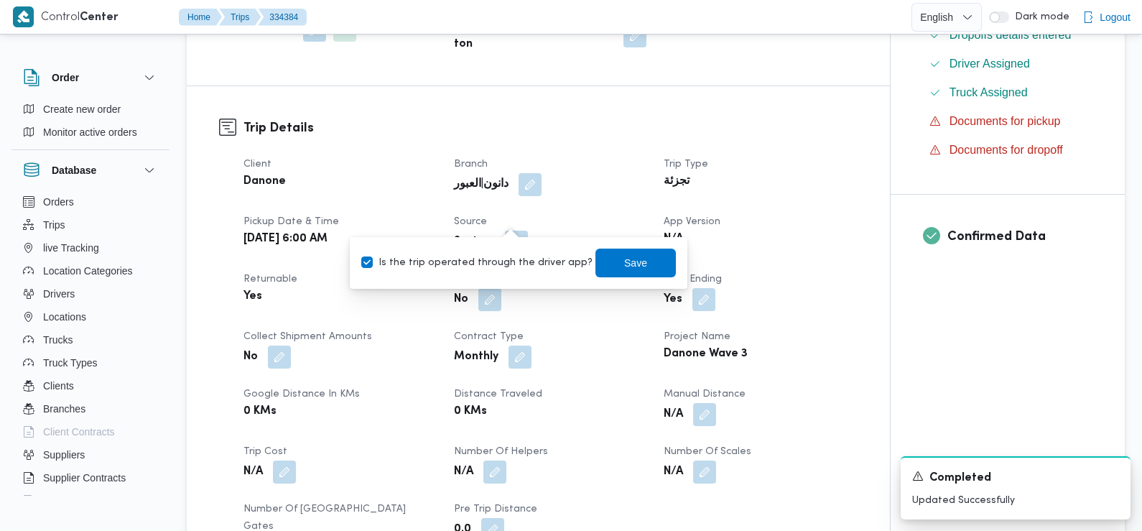
click at [511, 260] on label "Is the trip operated through the driver app?" at bounding box center [476, 262] width 231 height 17
checkbox input "false"
click at [600, 264] on span "Save" at bounding box center [635, 262] width 80 height 29
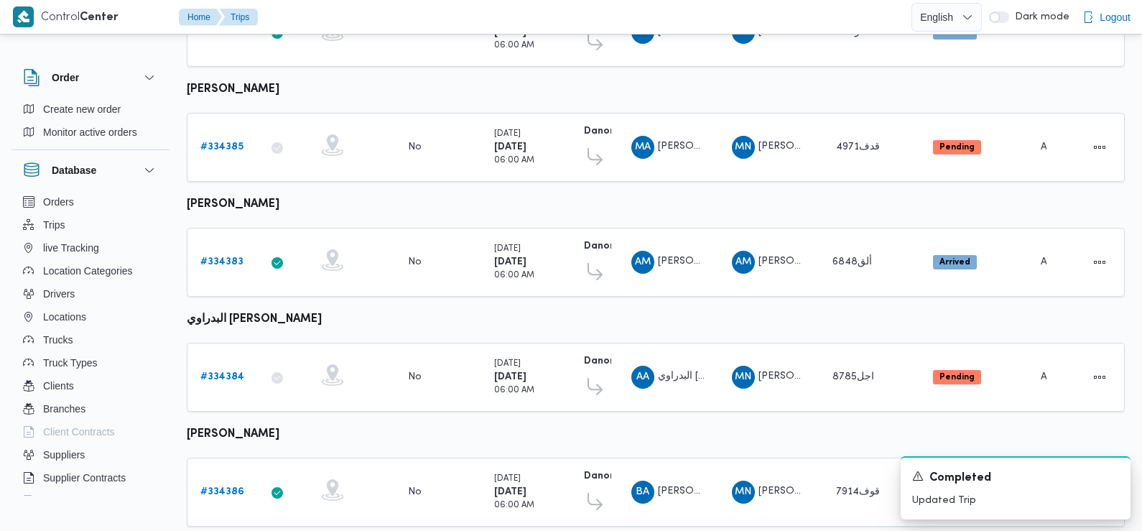
scroll to position [526, 0]
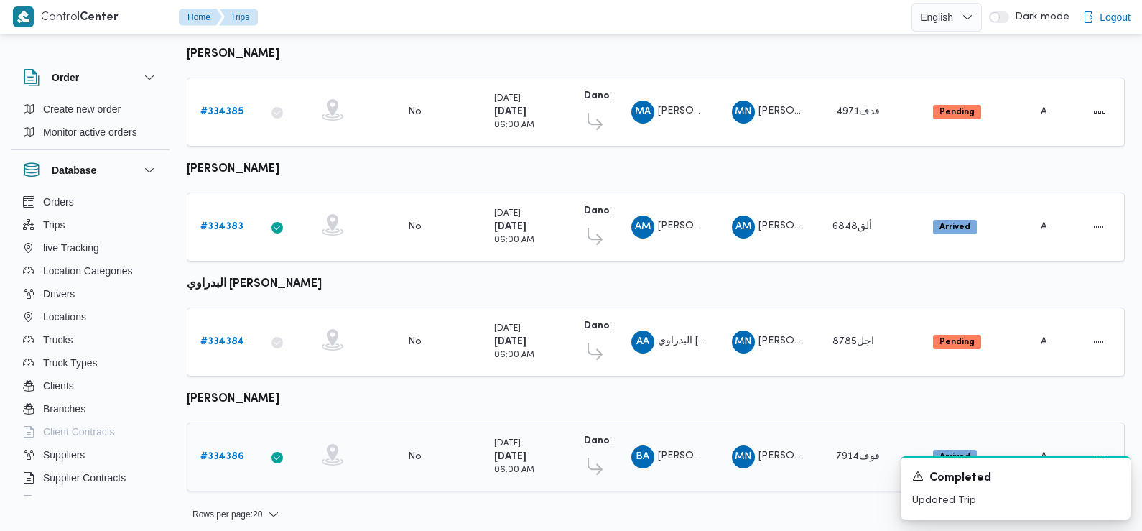
click at [225, 453] on link "# 334386" at bounding box center [222, 456] width 44 height 17
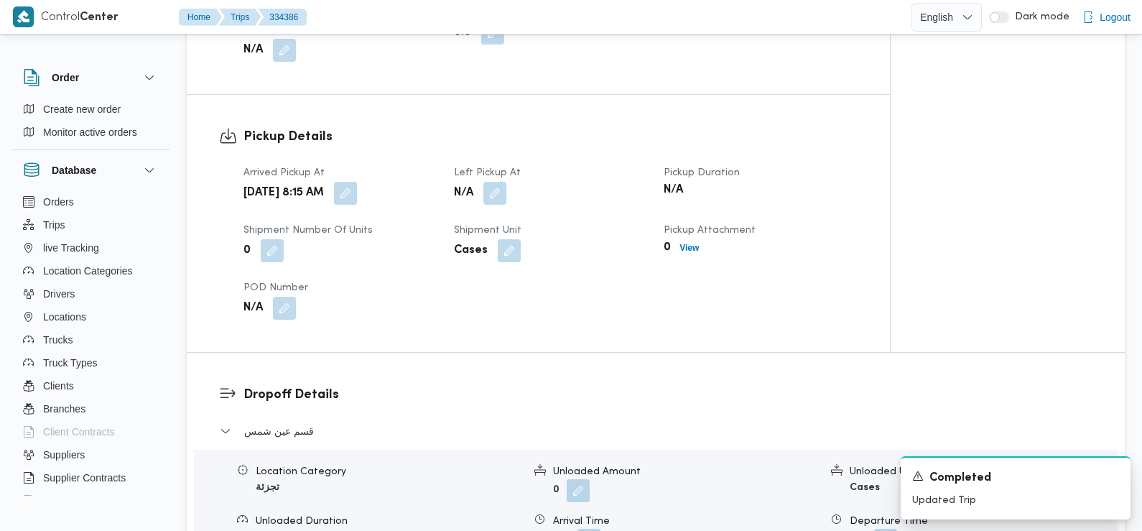
scroll to position [802, 0]
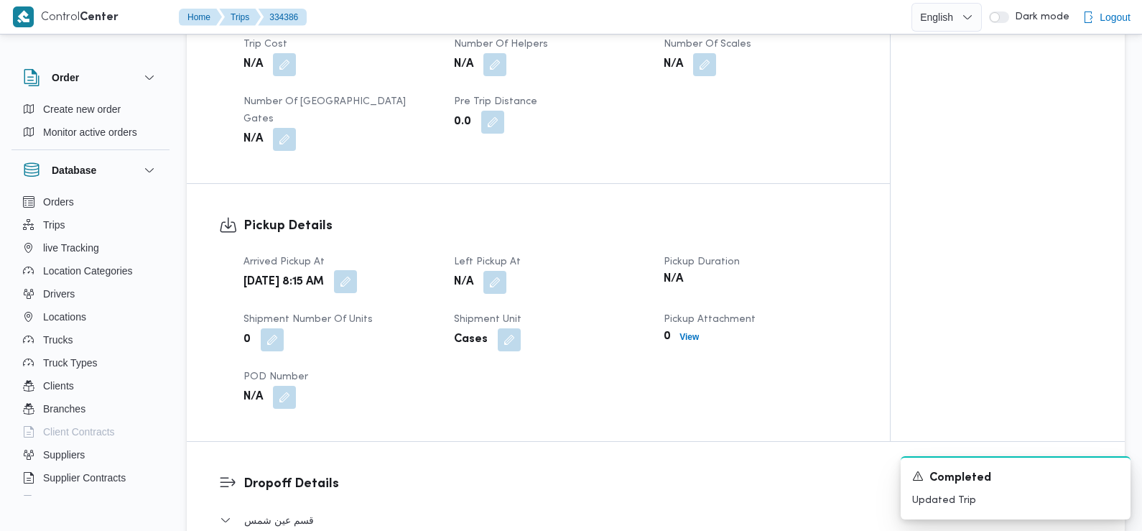
click at [357, 270] on button "button" at bounding box center [345, 281] width 23 height 23
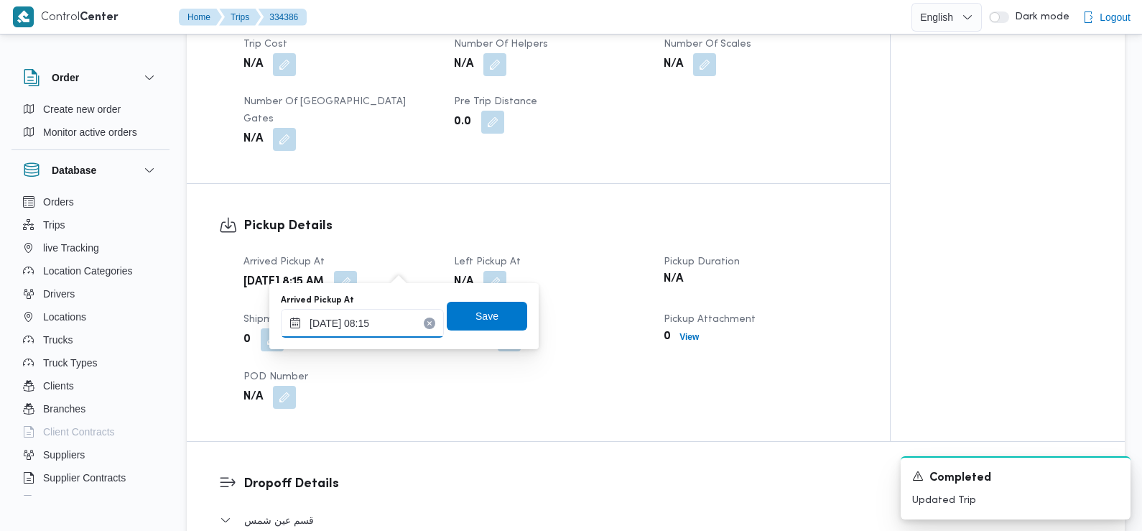
click at [390, 318] on input "30/08/2025 08:15" at bounding box center [362, 323] width 163 height 29
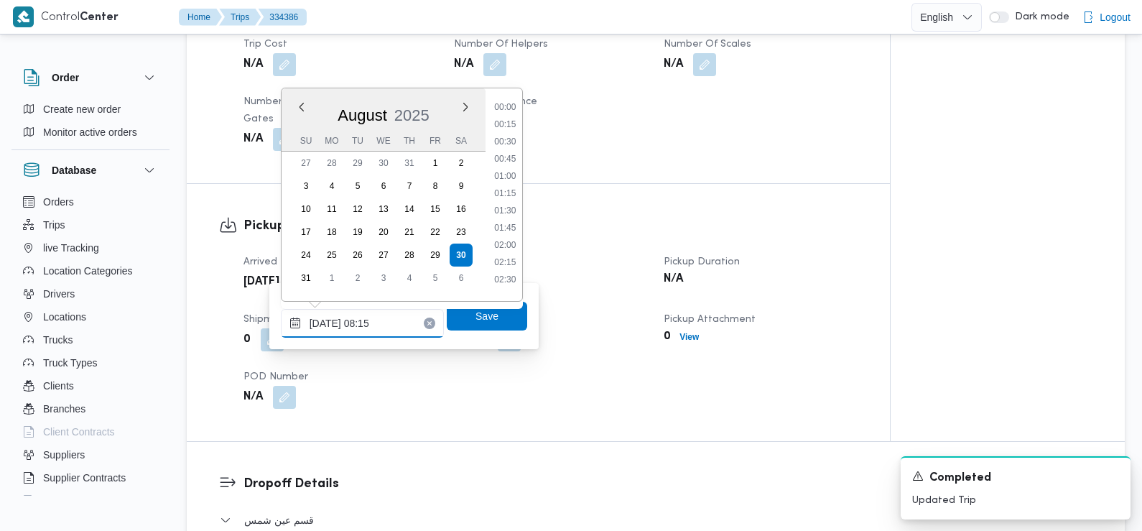
scroll to position [470, 0]
click at [513, 169] on li "07:45" at bounding box center [504, 171] width 33 height 14
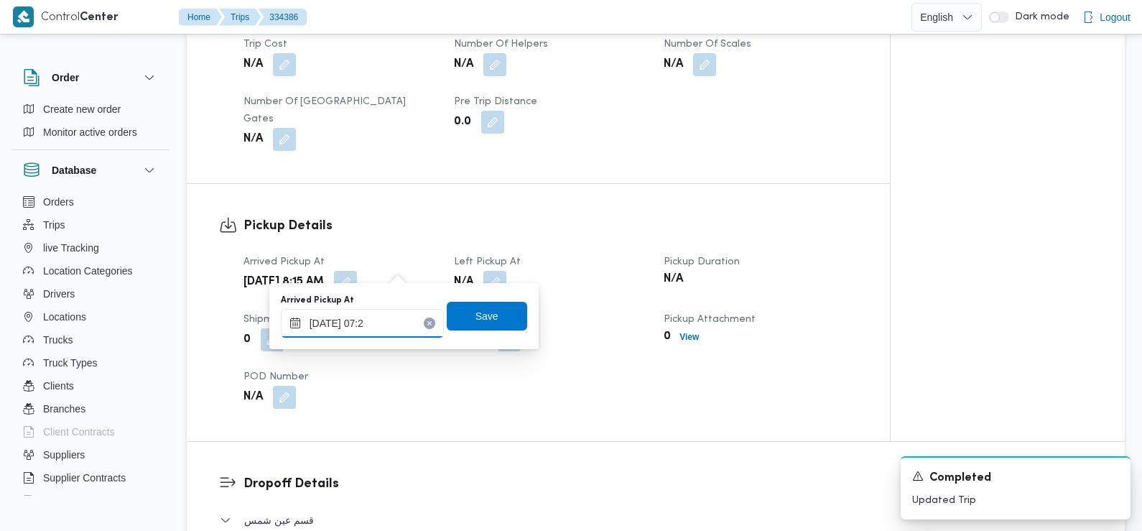
type input "30/08/2025 07:25"
click at [476, 320] on span "Save" at bounding box center [487, 315] width 23 height 17
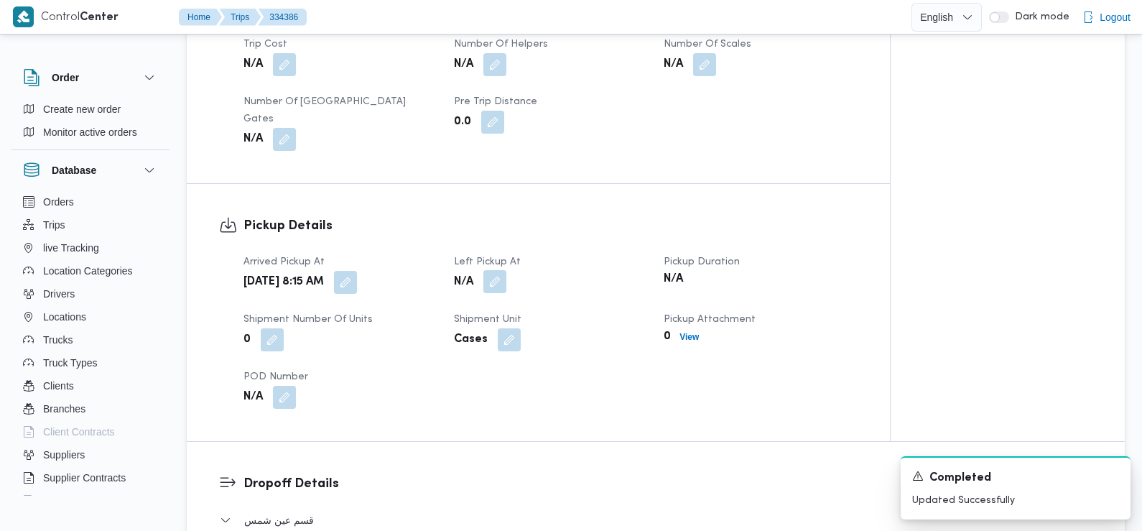
click at [496, 270] on button "button" at bounding box center [494, 281] width 23 height 23
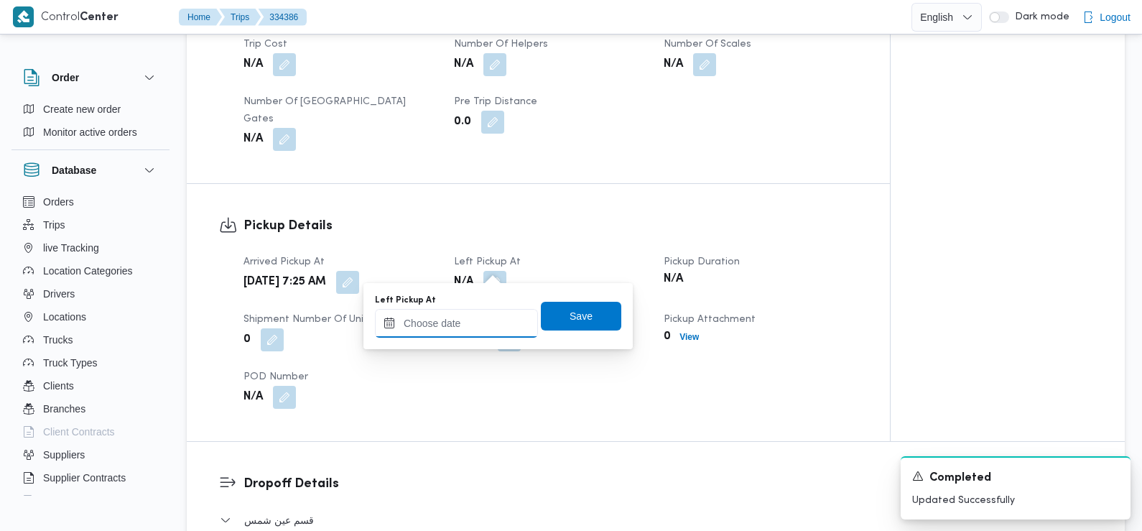
click at [478, 324] on input "Left Pickup At" at bounding box center [456, 323] width 163 height 29
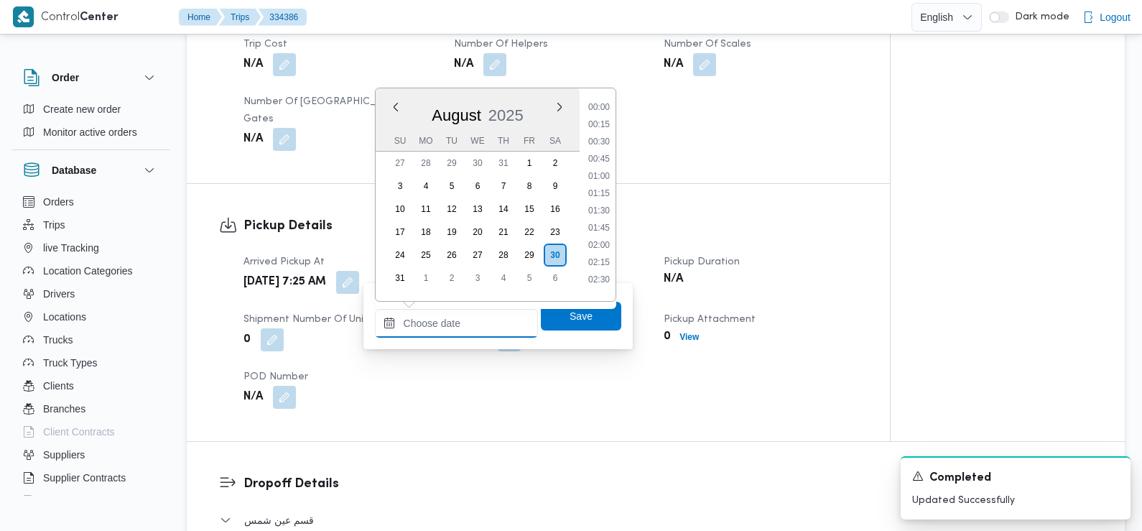
scroll to position [487, 0]
click at [606, 209] on li "08:30" at bounding box center [599, 206] width 33 height 14
type input "[DATE] 08:30"
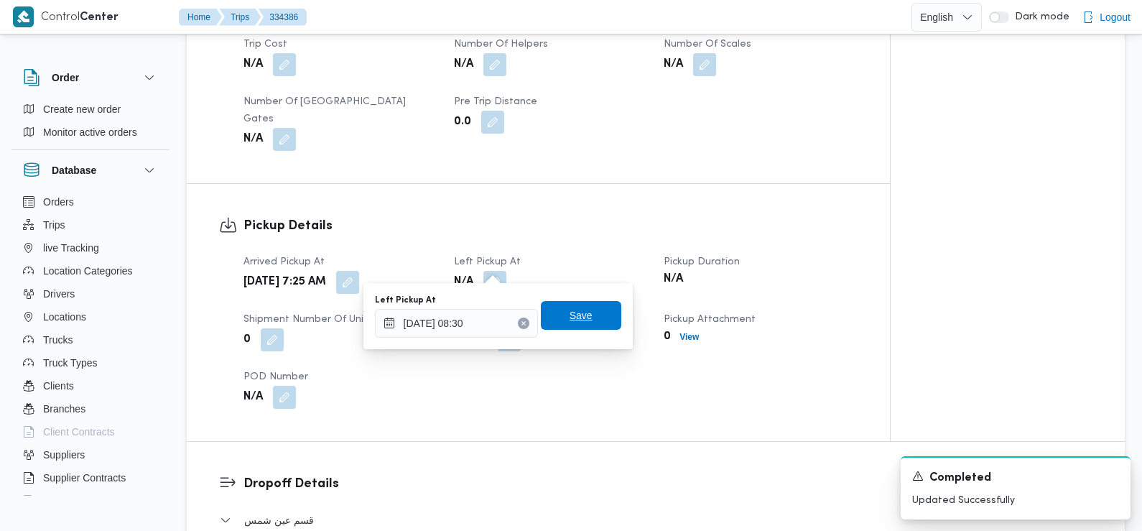
click at [570, 319] on span "Save" at bounding box center [581, 315] width 23 height 17
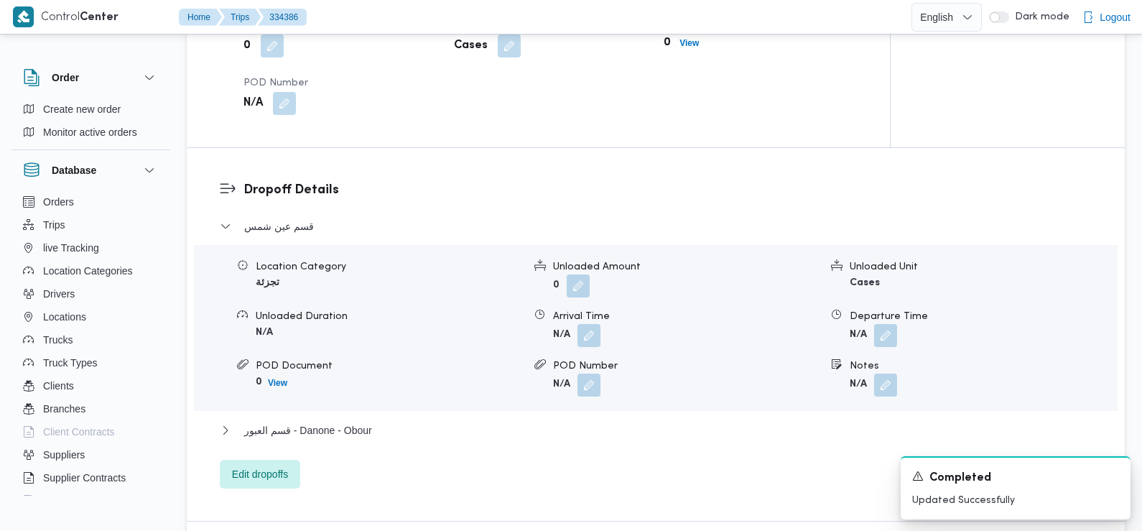
scroll to position [1099, 0]
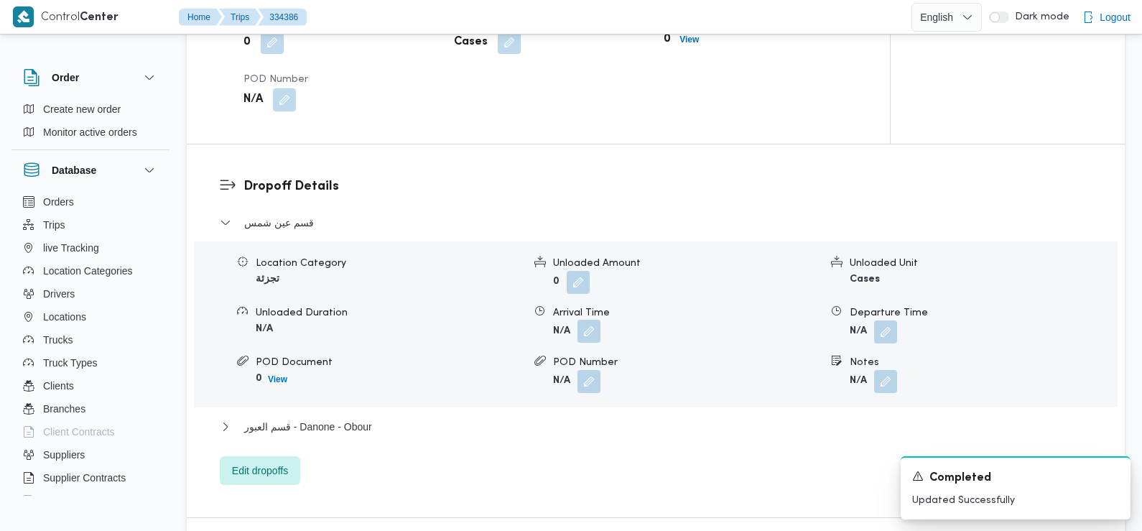
click at [588, 320] on button "button" at bounding box center [589, 331] width 23 height 23
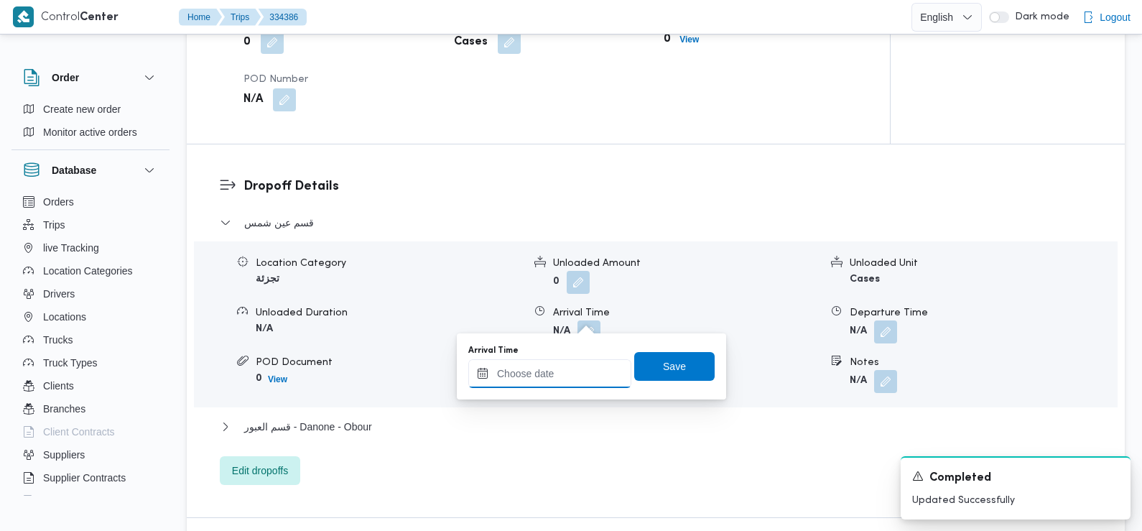
click at [583, 372] on input "Arrival Time" at bounding box center [549, 373] width 163 height 29
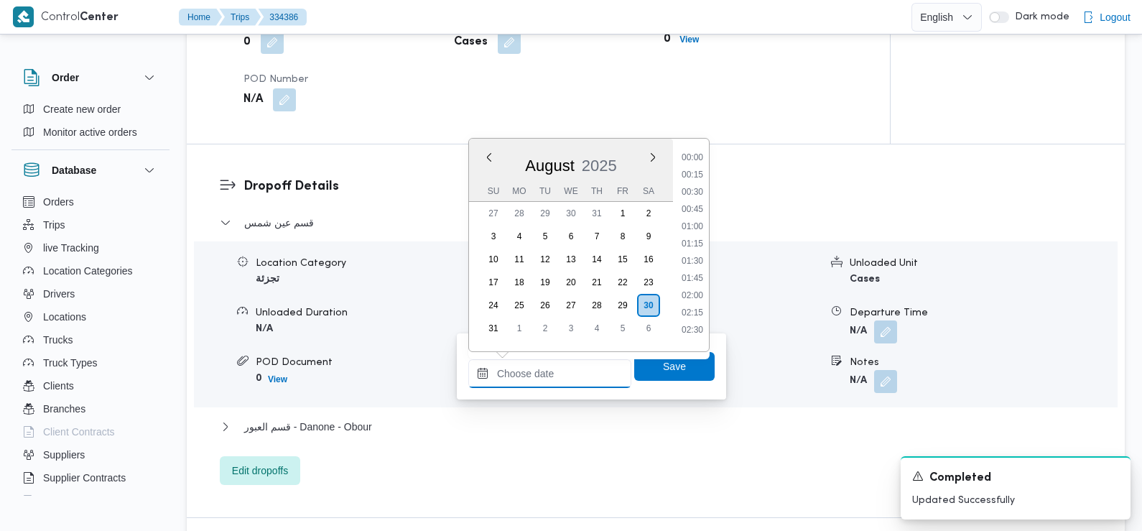
scroll to position [487, 0]
click at [697, 300] on ul "00:00 00:15 00:30 00:45 01:00 01:15 01:30 01:45 02:00 02:15 02:30 02:45 03:00 0…" at bounding box center [692, 245] width 33 height 190
click at [697, 307] on li "09:15" at bounding box center [692, 308] width 33 height 14
type input "[DATE] 09:15"
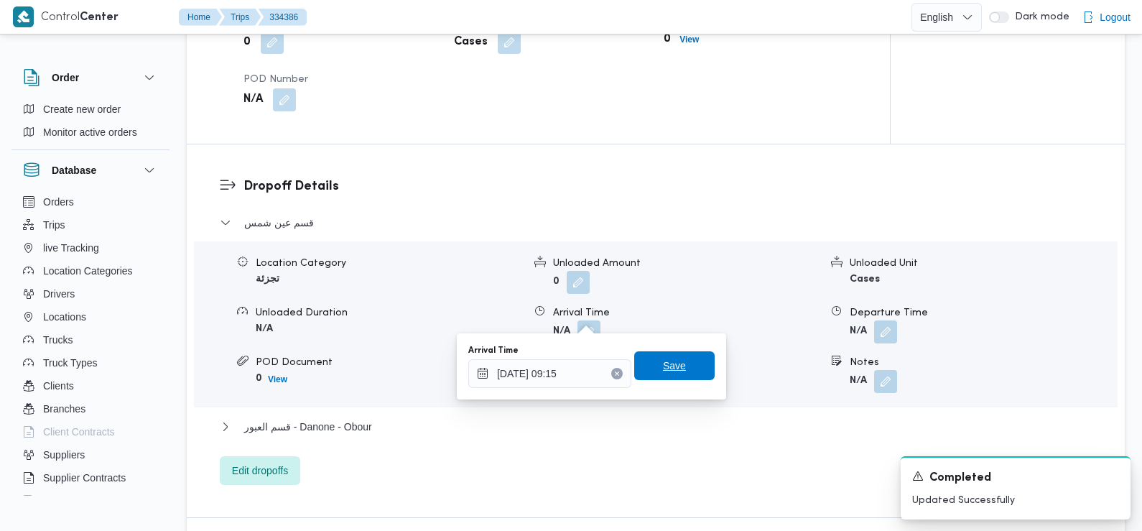
click at [672, 353] on span "Save" at bounding box center [674, 365] width 80 height 29
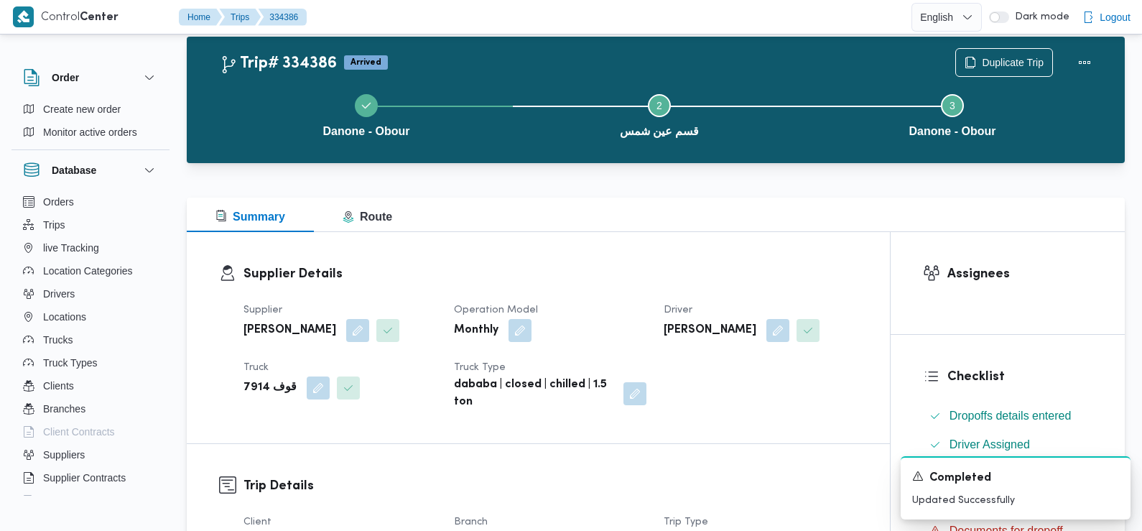
scroll to position [0, 0]
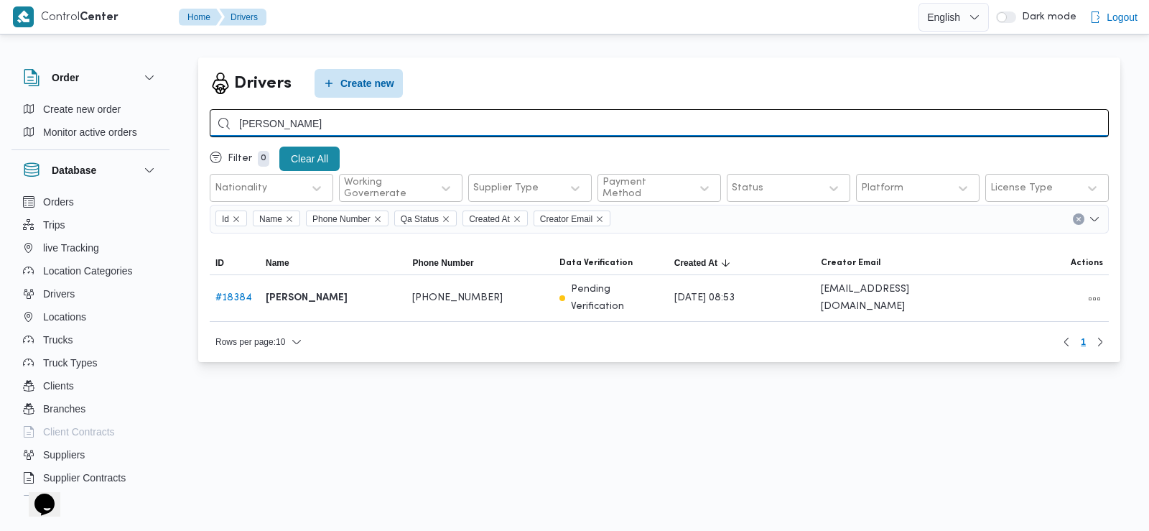
click at [379, 120] on input "محمد محمود عبدالجواد علي محمود حسن" at bounding box center [659, 123] width 899 height 28
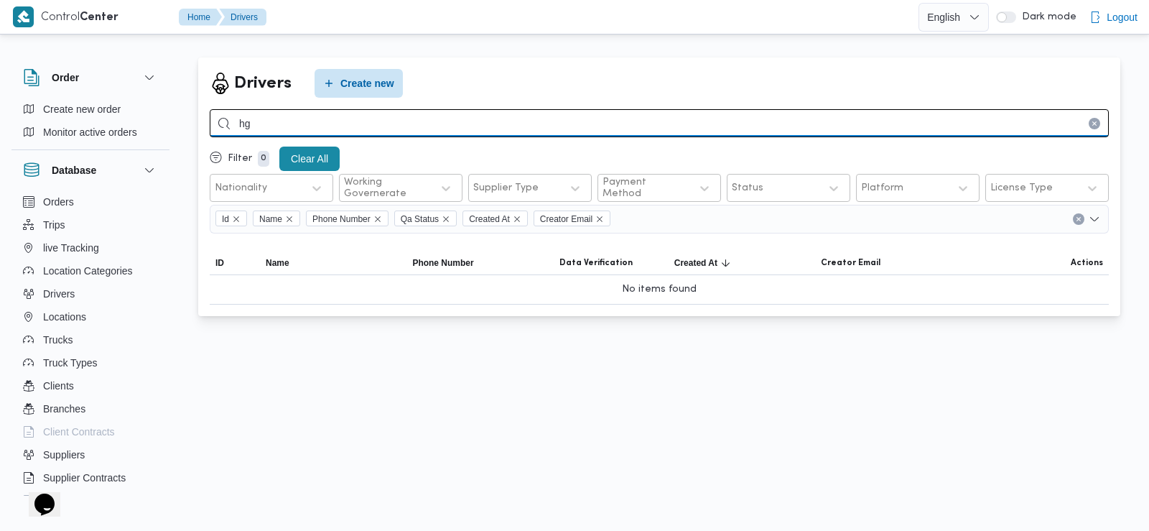
type input "h"
type input "البرهيمي"
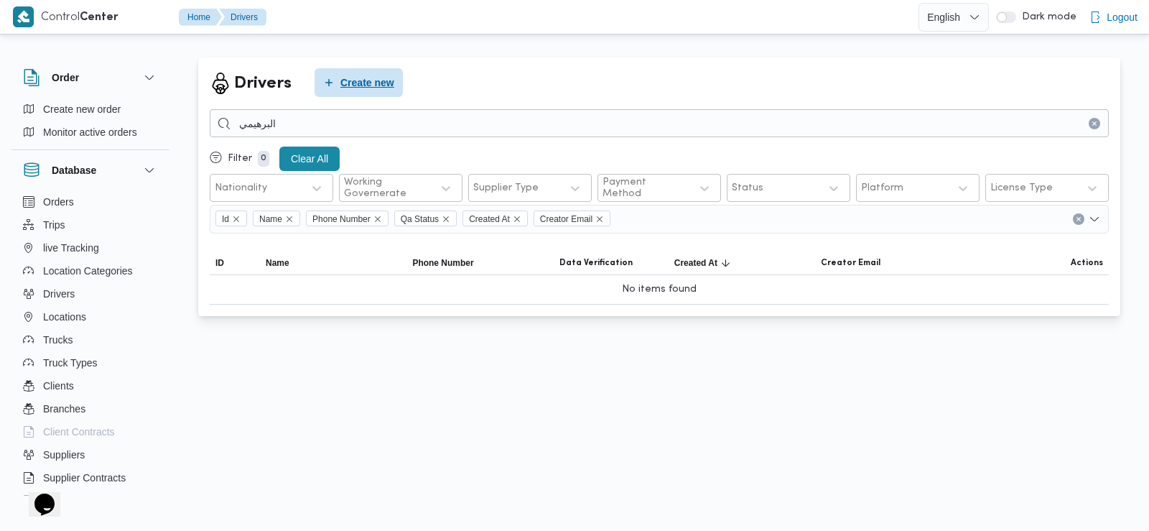
click at [368, 80] on span "Create new" at bounding box center [367, 82] width 54 height 17
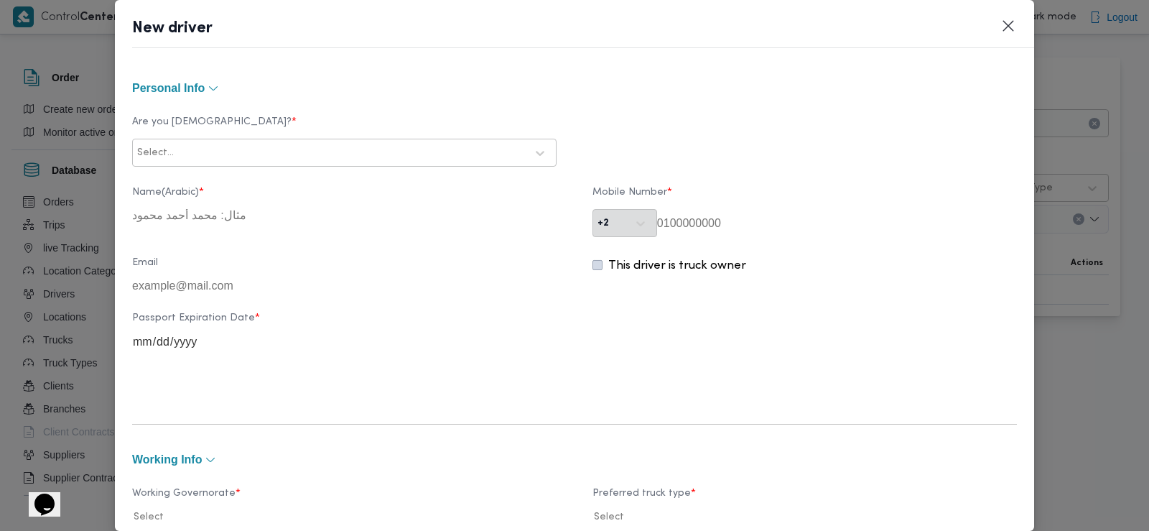
click at [276, 154] on div at bounding box center [351, 153] width 349 height 14
click at [256, 201] on div "Egyptian" at bounding box center [344, 190] width 423 height 25
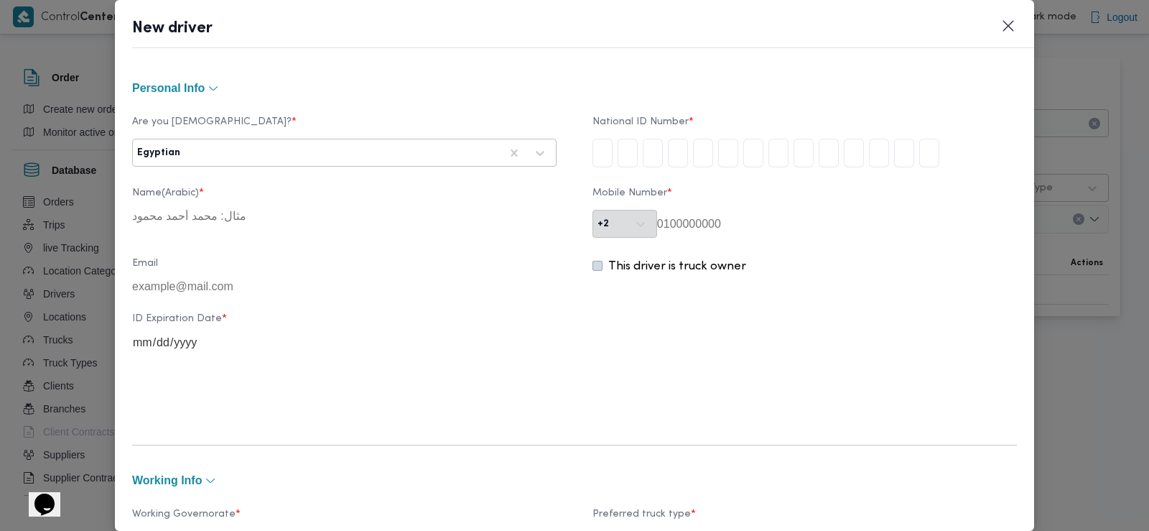
type input "2"
type input "9"
type input "4"
type input "0"
type input "3"
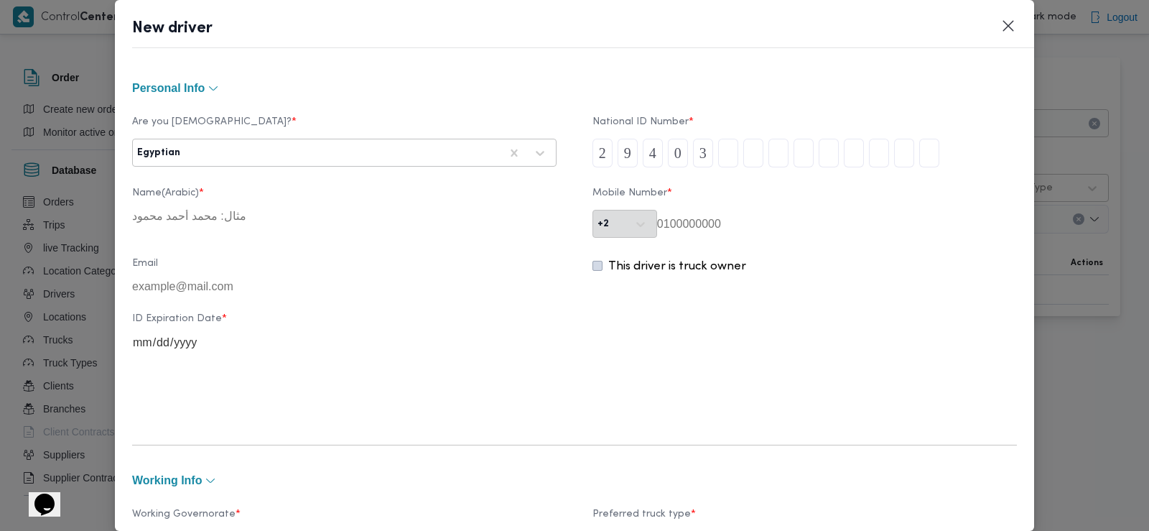
type input "1"
type input "7"
type input "1"
type input "8"
type input "0"
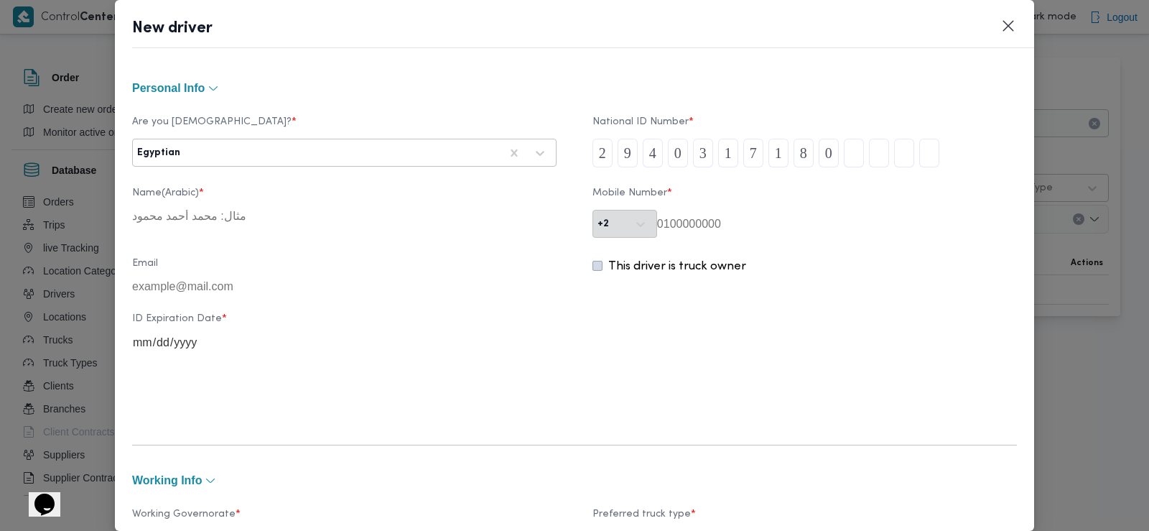
type input "2"
type input "0"
type input "7"
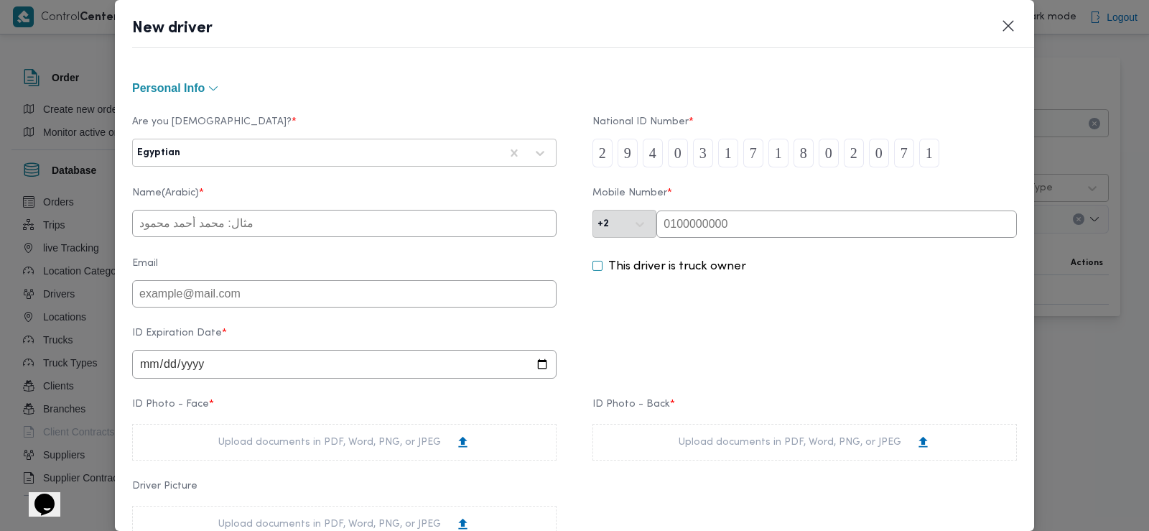
type input "1"
click at [321, 211] on input "text" at bounding box center [344, 223] width 425 height 27
type input "مصطفي السيد عطيه فتح الله البرهيمي"
click at [220, 358] on input "date" at bounding box center [344, 364] width 425 height 29
type input "2027-11-26"
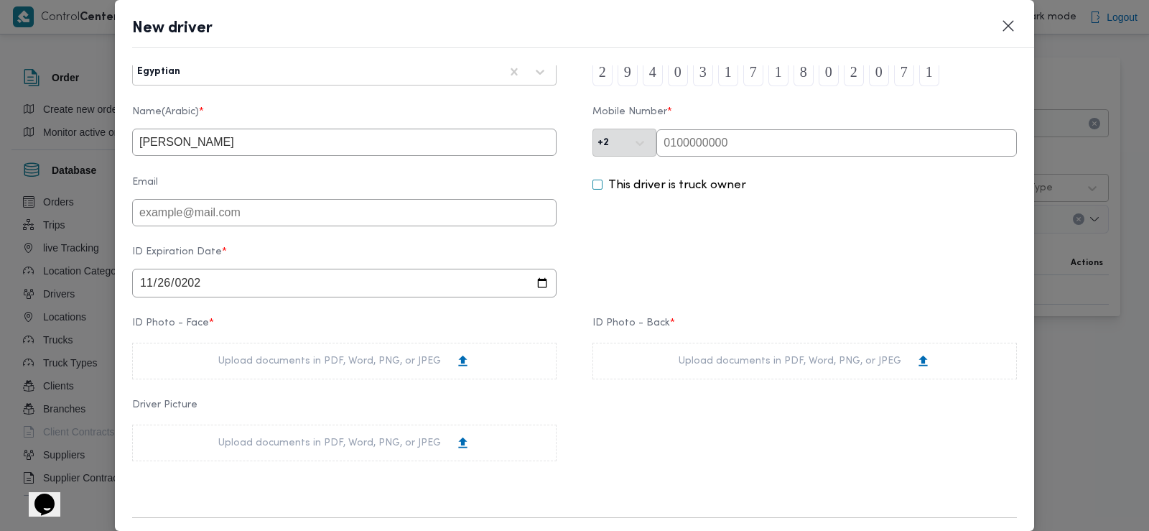
scroll to position [139, 0]
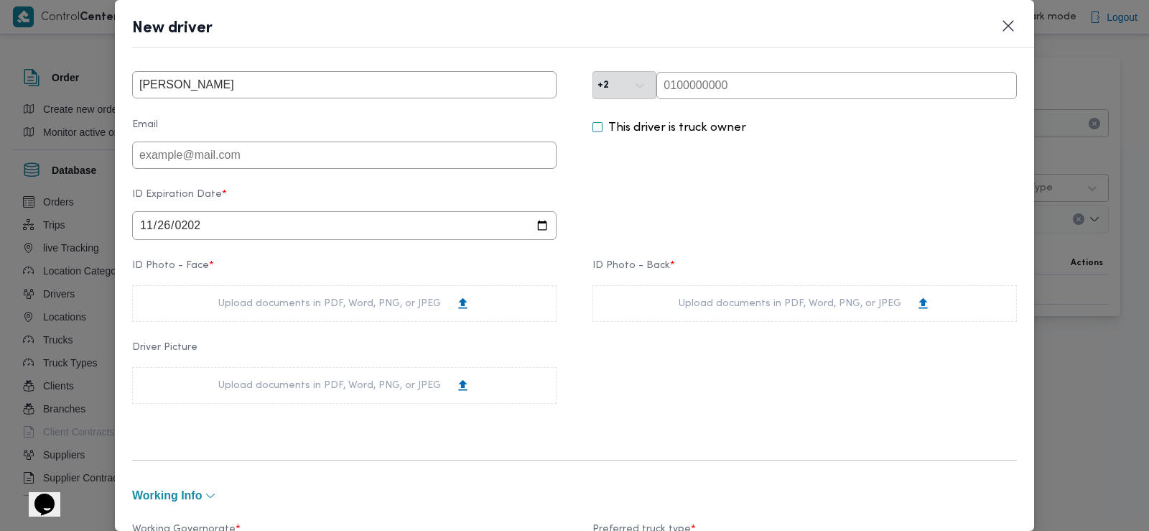
click at [277, 306] on div "Upload documents in PDF, Word, PNG, or JPEG" at bounding box center [344, 303] width 252 height 15
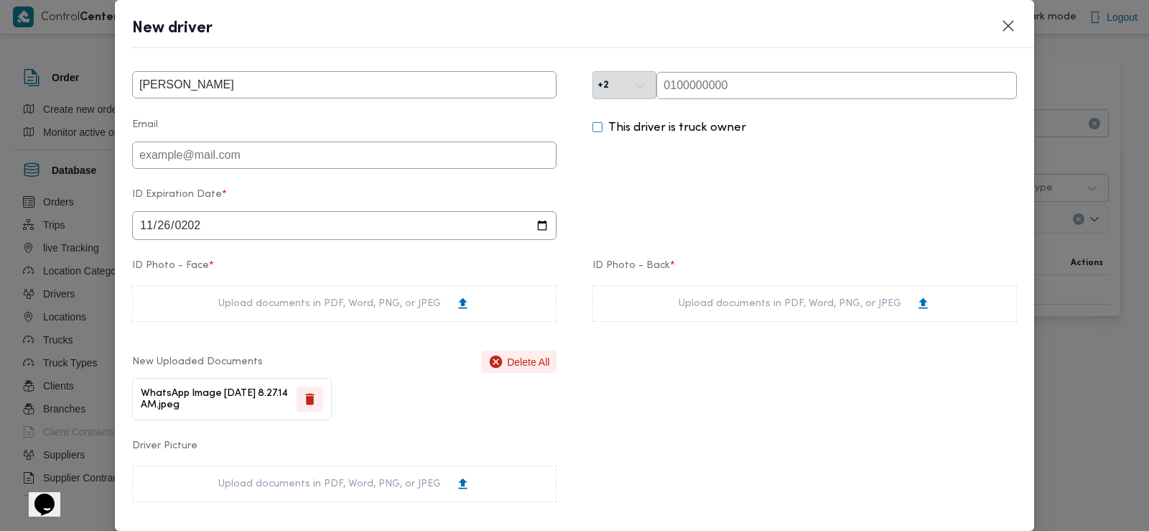
click at [648, 302] on div "Upload documents in PDF, Word, PNG, or JPEG" at bounding box center [805, 303] width 425 height 37
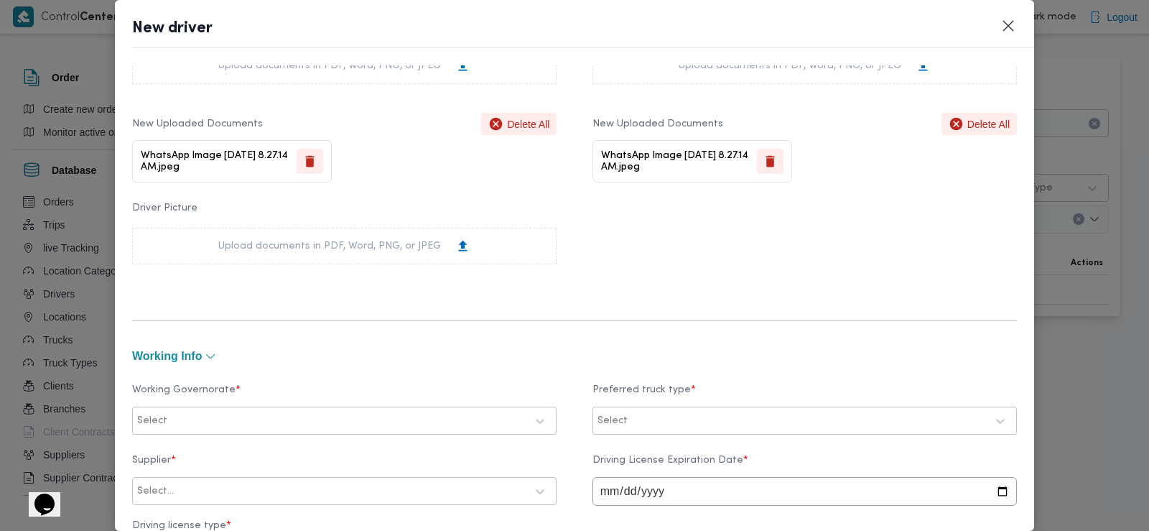
scroll to position [383, 0]
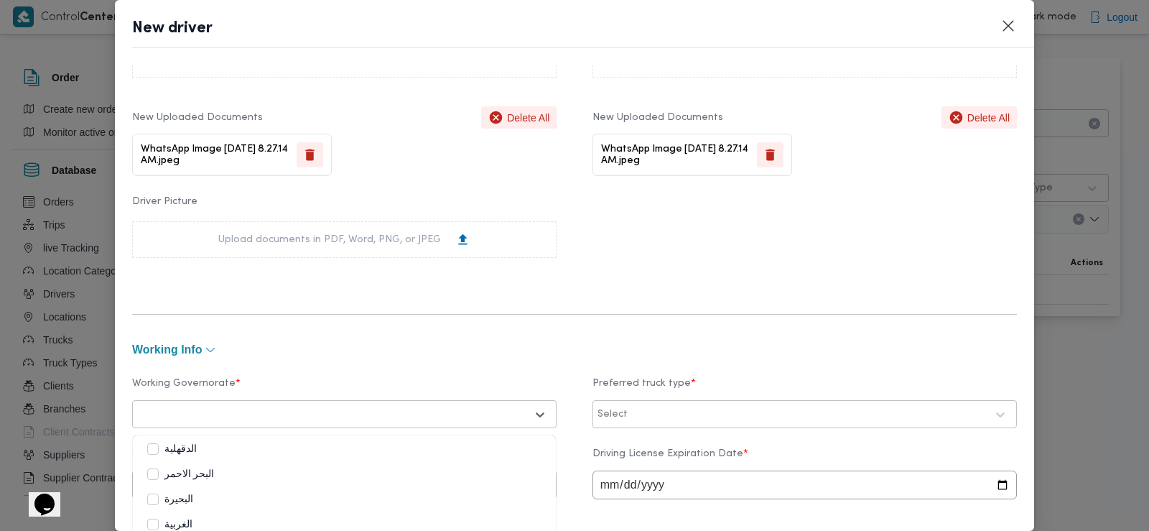
click at [275, 407] on div at bounding box center [331, 414] width 389 height 14
click at [202, 483] on label "الاسكندرية" at bounding box center [178, 487] width 62 height 17
click at [645, 400] on div "Select" at bounding box center [805, 414] width 425 height 28
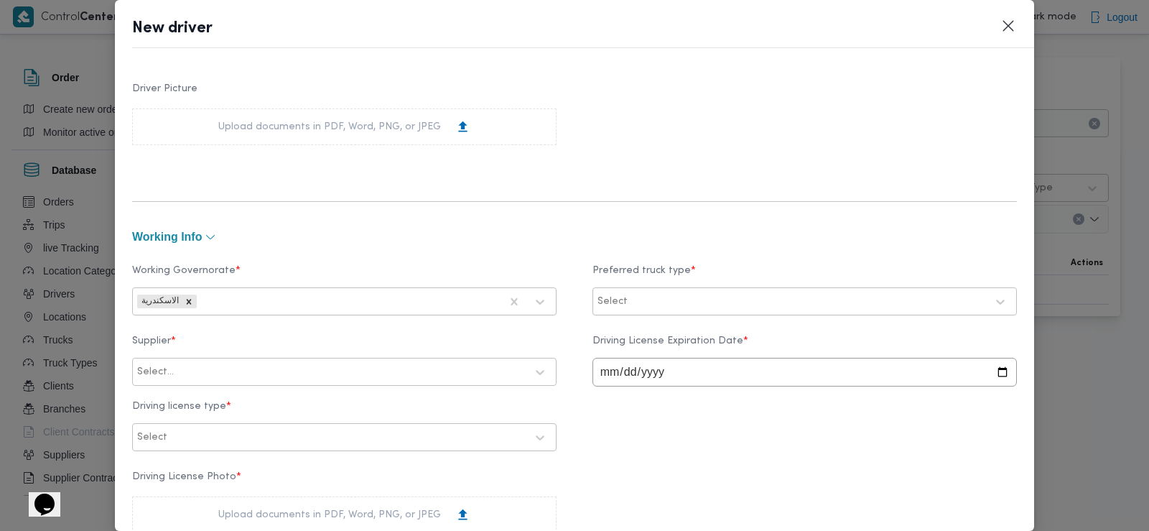
scroll to position [498, 0]
click at [660, 302] on div at bounding box center [809, 299] width 356 height 14
click at [634, 358] on label "Dababa" at bounding box center [636, 359] width 56 height 17
click at [558, 323] on div "Working Governorate * الاسكندرية Preferred truck type * option Dababa, selected…" at bounding box center [574, 399] width 885 height 311
click at [603, 373] on input "date" at bounding box center [805, 370] width 425 height 29
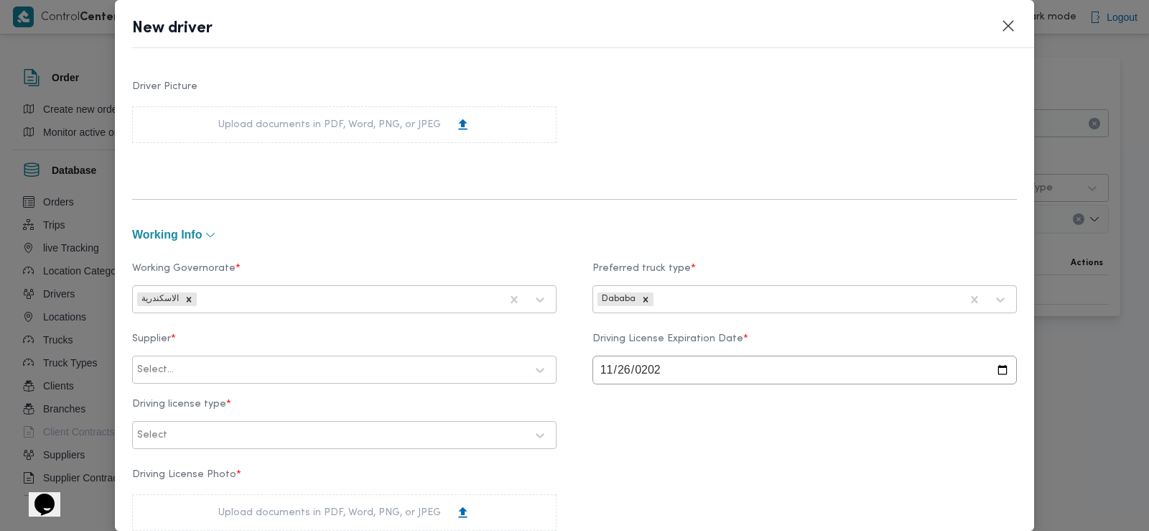
type input "2027-11-26"
click at [320, 384] on div "Select..." at bounding box center [344, 370] width 425 height 28
click at [328, 369] on div at bounding box center [351, 370] width 349 height 14
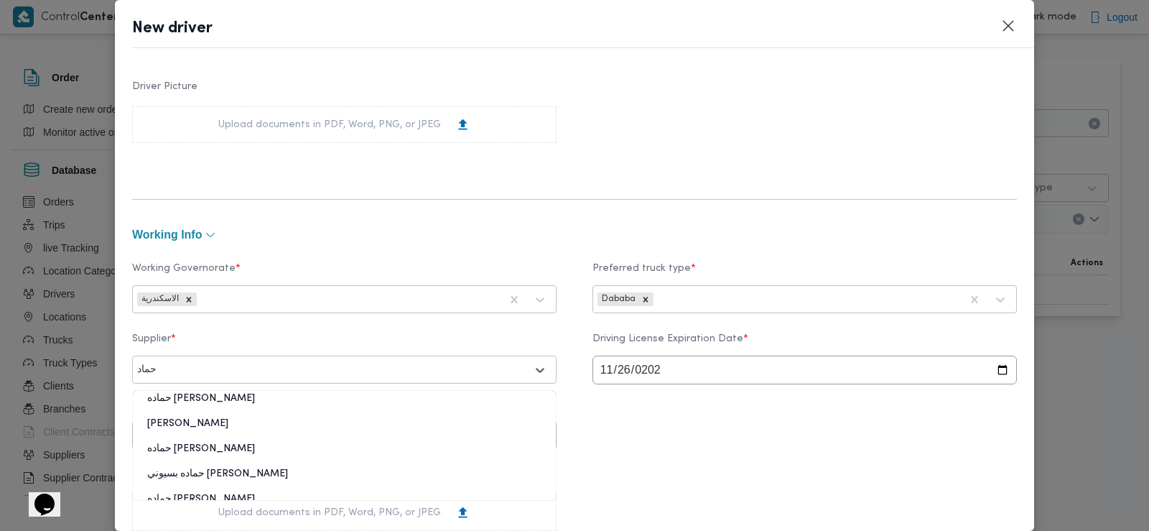
type input "حماد"
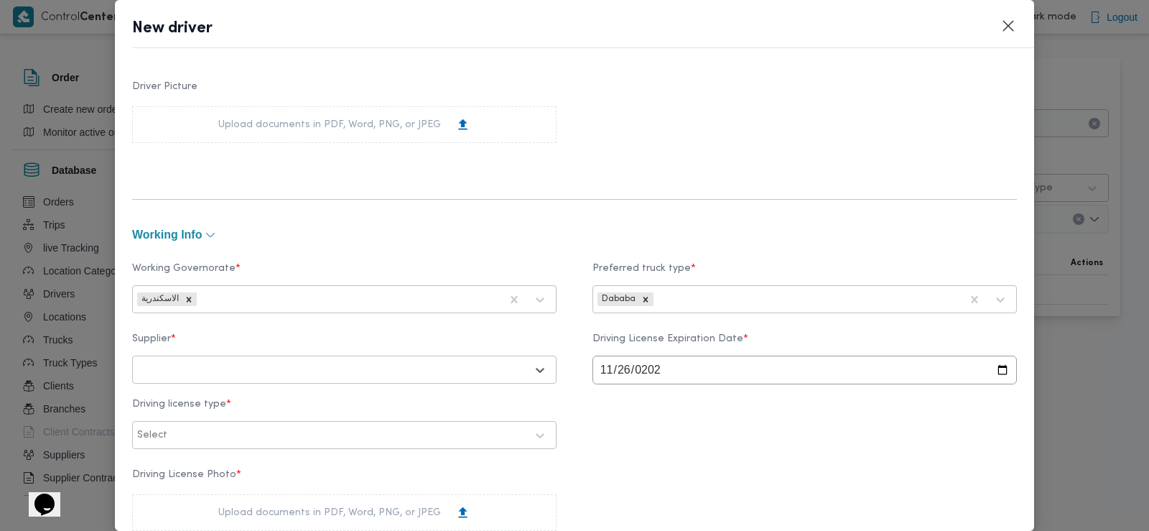
click at [360, 364] on div at bounding box center [331, 370] width 389 height 14
type input "حماده بس"
click at [302, 399] on div "حماده بسيوني احمد ابوالنصر" at bounding box center [344, 407] width 423 height 25
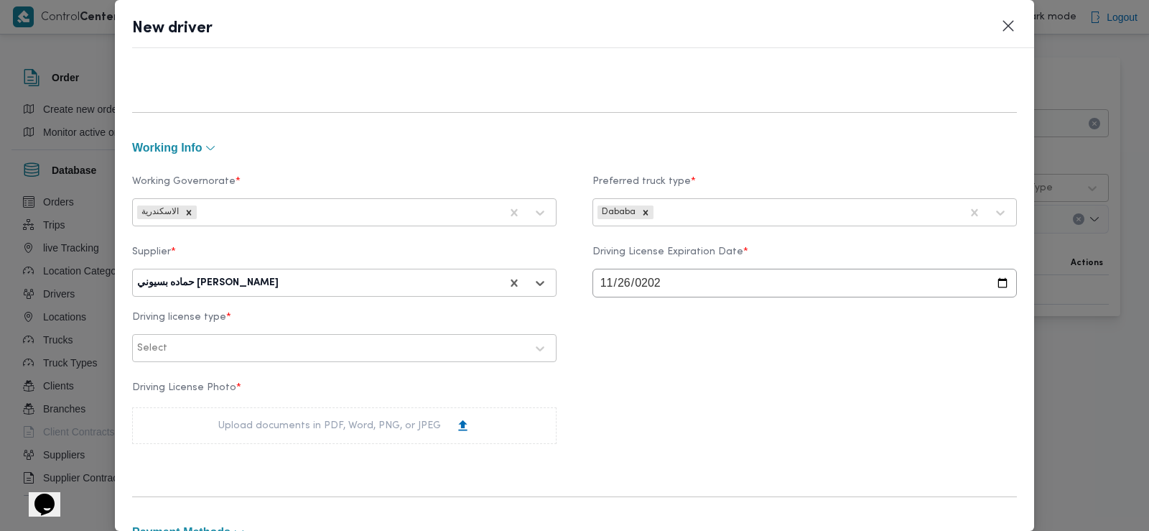
scroll to position [589, 0]
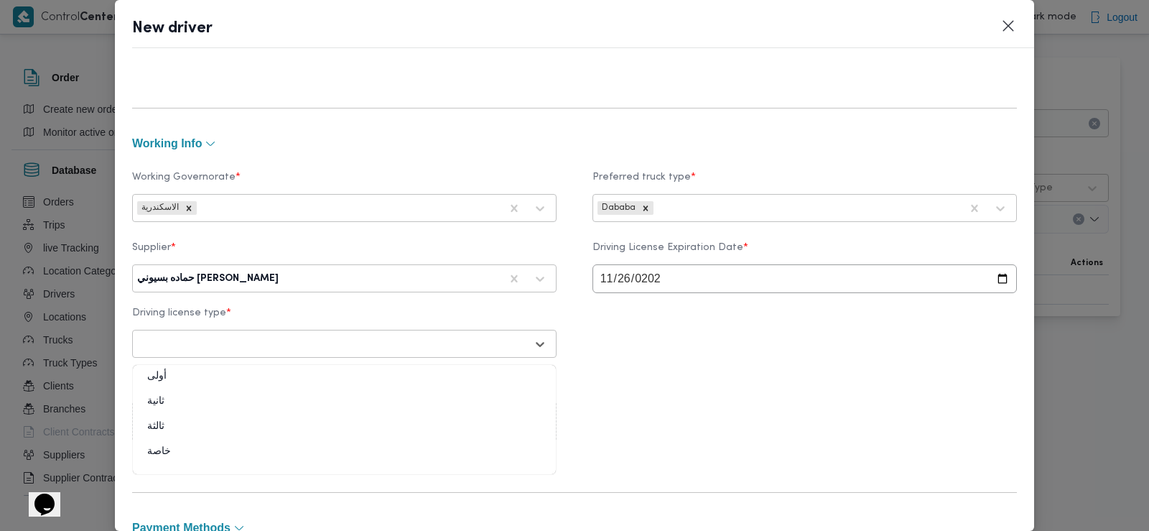
click at [287, 348] on div at bounding box center [331, 344] width 389 height 14
click at [254, 404] on div "ثانية" at bounding box center [344, 406] width 423 height 25
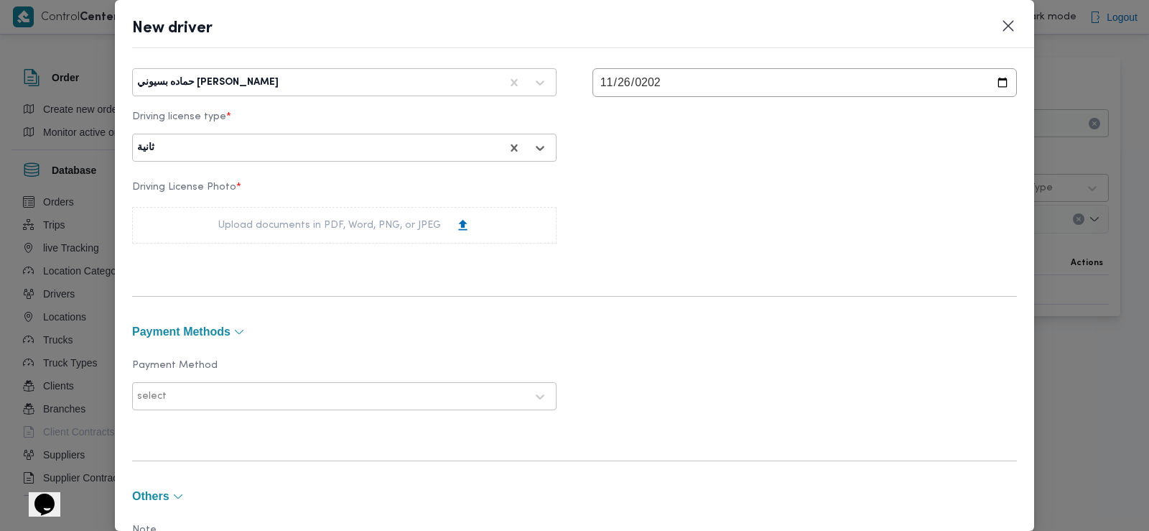
scroll to position [810, 0]
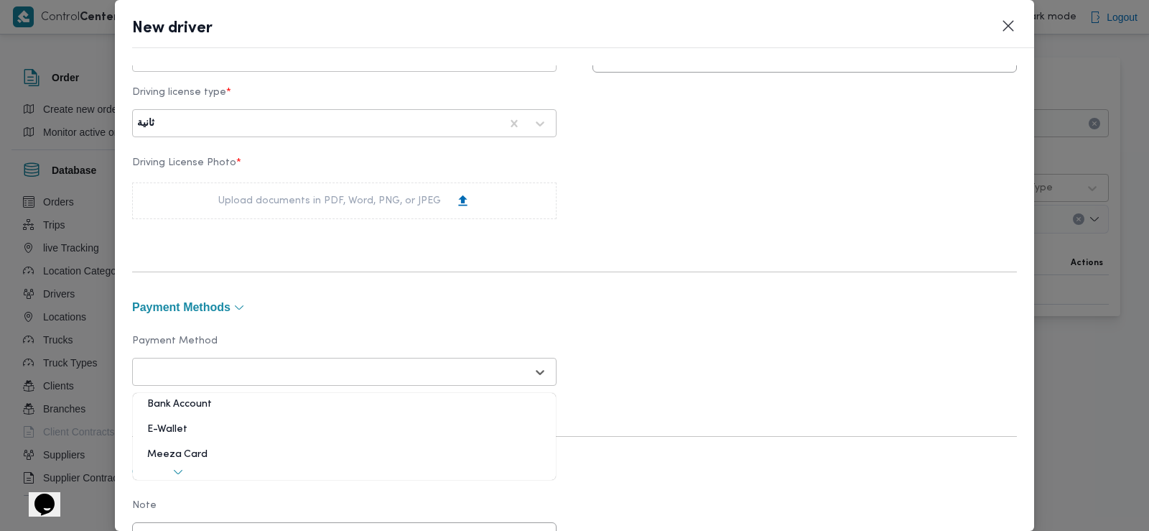
click at [266, 365] on div at bounding box center [331, 372] width 389 height 14
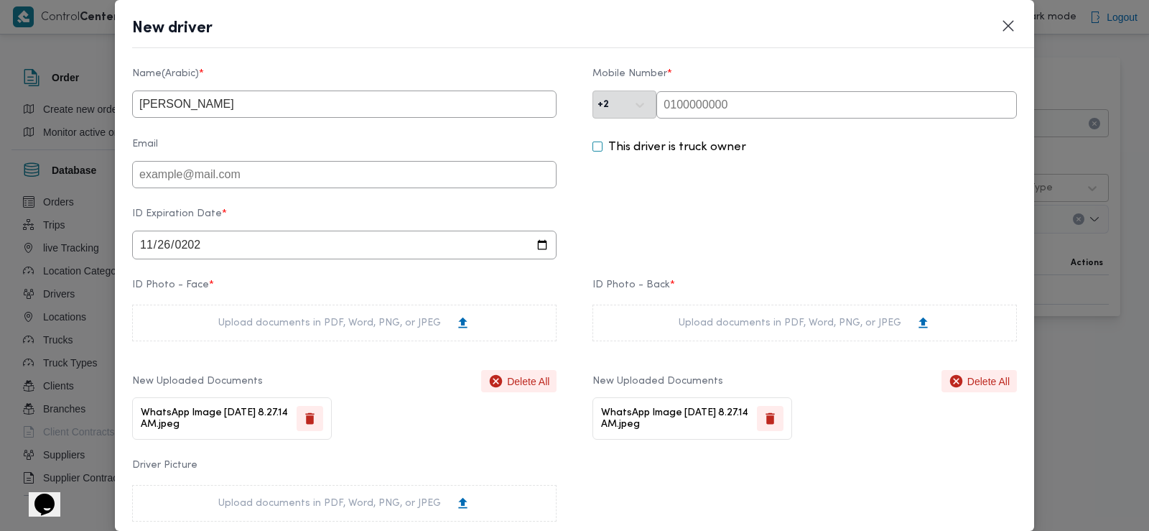
scroll to position [0, 0]
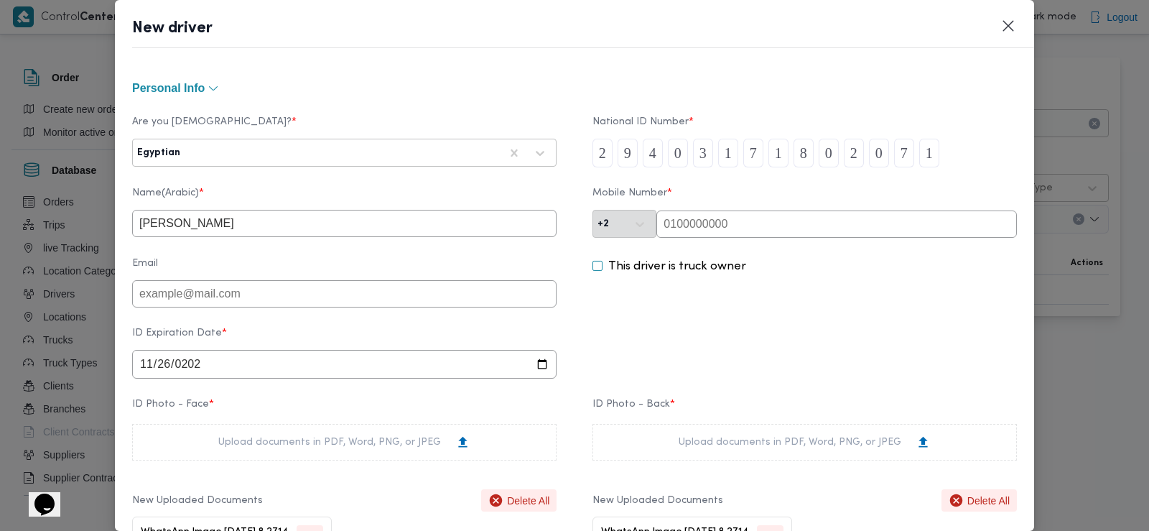
click at [709, 229] on input "text" at bounding box center [837, 223] width 361 height 27
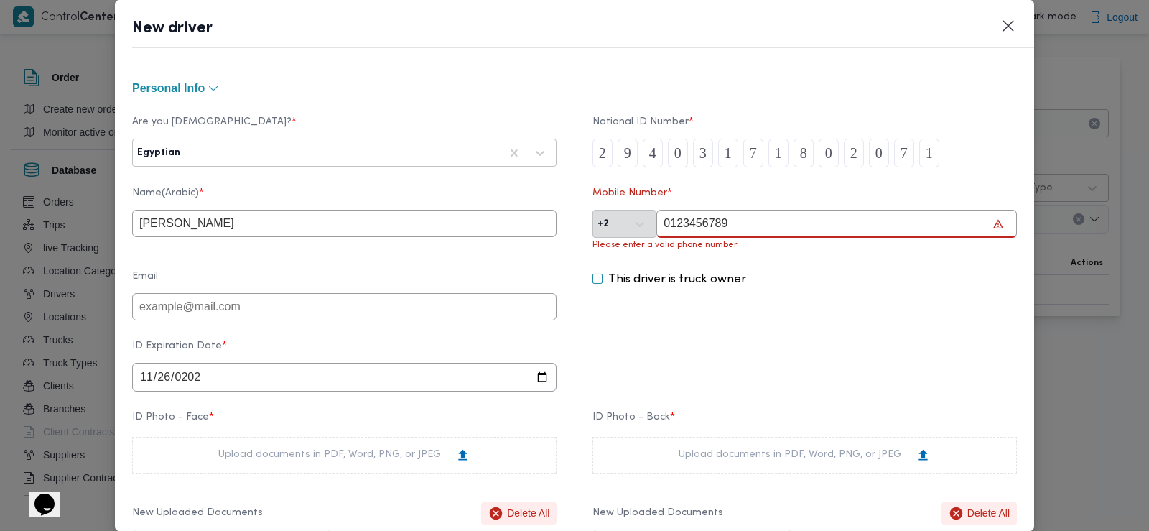
click at [669, 223] on input "0123456789" at bounding box center [837, 224] width 361 height 28
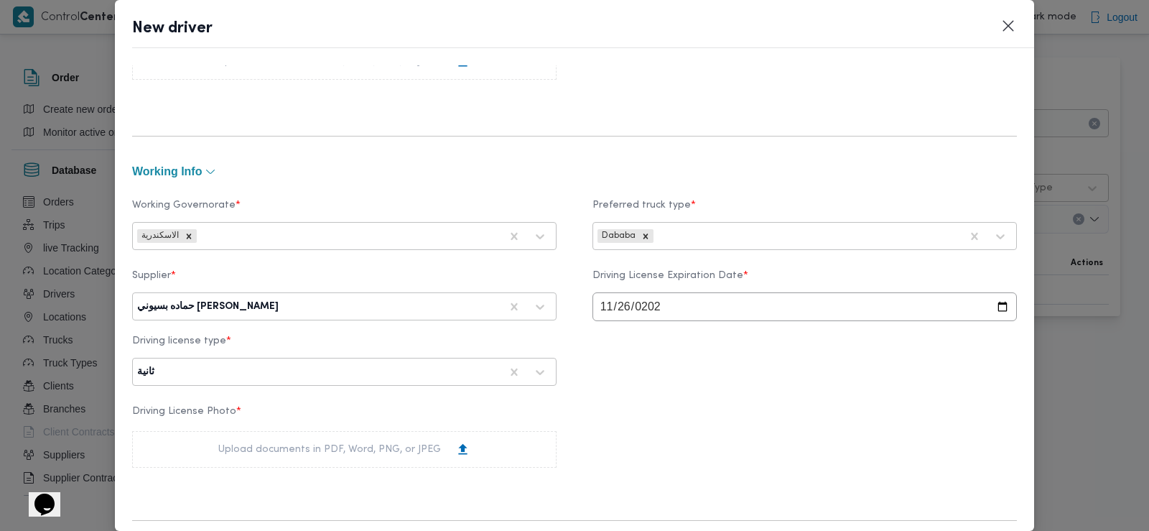
scroll to position [981, 0]
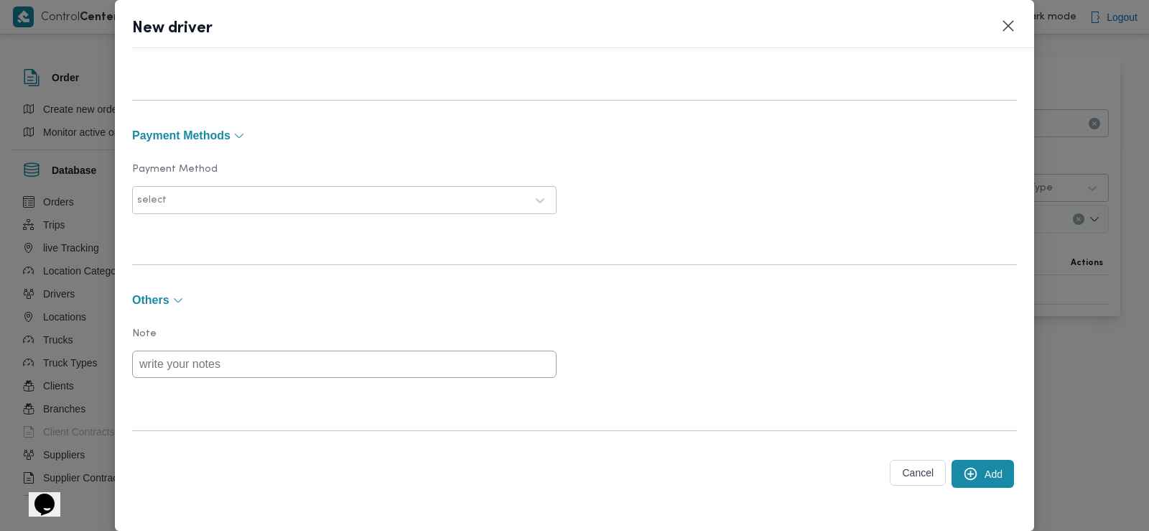
click at [971, 476] on button "Add" at bounding box center [983, 474] width 62 height 28
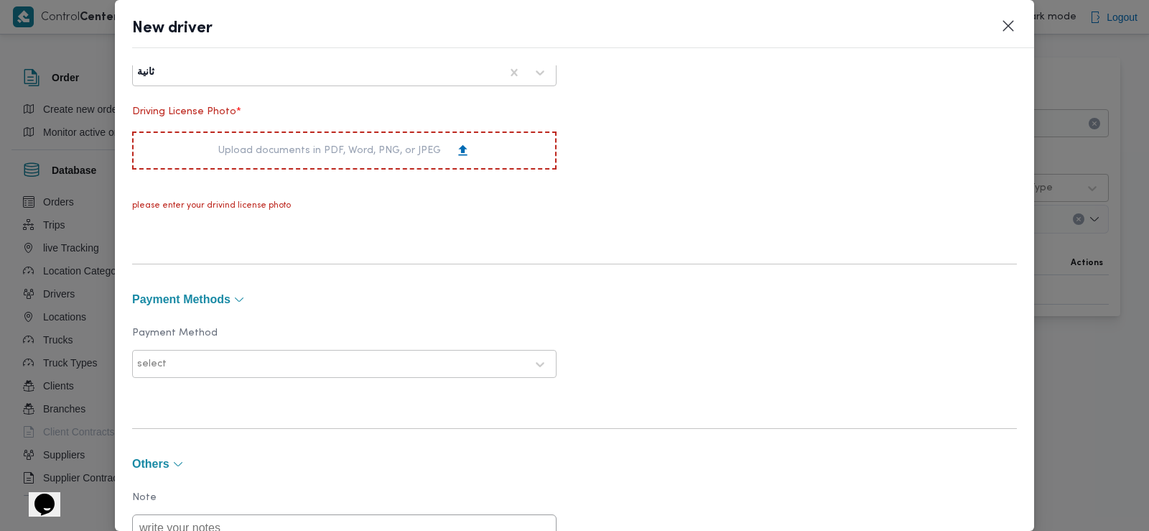
scroll to position [852, 0]
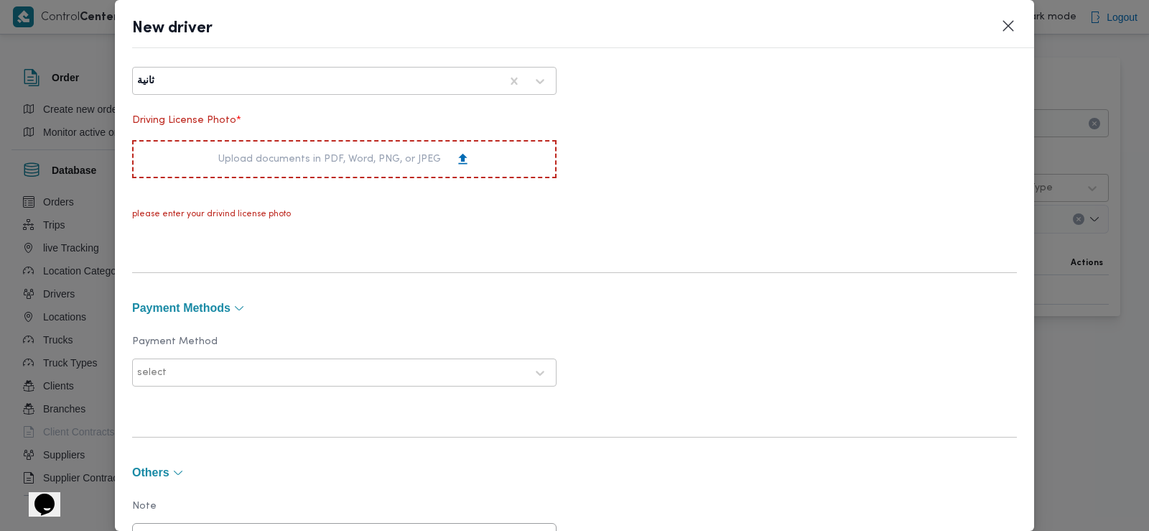
click at [274, 154] on div "Upload documents in PDF, Word, PNG, or JPEG" at bounding box center [344, 159] width 252 height 15
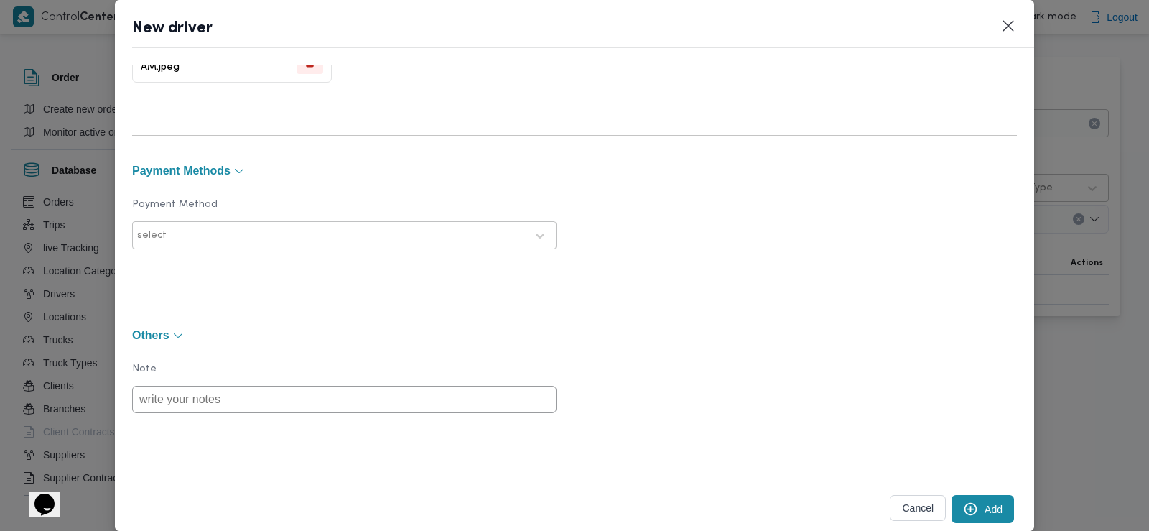
scroll to position [1080, 0]
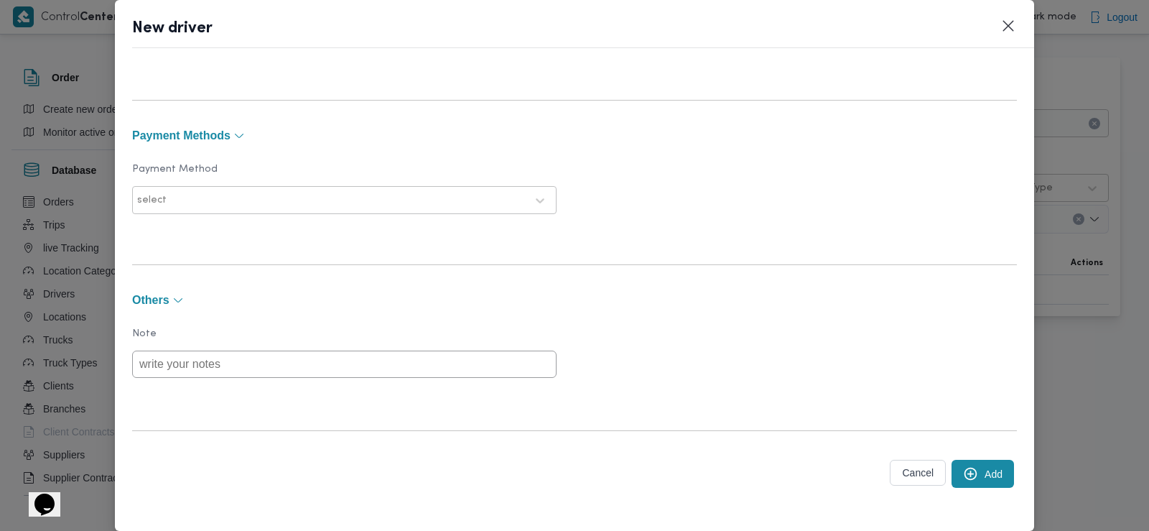
click at [975, 472] on button "Add" at bounding box center [983, 474] width 62 height 28
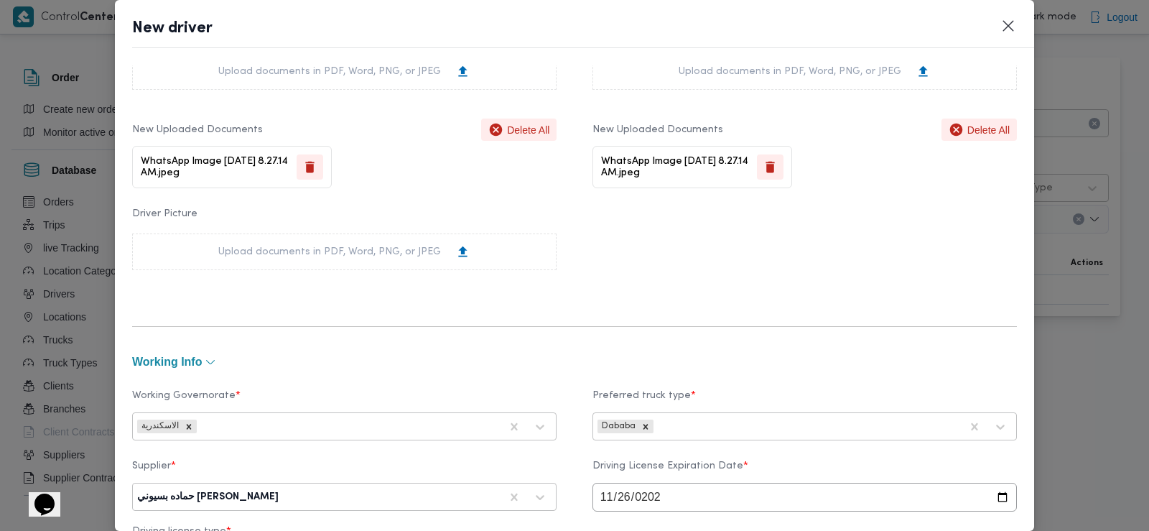
scroll to position [0, 0]
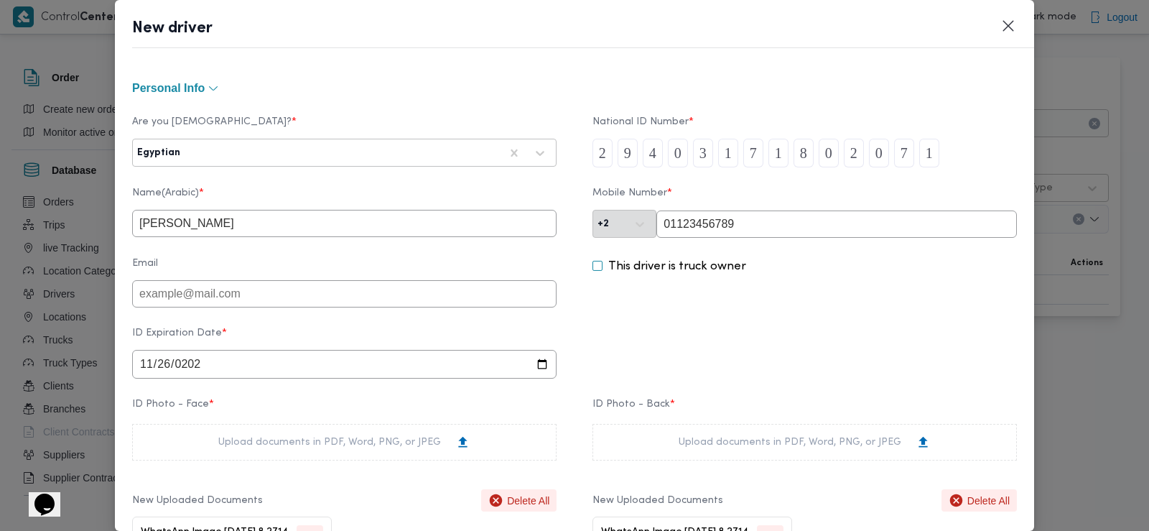
click at [769, 231] on input "01123456789" at bounding box center [837, 223] width 361 height 27
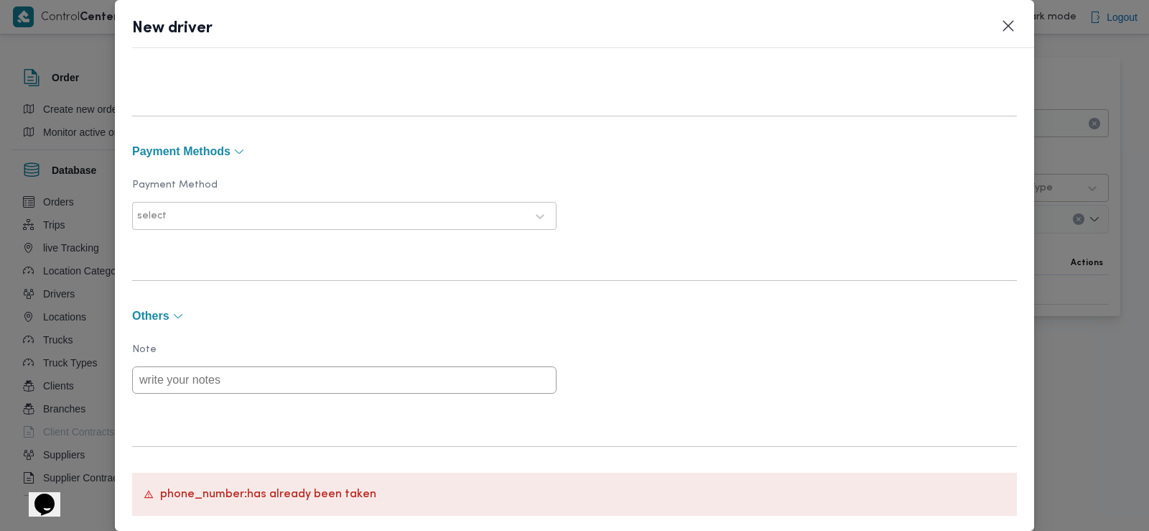
scroll to position [1144, 0]
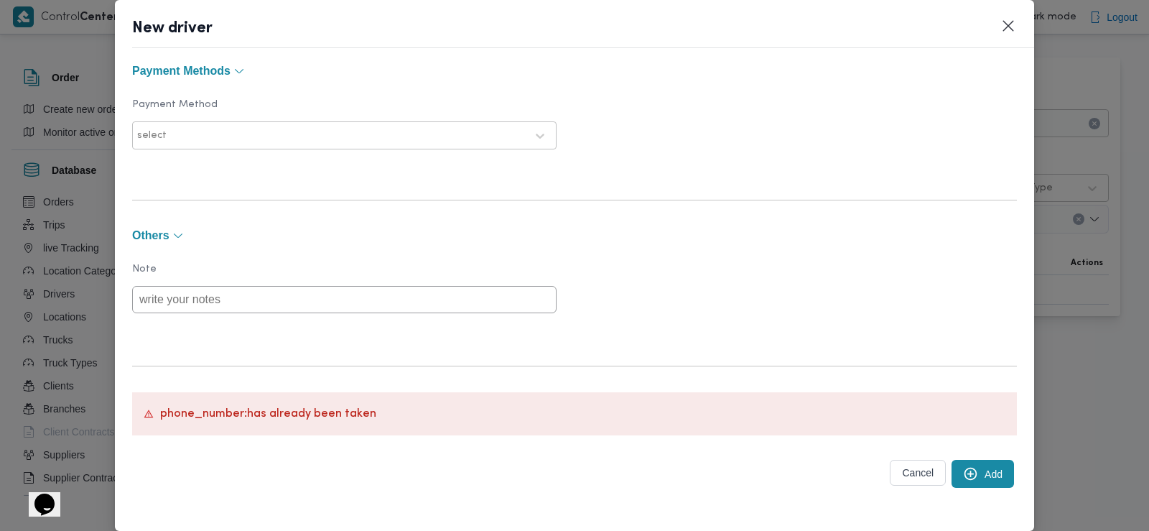
click at [968, 474] on button "Add" at bounding box center [983, 474] width 62 height 28
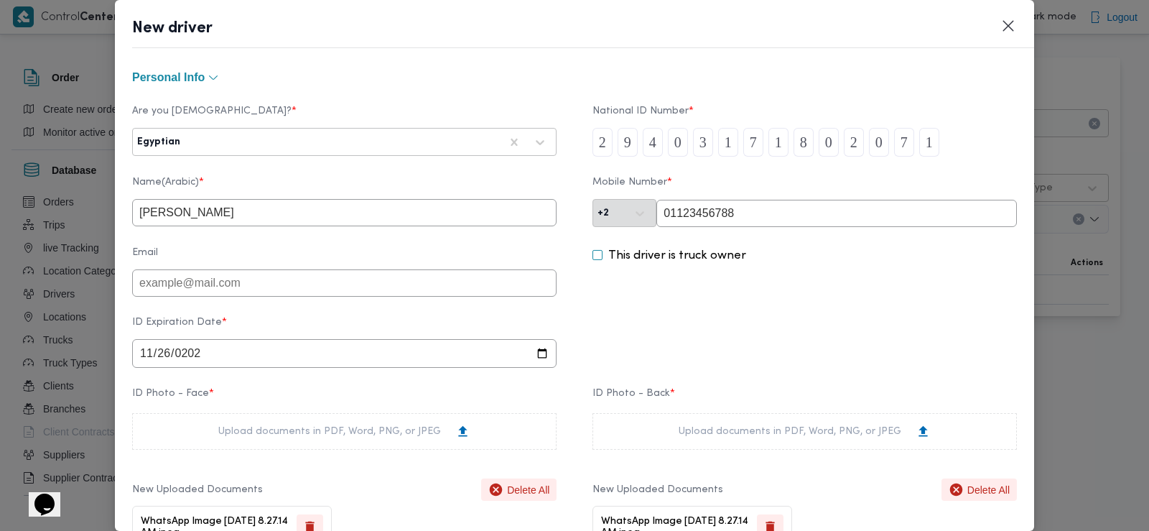
scroll to position [0, 0]
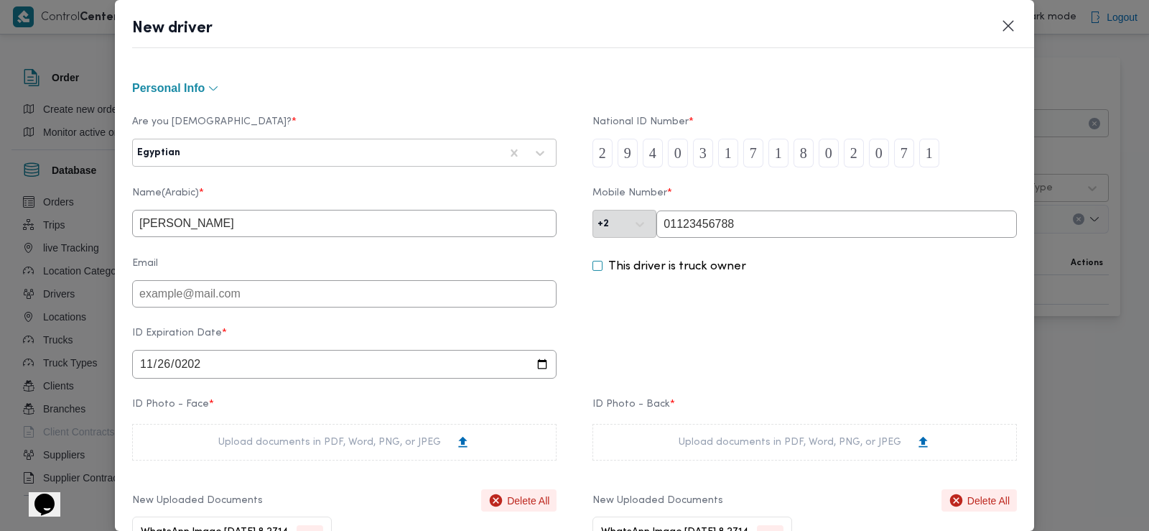
click at [741, 224] on input "01123456788" at bounding box center [837, 223] width 361 height 27
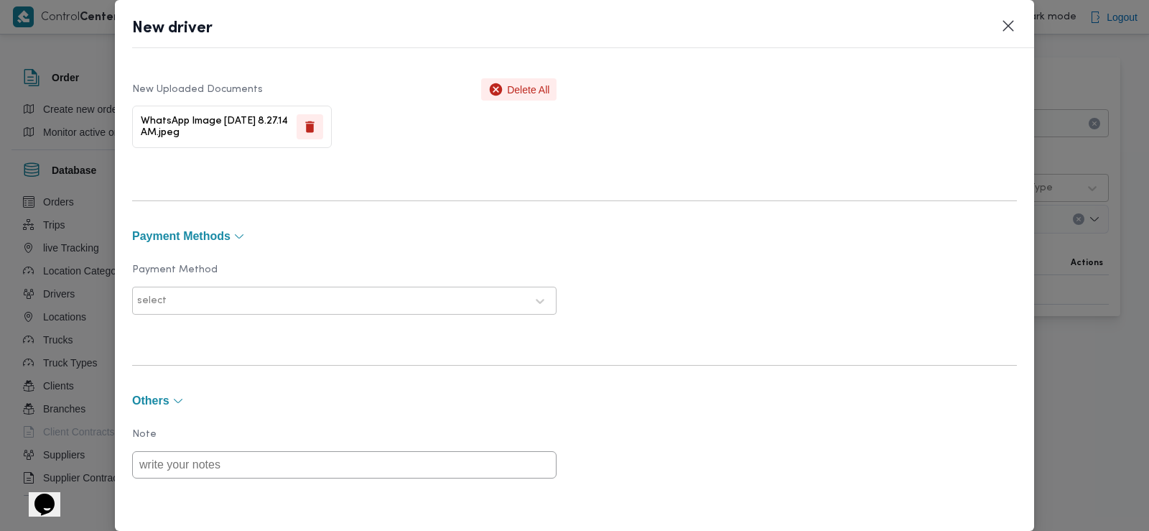
scroll to position [1144, 0]
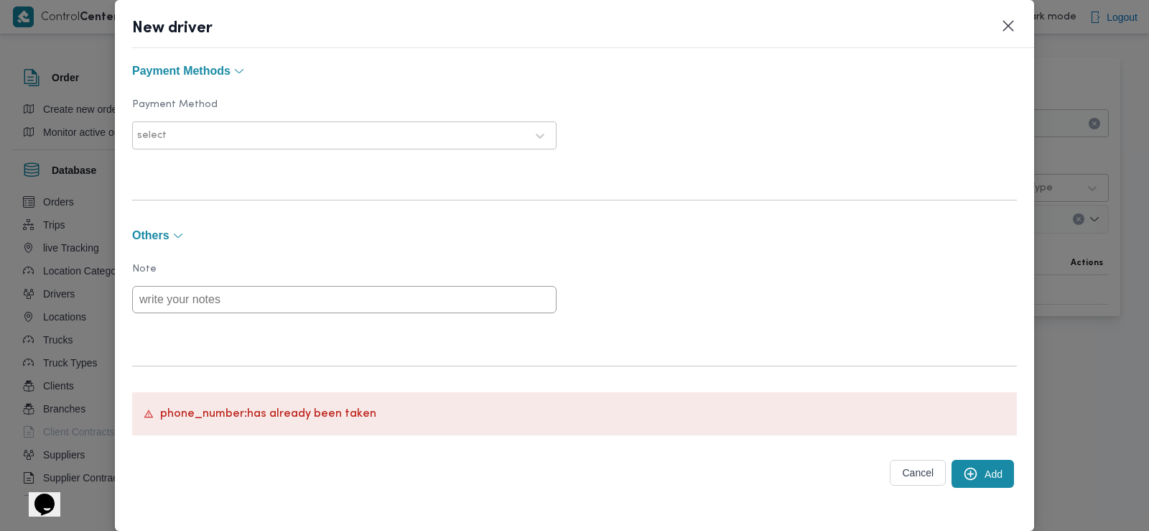
type input "01123456782"
click at [966, 463] on button "Add" at bounding box center [983, 474] width 62 height 28
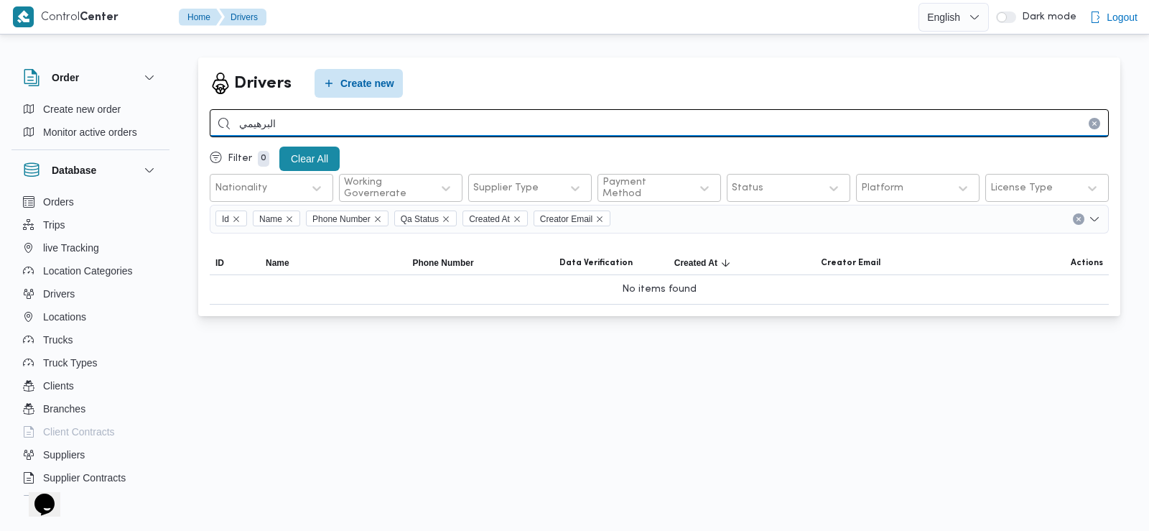
click at [426, 119] on input "البرهيمي" at bounding box center [659, 123] width 899 height 28
type input "محمد رشاد حسن عوض"
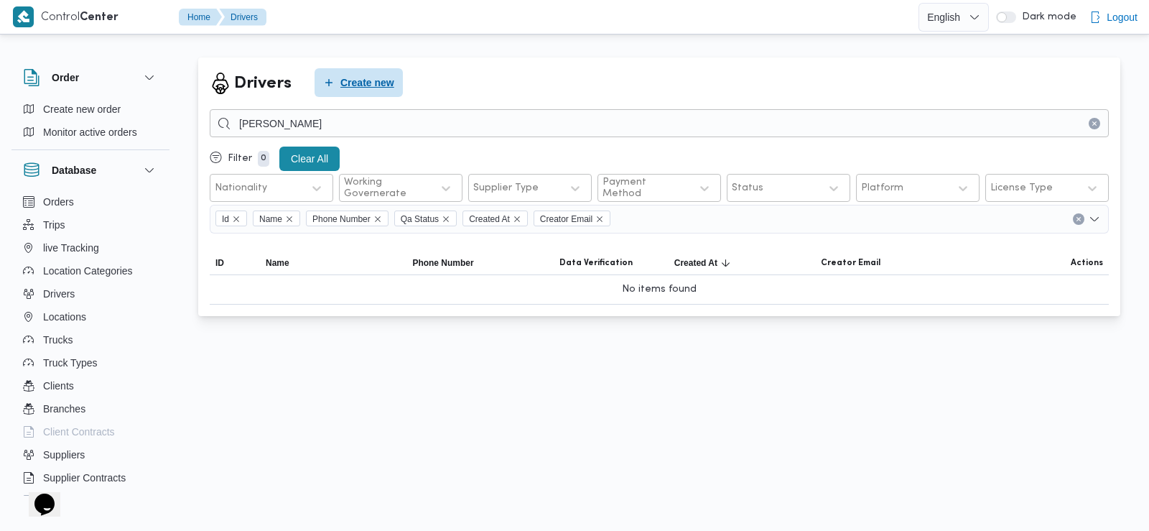
click at [379, 77] on span "Create new" at bounding box center [367, 82] width 54 height 17
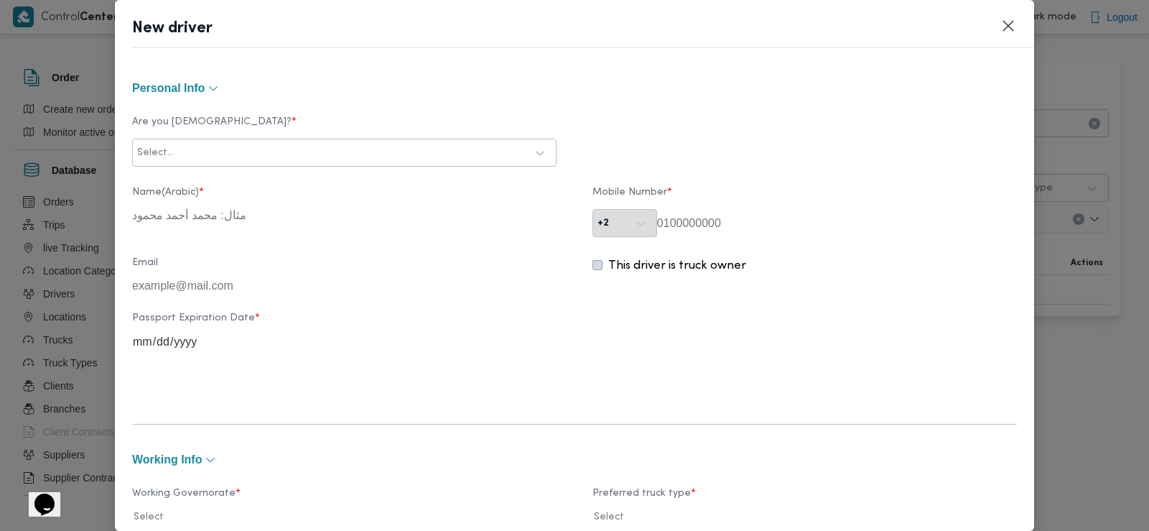
click at [312, 138] on label "Are you Egyptian? *" at bounding box center [344, 127] width 425 height 22
click at [303, 158] on div at bounding box center [351, 153] width 349 height 14
click at [279, 187] on div "Egyptian" at bounding box center [344, 190] width 423 height 25
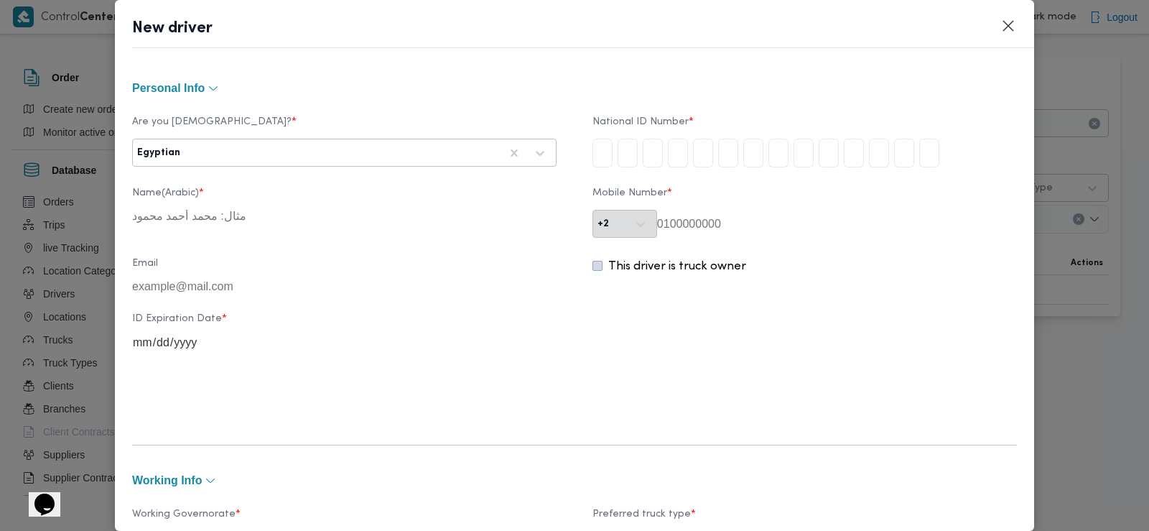
type input "2"
type input "7"
type input "3"
type input "1"
type input "2"
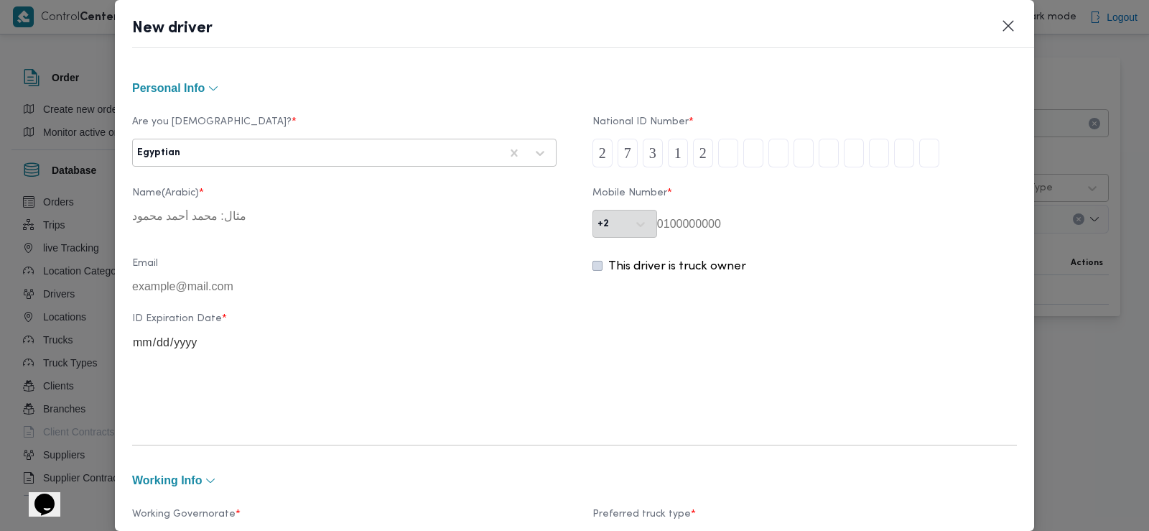
type input "0"
type input "6"
type input "8"
type input "0"
type input "2"
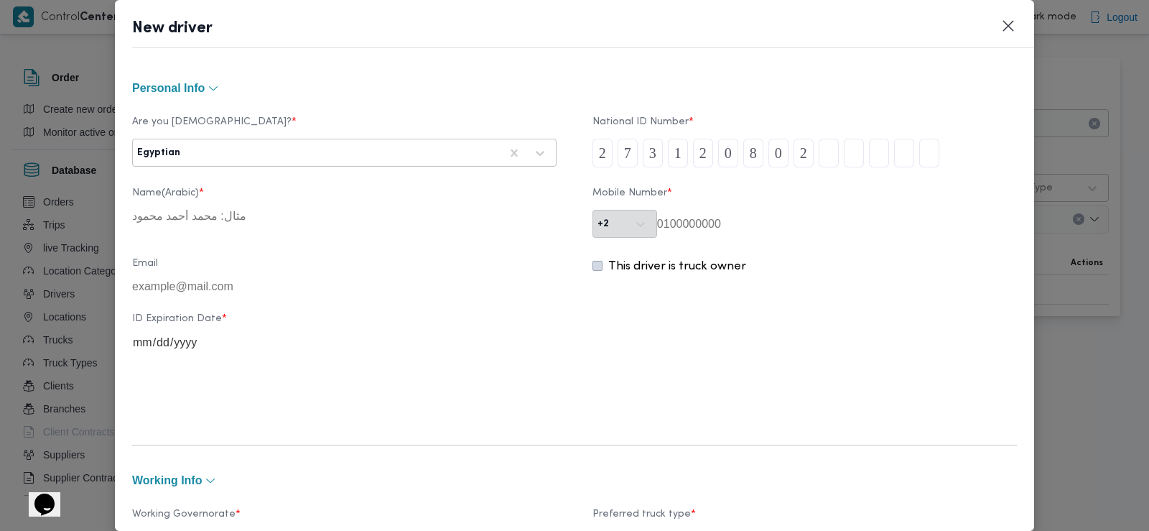
type input "0"
type input "2"
type input "1"
type input "3"
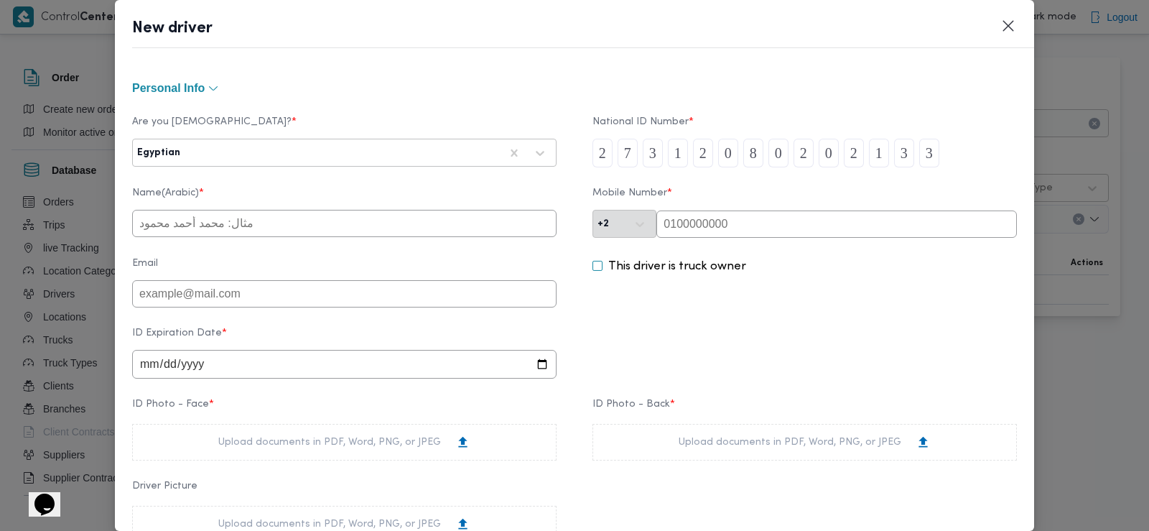
type input "3"
click at [409, 228] on input "text" at bounding box center [344, 223] width 425 height 27
type input "محمد رشاد حسن عوض حميده"
click at [676, 231] on input "text" at bounding box center [837, 223] width 361 height 27
click at [696, 233] on input "text" at bounding box center [837, 223] width 361 height 27
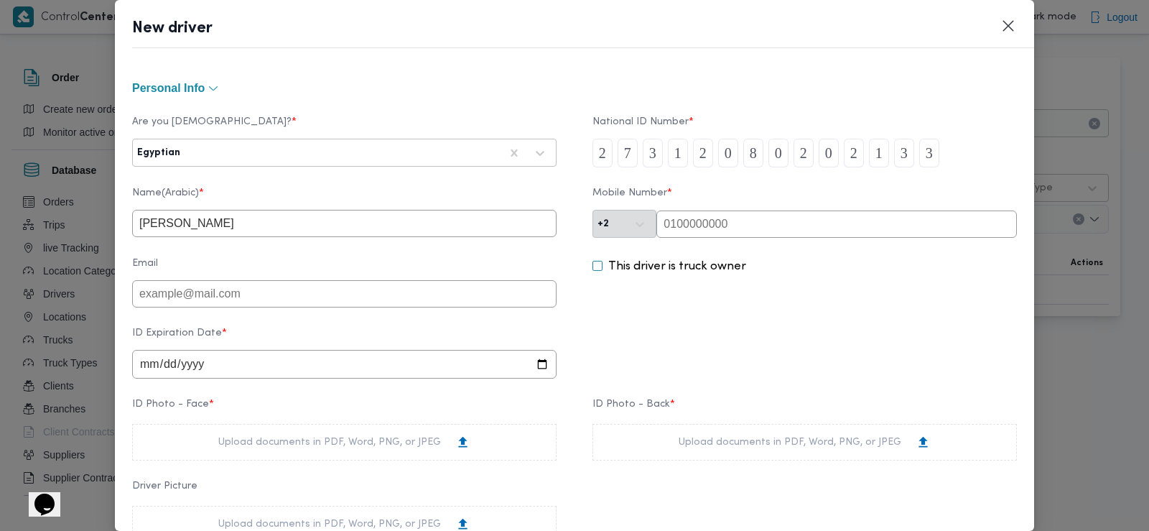
paste input "01223287896"
type input "01223287896"
click at [140, 368] on input "date" at bounding box center [344, 364] width 425 height 29
type input "2029-03-12"
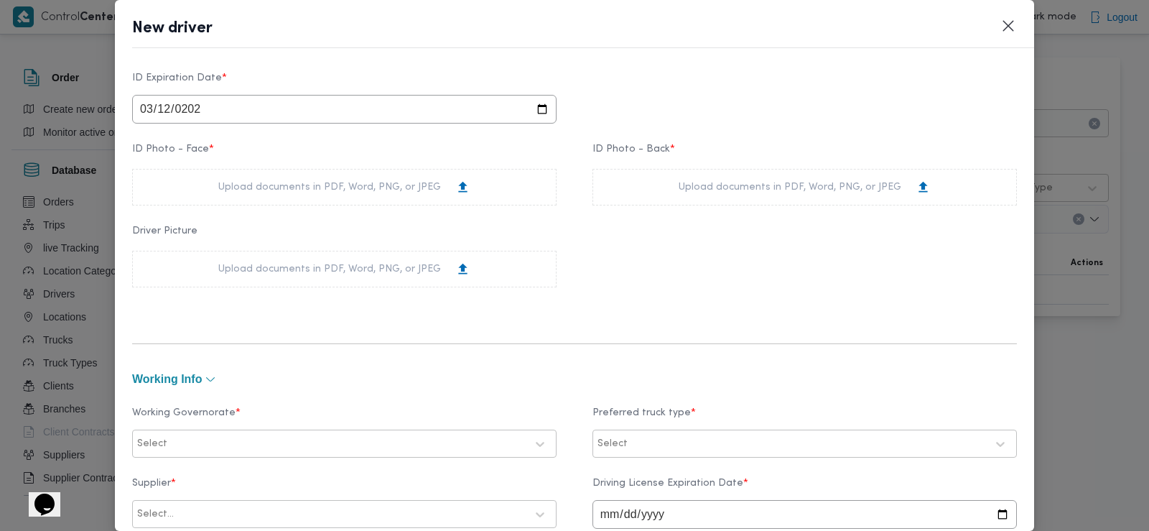
scroll to position [264, 0]
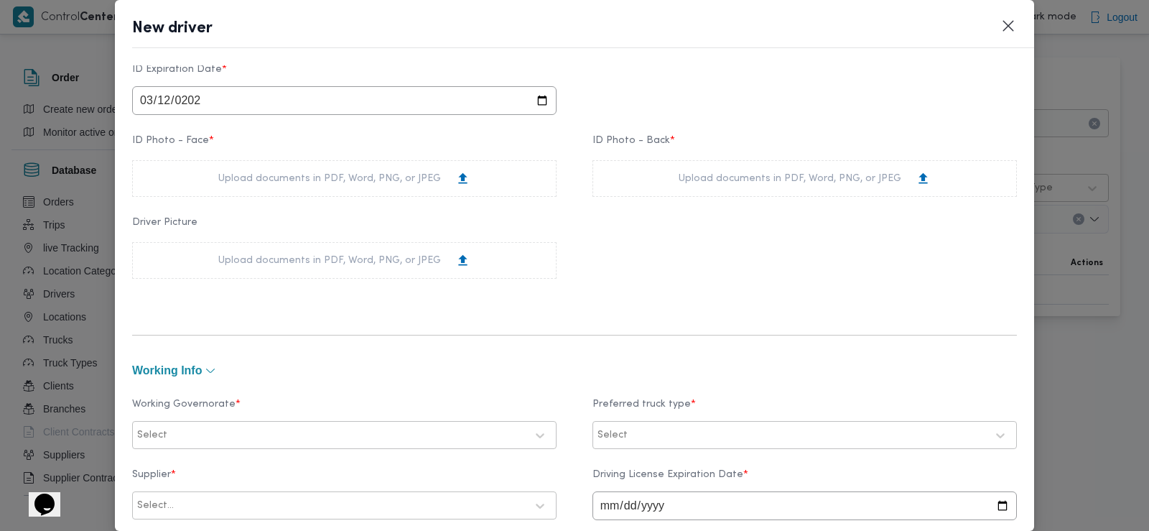
click at [251, 184] on div "Upload documents in PDF, Word, PNG, or JPEG" at bounding box center [344, 178] width 252 height 15
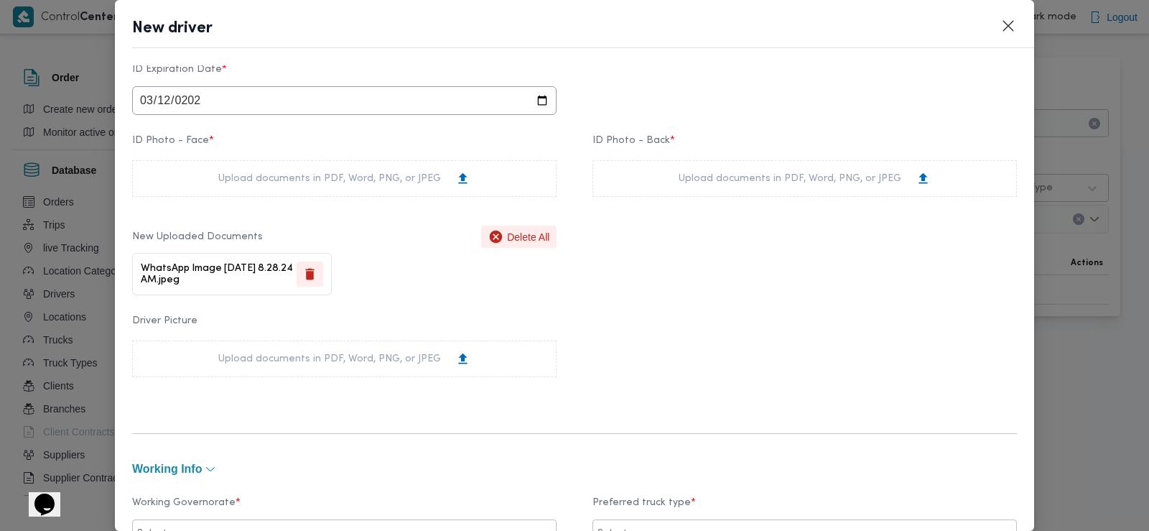
click at [668, 187] on div "Upload documents in PDF, Word, PNG, or JPEG" at bounding box center [805, 178] width 425 height 37
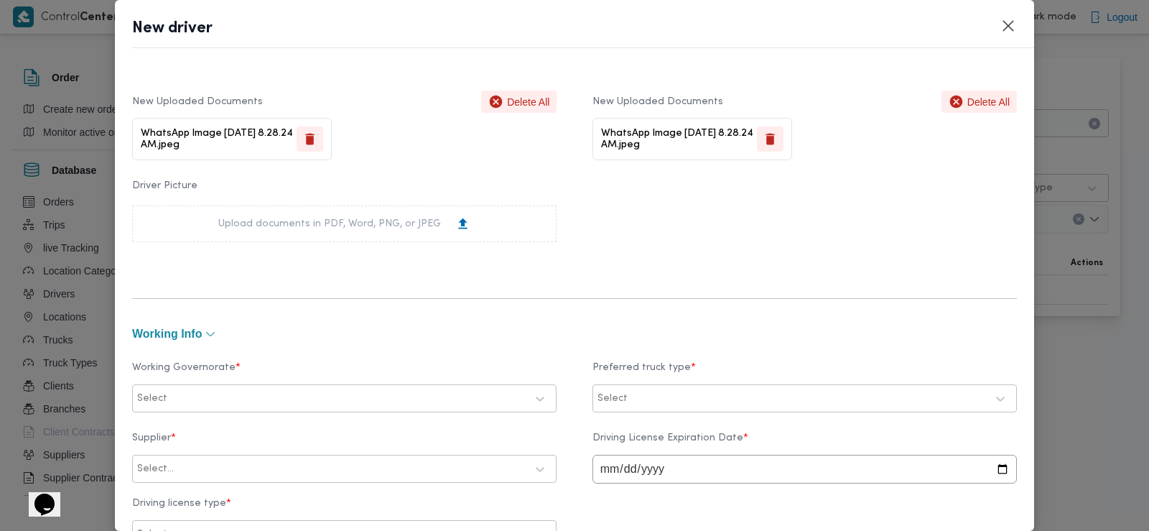
scroll to position [479, 0]
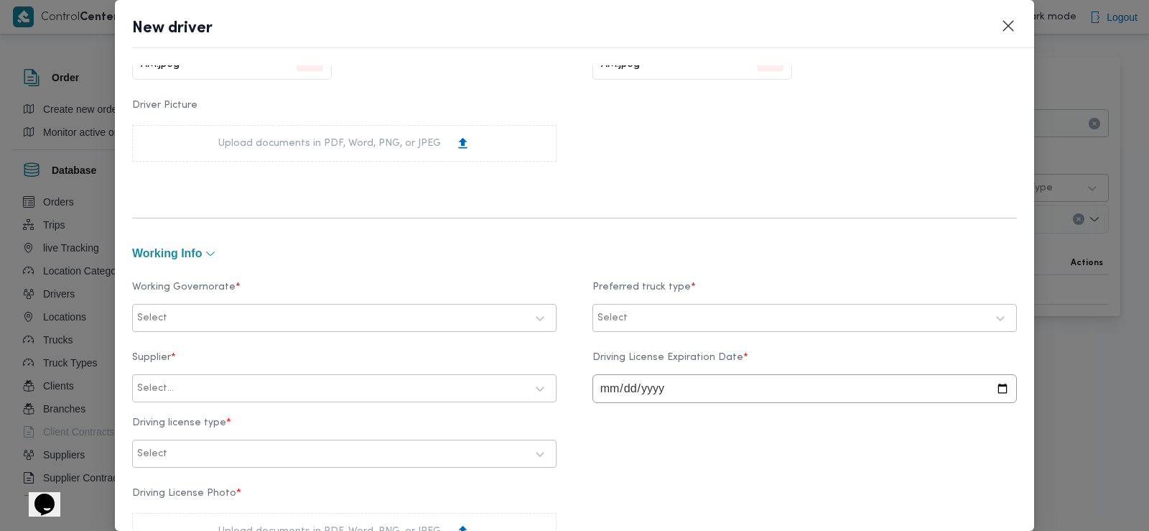
click at [228, 317] on div at bounding box center [348, 318] width 356 height 14
click at [215, 346] on div "الاسكندرية" at bounding box center [344, 338] width 394 height 17
click at [693, 305] on div "Select" at bounding box center [804, 318] width 417 height 26
click at [654, 381] on label "Dababa" at bounding box center [636, 378] width 56 height 17
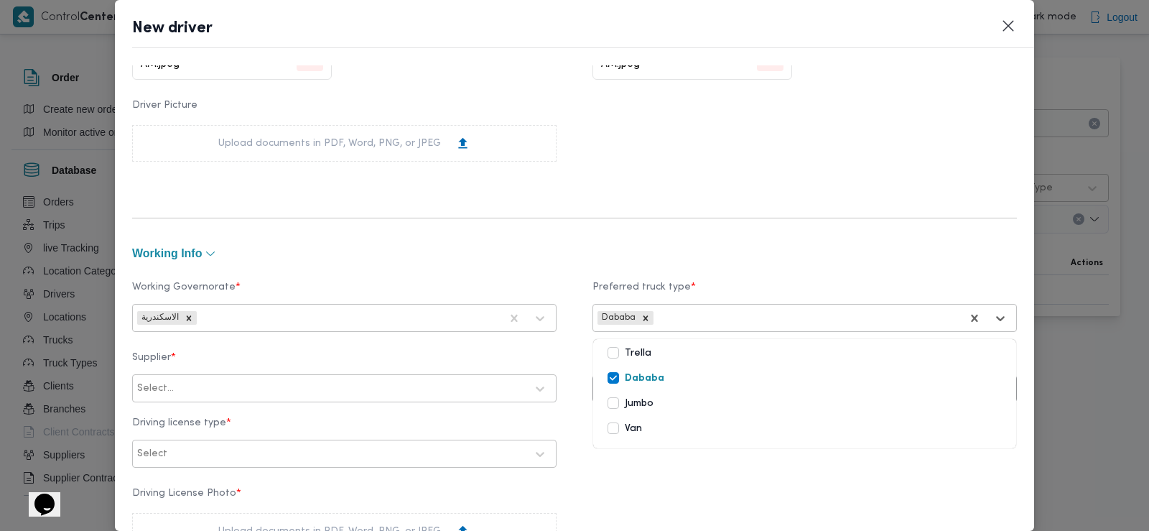
click at [580, 343] on div "Working Governorate * الاسكندرية Preferred truck type * option Dababa, selected…" at bounding box center [574, 418] width 885 height 311
click at [633, 389] on input "date" at bounding box center [805, 388] width 425 height 29
click at [613, 389] on input "date" at bounding box center [805, 388] width 425 height 29
click at [601, 389] on input "date" at bounding box center [805, 388] width 425 height 29
type input "2028-03-12"
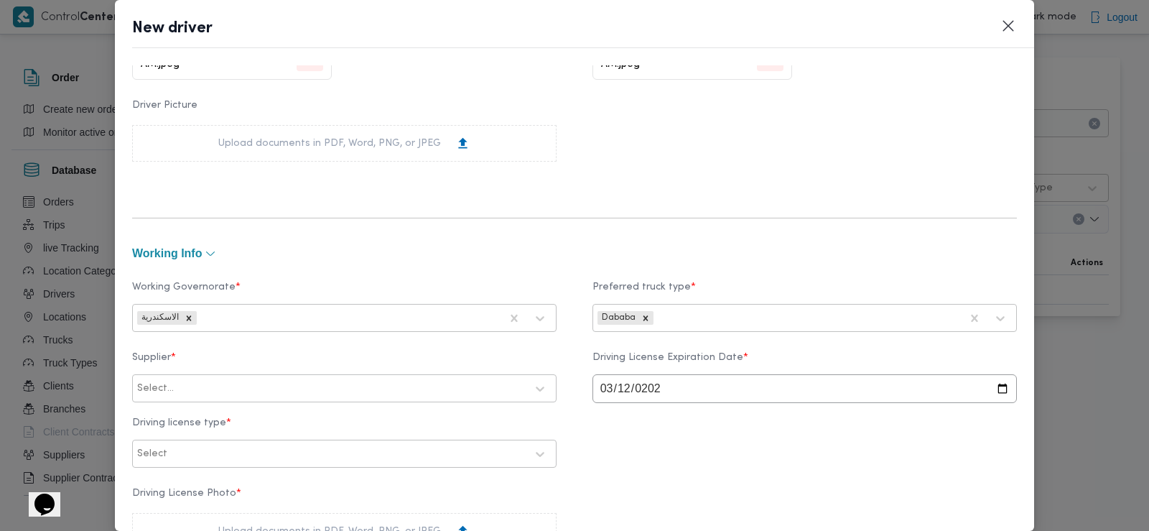
click at [384, 387] on div at bounding box center [351, 388] width 349 height 14
type input "وصال"
click at [302, 416] on div "احمد محمد وصال الشرقاوي" at bounding box center [344, 426] width 423 height 25
click at [280, 453] on div at bounding box center [348, 454] width 356 height 14
click at [231, 484] on div "أولى" at bounding box center [344, 491] width 423 height 25
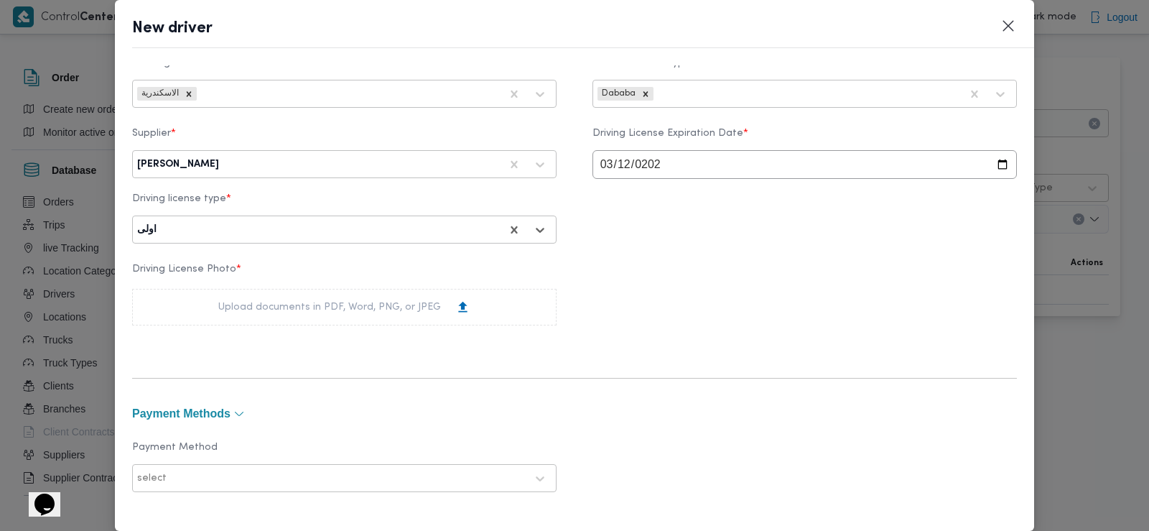
scroll to position [713, 0]
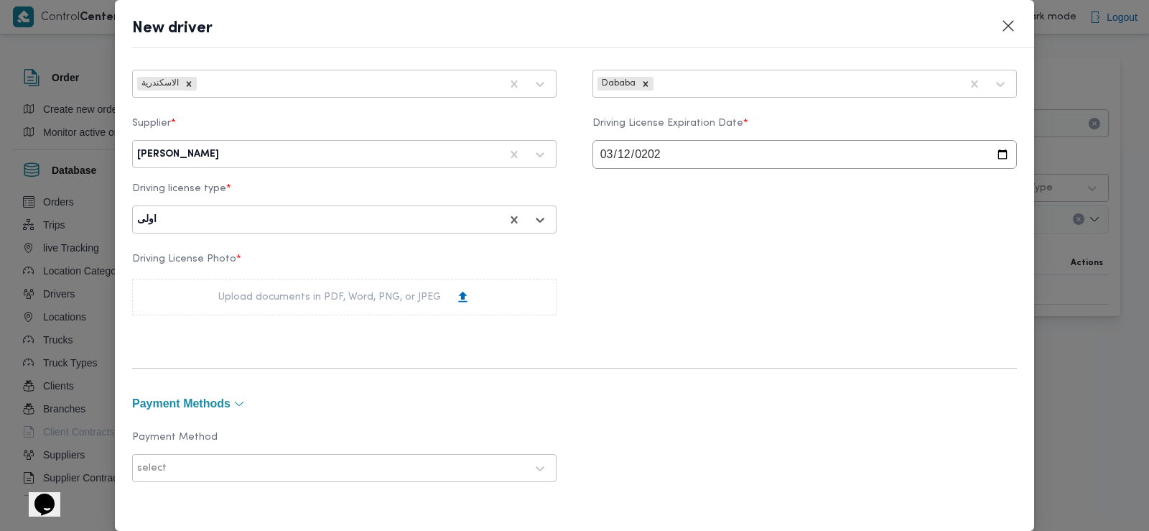
click at [310, 297] on div "Upload documents in PDF, Word, PNG, or JPEG" at bounding box center [344, 296] width 252 height 15
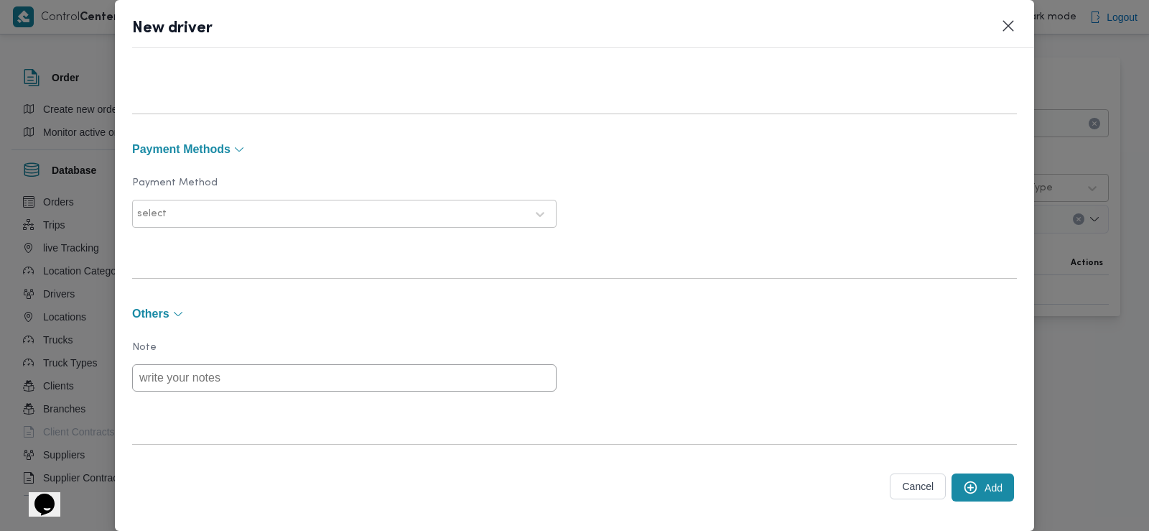
scroll to position [1080, 0]
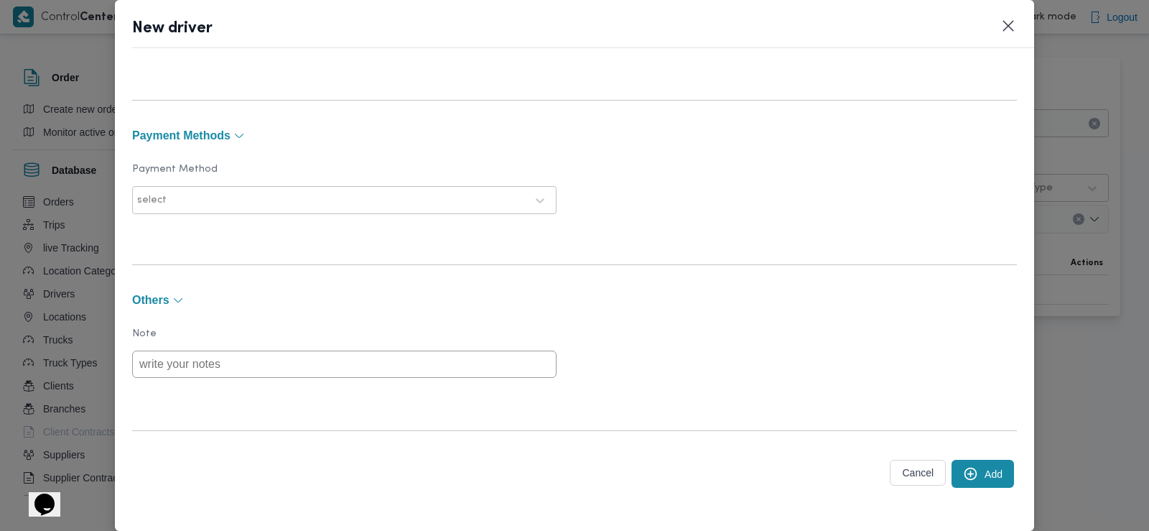
click at [980, 478] on button "Add" at bounding box center [983, 474] width 62 height 28
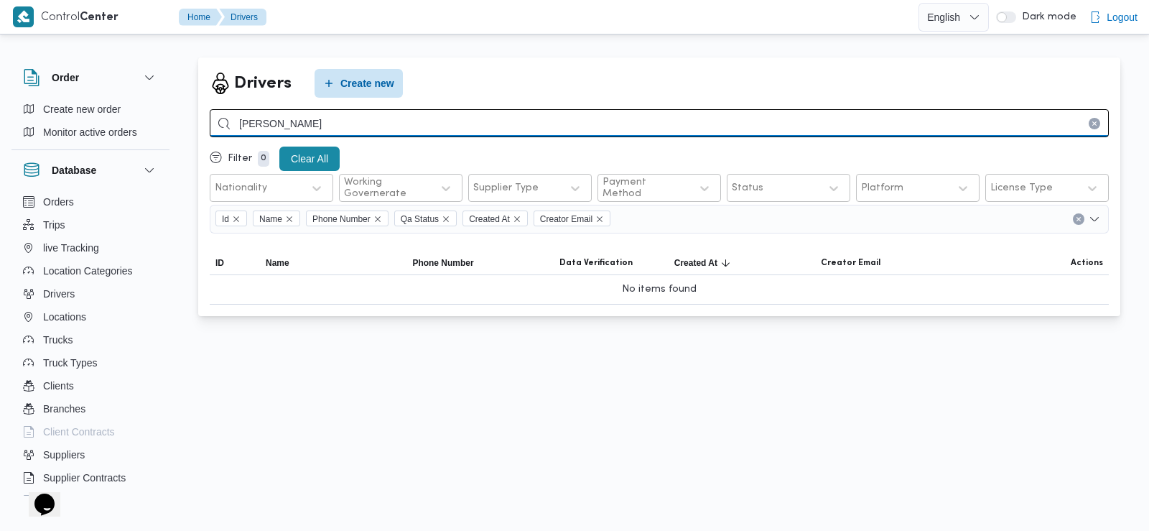
click at [371, 117] on input "محمد رشاد حسن عوض" at bounding box center [659, 123] width 899 height 28
type input "محمد حسن محمد احمد"
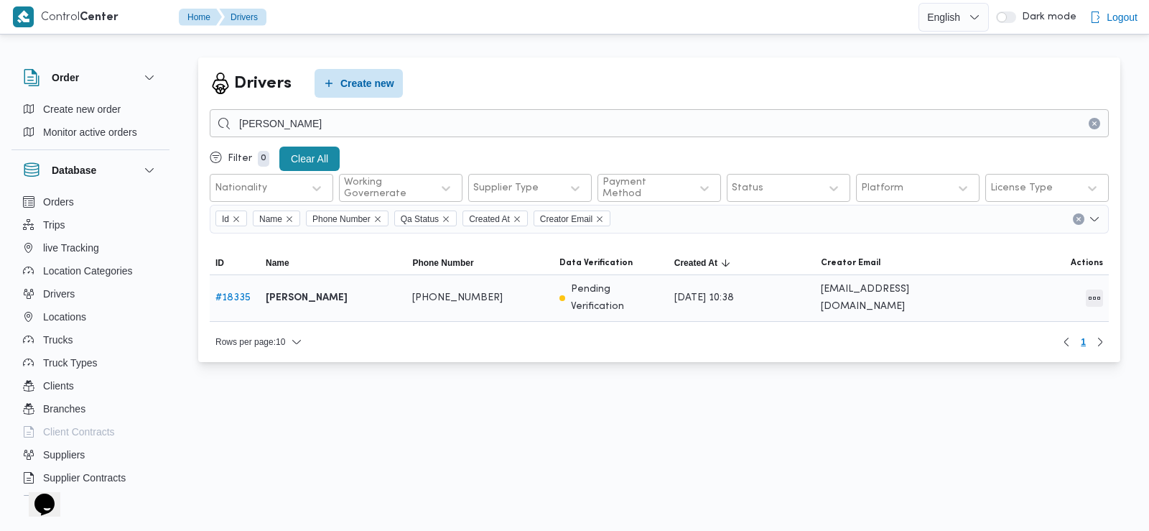
click at [1098, 291] on button "All actions" at bounding box center [1094, 297] width 17 height 17
click at [1046, 292] on span "Edit" at bounding box center [1049, 290] width 46 height 11
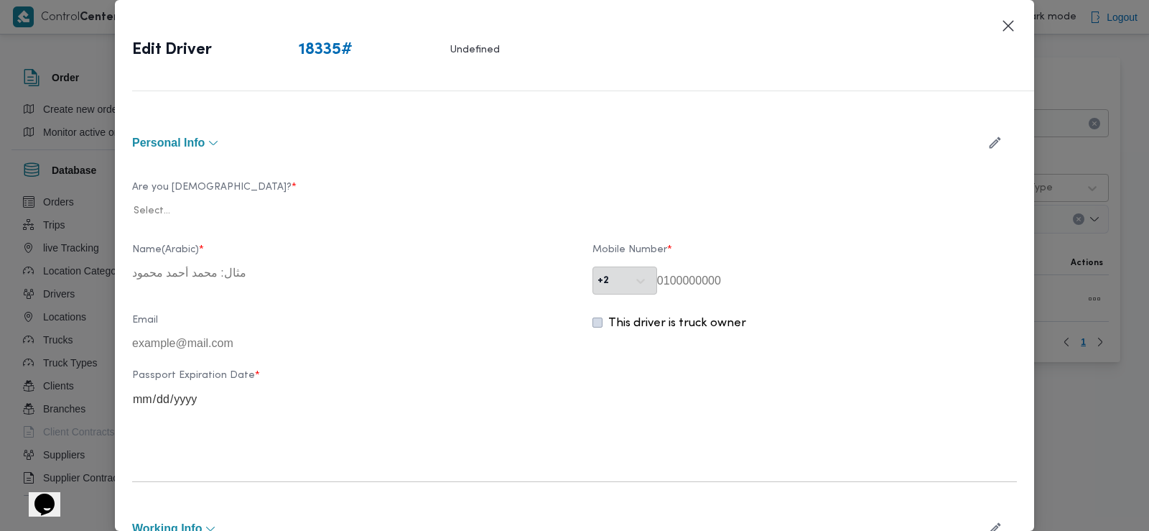
type input "محمد حسن محمد احمد"
type input "01276991257"
type input "2028-03-12"
type input "2028-02-12"
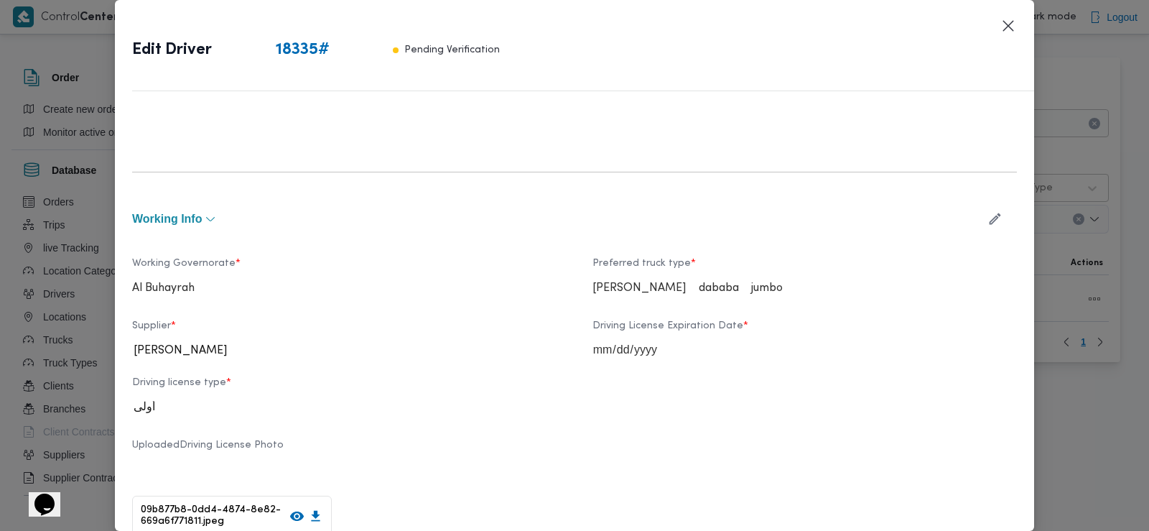
scroll to position [445, 0]
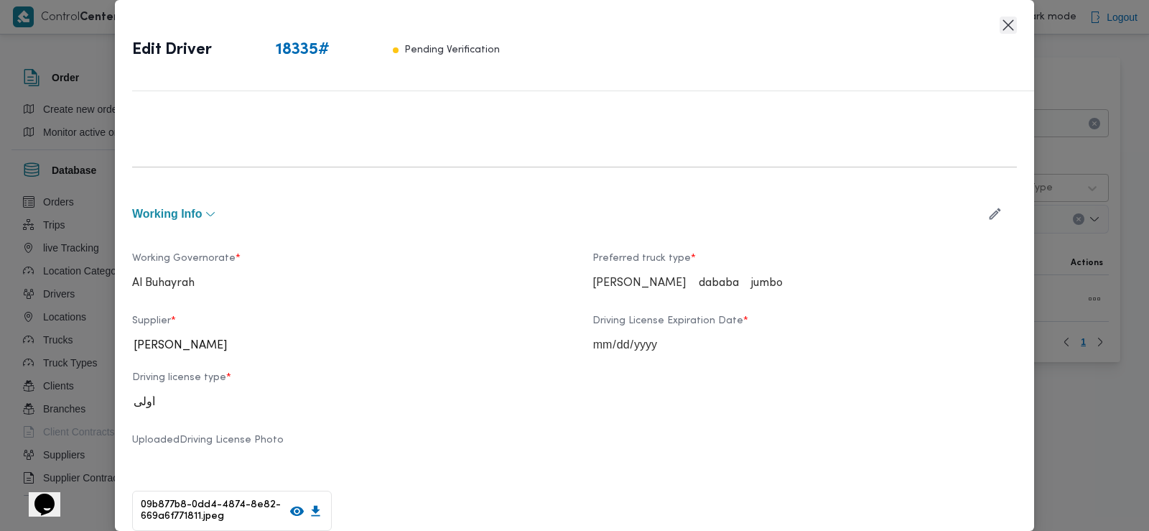
click at [1003, 32] on button "Closes this modal window" at bounding box center [1008, 25] width 17 height 17
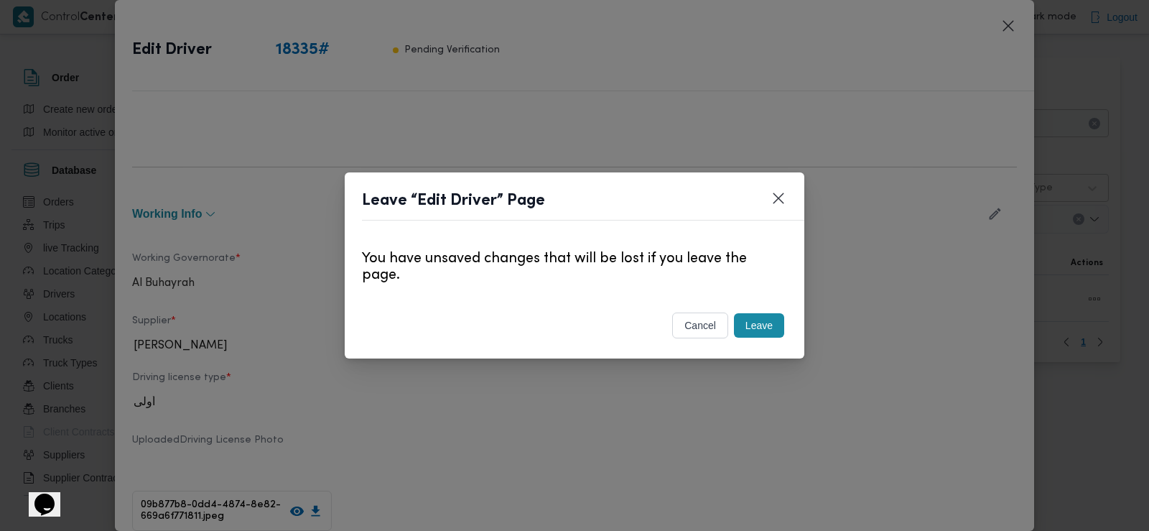
click at [760, 325] on button "Leave" at bounding box center [759, 325] width 50 height 24
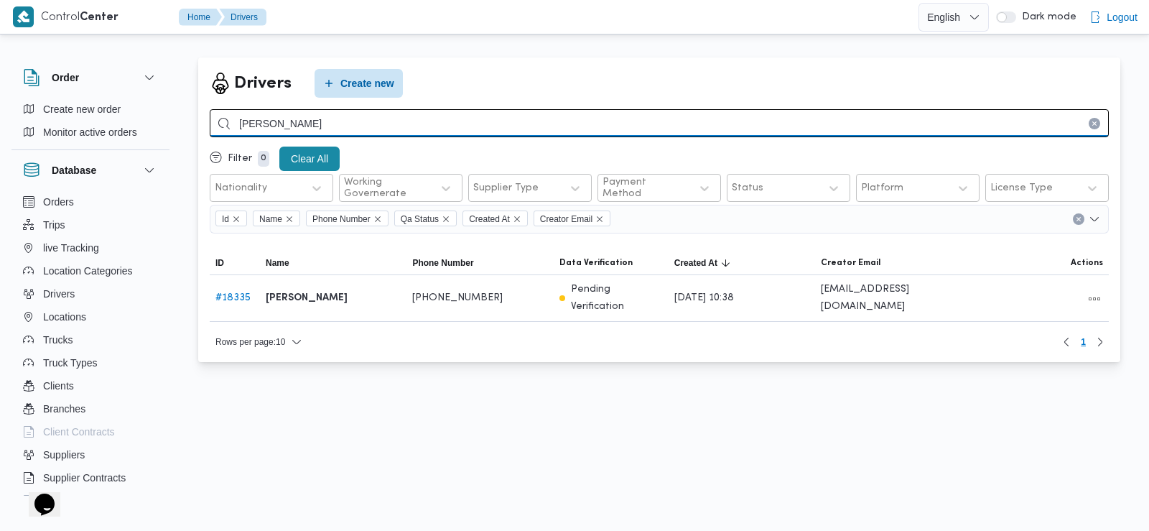
click at [435, 124] on input "محمد حسن محمد احمد" at bounding box center [659, 123] width 899 height 28
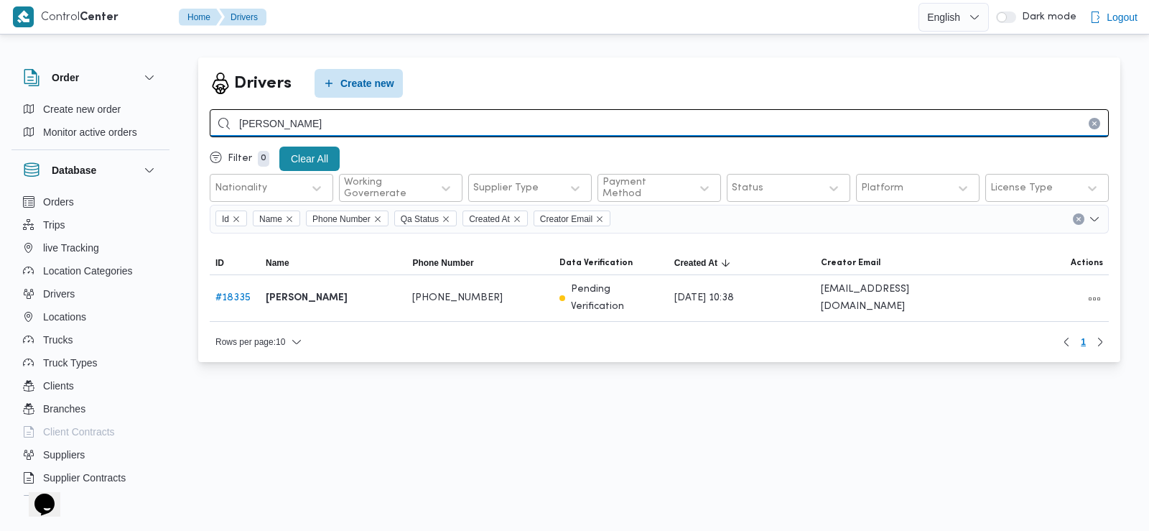
type input "علي مصطفي علي محمد"
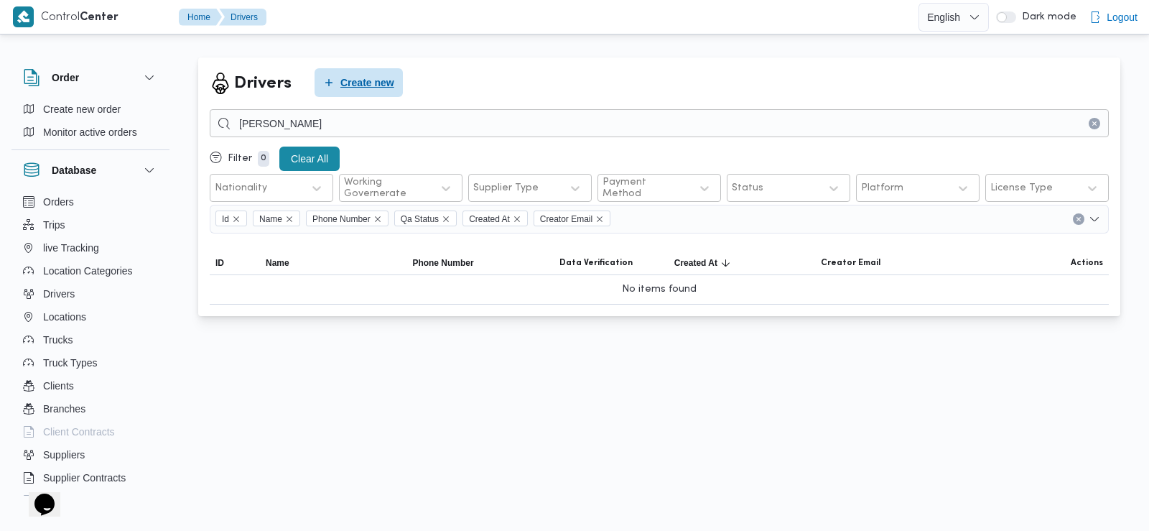
click at [392, 93] on span "Create new" at bounding box center [359, 82] width 88 height 29
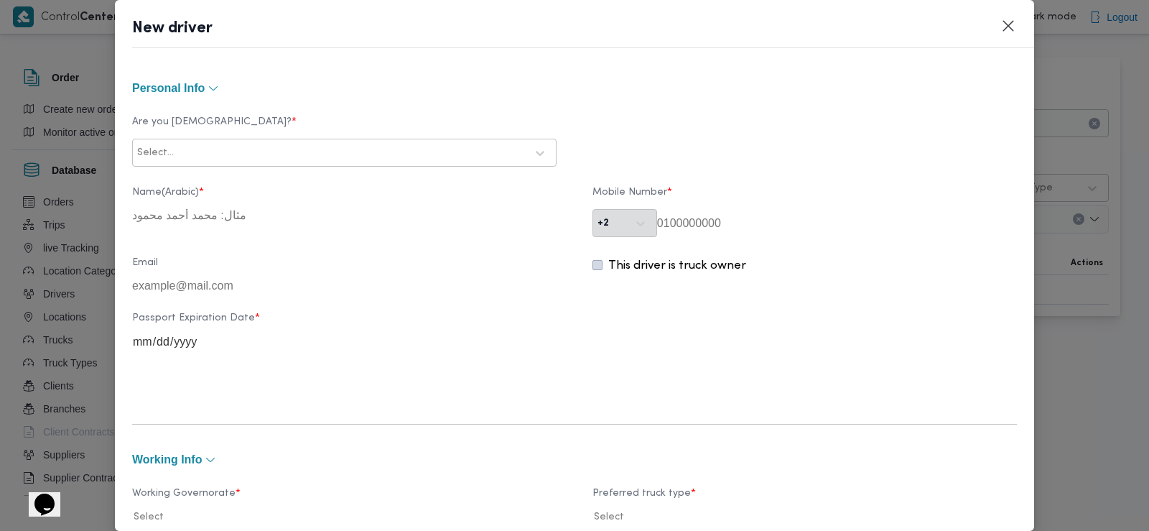
click at [266, 144] on div "Select..." at bounding box center [331, 153] width 391 height 20
click at [256, 179] on div "Egyptian" at bounding box center [344, 190] width 423 height 25
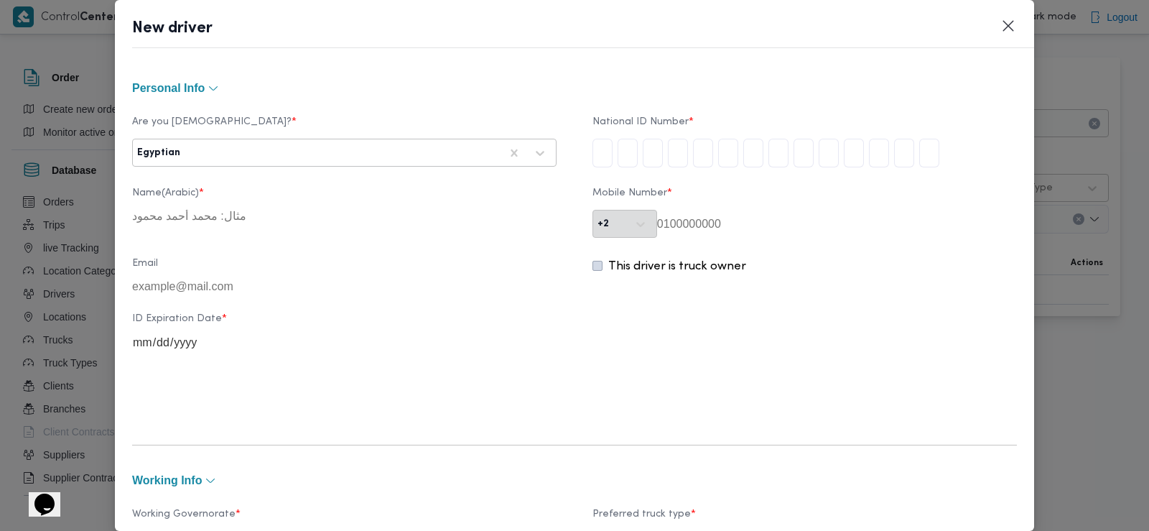
click at [595, 148] on input "tel" at bounding box center [603, 153] width 20 height 29
type input "3"
type input "0"
type input "4"
type input "0"
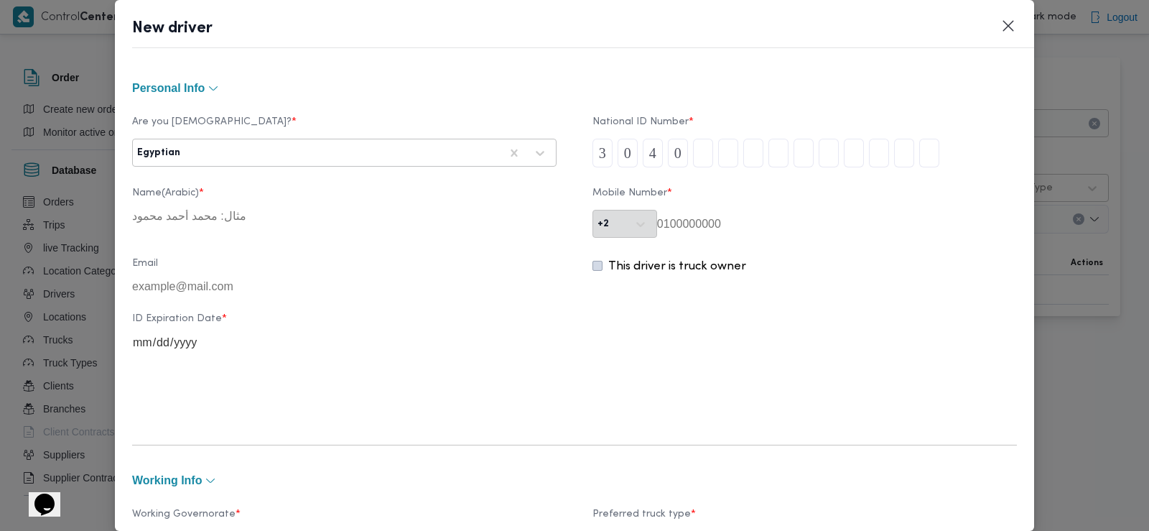
type input "4"
type input "2"
type input "6"
type input "1"
type input "8"
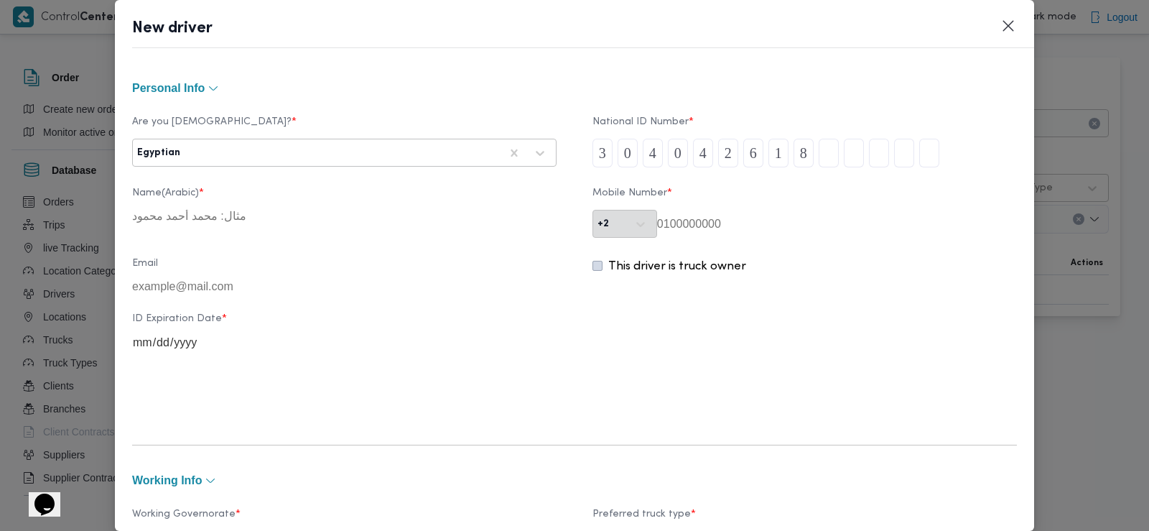
type input "0"
type input "3"
type input "1"
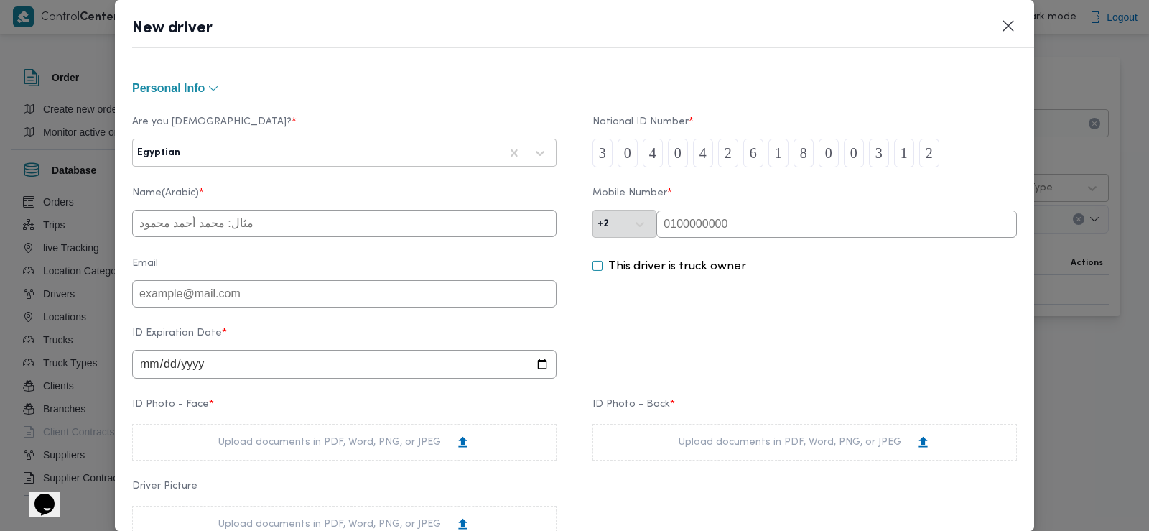
type input "2"
click at [401, 223] on input "text" at bounding box center [344, 223] width 425 height 27
type input "علي مصطفي علي محمد رضوان"
click at [738, 215] on input "text" at bounding box center [837, 223] width 361 height 27
paste input "01208054388"
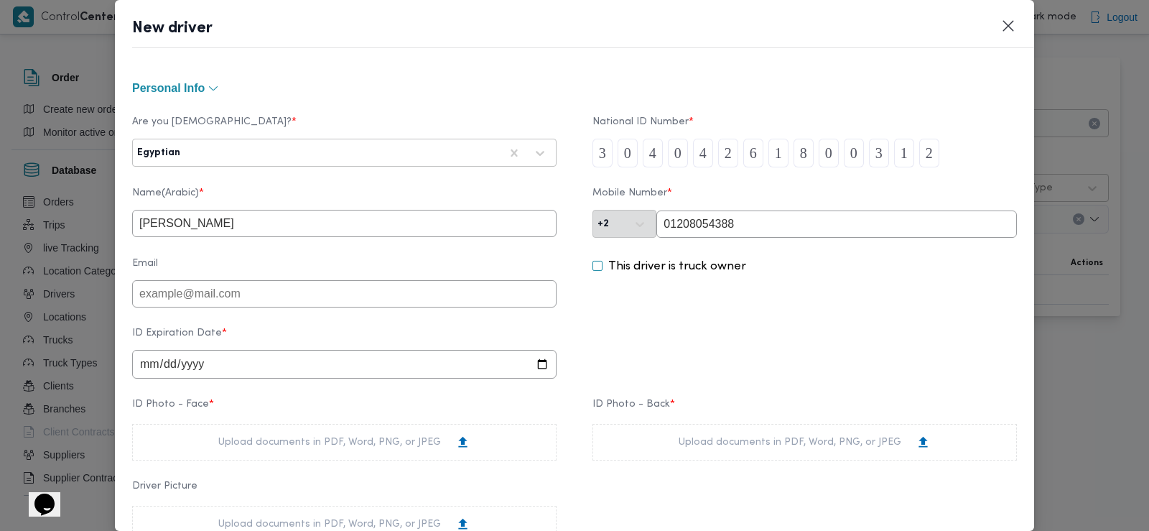
type input "01208054388"
click at [149, 371] on input "date" at bounding box center [344, 364] width 425 height 29
type input "2027-03-12"
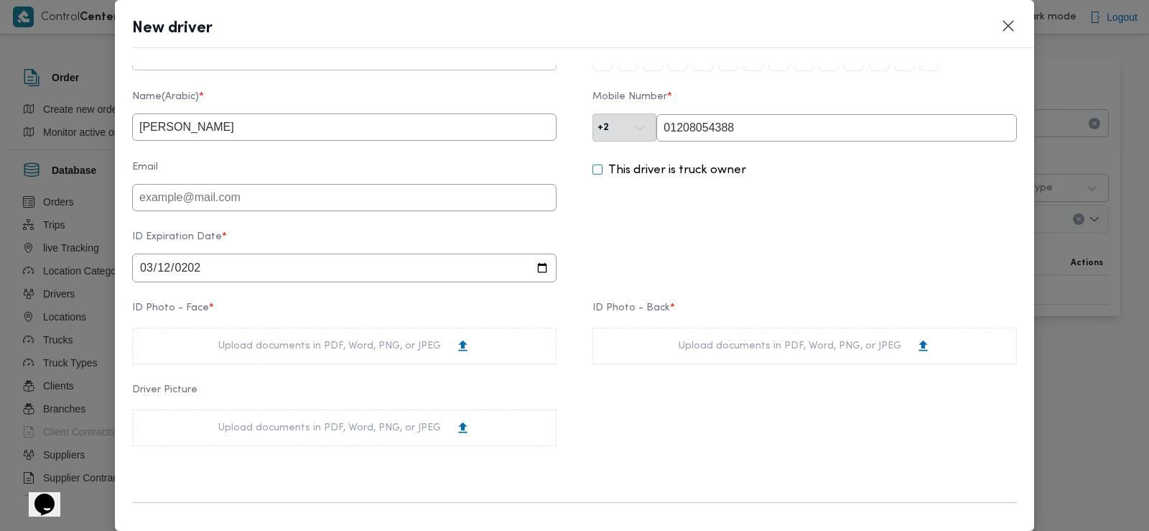
scroll to position [172, 0]
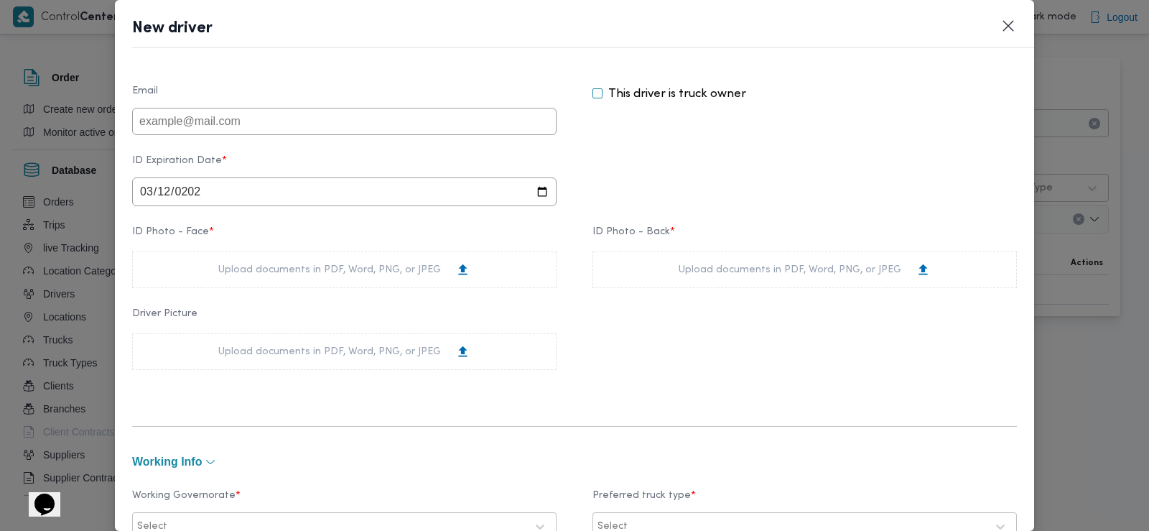
click at [255, 262] on div "Upload documents in PDF, Word, PNG, or JPEG" at bounding box center [344, 269] width 425 height 37
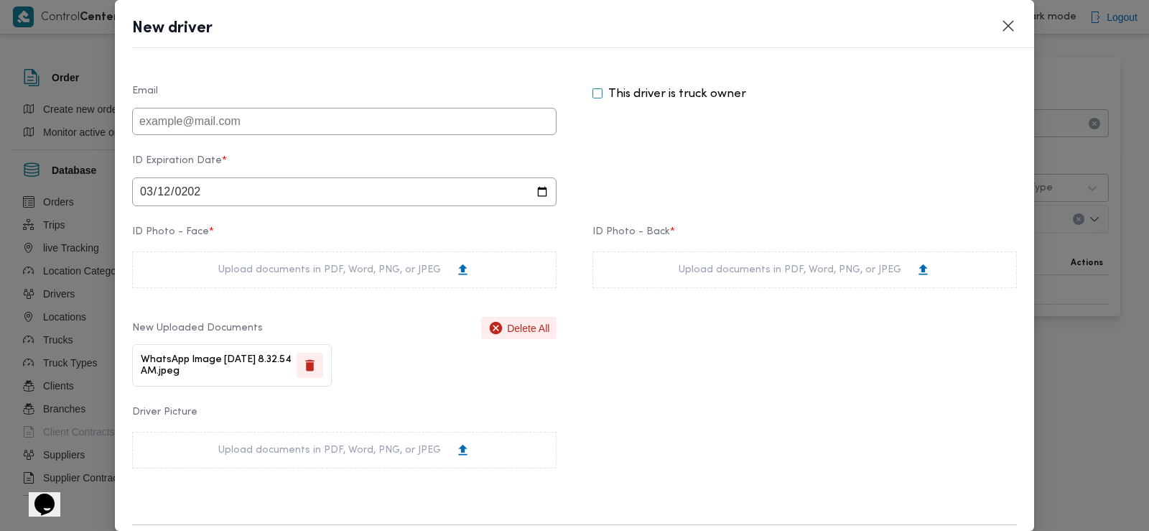
click at [713, 269] on div "Upload documents in PDF, Word, PNG, or JPEG" at bounding box center [805, 269] width 252 height 15
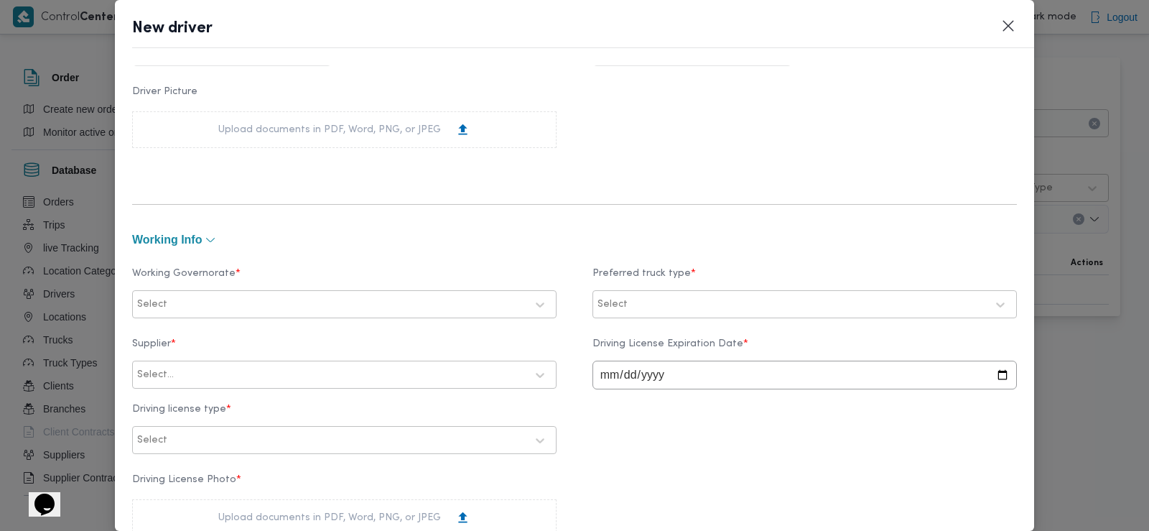
scroll to position [493, 0]
click at [302, 300] on div at bounding box center [331, 304] width 389 height 14
click at [226, 366] on div "الاسكندرية" at bounding box center [344, 358] width 394 height 17
click at [658, 302] on div at bounding box center [809, 304] width 356 height 14
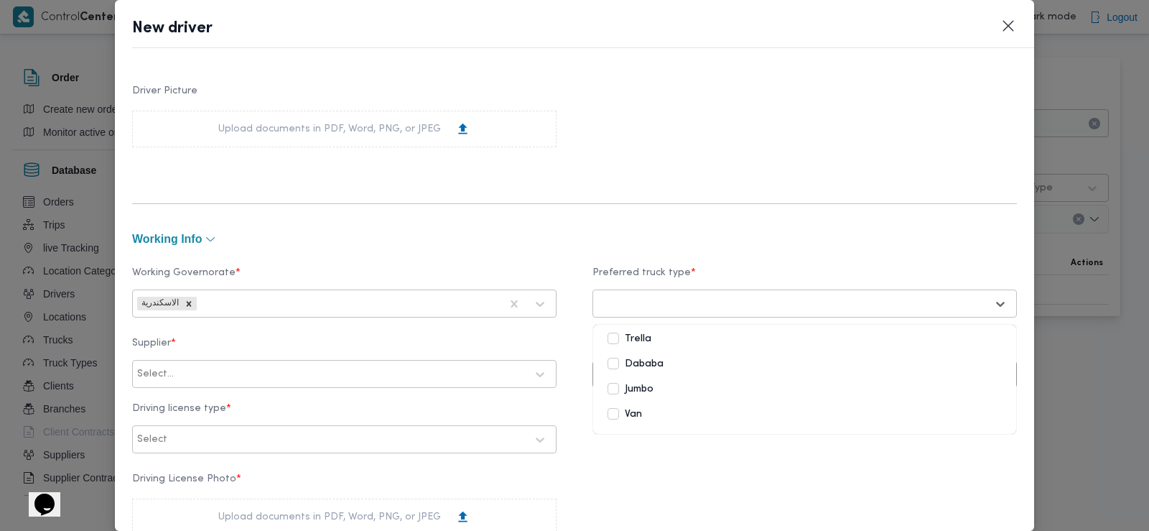
click at [652, 354] on div "Dababa" at bounding box center [804, 366] width 423 height 25
click at [564, 331] on div "Supplier * Select... Driving License Expiration Date * Driving license type * S…" at bounding box center [574, 395] width 885 height 130
click at [599, 376] on input "date" at bounding box center [805, 374] width 425 height 29
type input "2028-03-12"
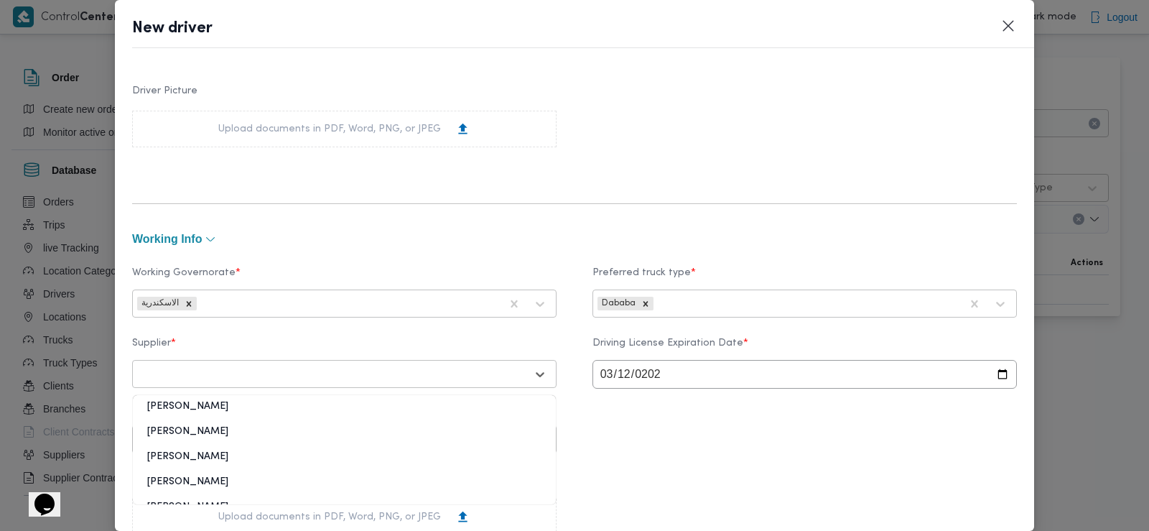
click at [429, 374] on div at bounding box center [331, 374] width 389 height 14
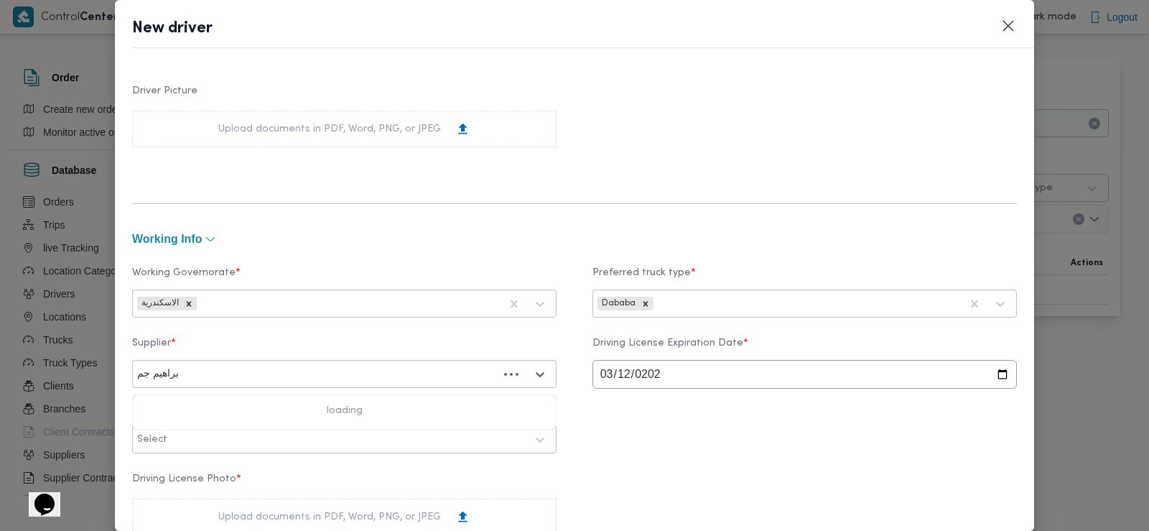
type input "براهيم جمع"
click at [289, 410] on div "ابراهيم جمعه دسوقي بسيوني" at bounding box center [344, 411] width 423 height 25
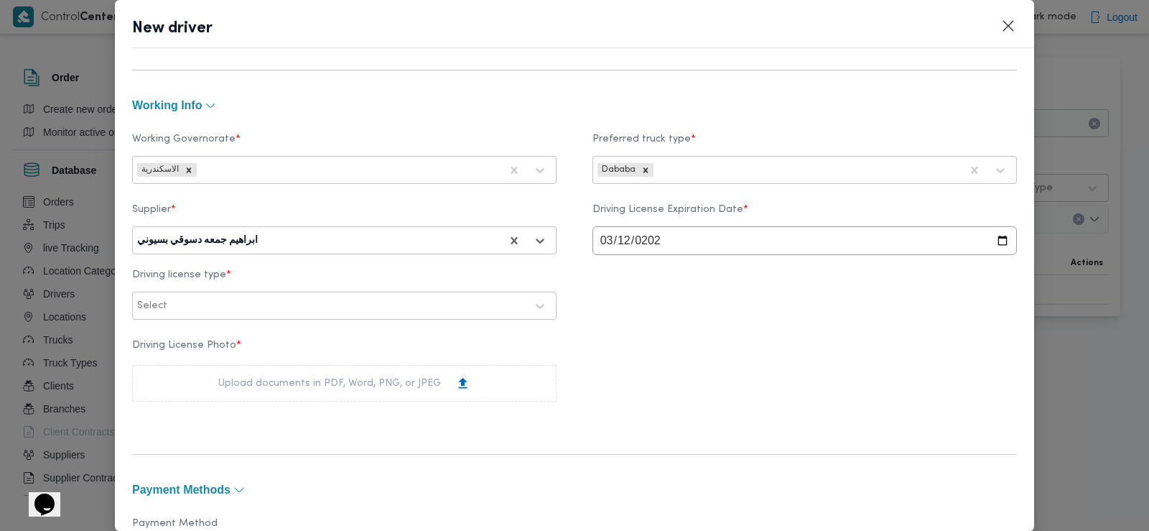
click at [268, 310] on div at bounding box center [348, 306] width 356 height 14
click at [244, 345] on div "أولى" at bounding box center [344, 343] width 423 height 25
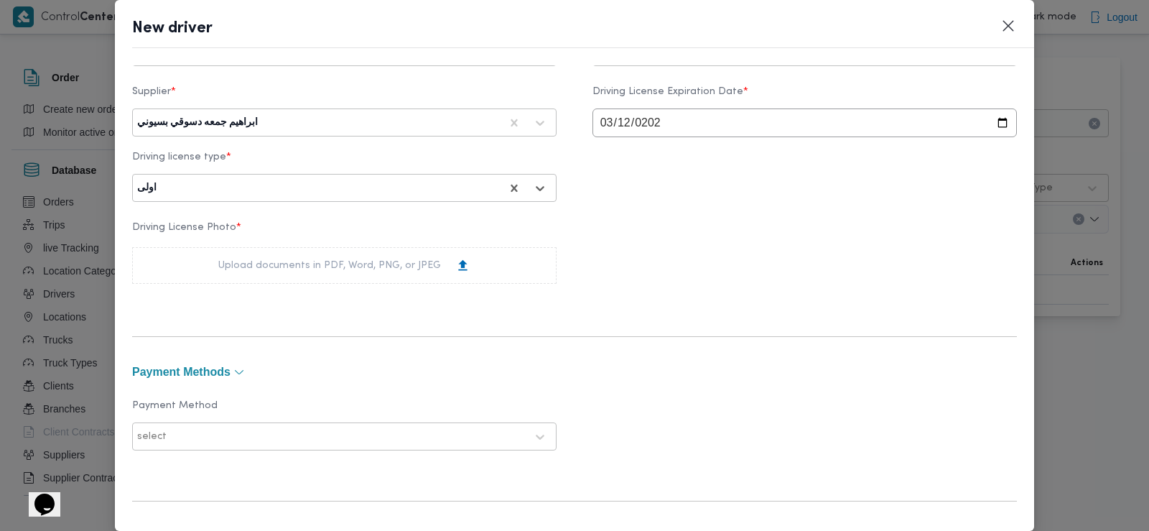
scroll to position [742, 0]
click at [324, 269] on div "Upload documents in PDF, Word, PNG, or JPEG" at bounding box center [344, 268] width 252 height 15
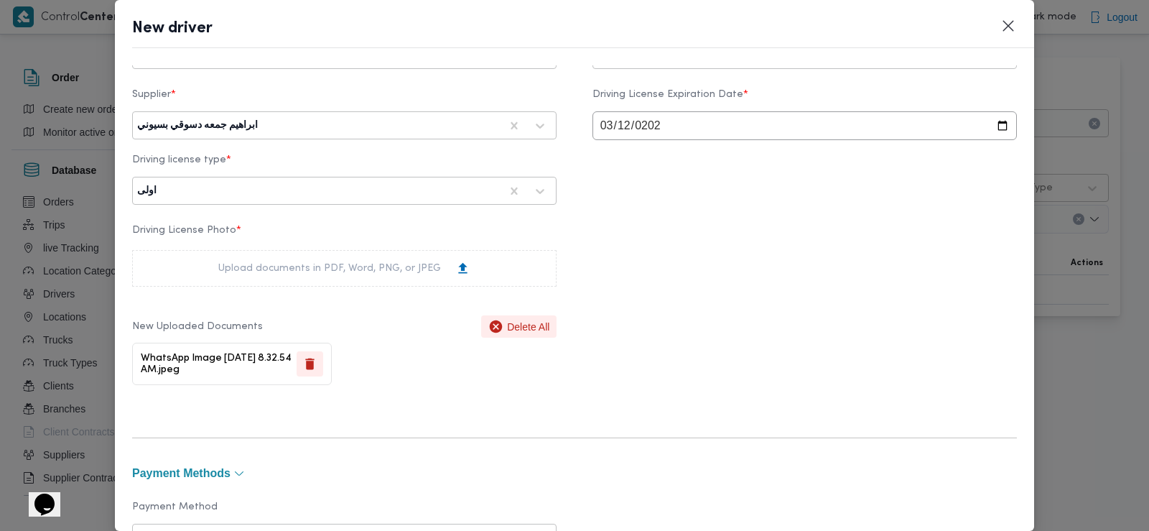
scroll to position [1080, 0]
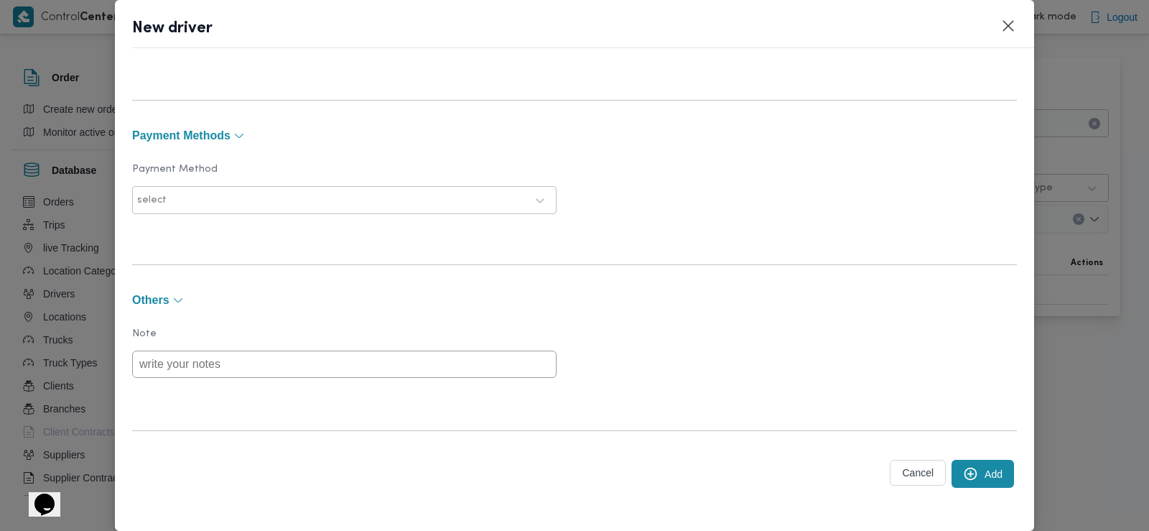
click at [976, 474] on button "Add" at bounding box center [983, 474] width 62 height 28
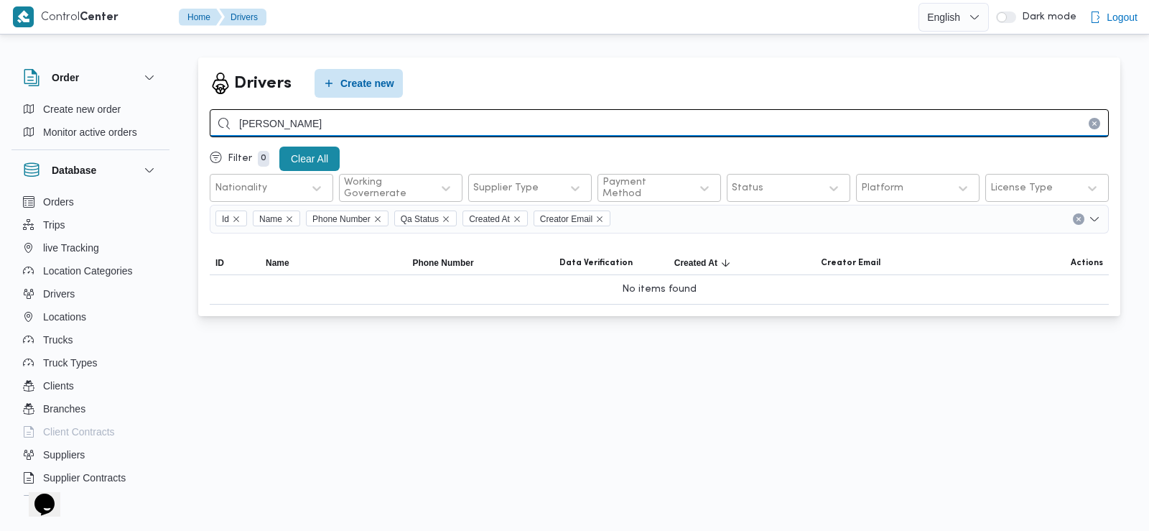
click at [405, 136] on input "علي مصطفي علي محمد" at bounding box center [659, 123] width 899 height 28
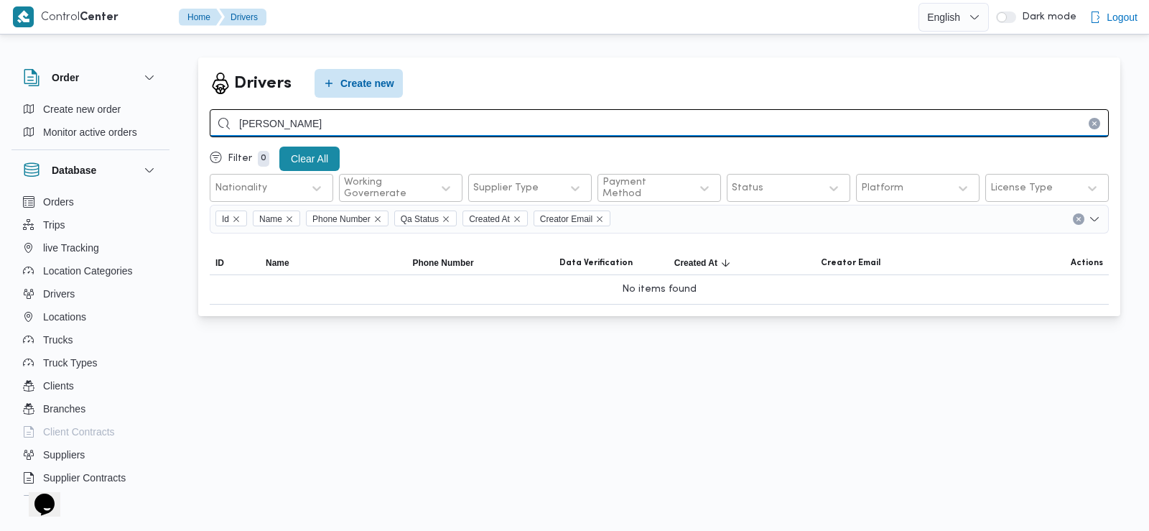
type input "محمد فهمي فرج"
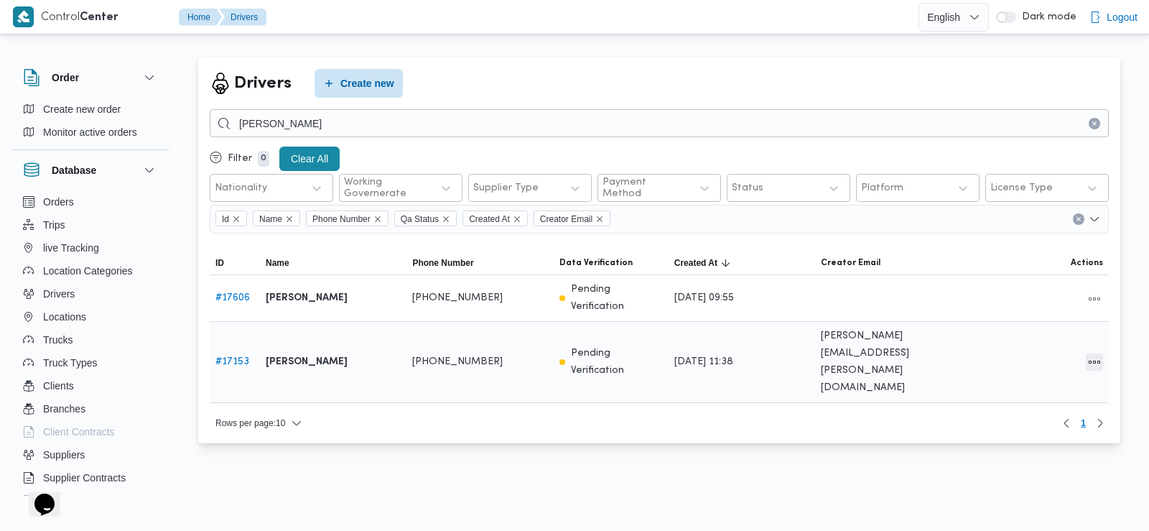
click at [1092, 353] on button "All actions" at bounding box center [1094, 361] width 17 height 17
click at [1034, 338] on span "Edit" at bounding box center [1049, 337] width 46 height 11
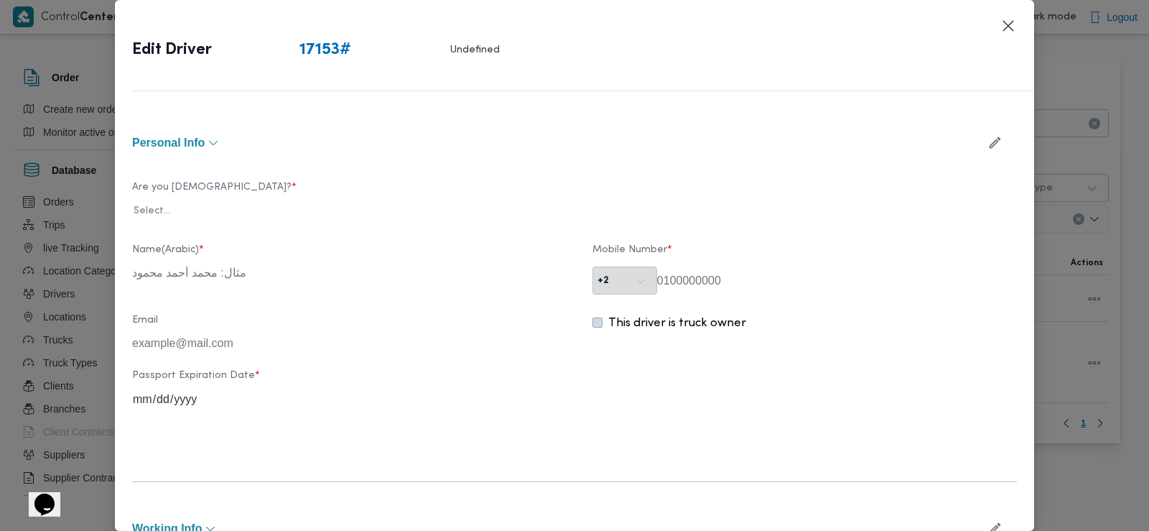
type input "محمد فهمي فرج عبدالفتاح"
type input "01287197256"
type input "2025-08-09"
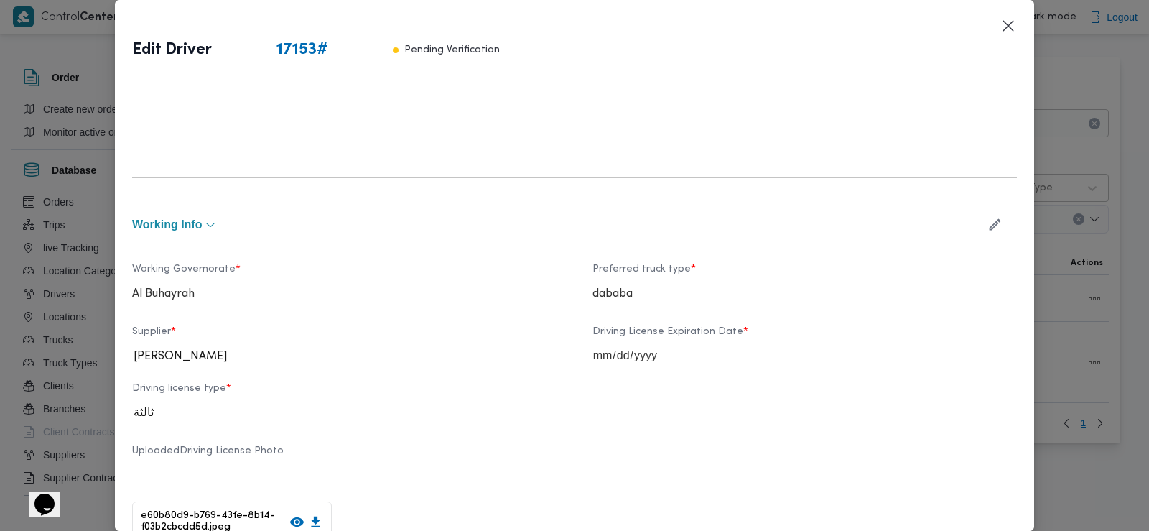
scroll to position [537, 0]
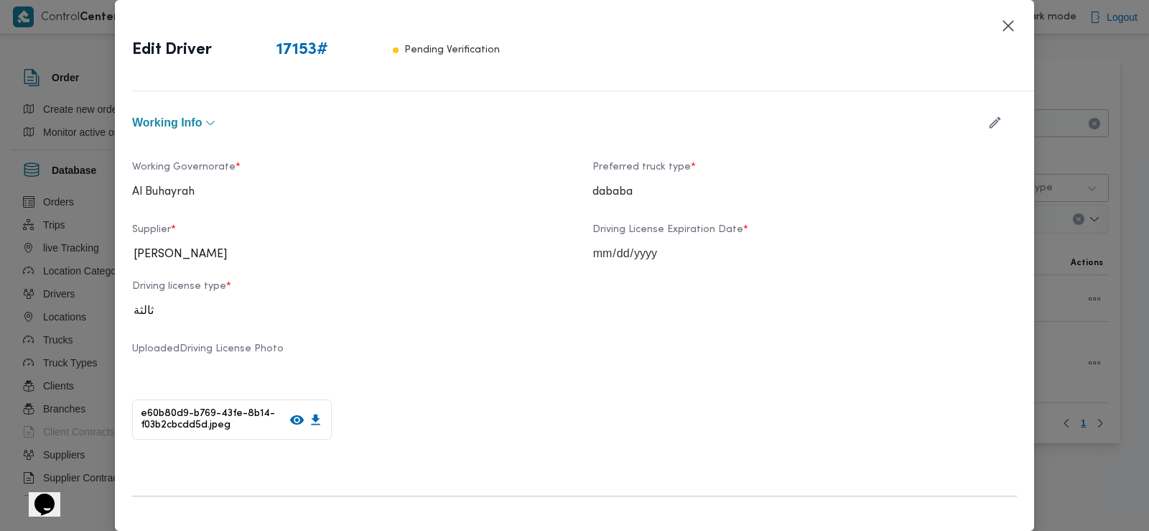
click at [988, 120] on icon "button" at bounding box center [995, 122] width 15 height 15
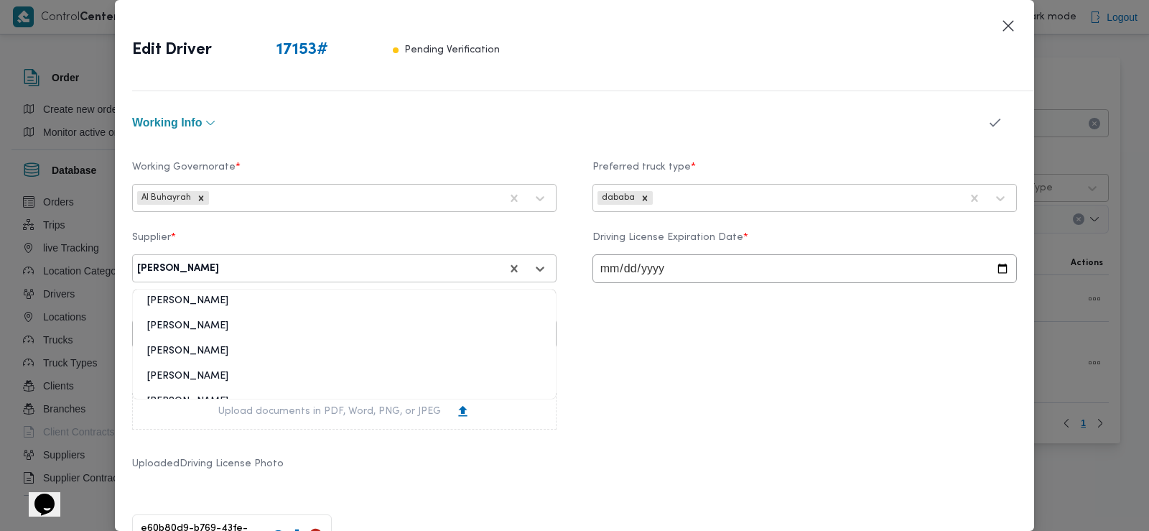
click at [402, 272] on div at bounding box center [361, 268] width 278 height 14
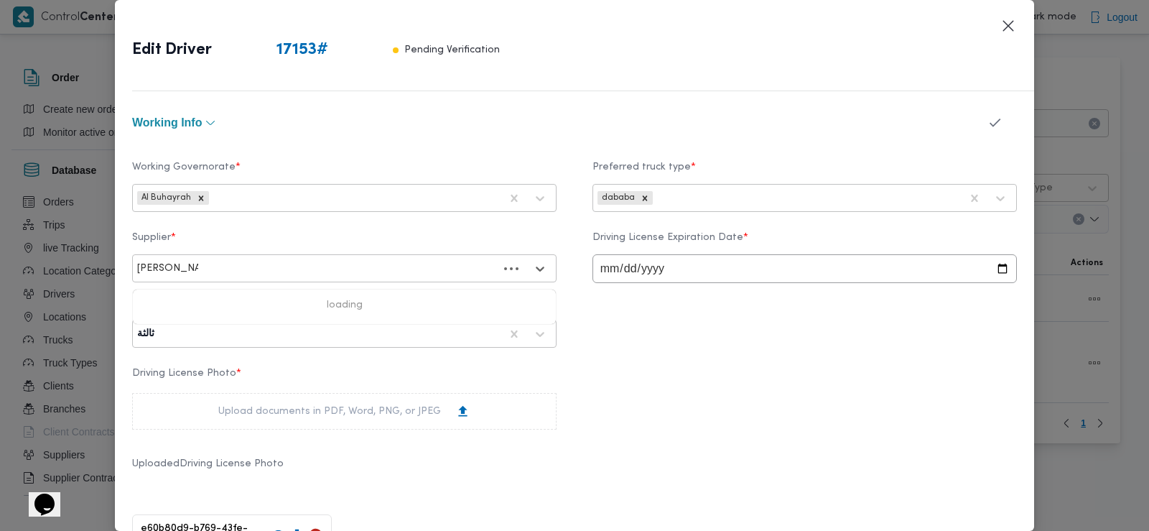
type input "احمد محمد طه"
click at [296, 305] on div "احمد محمد طه احمد السيد" at bounding box center [344, 306] width 423 height 25
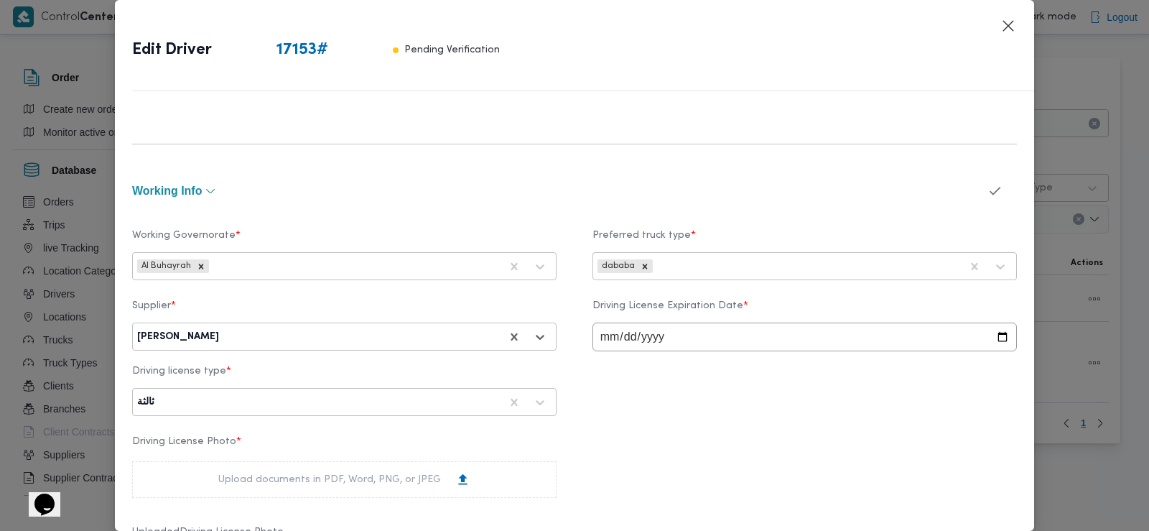
scroll to position [465, 0]
click at [988, 194] on icon "button" at bounding box center [995, 194] width 15 height 15
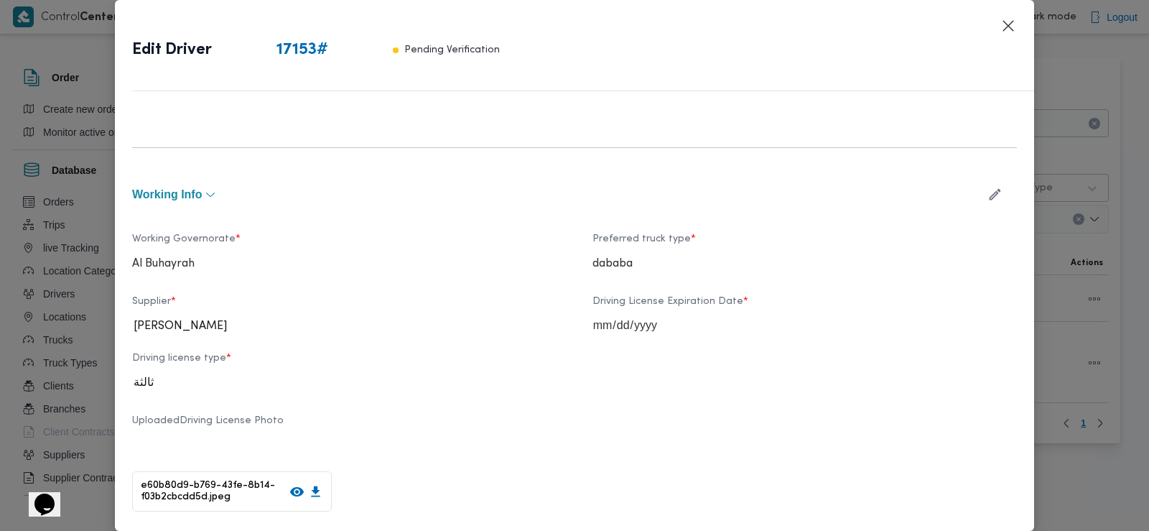
scroll to position [862, 0]
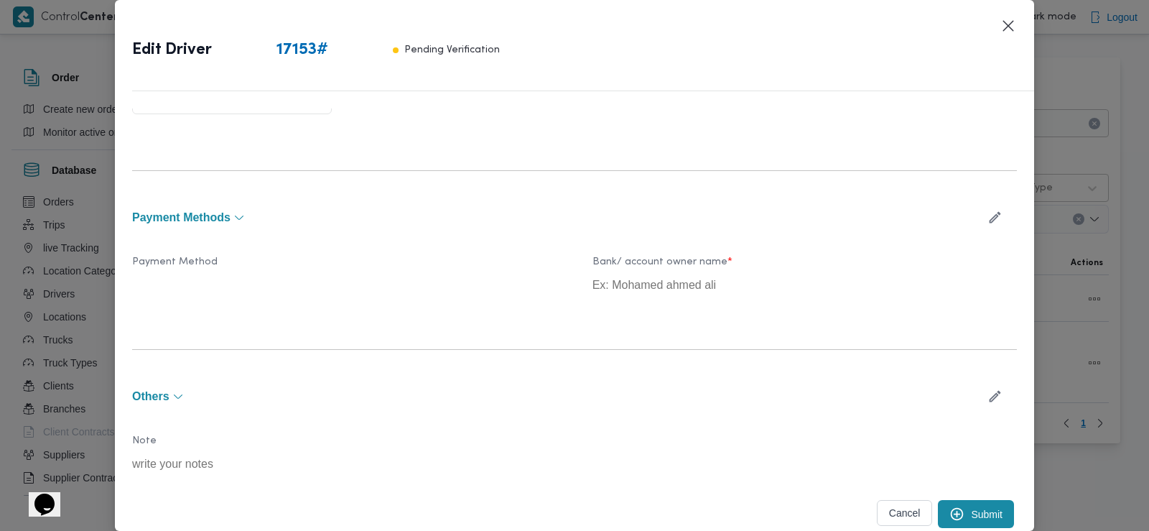
click at [950, 507] on icon "submit" at bounding box center [957, 513] width 15 height 15
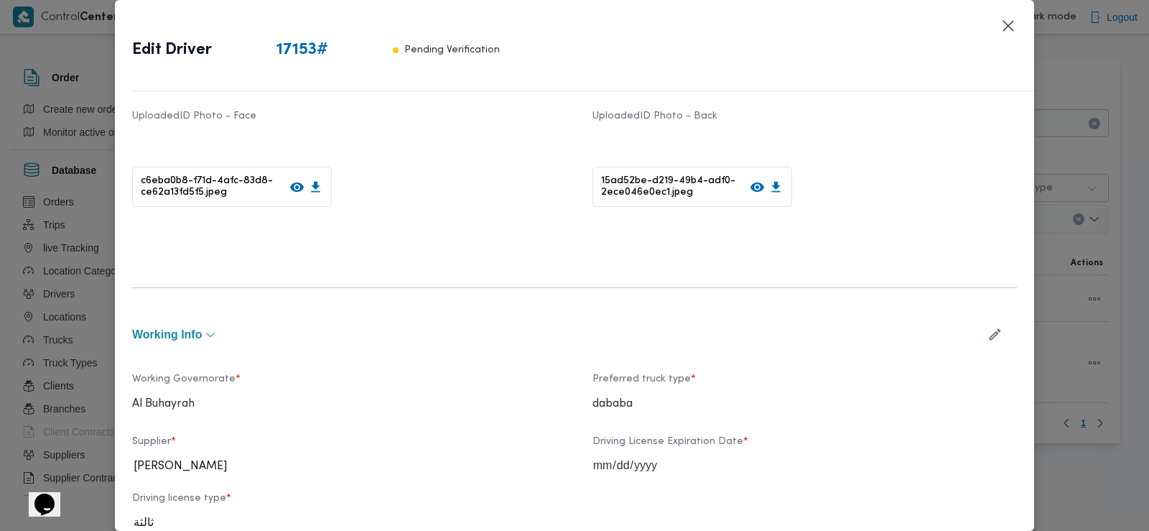
scroll to position [0, 0]
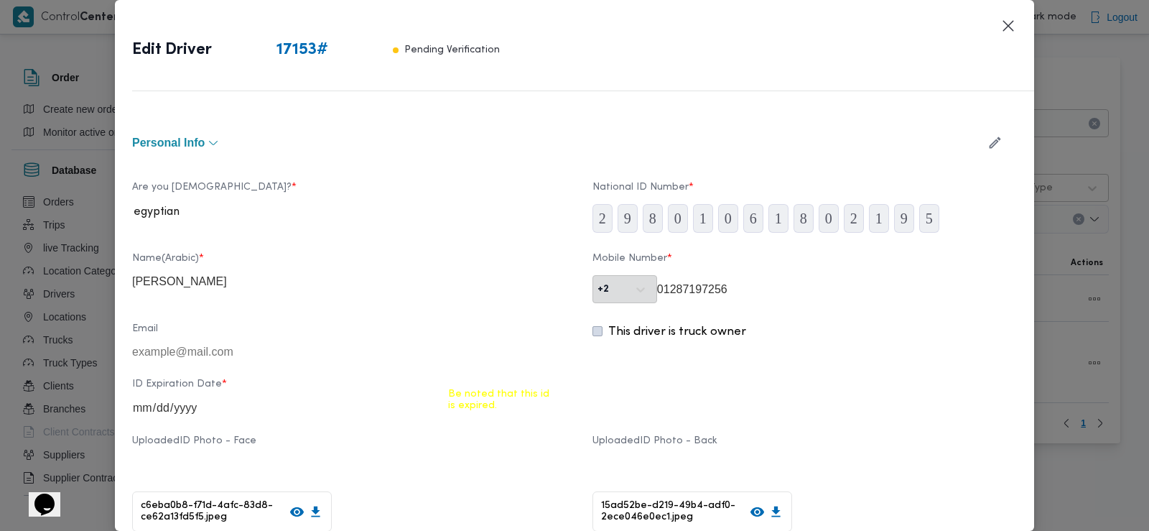
click at [976, 142] on button "button" at bounding box center [995, 143] width 38 height 28
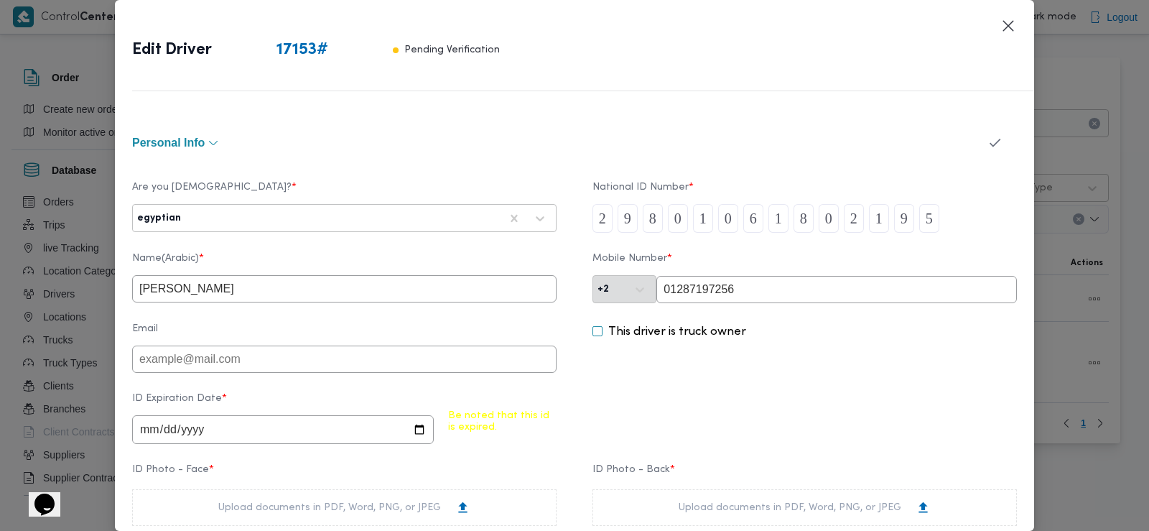
click at [190, 434] on input "2025-08-09" at bounding box center [283, 429] width 302 height 29
type input "2028-08-09"
click at [604, 394] on div "ID Expiration Date * 2028-08-09" at bounding box center [574, 418] width 885 height 65
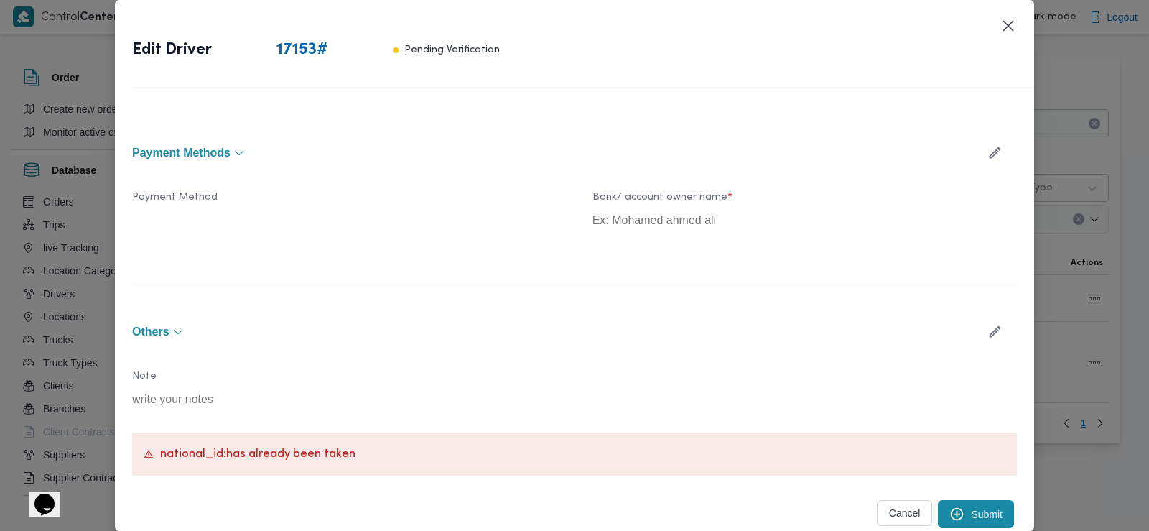
click at [971, 506] on button "Submit" at bounding box center [976, 514] width 76 height 28
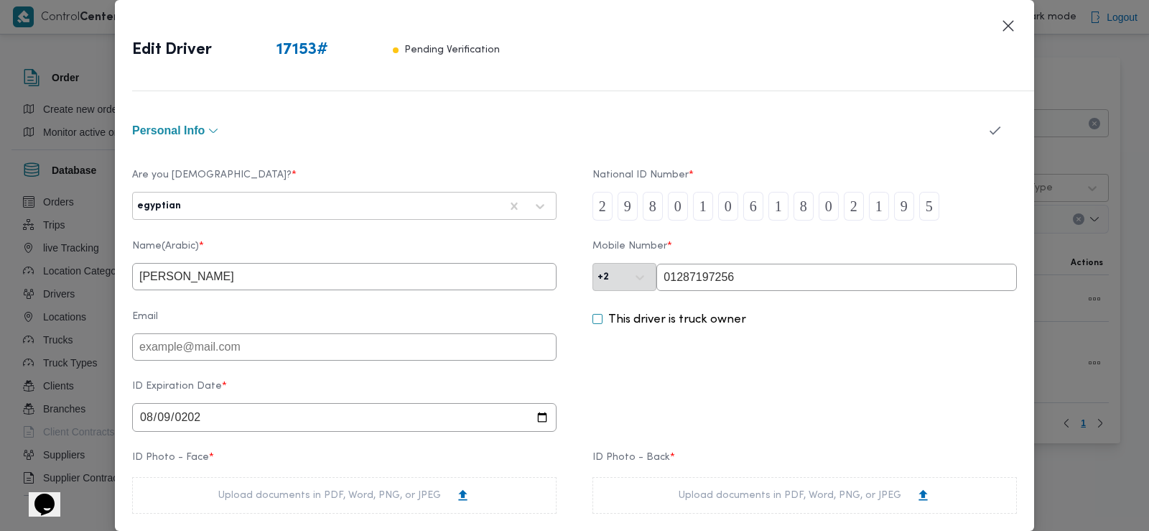
scroll to position [0, 0]
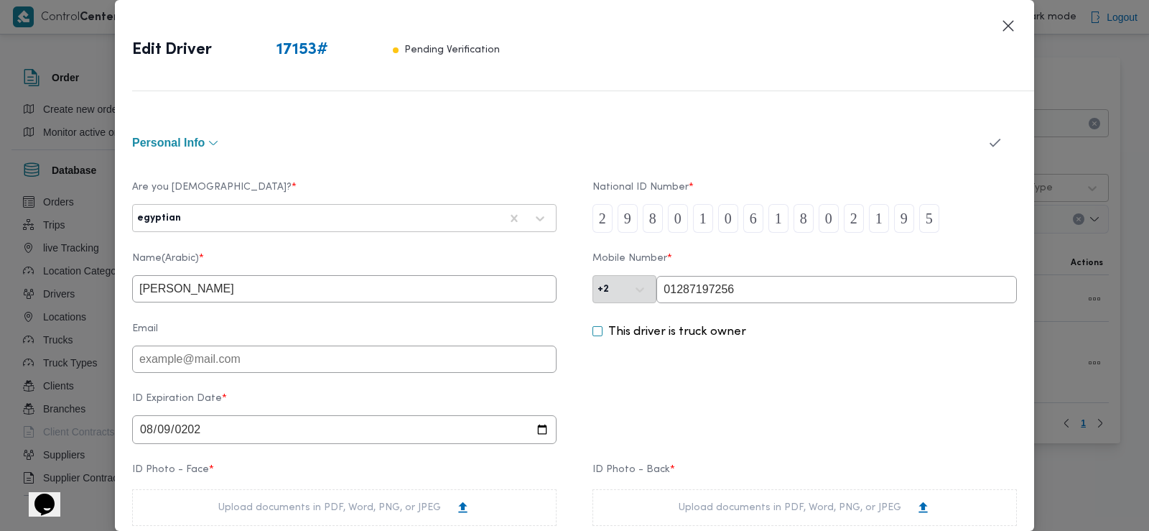
click at [988, 144] on icon "button" at bounding box center [995, 142] width 15 height 15
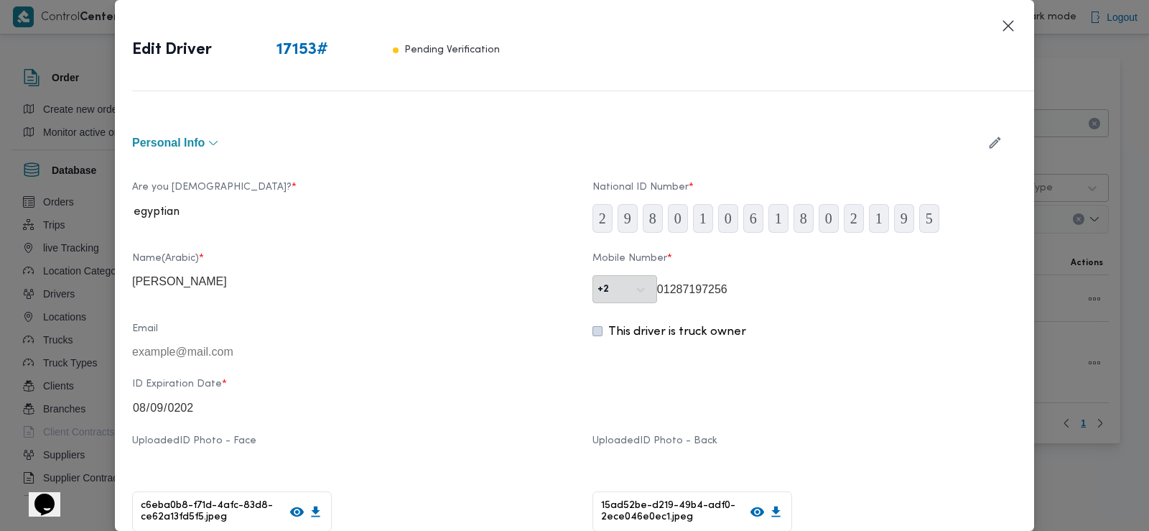
scroll to position [927, 0]
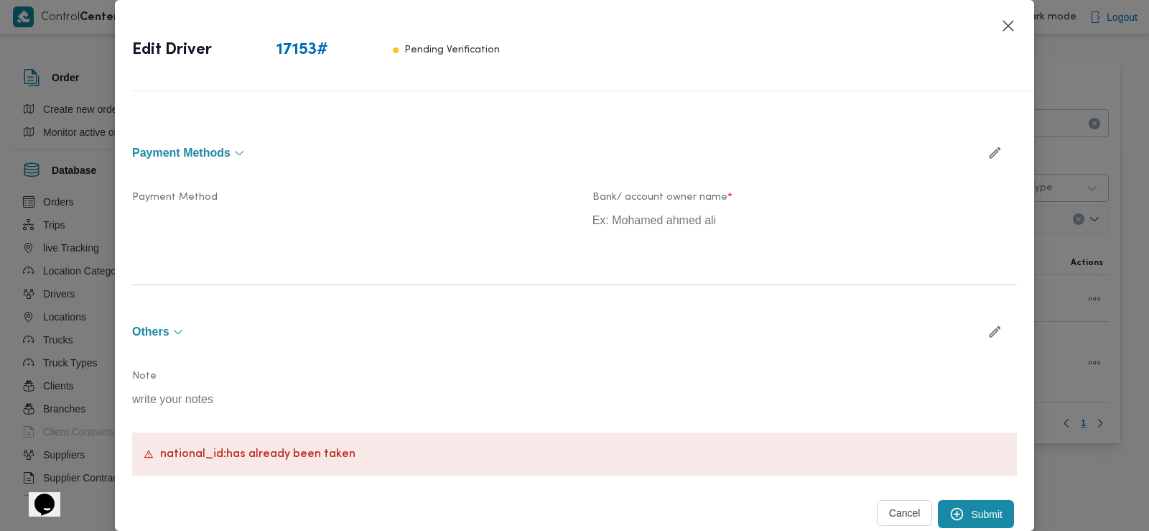
click at [971, 517] on button "Submit" at bounding box center [976, 514] width 76 height 28
click at [965, 509] on button "Submit" at bounding box center [976, 514] width 76 height 28
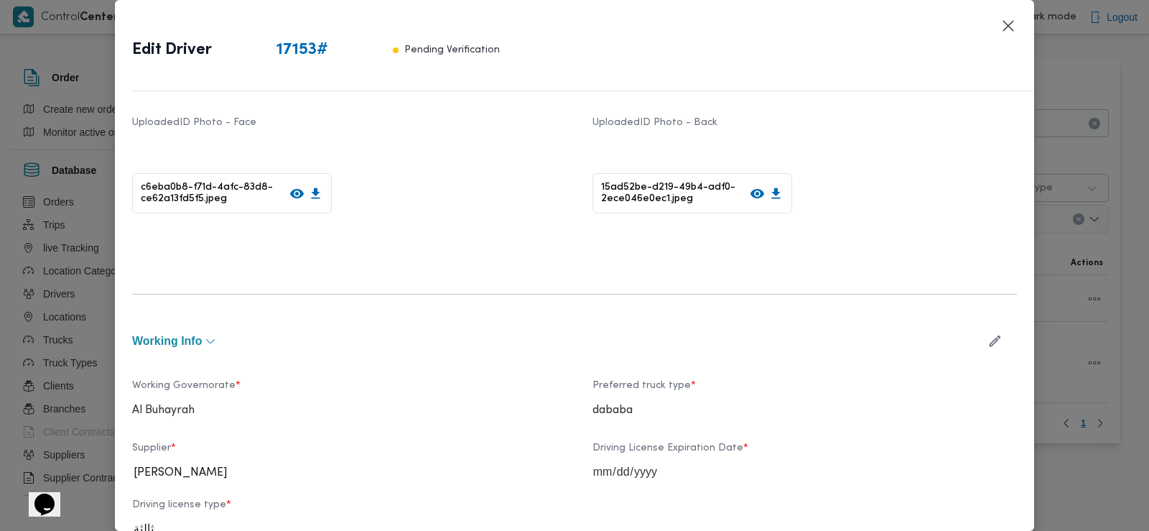
scroll to position [0, 0]
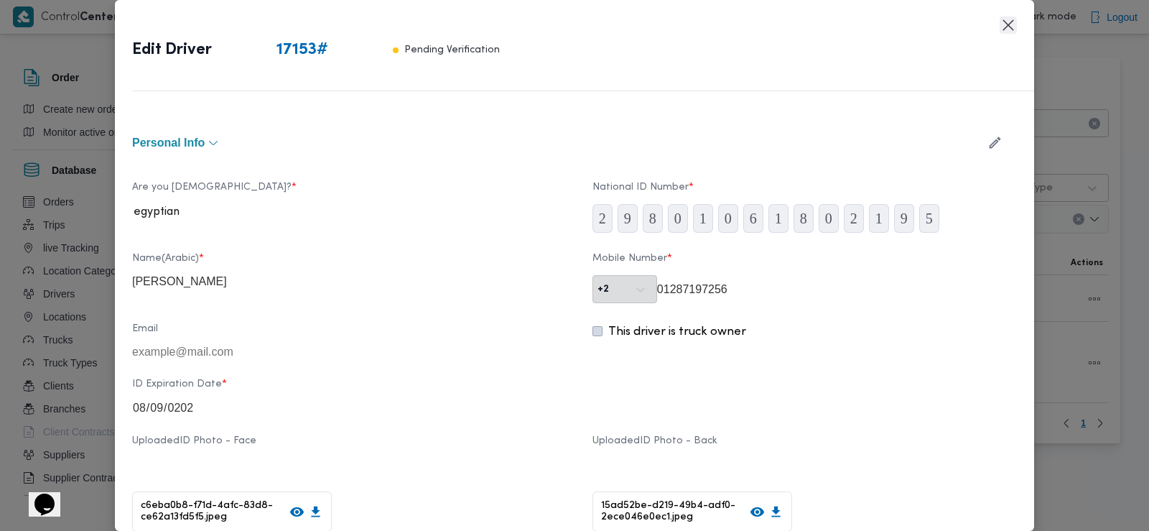
click at [1008, 27] on button "Closes this modal window" at bounding box center [1008, 25] width 17 height 17
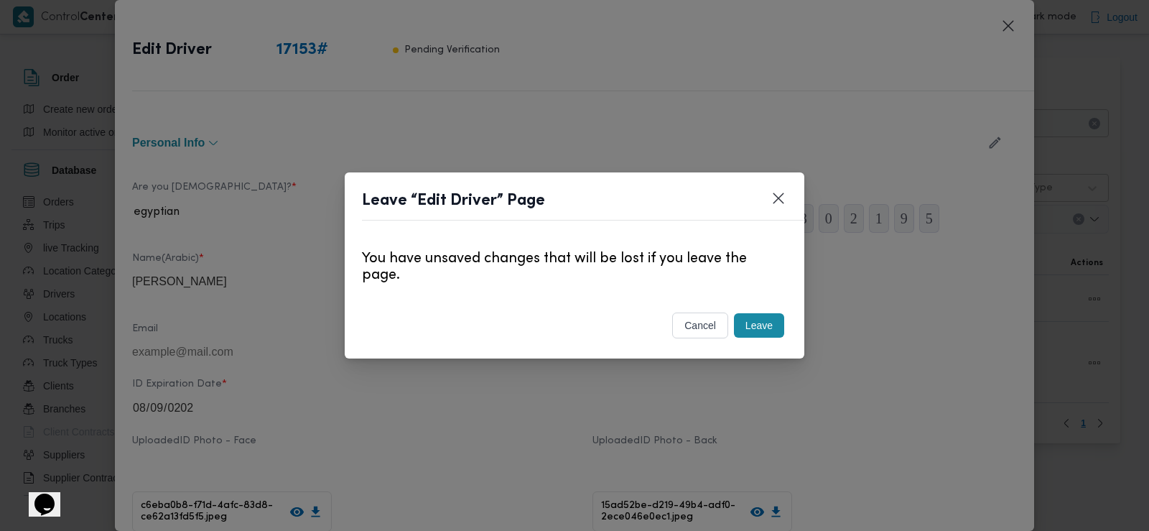
click at [746, 317] on button "Leave" at bounding box center [759, 325] width 50 height 24
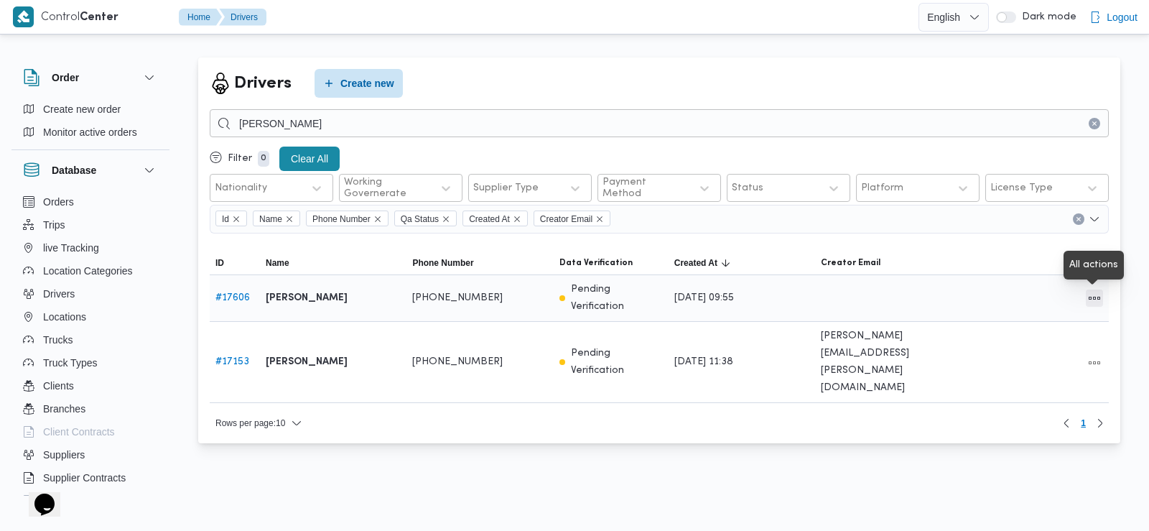
click at [1091, 304] on button "All actions" at bounding box center [1094, 297] width 17 height 17
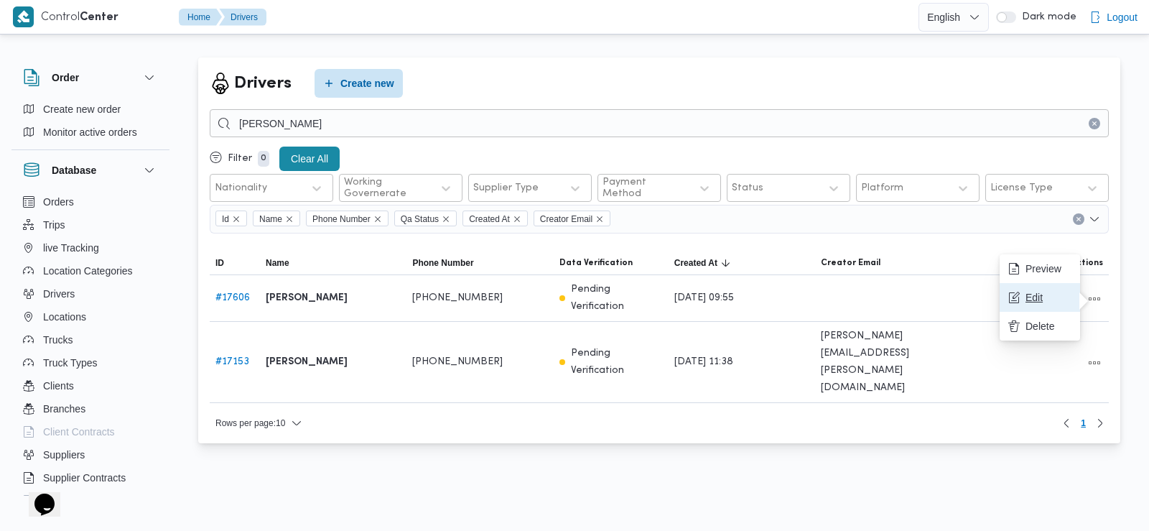
click at [1029, 297] on span "Edit" at bounding box center [1049, 297] width 46 height 11
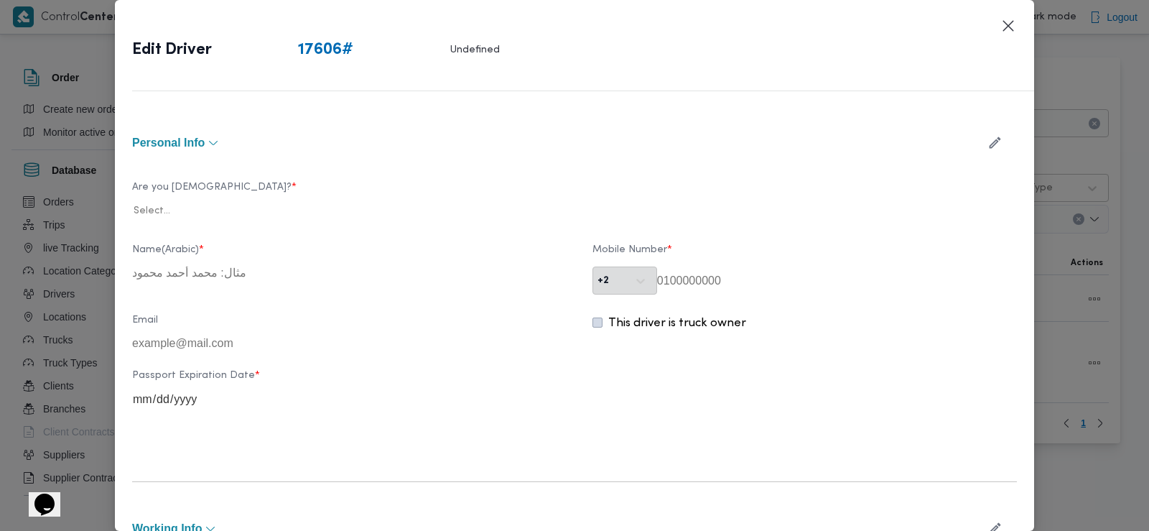
type input "محمد فهمي فرج عبد الفتاح سعودي"
type input "01032711988"
type input "2031-12-20"
type input "2025-08-09"
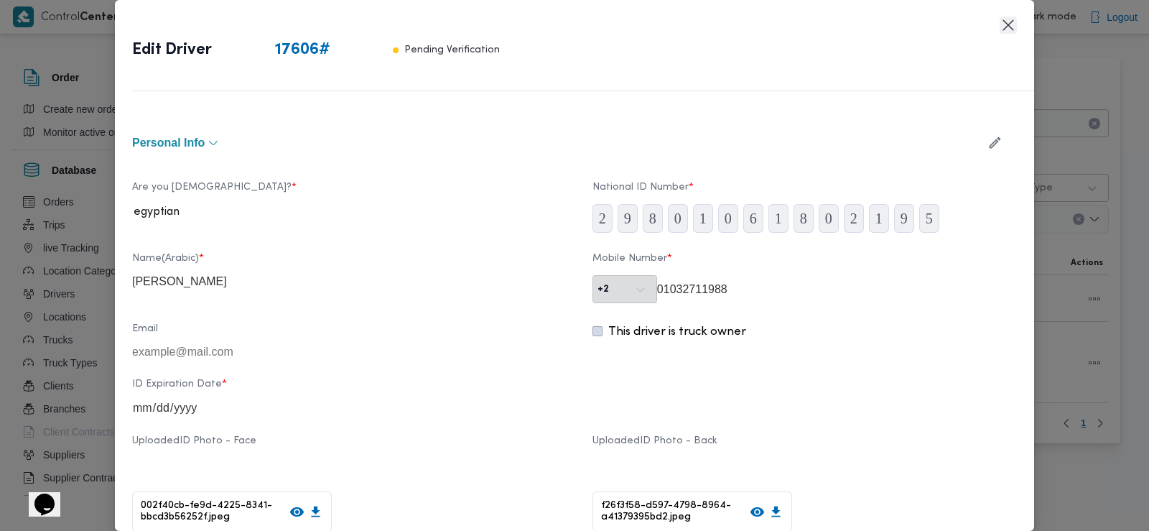
click at [1005, 31] on button "Closes this modal window" at bounding box center [1008, 25] width 17 height 17
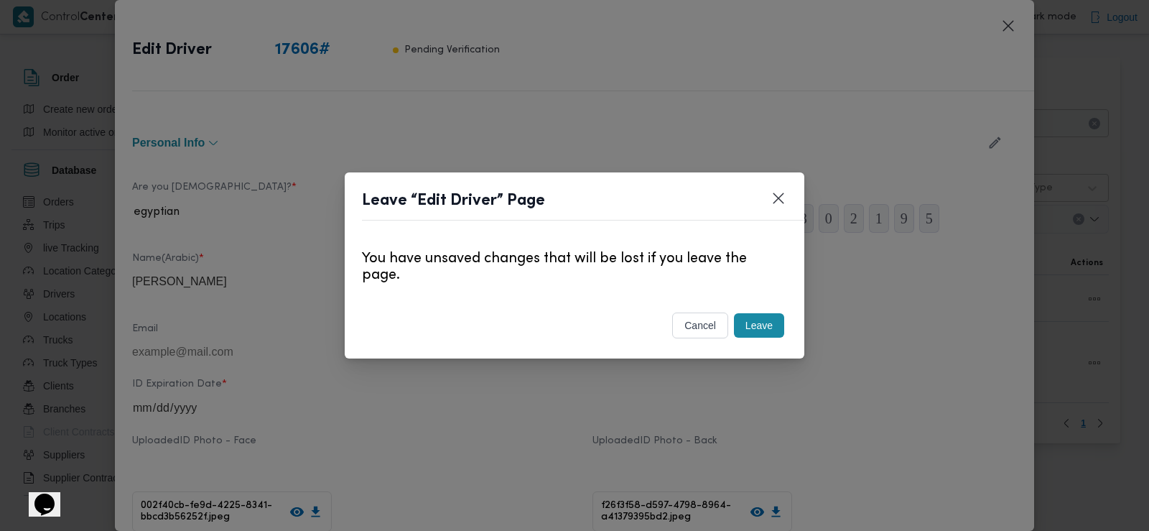
click at [751, 330] on button "Leave" at bounding box center [759, 325] width 50 height 24
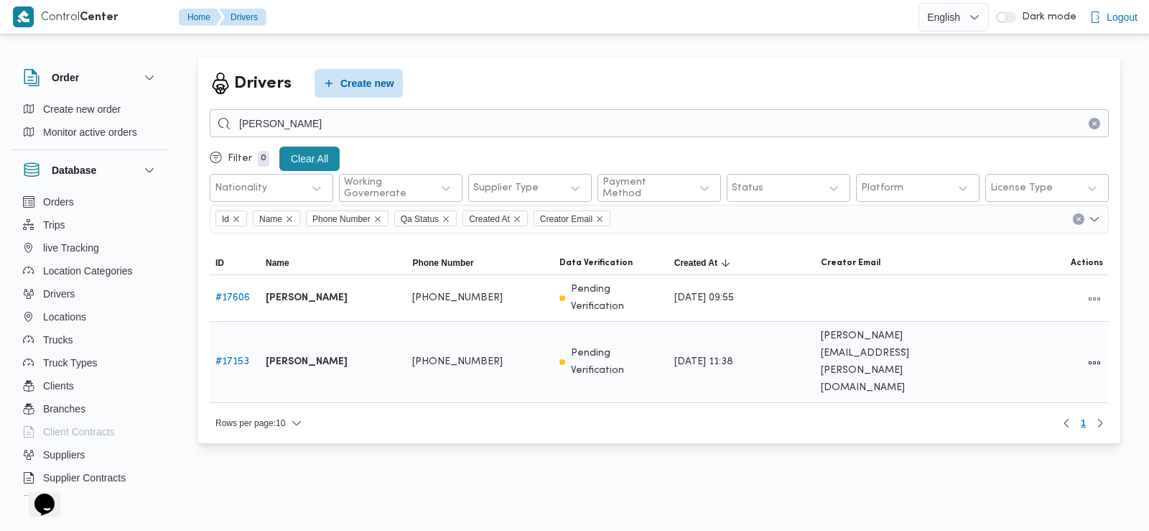
click at [1105, 347] on div at bounding box center [1036, 362] width 147 height 30
click at [1095, 353] on button "All actions" at bounding box center [1094, 361] width 17 height 17
click at [1018, 343] on icon "button" at bounding box center [1014, 337] width 11 height 11
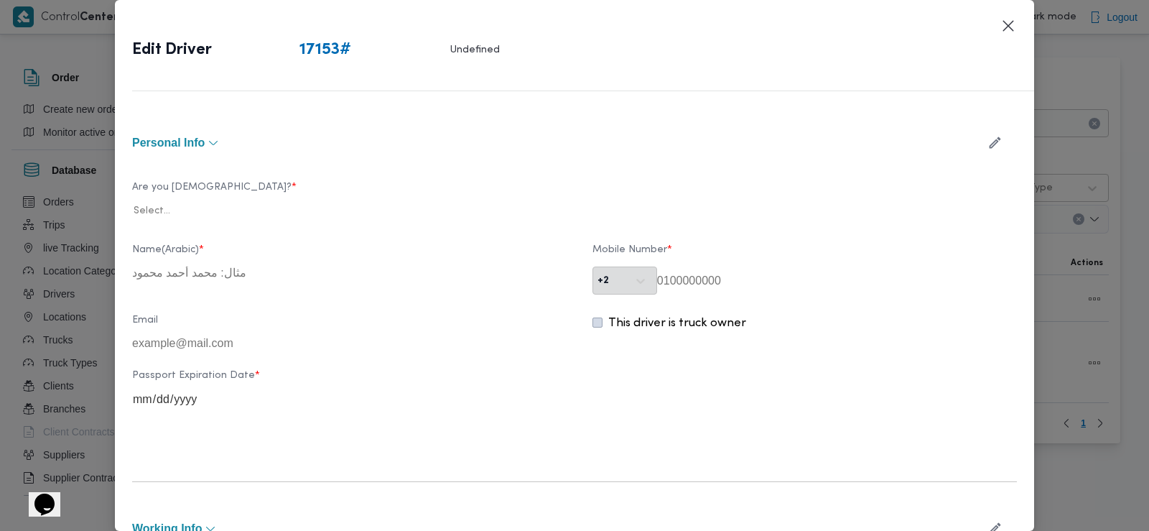
type input "محمد فهمي فرج عبدالفتاح"
type input "01287197256"
type input "2025-08-09"
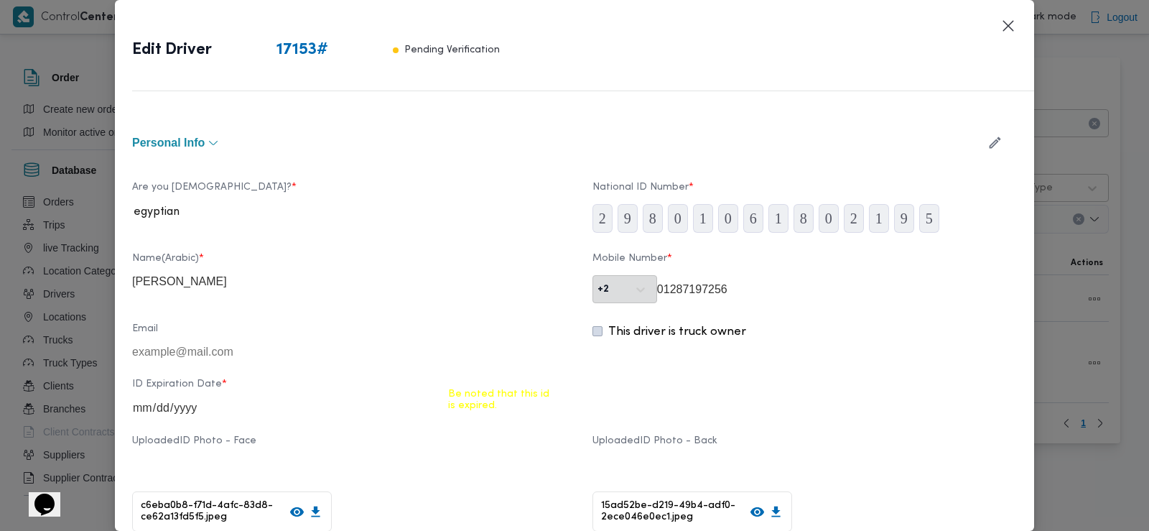
click at [988, 139] on icon "button" at bounding box center [995, 142] width 15 height 15
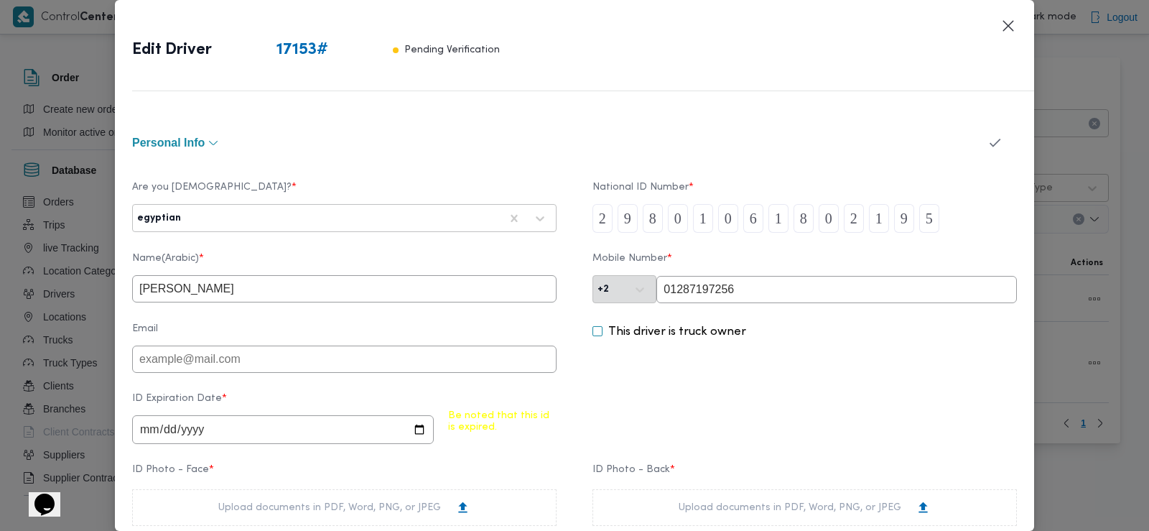
click at [225, 432] on input "2025-08-09" at bounding box center [283, 429] width 302 height 29
click at [189, 428] on input "2025-08-09" at bounding box center [283, 429] width 302 height 29
type input "2028-08-09"
click at [662, 364] on div "This driver is truck owner" at bounding box center [805, 348] width 425 height 50
click at [993, 133] on button "button" at bounding box center [995, 143] width 38 height 28
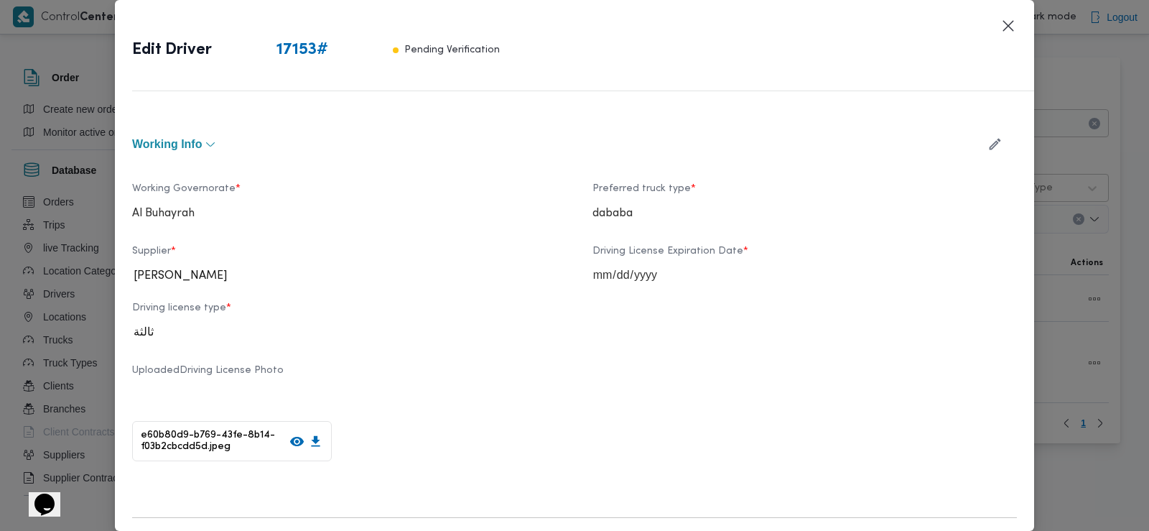
scroll to position [517, 0]
click at [988, 137] on icon "button" at bounding box center [995, 141] width 15 height 15
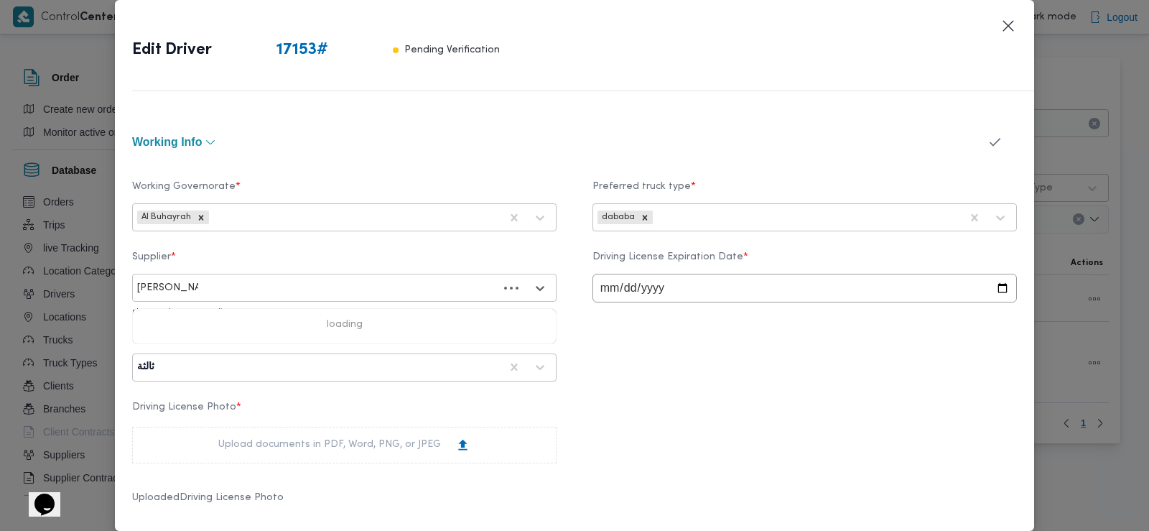
type input "احمد محمد طه"
click at [325, 315] on div "احمد محمد طه احمد السيد" at bounding box center [344, 325] width 423 height 25
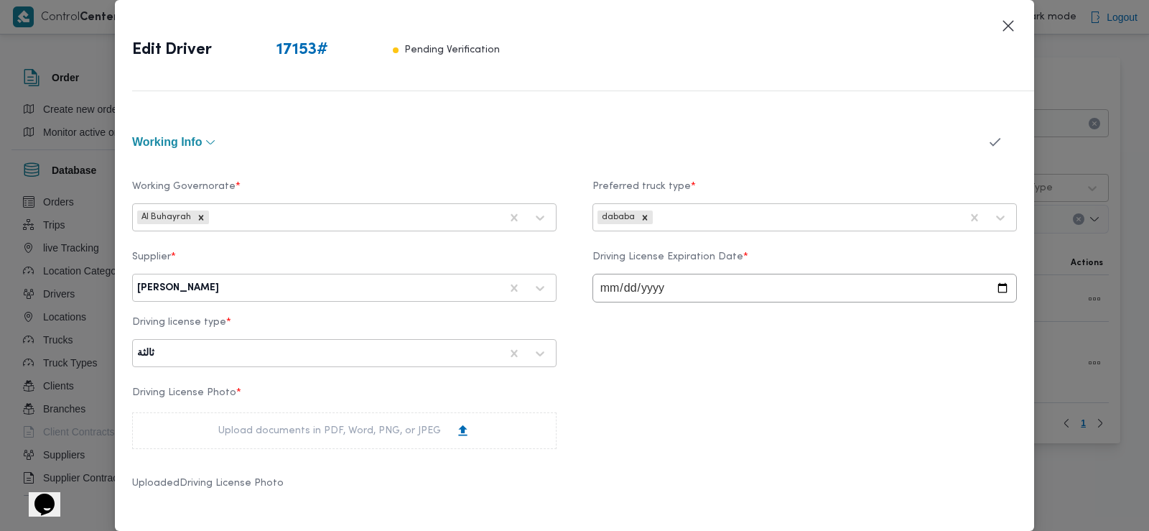
click at [643, 287] on input "2025-08-09" at bounding box center [805, 288] width 425 height 29
type input "2028-08-09"
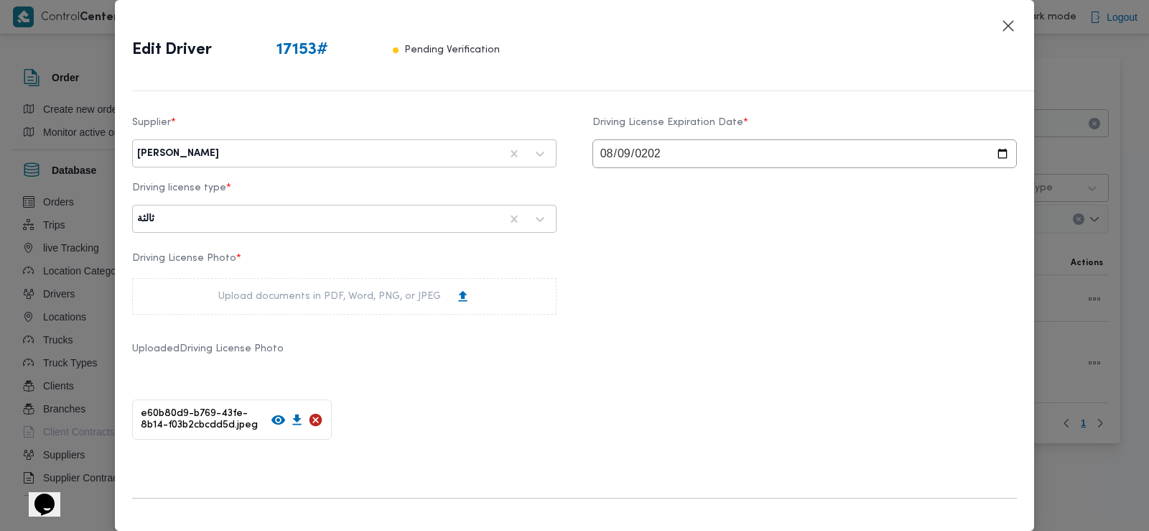
scroll to position [661, 0]
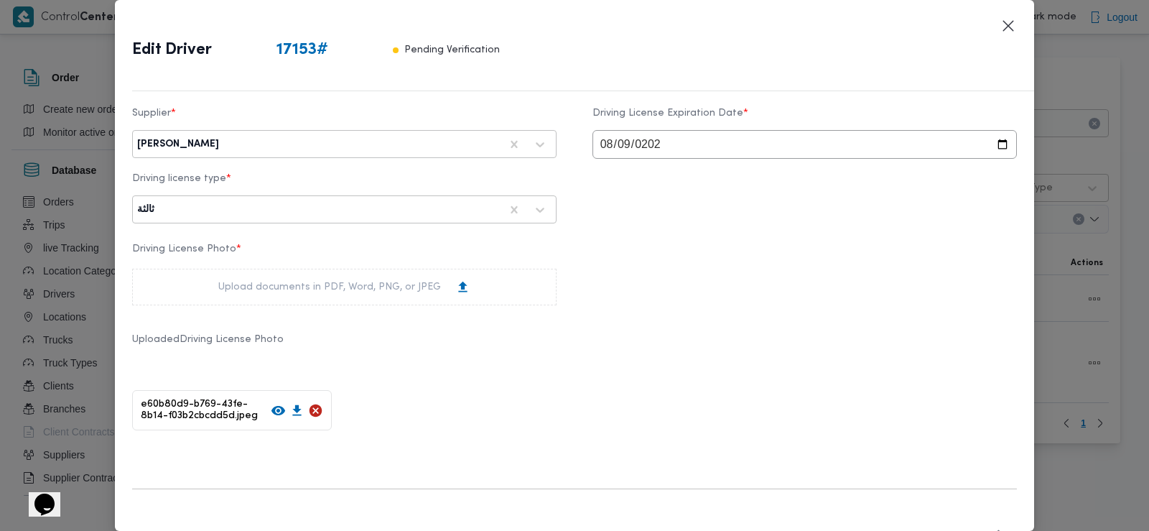
click at [403, 293] on div "Upload documents in PDF, Word, PNG, or JPEG" at bounding box center [344, 286] width 252 height 15
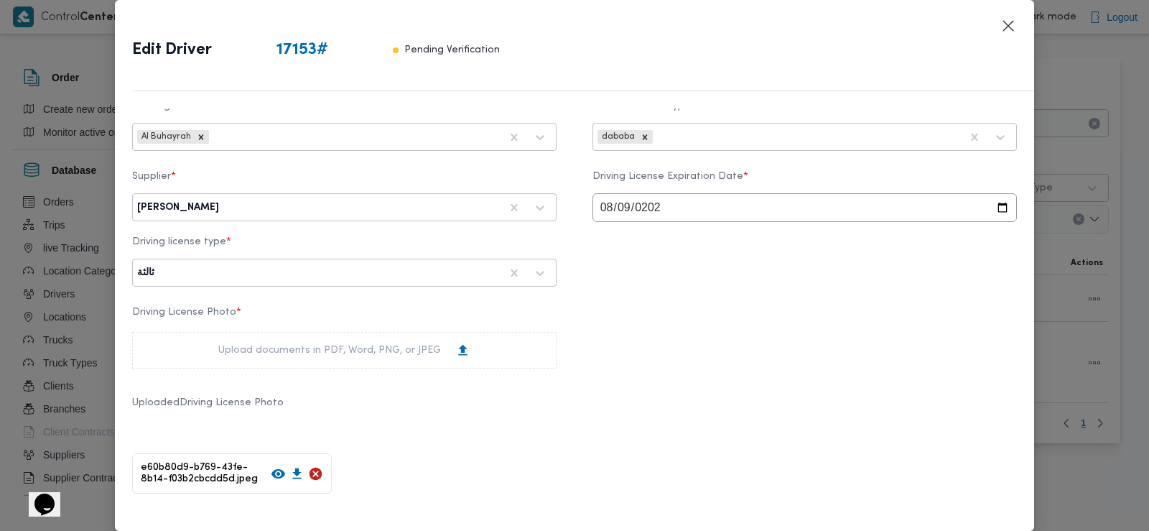
scroll to position [546, 0]
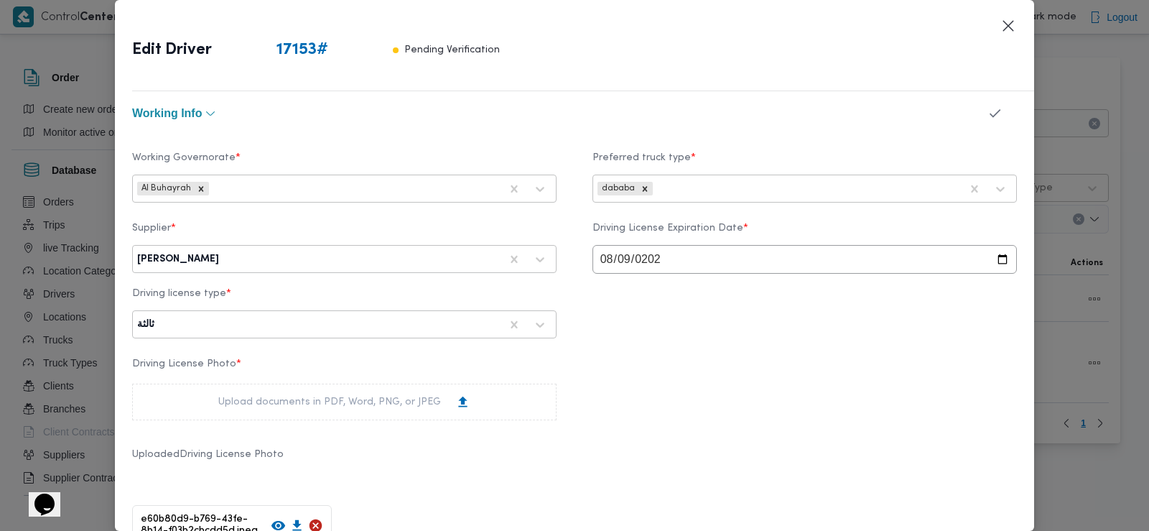
click at [988, 119] on icon "button" at bounding box center [995, 113] width 15 height 15
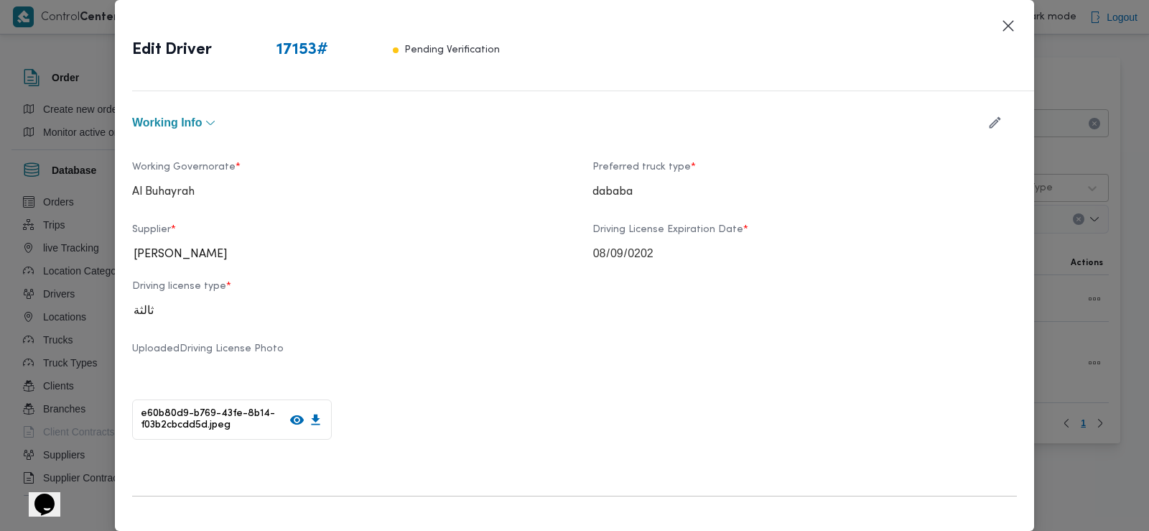
scroll to position [862, 0]
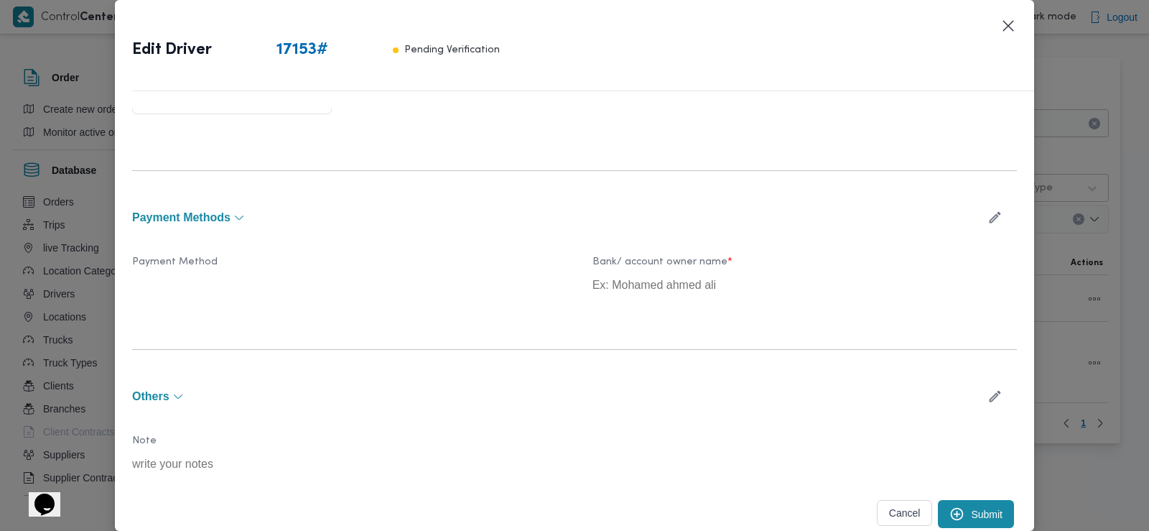
click at [953, 524] on button "Submit" at bounding box center [976, 514] width 76 height 28
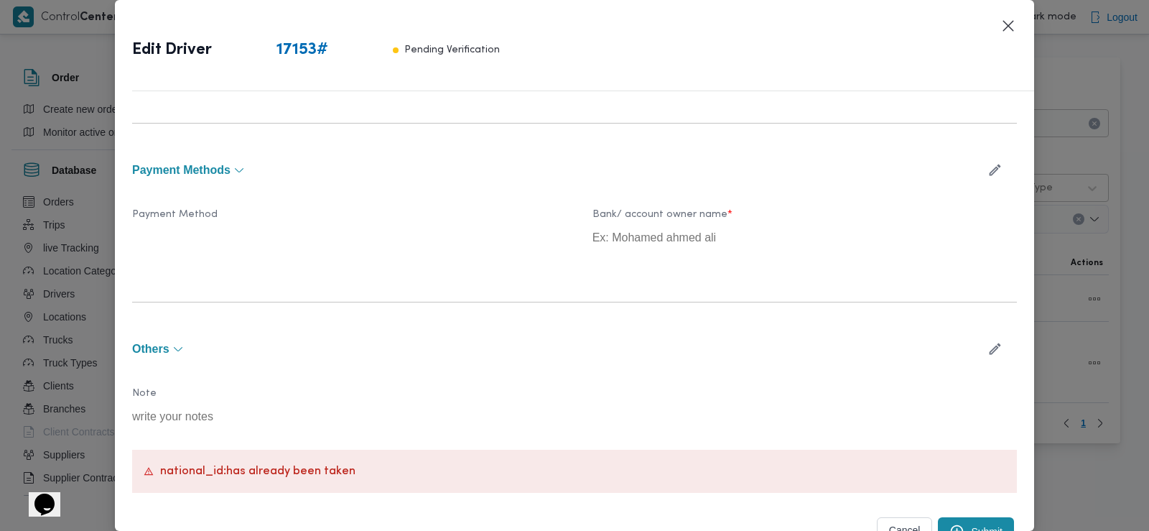
scroll to position [927, 0]
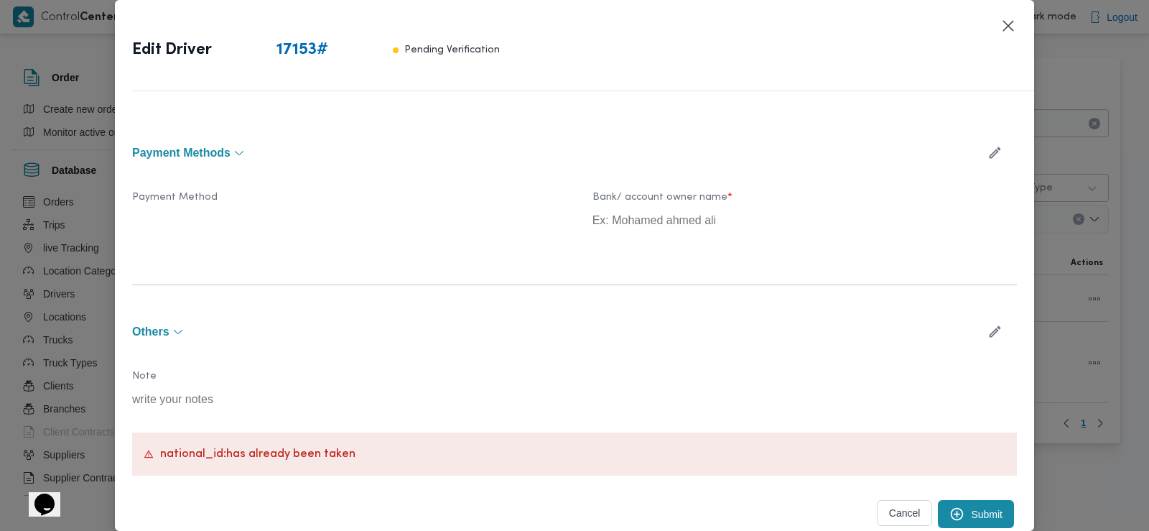
click at [171, 454] on p "national_id : has already been taken" at bounding box center [257, 454] width 195 height 13
copy p "national_id : has already been taken"
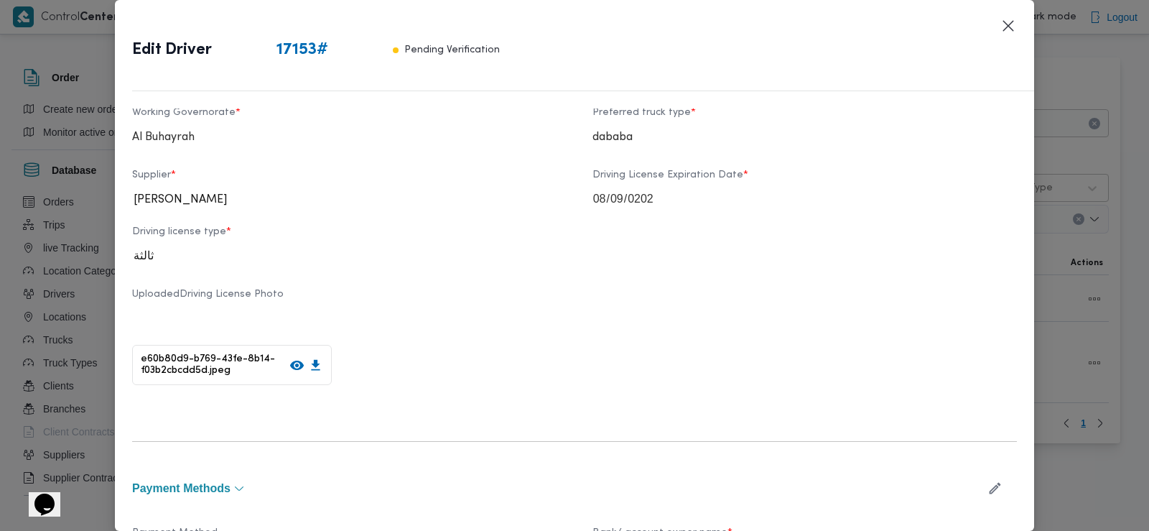
scroll to position [598, 0]
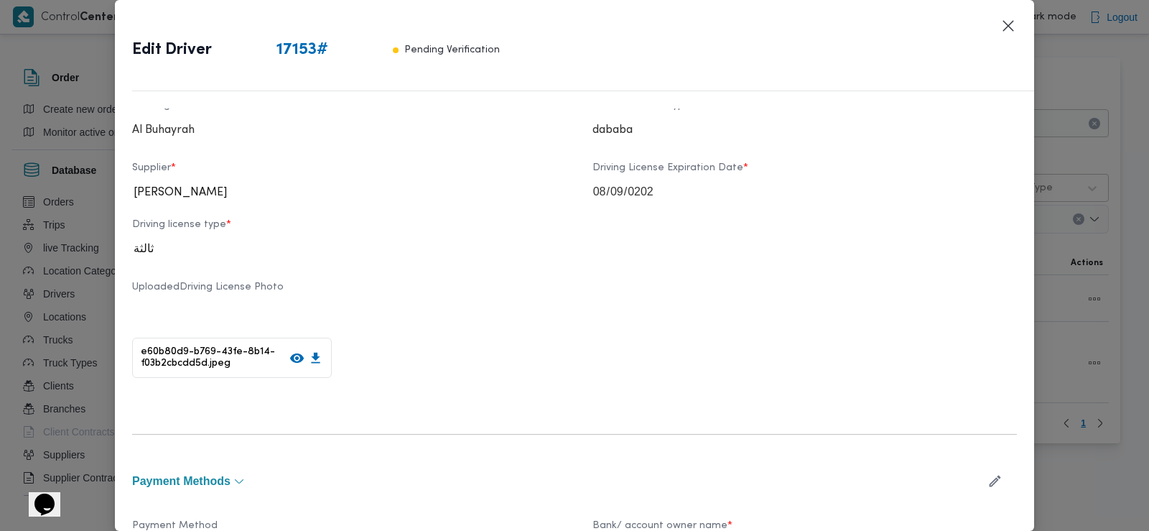
click at [292, 359] on icon at bounding box center [296, 358] width 15 height 15
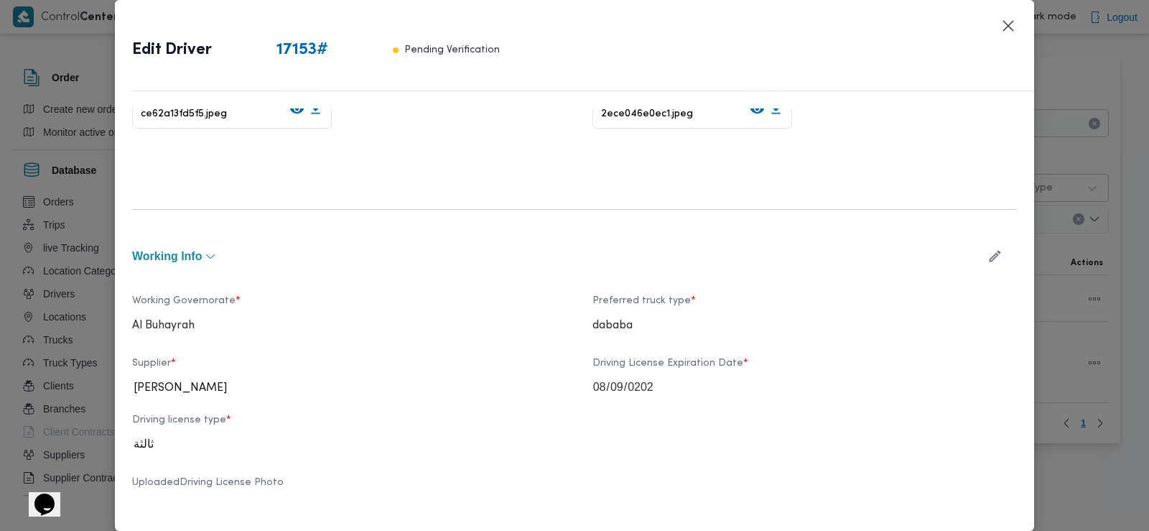
scroll to position [402, 0]
click at [988, 259] on icon "button" at bounding box center [995, 256] width 15 height 15
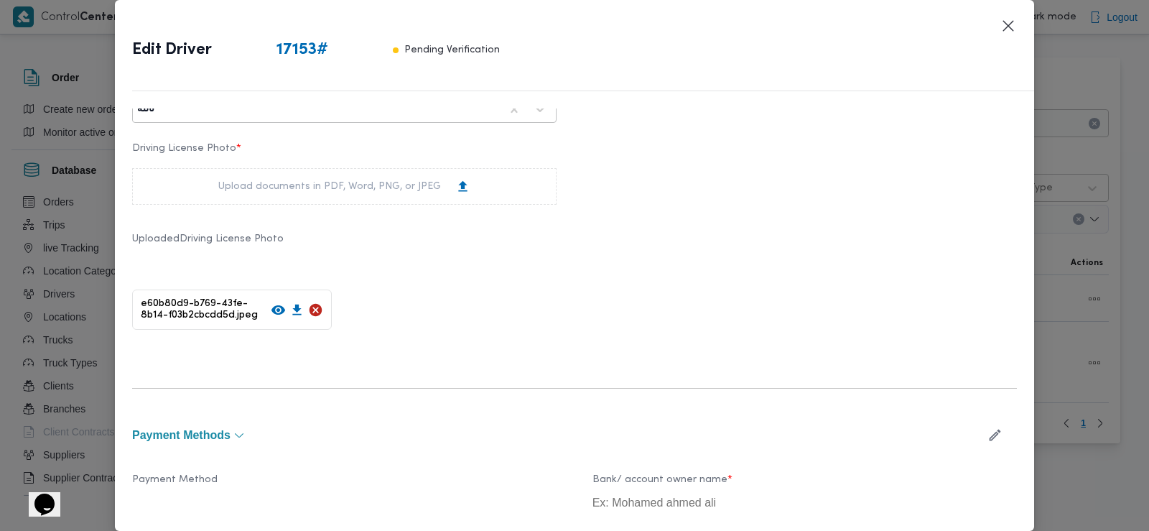
scroll to position [776, 0]
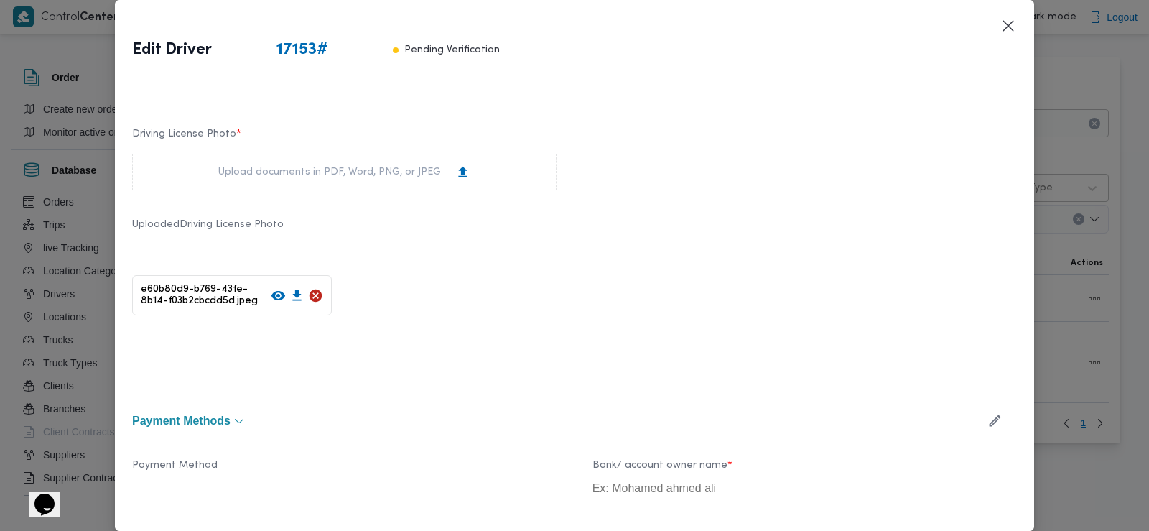
click at [316, 295] on icon at bounding box center [316, 295] width 13 height 13
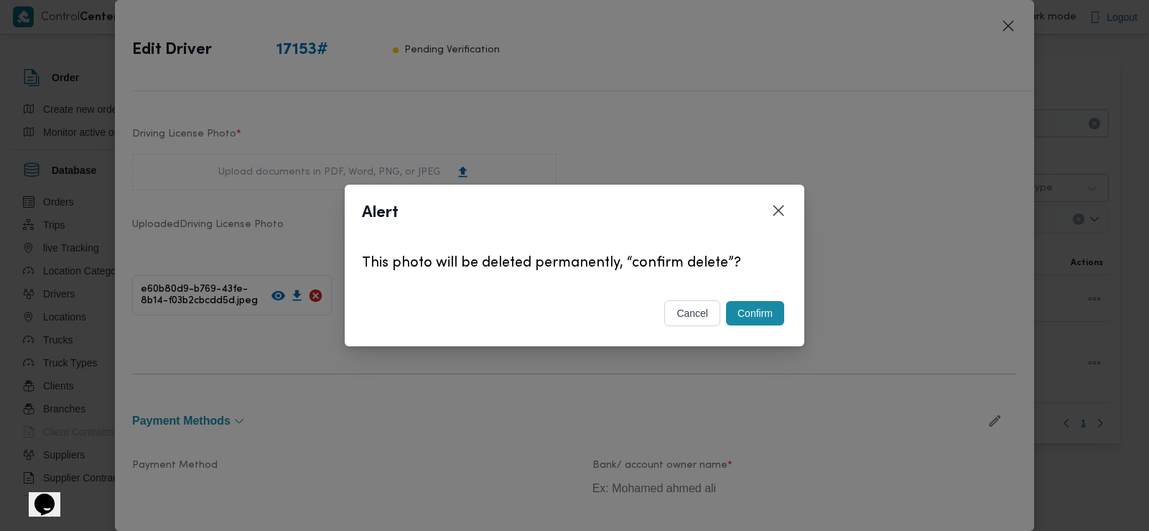
click at [749, 307] on button "Confirm" at bounding box center [755, 313] width 58 height 24
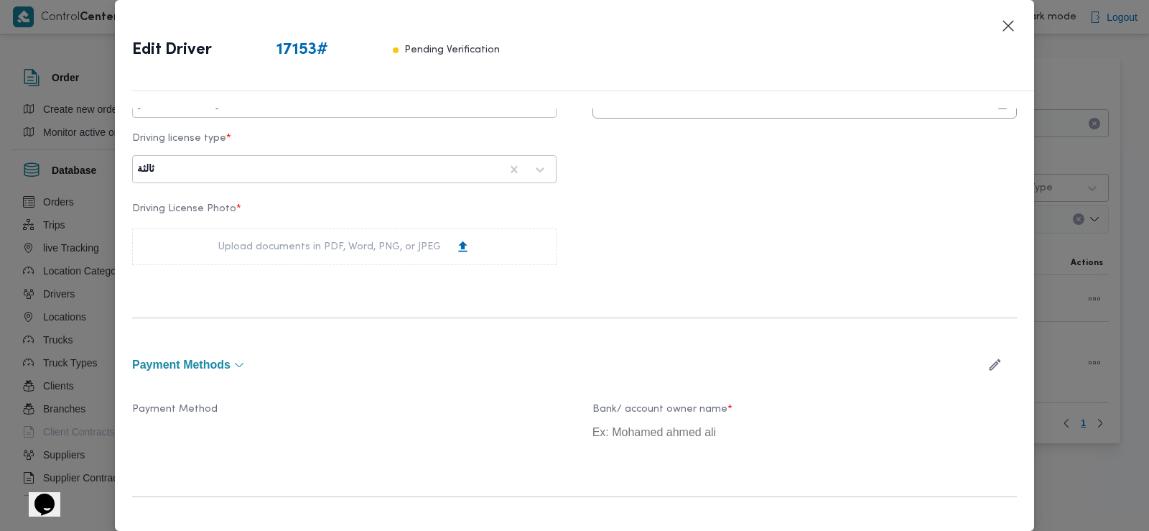
scroll to position [703, 0]
click at [399, 231] on div "Upload documents in PDF, Word, PNG, or JPEG" at bounding box center [344, 245] width 425 height 37
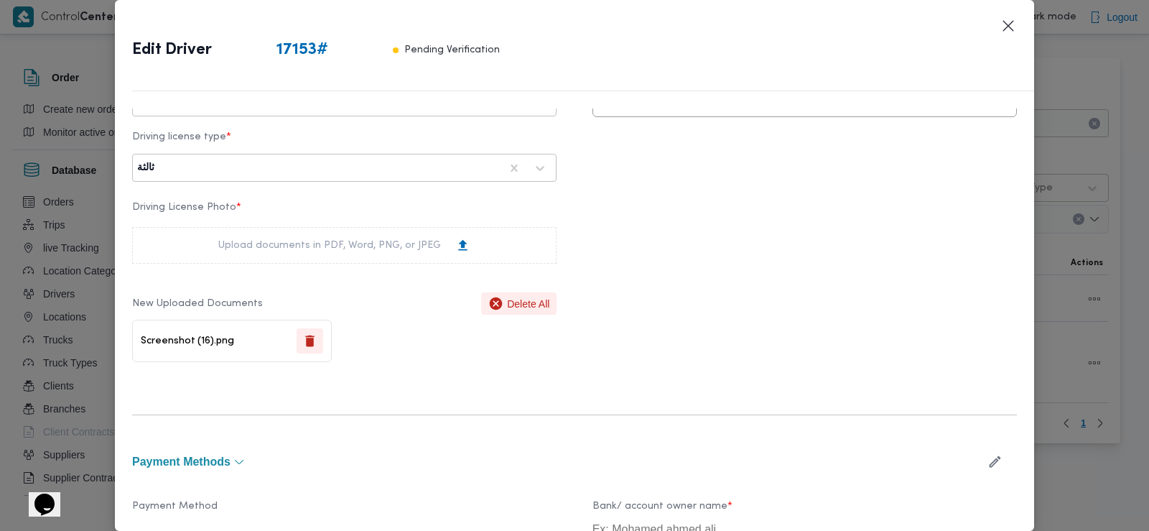
click at [302, 340] on icon "button" at bounding box center [309, 340] width 15 height 15
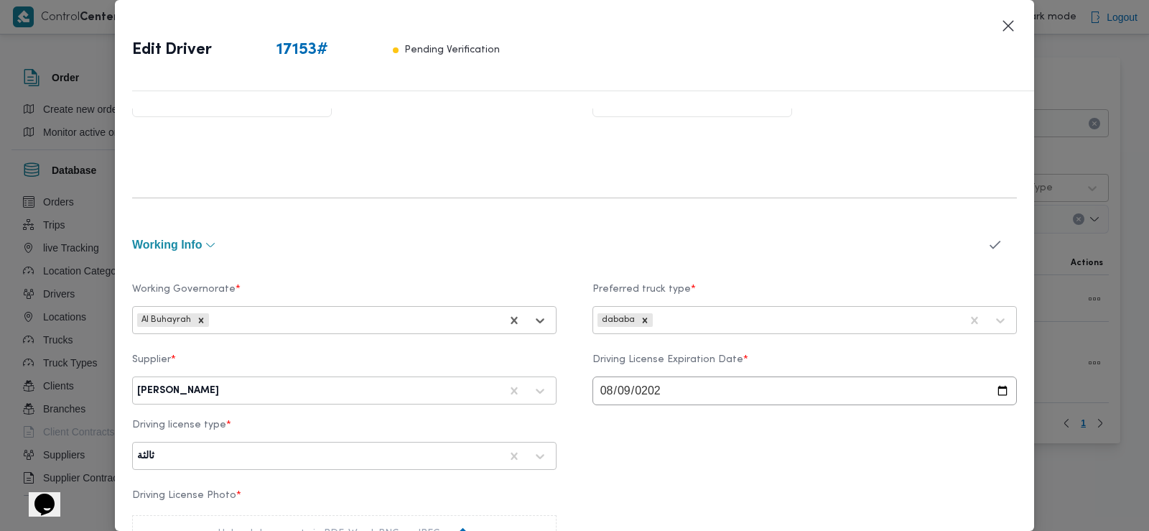
scroll to position [0, 0]
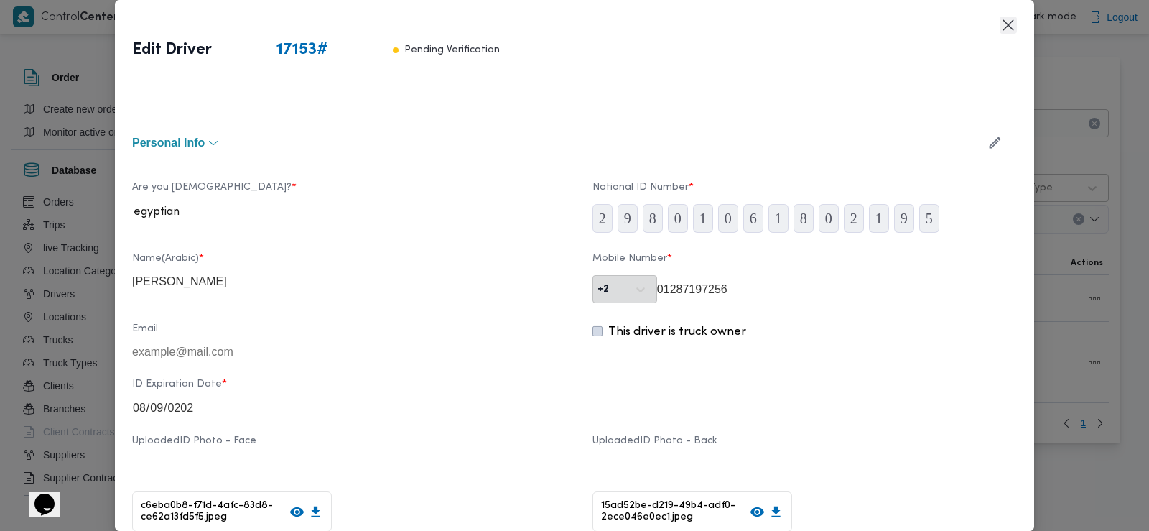
click at [1008, 24] on button "Closes this modal window" at bounding box center [1008, 25] width 17 height 17
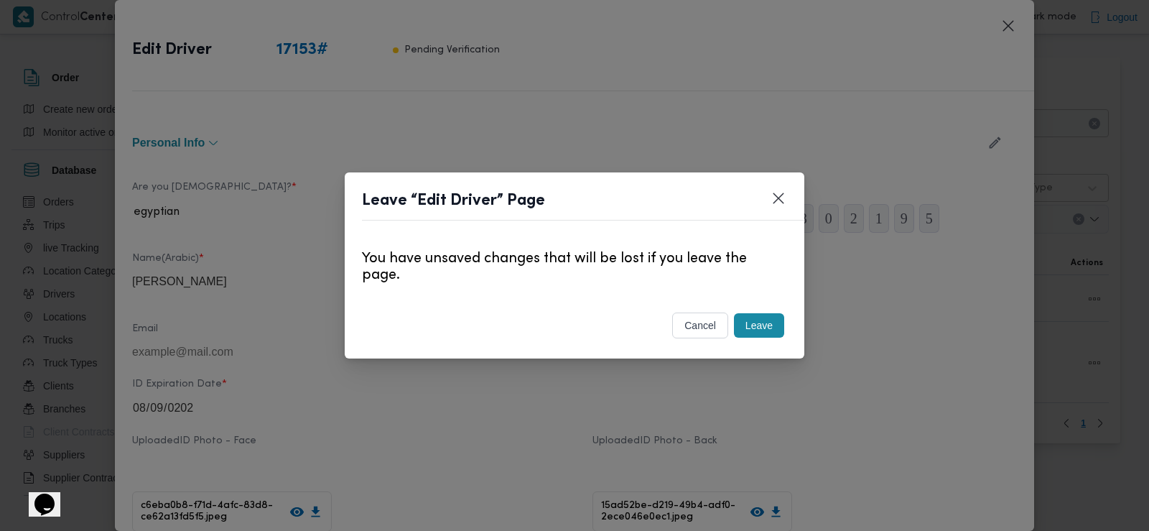
click at [748, 323] on button "Leave" at bounding box center [759, 325] width 50 height 24
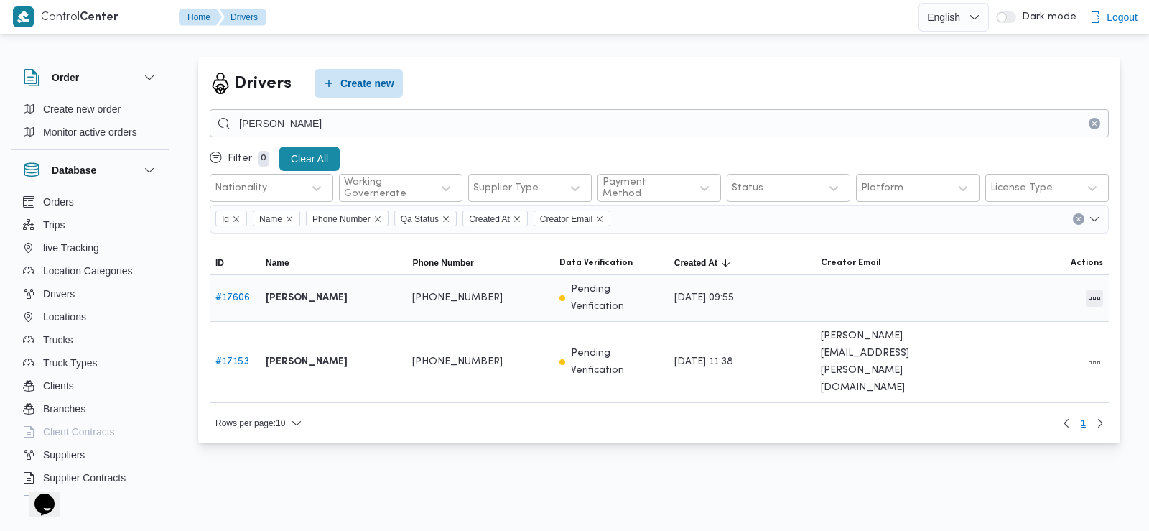
click at [1092, 295] on button "All actions" at bounding box center [1094, 297] width 17 height 17
click at [1046, 302] on span "Edit" at bounding box center [1049, 297] width 46 height 11
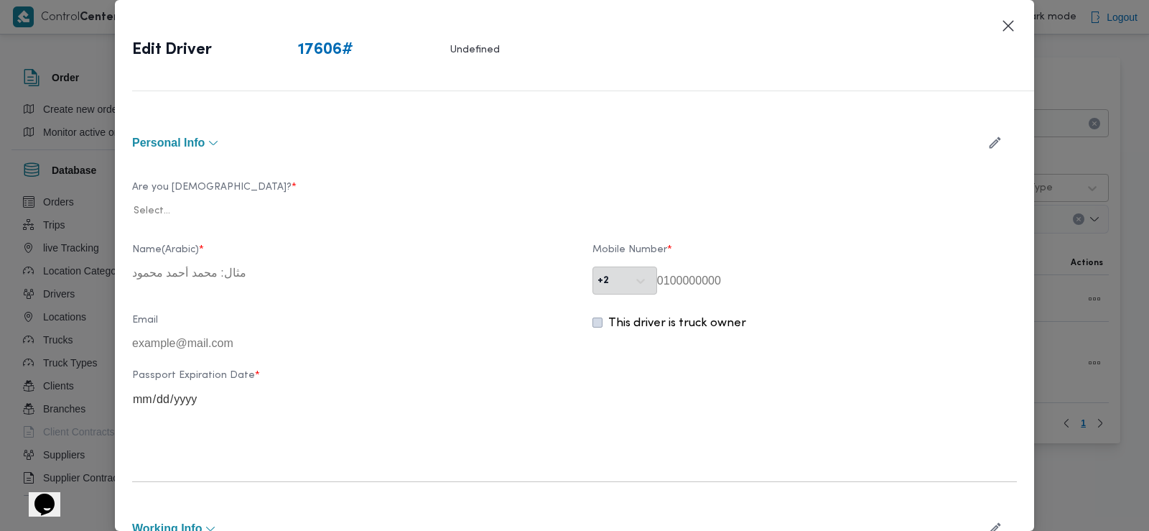
type input "محمد فهمي فرج عبد الفتاح سعودي"
type input "01032711988"
type input "2031-12-20"
type input "2025-08-09"
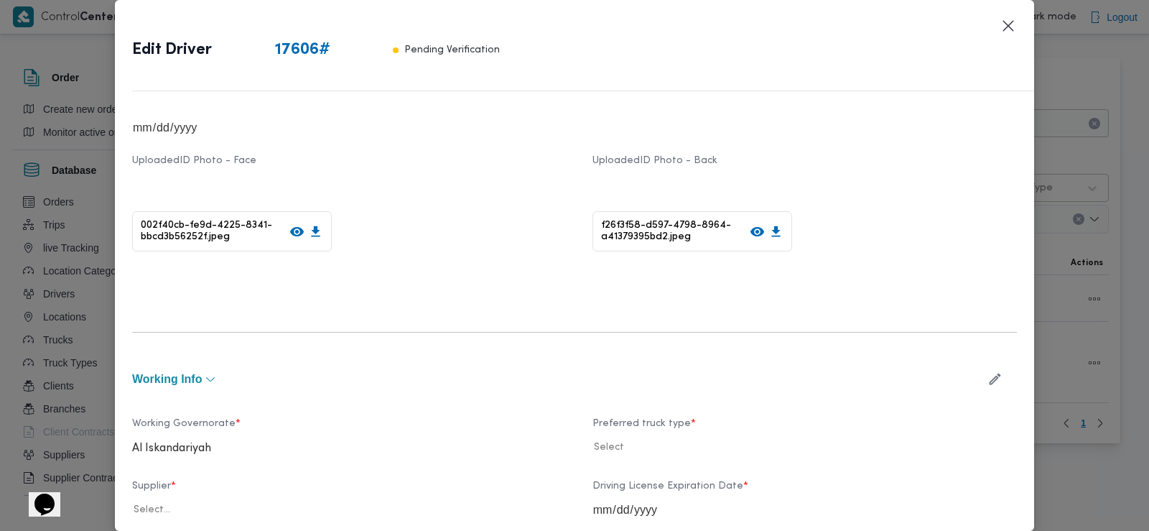
scroll to position [287, 0]
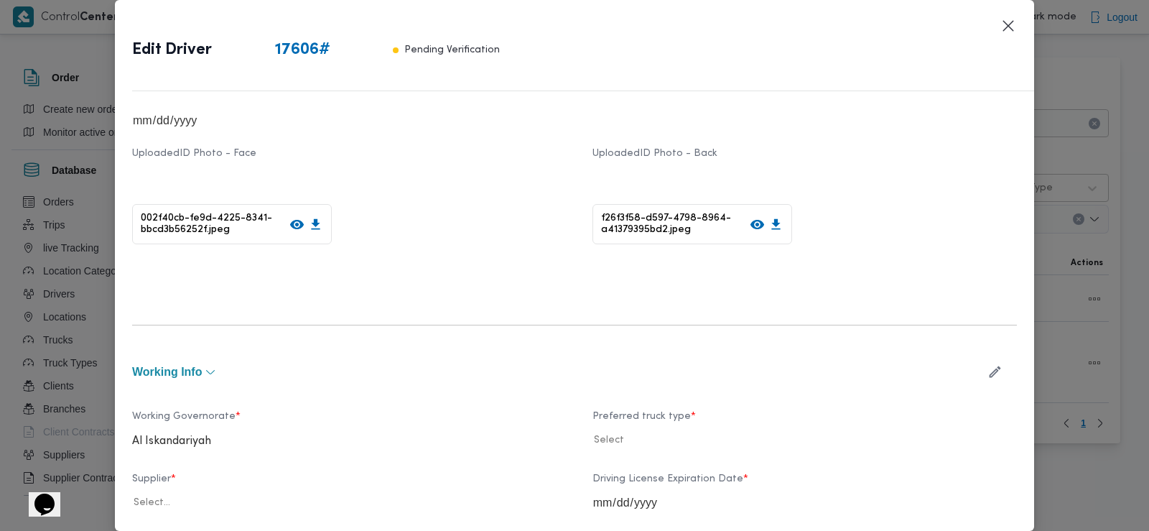
click at [294, 229] on icon at bounding box center [297, 224] width 14 height 9
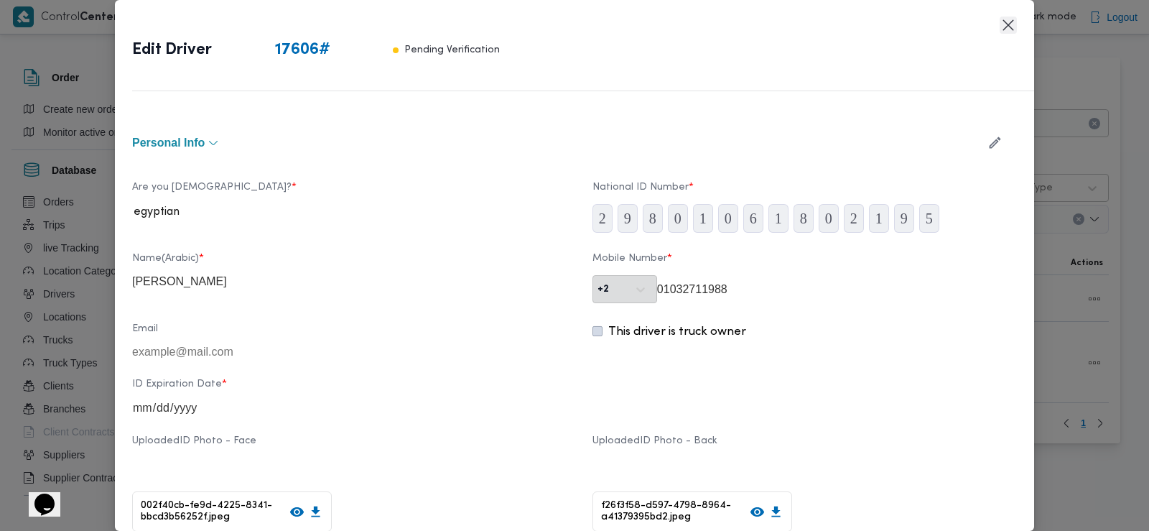
click at [1013, 24] on button "Closes this modal window" at bounding box center [1008, 25] width 17 height 17
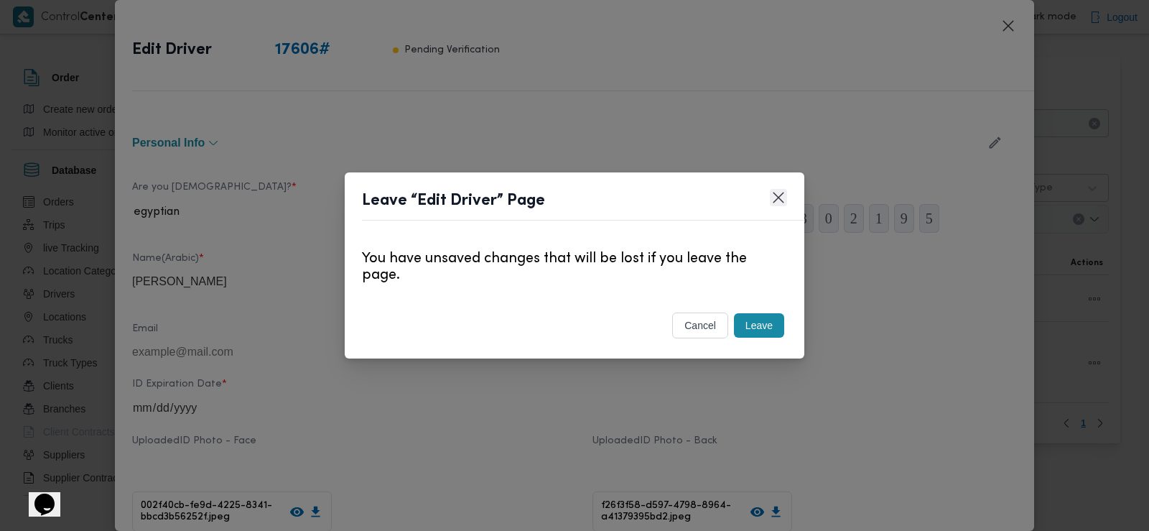
click at [771, 203] on button "Closes this modal window" at bounding box center [778, 197] width 17 height 17
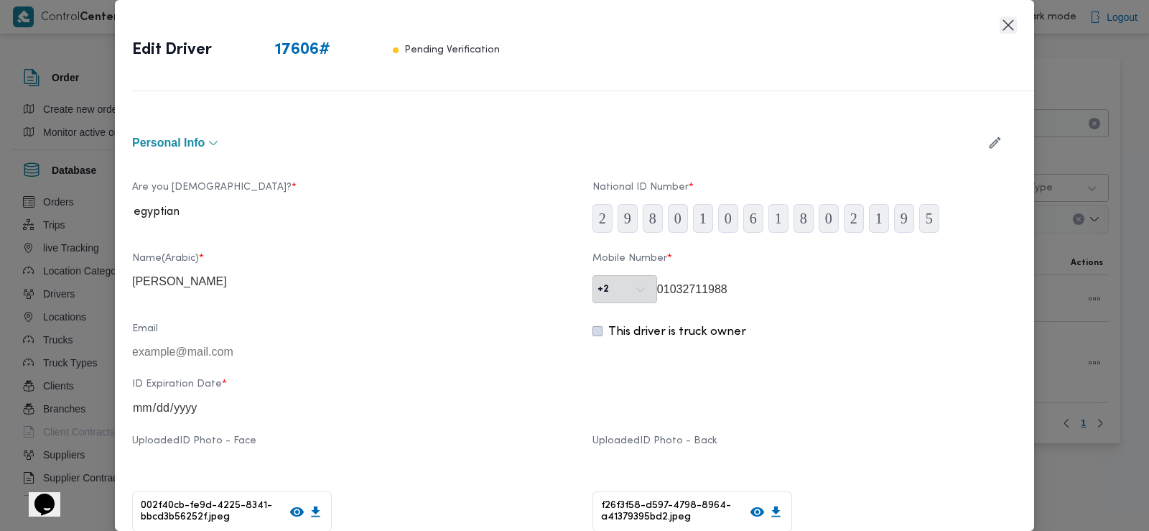
click at [1008, 27] on button "Closes this modal window" at bounding box center [1008, 25] width 17 height 17
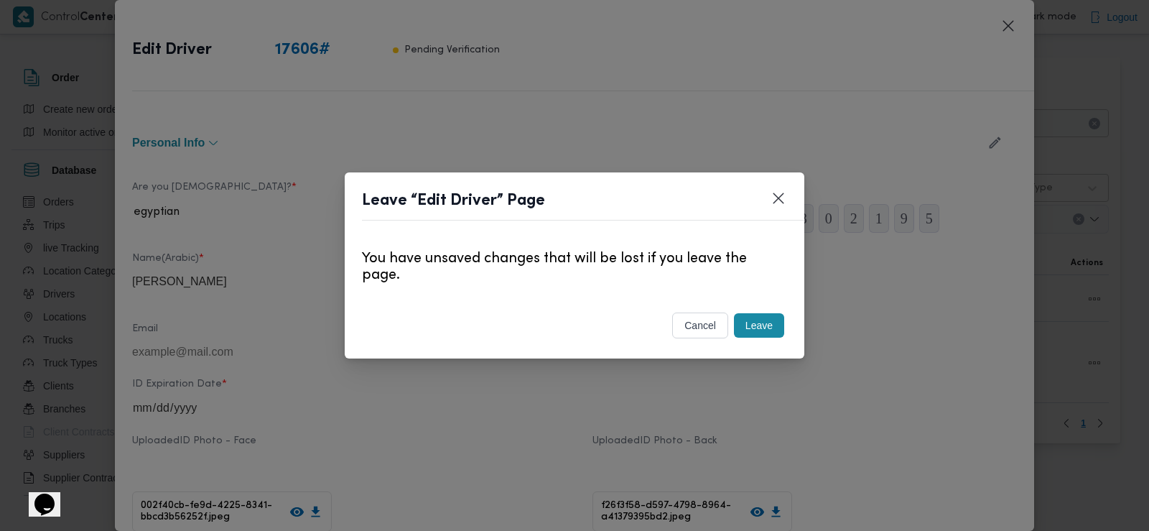
click at [757, 326] on button "Leave" at bounding box center [759, 325] width 50 height 24
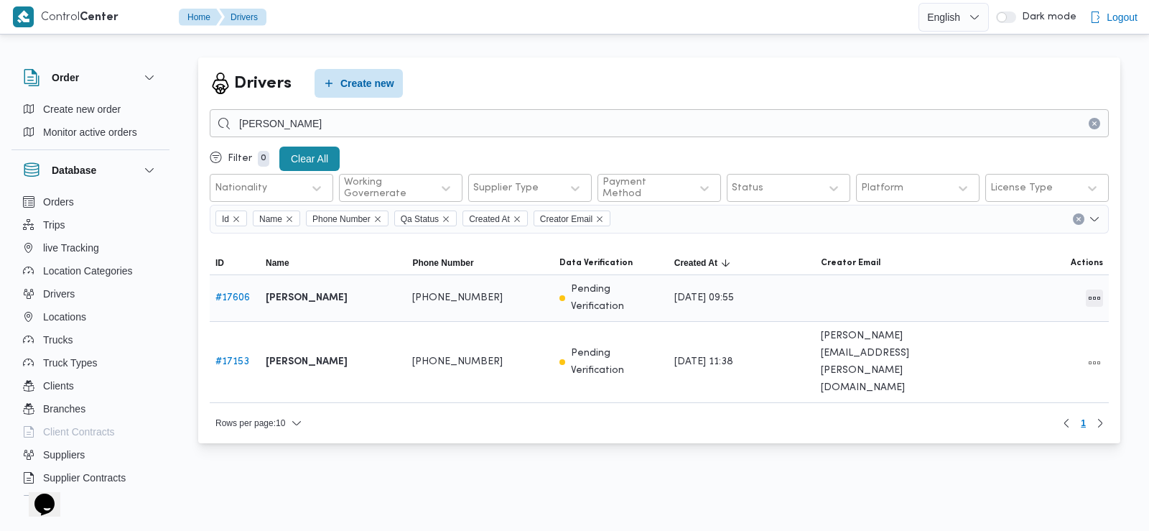
click at [1090, 298] on button "All actions" at bounding box center [1094, 297] width 17 height 17
click at [1042, 326] on span "Delete" at bounding box center [1049, 325] width 46 height 11
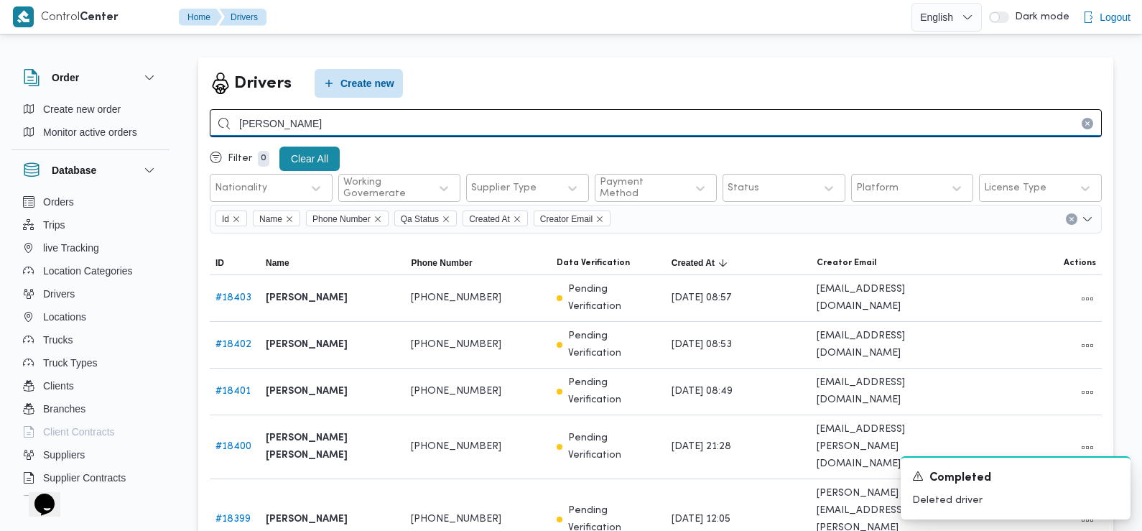
click at [487, 126] on input "محمد فهمي فرج" at bounding box center [656, 123] width 892 height 28
type input "محمد فهمي فرج"
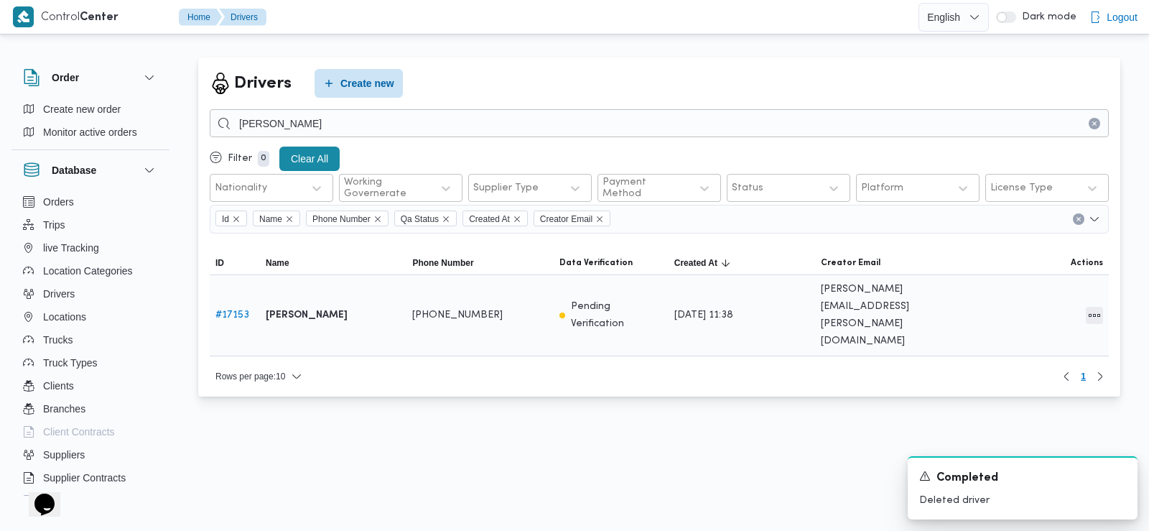
click at [1097, 307] on button "All actions" at bounding box center [1094, 315] width 17 height 17
click at [1048, 294] on span "Edit" at bounding box center [1049, 290] width 46 height 11
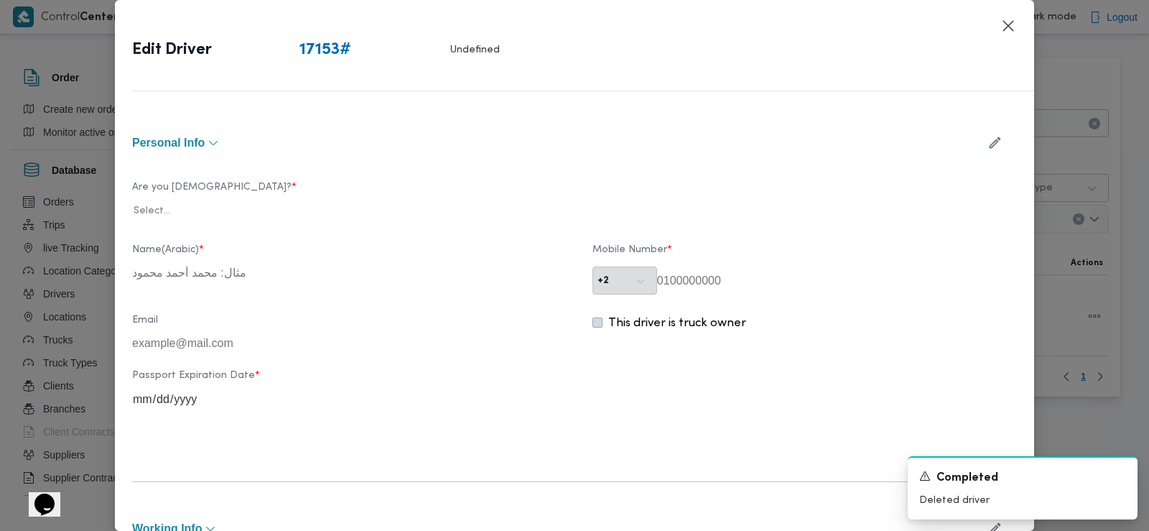
type input "محمد فهمي فرج عبدالفتاح"
type input "01287197256"
type input "2025-08-09"
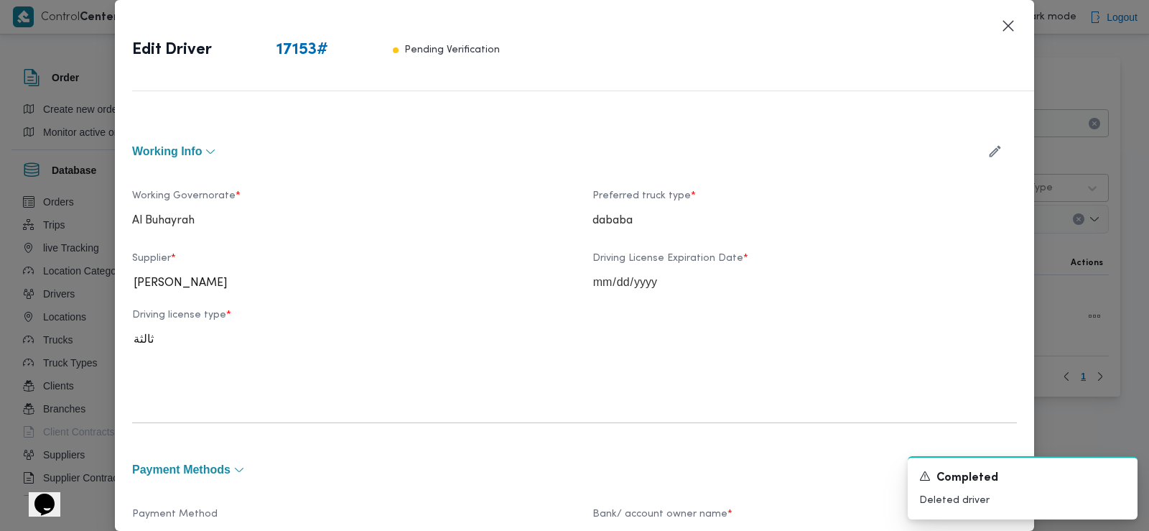
scroll to position [512, 0]
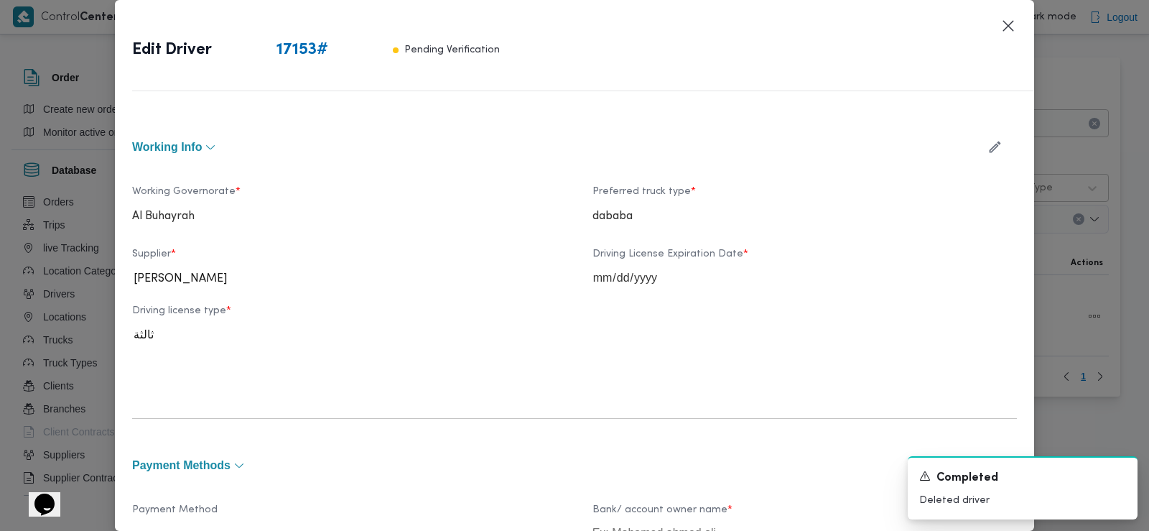
click at [988, 143] on icon "button" at bounding box center [995, 146] width 15 height 15
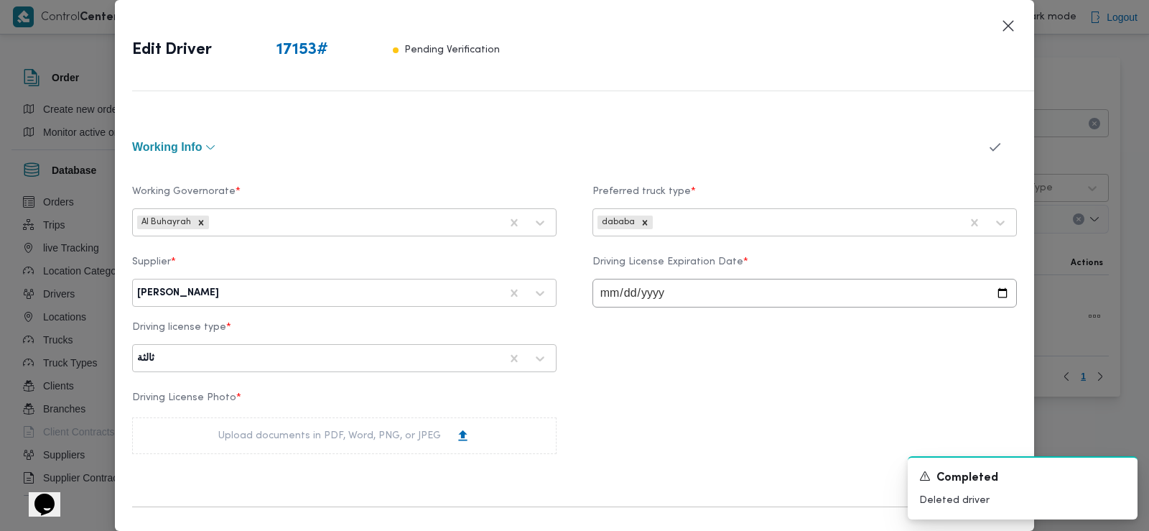
click at [360, 290] on div at bounding box center [361, 293] width 278 height 14
type input "احمد محمد طه"
click at [300, 326] on div "احمد محمد طه احمد السيد" at bounding box center [344, 330] width 423 height 25
click at [978, 156] on button "button" at bounding box center [995, 147] width 38 height 28
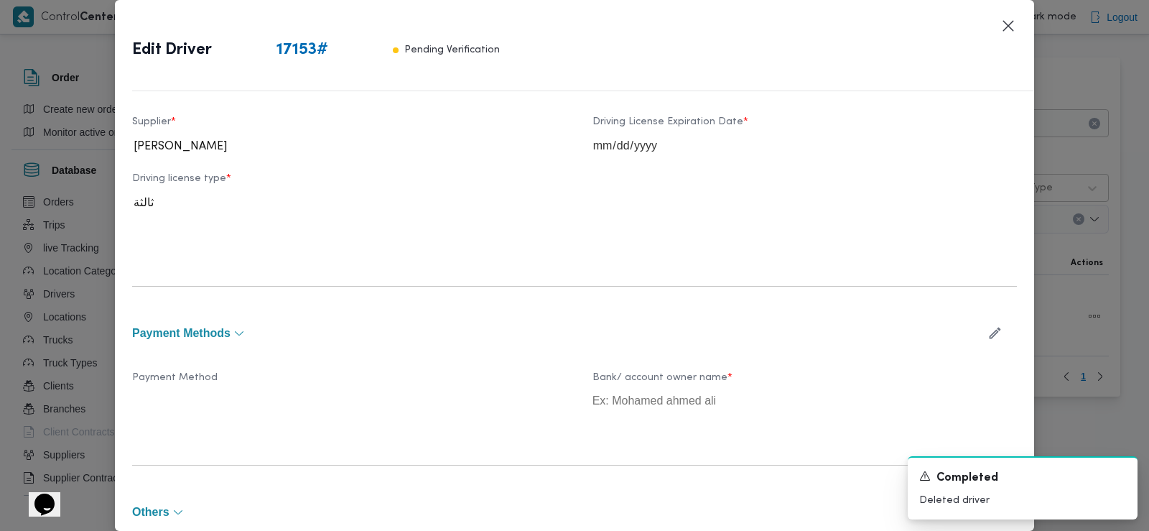
scroll to position [760, 0]
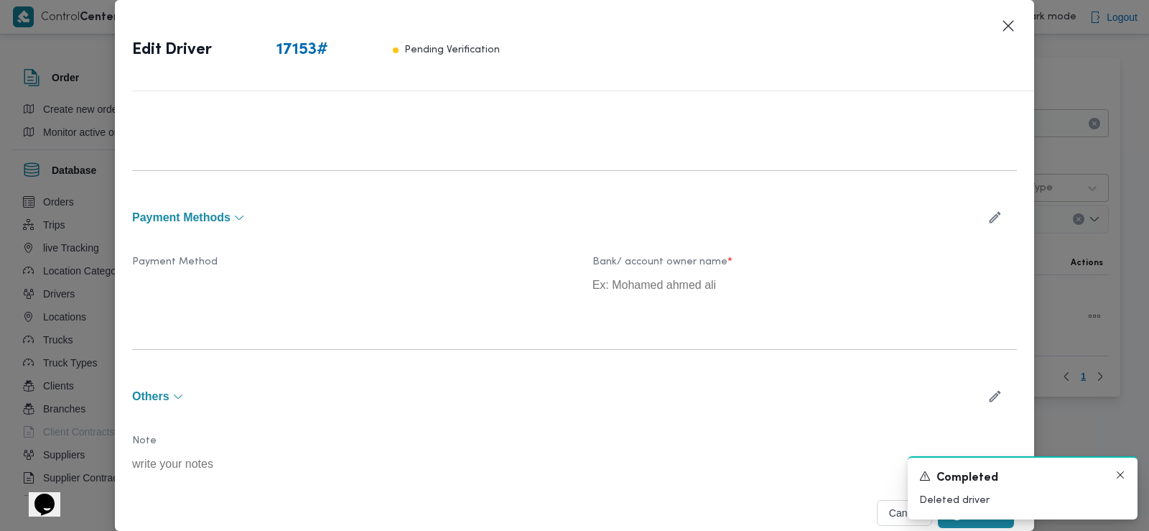
click at [1118, 476] on icon "Dismiss toast" at bounding box center [1120, 474] width 11 height 11
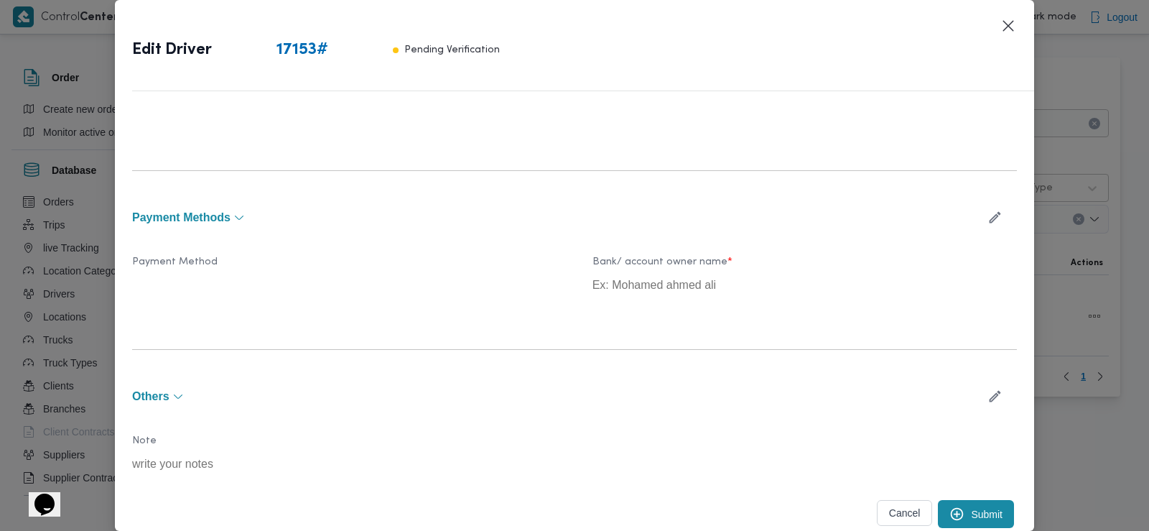
click at [980, 519] on button "Submit" at bounding box center [976, 514] width 76 height 28
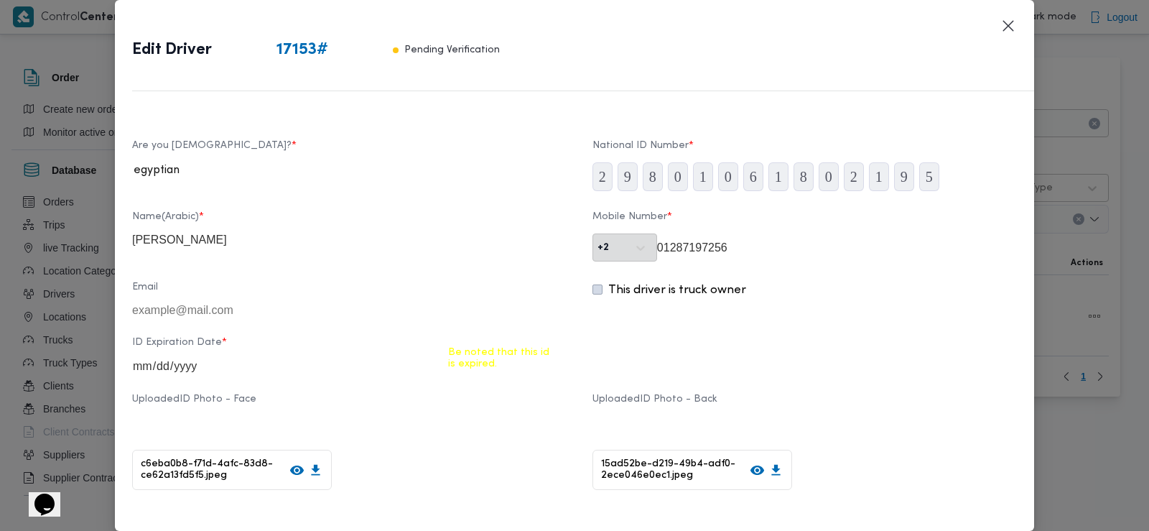
scroll to position [0, 0]
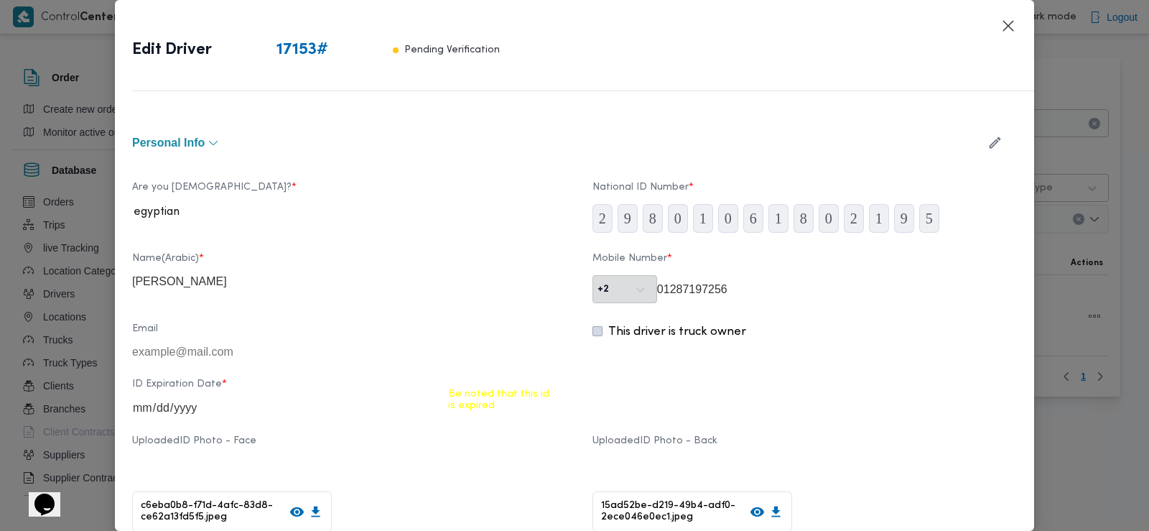
drag, startPoint x: 953, startPoint y: 430, endPoint x: 900, endPoint y: 345, distance: 100.0
click at [599, 442] on label "Uploaded ID Photo - Back" at bounding box center [655, 446] width 125 height 22
click at [537, 317] on div "Email This driver is truck owner" at bounding box center [574, 341] width 885 height 50
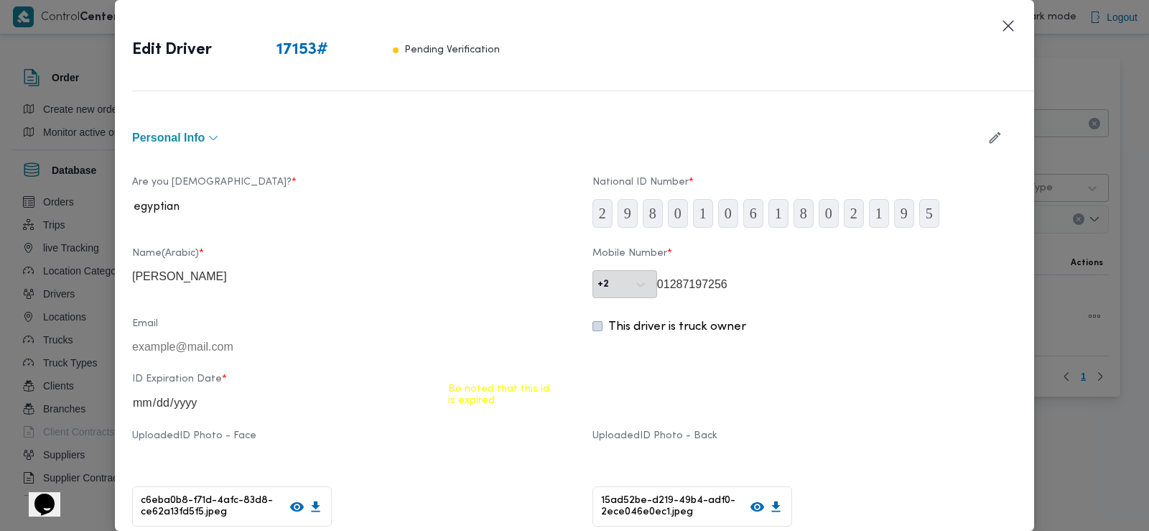
click at [990, 136] on icon "button" at bounding box center [995, 137] width 11 height 11
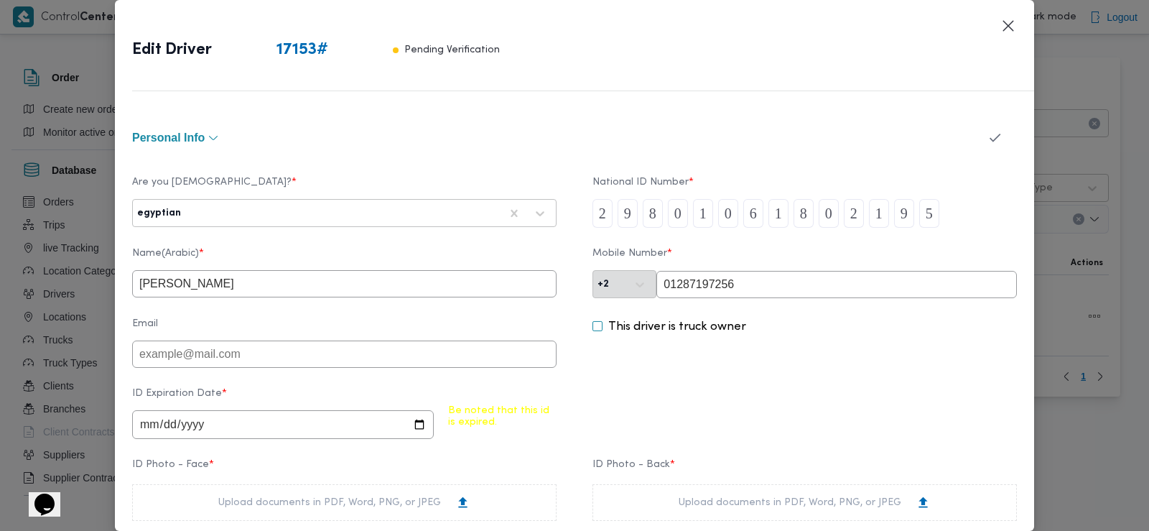
click at [187, 426] on input "2025-08-09" at bounding box center [283, 424] width 302 height 29
type input "2026-08-09"
click at [988, 131] on icon "button" at bounding box center [995, 137] width 15 height 15
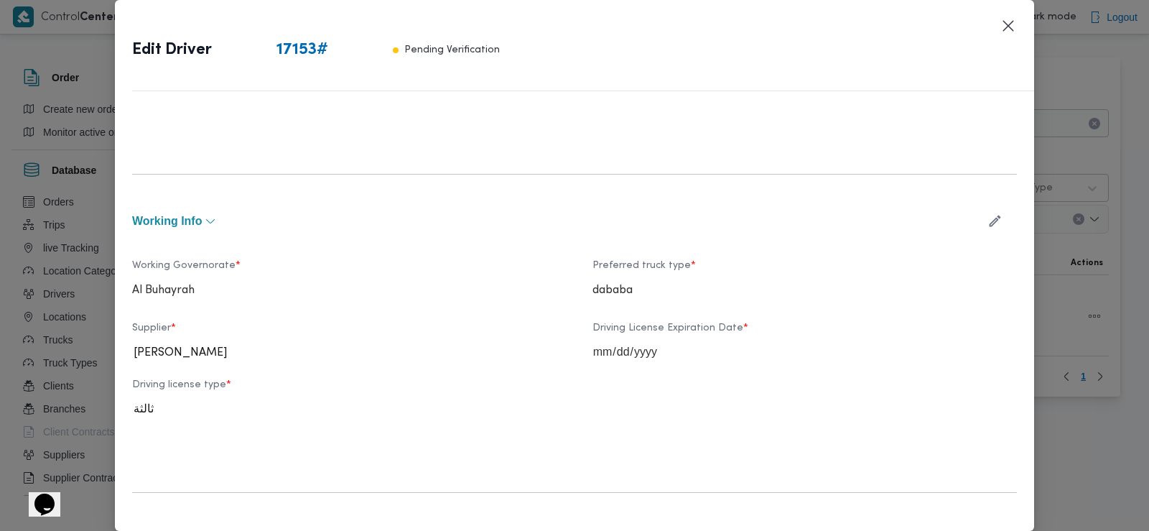
scroll to position [436, 0]
click at [988, 224] on icon "button" at bounding box center [995, 222] width 15 height 15
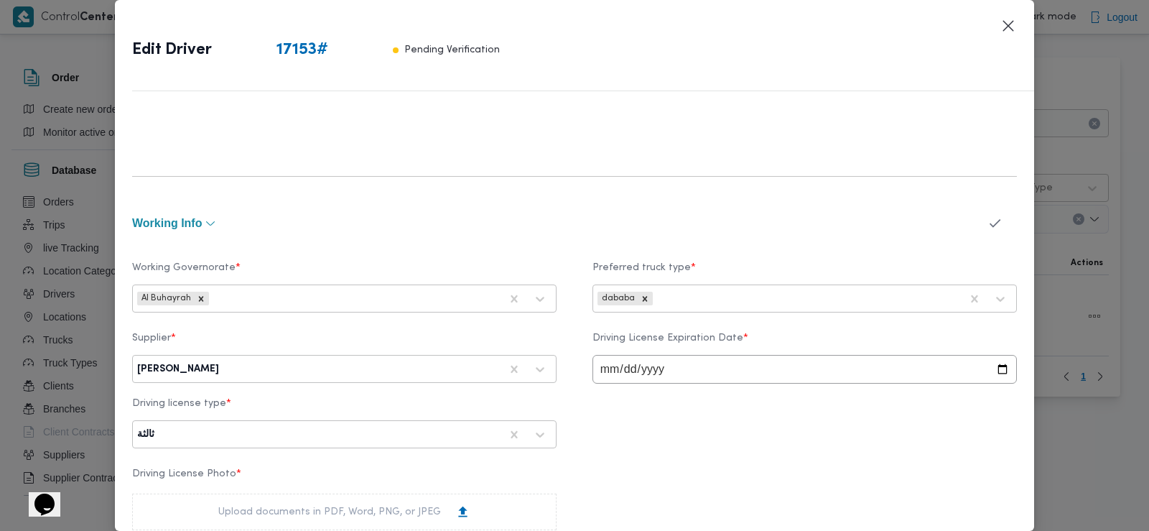
click at [700, 368] on input "2025-08-09" at bounding box center [805, 369] width 425 height 29
click at [640, 368] on input "2025-08-09" at bounding box center [805, 369] width 425 height 29
type input "2026-08-09"
click at [988, 223] on icon "button" at bounding box center [995, 222] width 15 height 15
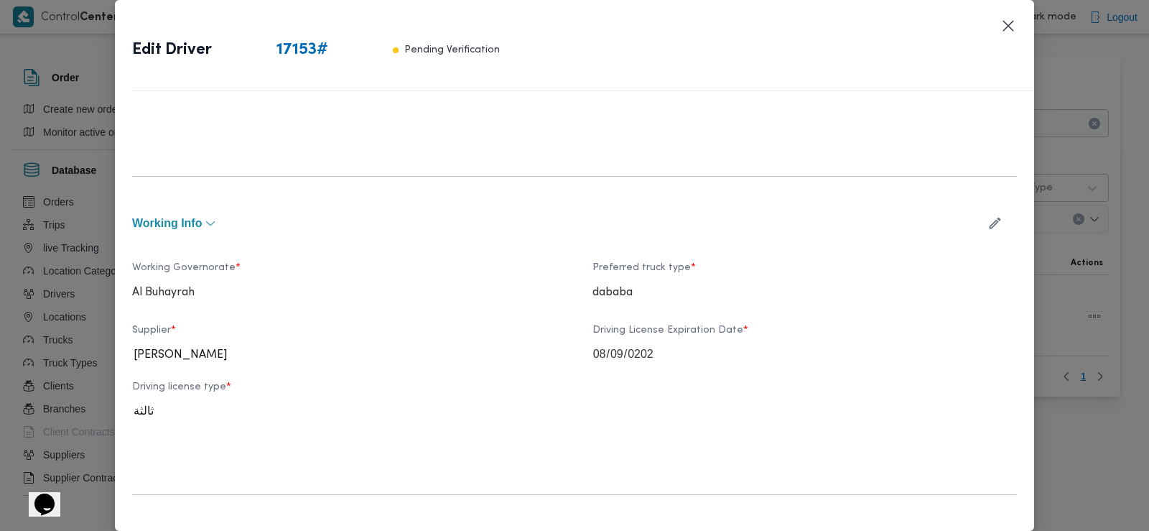
scroll to position [876, 0]
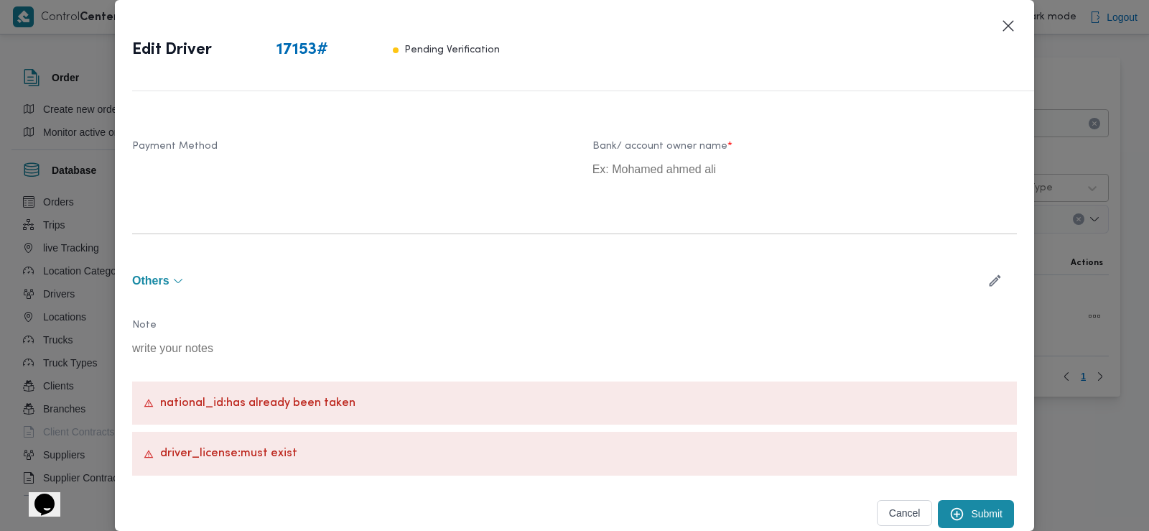
click at [953, 530] on div "Submit" at bounding box center [976, 514] width 82 height 34
click at [964, 509] on button "Submit" at bounding box center [976, 514] width 76 height 28
click at [972, 515] on button "Submit" at bounding box center [976, 514] width 76 height 28
